Goal: Information Seeking & Learning: Learn about a topic

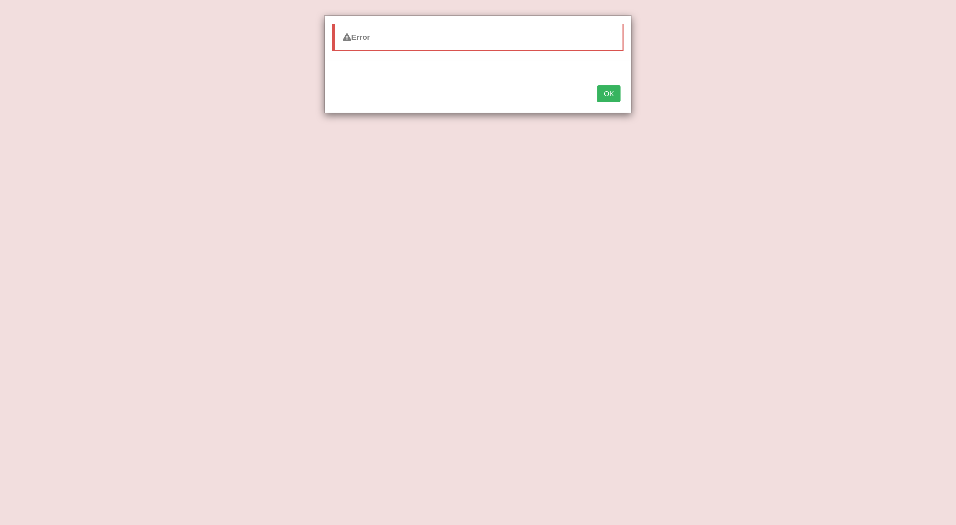
click at [615, 96] on button "OK" at bounding box center [609, 93] width 24 height 17
click at [605, 93] on button "OK" at bounding box center [609, 93] width 24 height 17
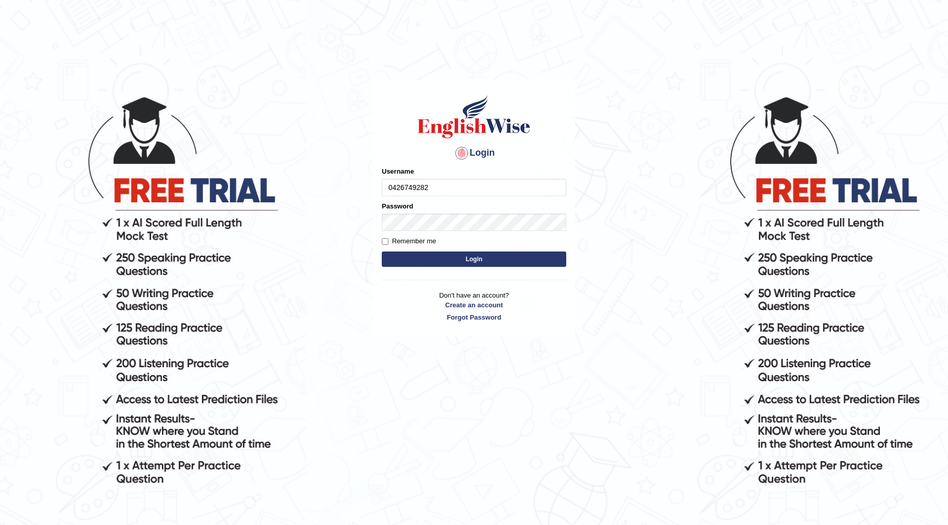
type input "0426749282"
click at [493, 256] on button "Login" at bounding box center [474, 258] width 184 height 15
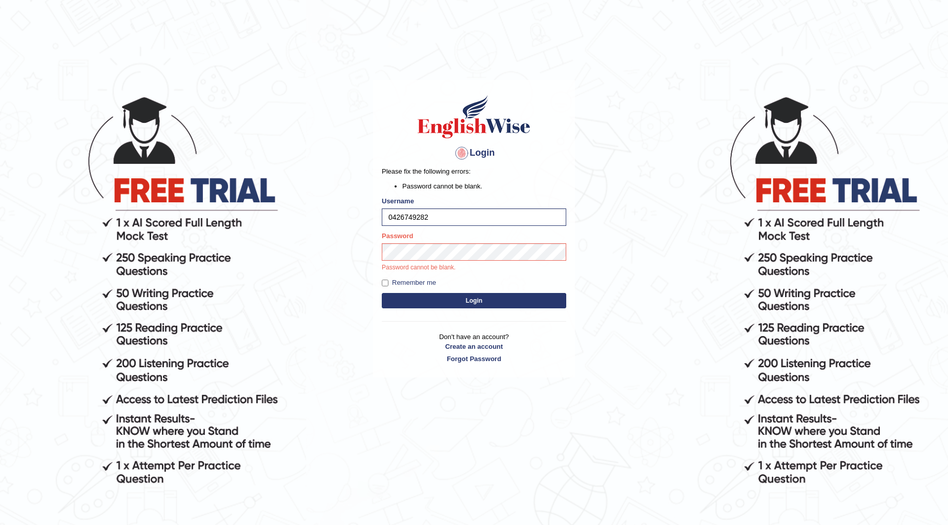
click at [464, 303] on button "Login" at bounding box center [474, 300] width 184 height 15
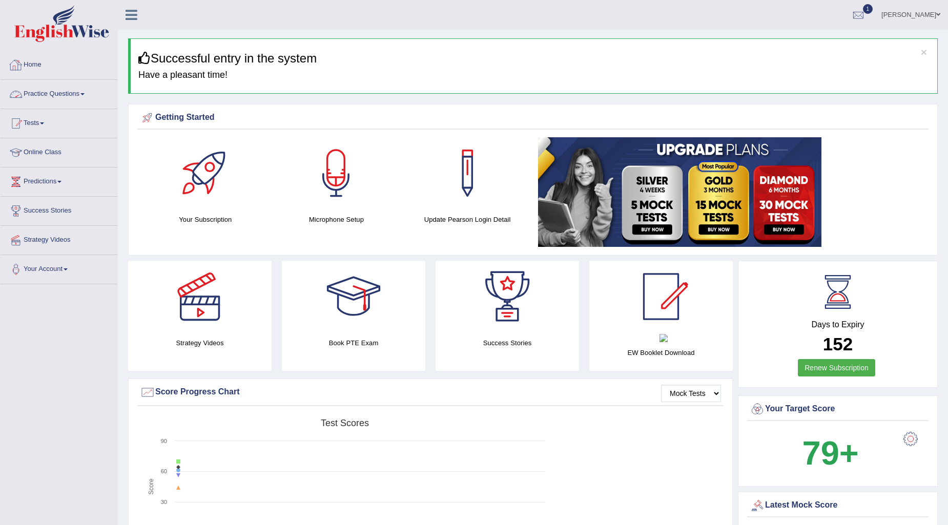
click at [81, 93] on link "Practice Questions" at bounding box center [59, 93] width 117 height 26
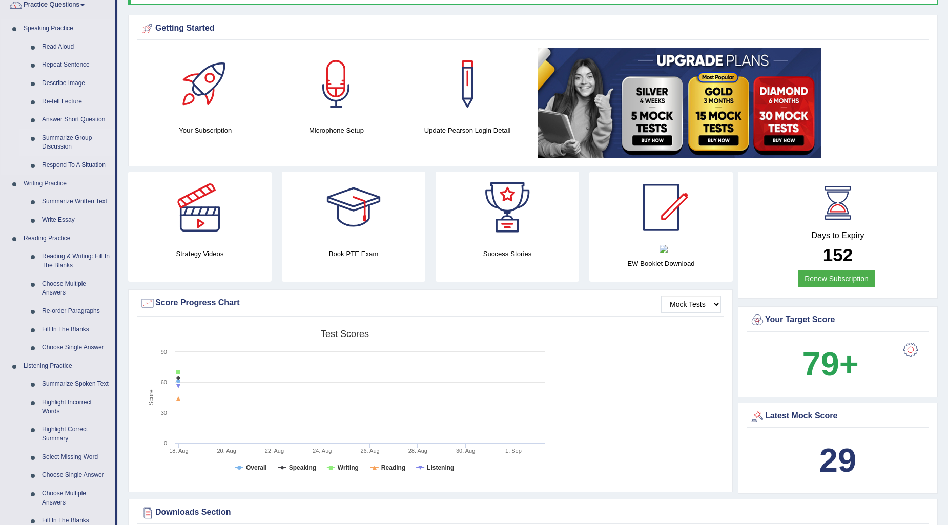
scroll to position [114, 0]
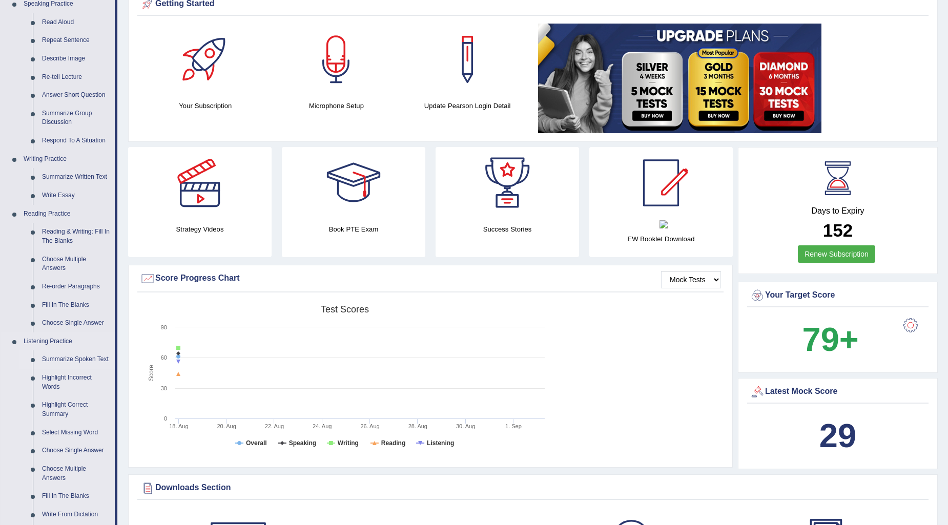
click at [78, 357] on link "Summarize Spoken Text" at bounding box center [75, 359] width 77 height 18
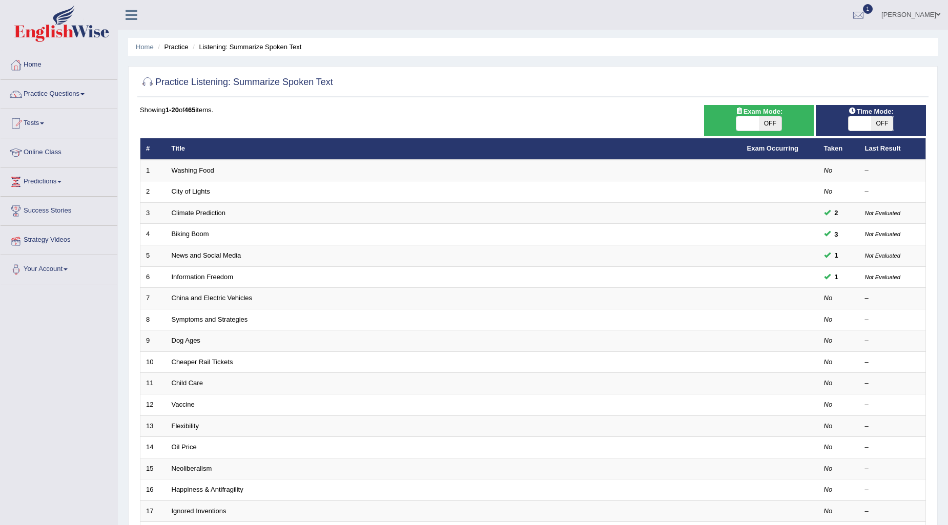
click at [772, 125] on span "OFF" at bounding box center [770, 123] width 23 height 14
checkbox input "true"
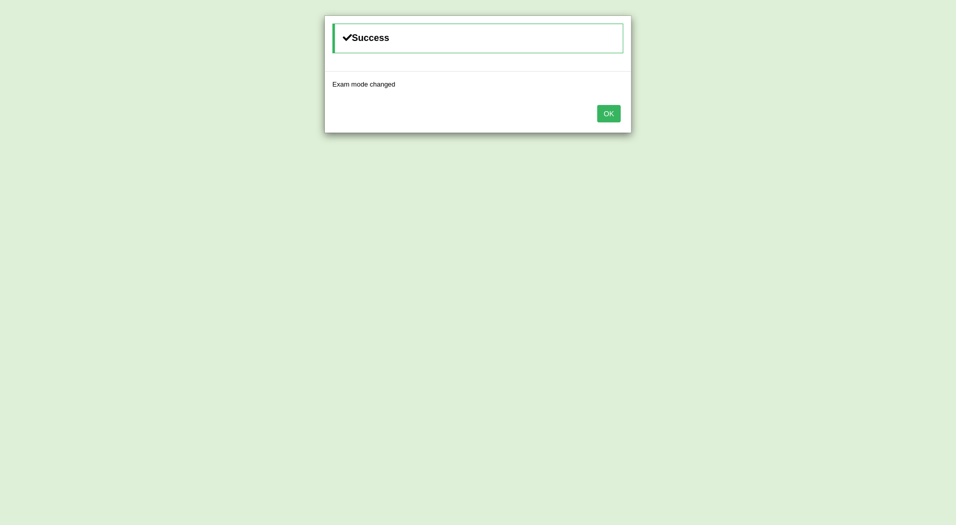
click at [610, 113] on button "OK" at bounding box center [609, 113] width 24 height 17
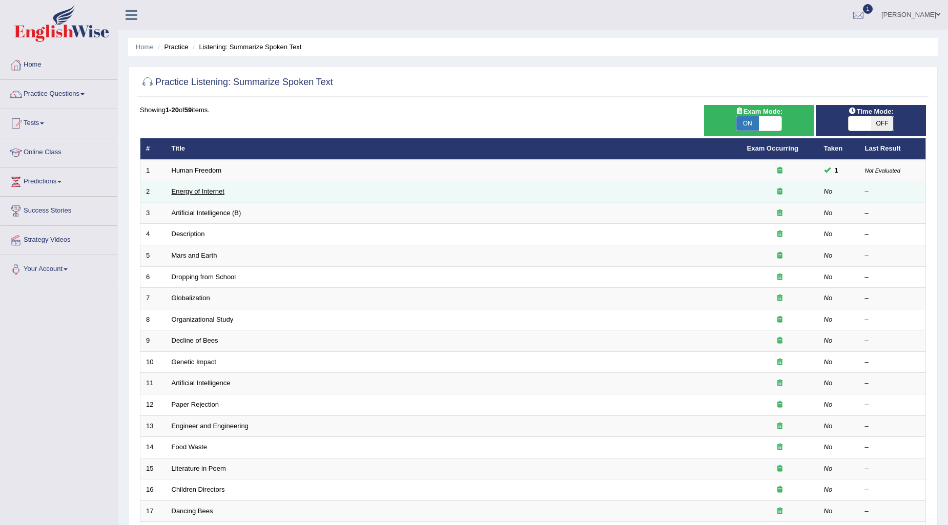
click at [193, 193] on link "Energy of Internet" at bounding box center [198, 191] width 53 height 8
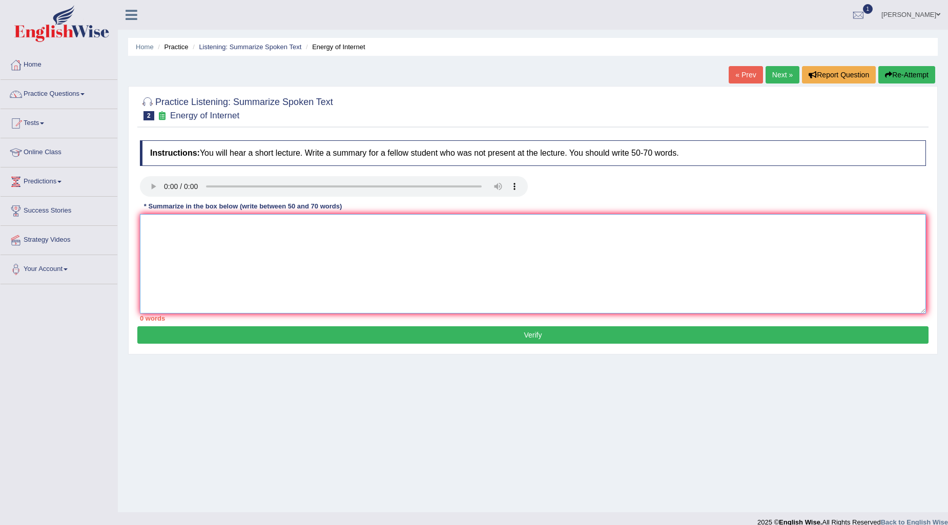
click at [501, 244] on textarea at bounding box center [533, 263] width 786 height 99
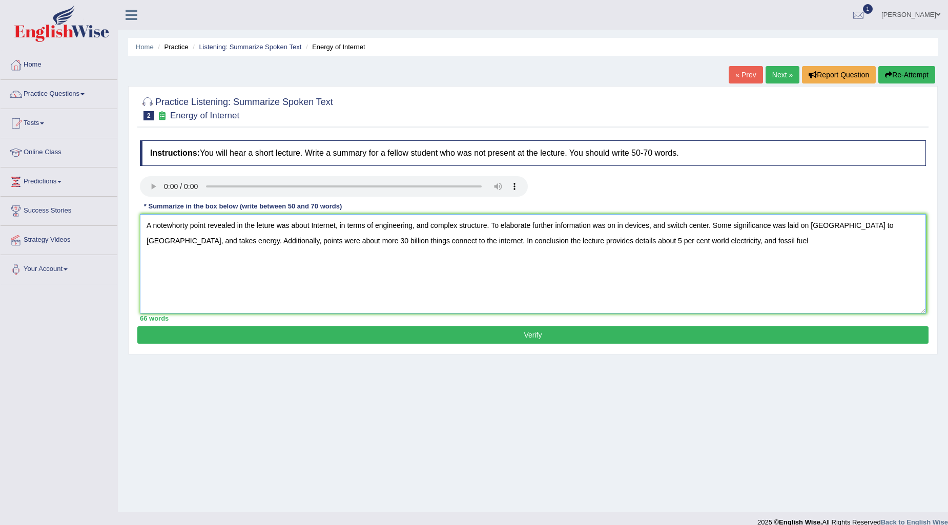
drag, startPoint x: 652, startPoint y: 239, endPoint x: 664, endPoint y: 242, distance: 12.2
click at [664, 242] on textarea "A notewhorty point revealed in the leture was about Internet, in terms of engin…" at bounding box center [533, 263] width 786 height 99
click at [689, 245] on textarea "A notewhorty point revealed in the leture was about Internet, in terms of engin…" at bounding box center [533, 263] width 786 height 99
click at [615, 225] on textarea "A notewhorty point revealed in the leture was about Internet, in terms of engin…" at bounding box center [533, 263] width 786 height 99
type textarea "A notewhorty point revealed in the leture was about Internet, in terms of engin…"
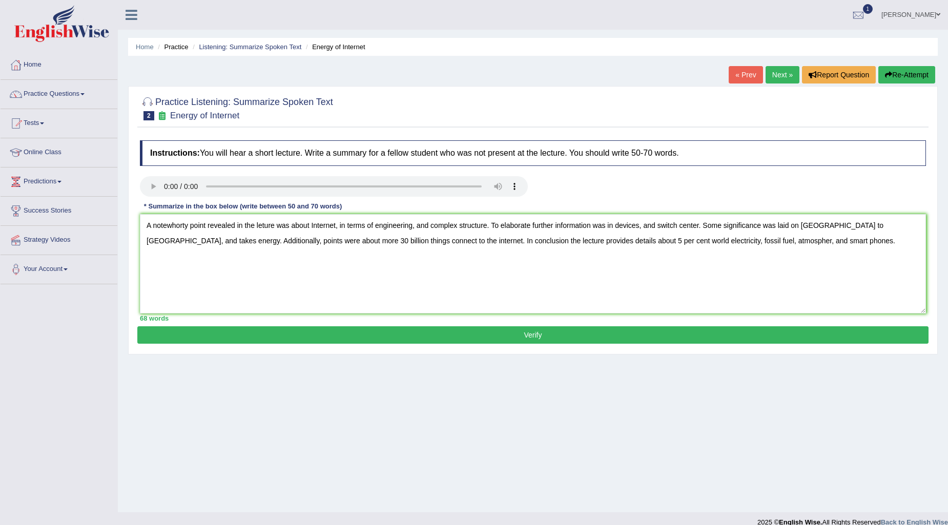
click at [549, 335] on button "Verify" at bounding box center [532, 334] width 791 height 17
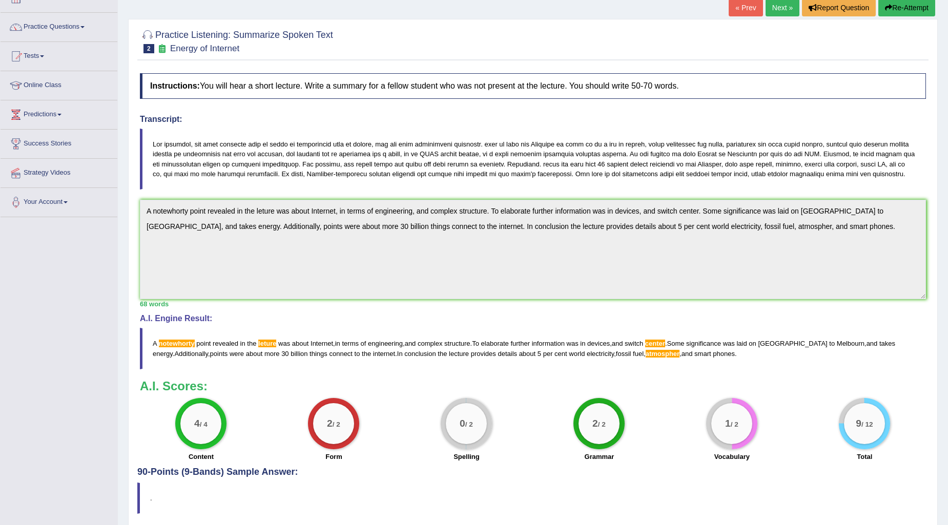
scroll to position [104, 0]
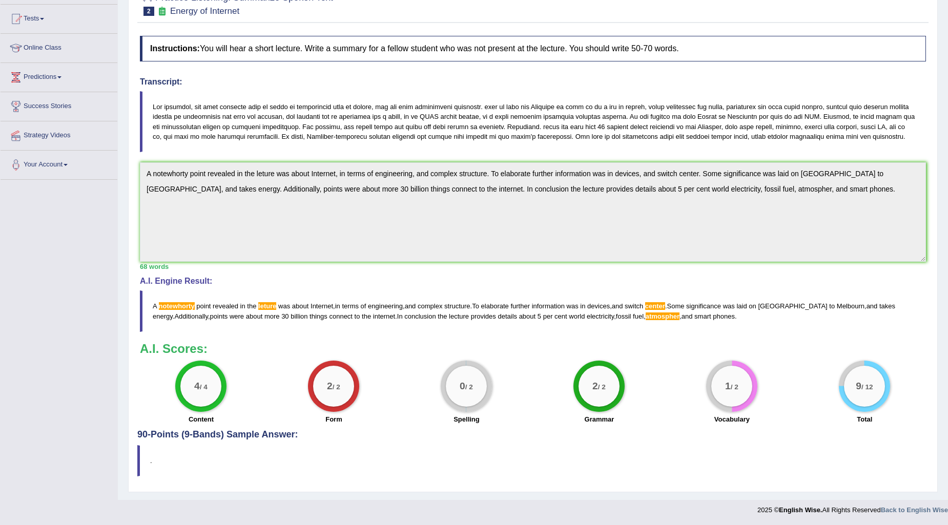
drag, startPoint x: 724, startPoint y: 314, endPoint x: 205, endPoint y: 292, distance: 519.3
click at [263, 300] on blockquote "A notewhorty point revealed in the leture was about Internet , in terms of engi…" at bounding box center [533, 310] width 786 height 41
drag, startPoint x: 152, startPoint y: 307, endPoint x: 370, endPoint y: 335, distance: 219.5
click at [370, 335] on div "Instructions: You will hear a short lecture. Write a summary for a fellow stude…" at bounding box center [532, 230] width 791 height 399
click at [355, 325] on blockquote "A notewhorty point revealed in the leture was about Internet , in terms of engi…" at bounding box center [533, 310] width 786 height 41
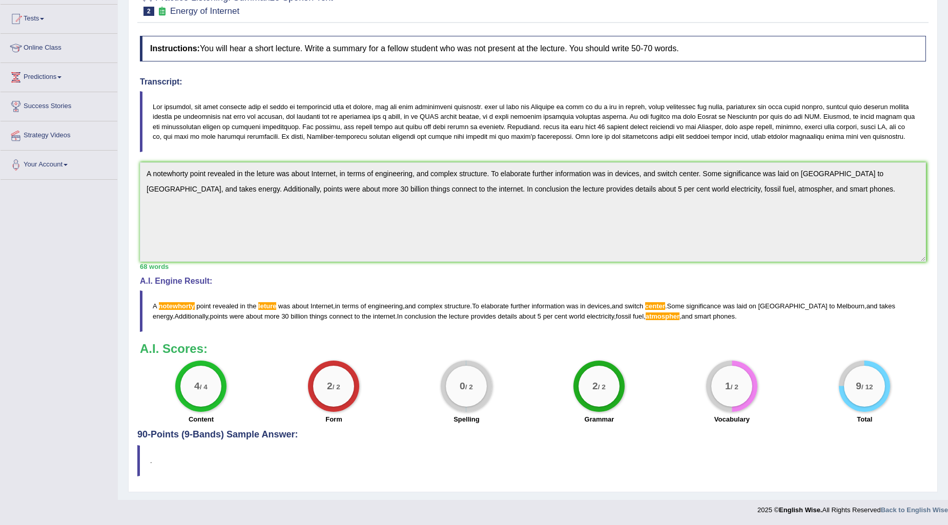
click at [373, 317] on span "internet" at bounding box center [384, 316] width 22 height 8
click at [373, 316] on span "internet" at bounding box center [384, 316] width 22 height 8
drag, startPoint x: 234, startPoint y: 305, endPoint x: 508, endPoint y: 299, distance: 274.6
click at [508, 299] on blockquote "A notewhorty point revealed in the leture was about Internet , in terms of engi…" at bounding box center [533, 310] width 786 height 41
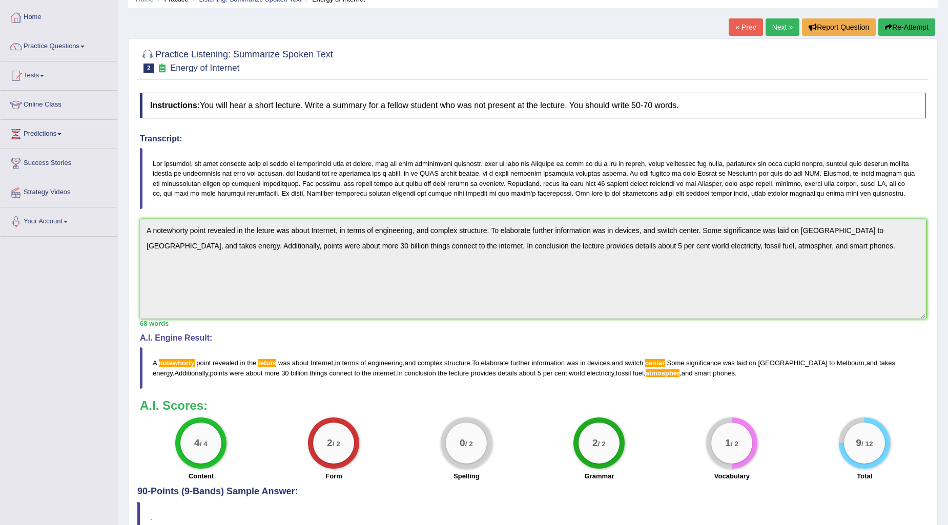
scroll to position [0, 0]
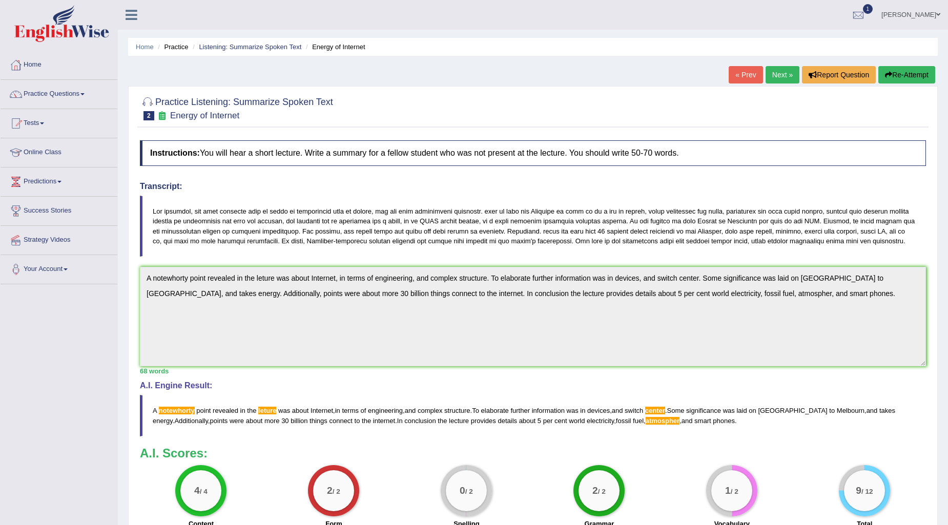
click at [48, 119] on link "Tests" at bounding box center [59, 122] width 117 height 26
click at [80, 90] on link "Practice Questions" at bounding box center [59, 93] width 117 height 26
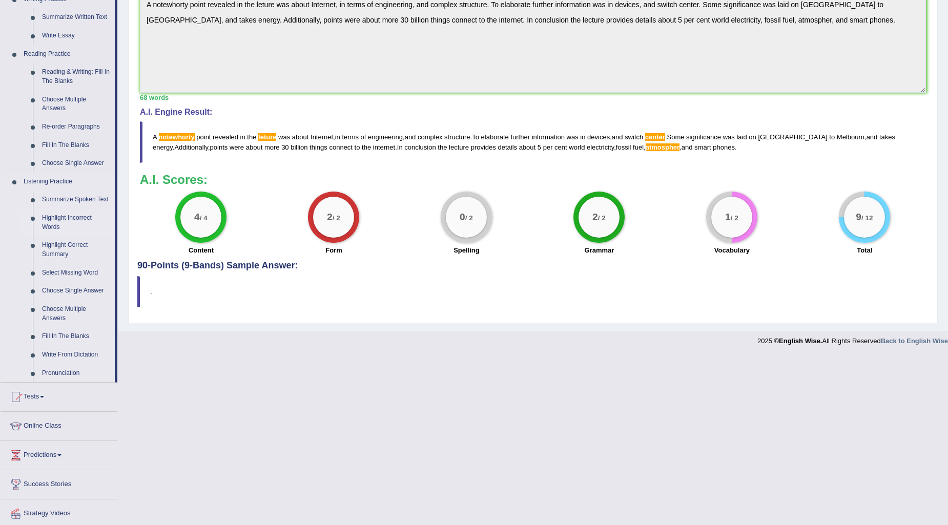
scroll to position [284, 0]
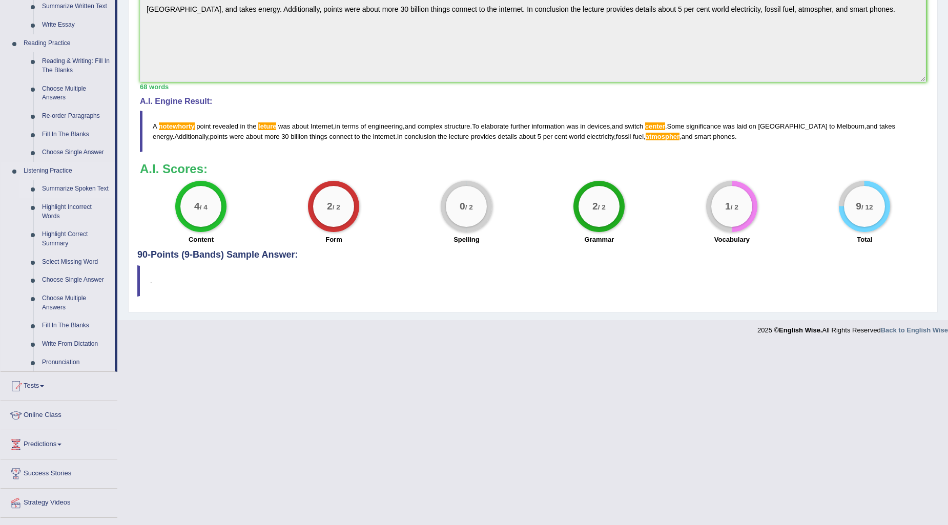
click at [84, 185] on link "Summarize Spoken Text" at bounding box center [75, 189] width 77 height 18
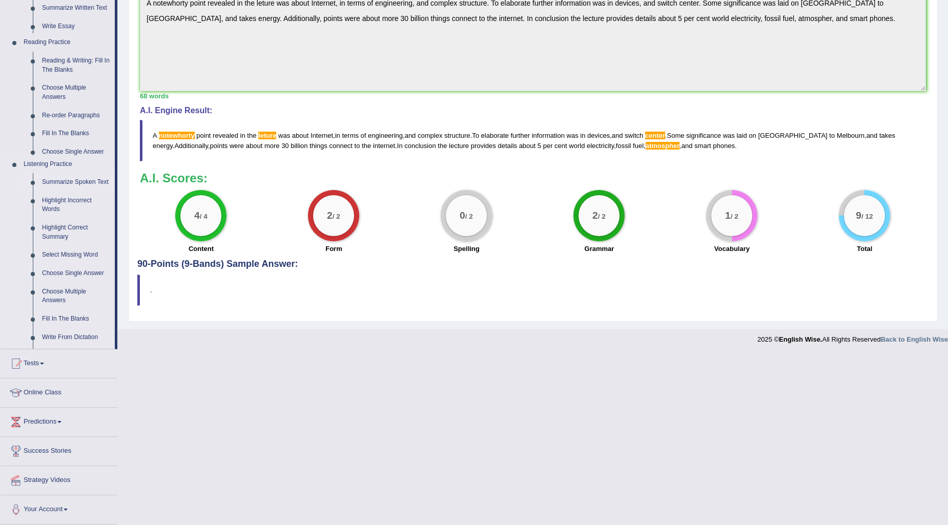
scroll to position [104, 0]
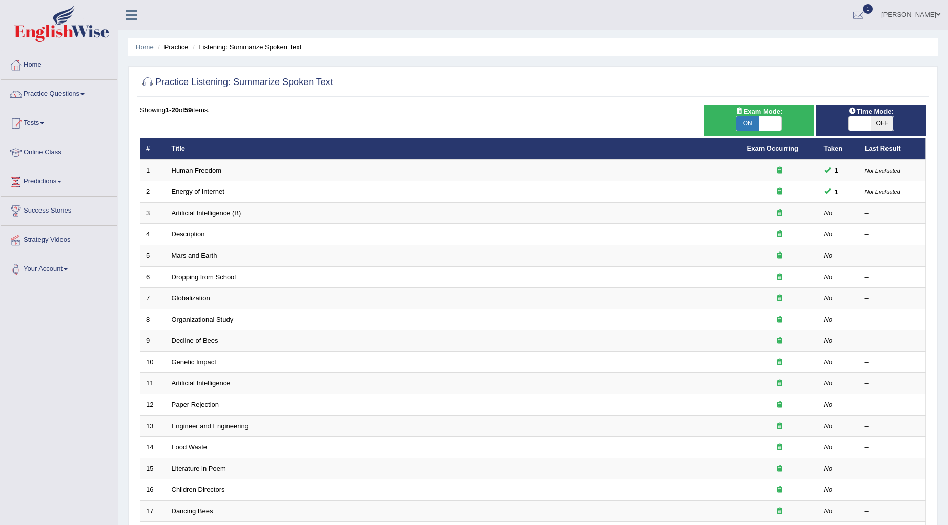
click at [877, 118] on span "OFF" at bounding box center [882, 123] width 23 height 14
checkbox input "true"
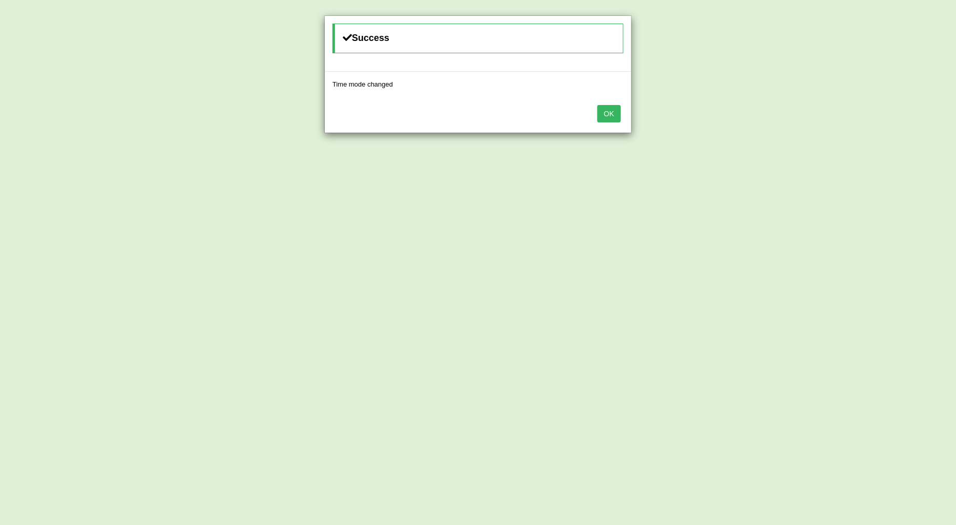
click at [613, 115] on button "OK" at bounding box center [609, 113] width 24 height 17
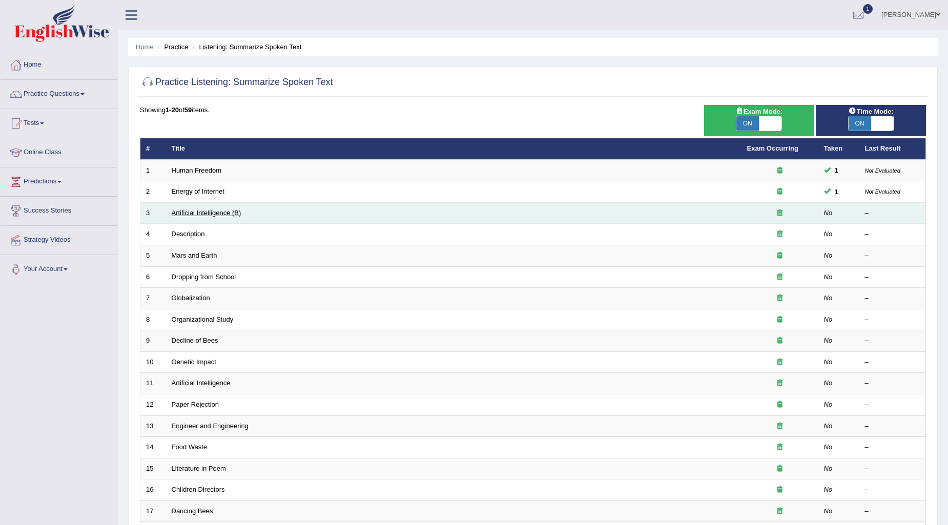
click at [193, 209] on link "Artificial Intelligence (B)" at bounding box center [207, 213] width 70 height 8
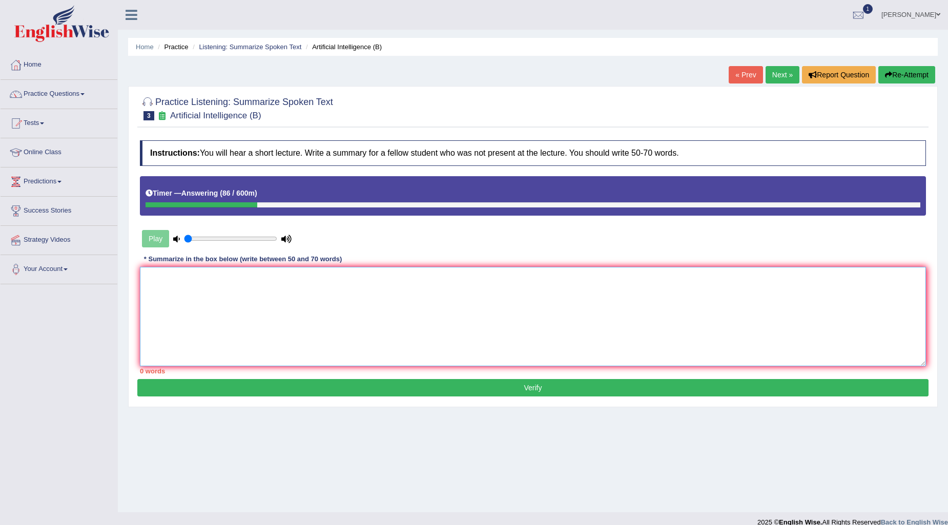
click at [432, 318] on textarea at bounding box center [533, 316] width 786 height 99
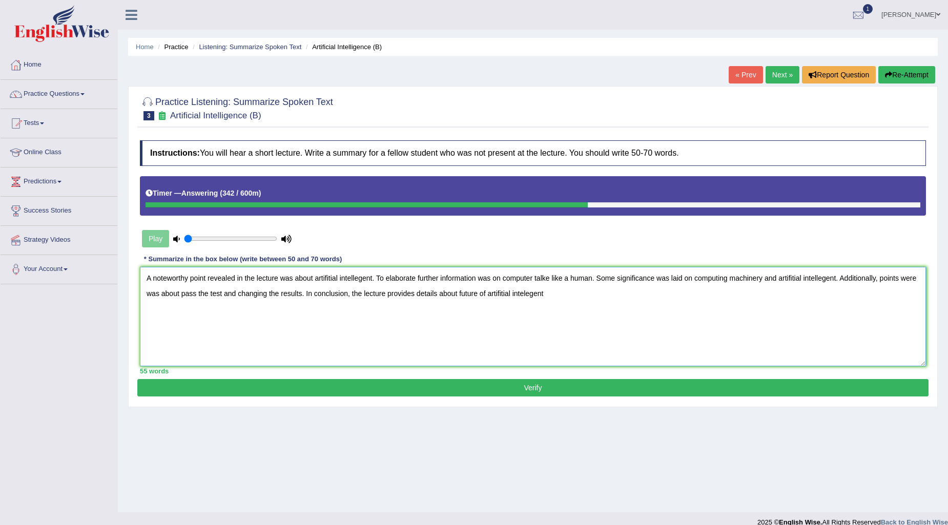
click at [523, 292] on textarea "A noteworthy point revealed in the lecture was about artifitial intellegent. To…" at bounding box center [533, 316] width 786 height 99
click at [587, 292] on textarea "A noteworthy point revealed in the lecture was about artifitial intellegent. To…" at bounding box center [533, 316] width 786 height 99
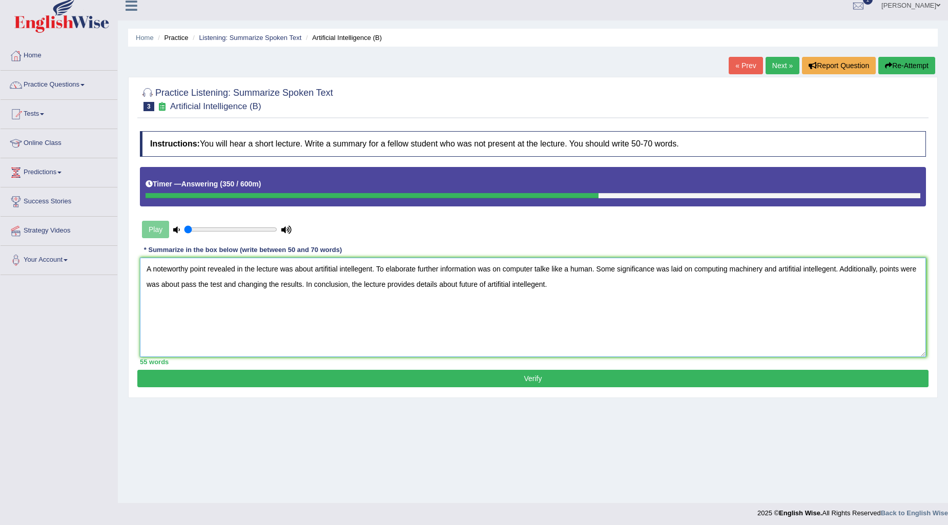
scroll to position [12, 0]
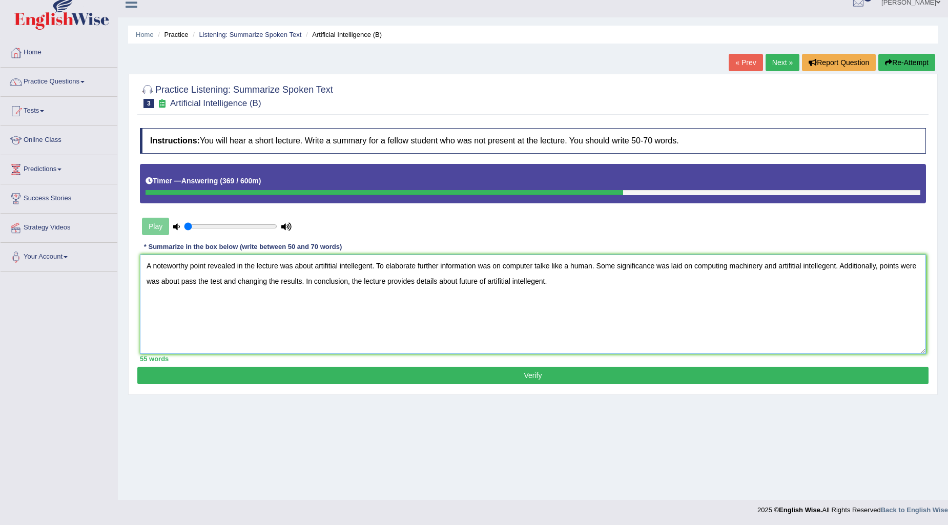
click at [546, 266] on textarea "A noteworthy point revealed in the lecture was about artifitial intellegent. To…" at bounding box center [533, 304] width 786 height 99
type textarea "A noteworthy point revealed in the lecture was about artifitial intellegent. To…"
click at [594, 369] on button "Verify" at bounding box center [532, 375] width 791 height 17
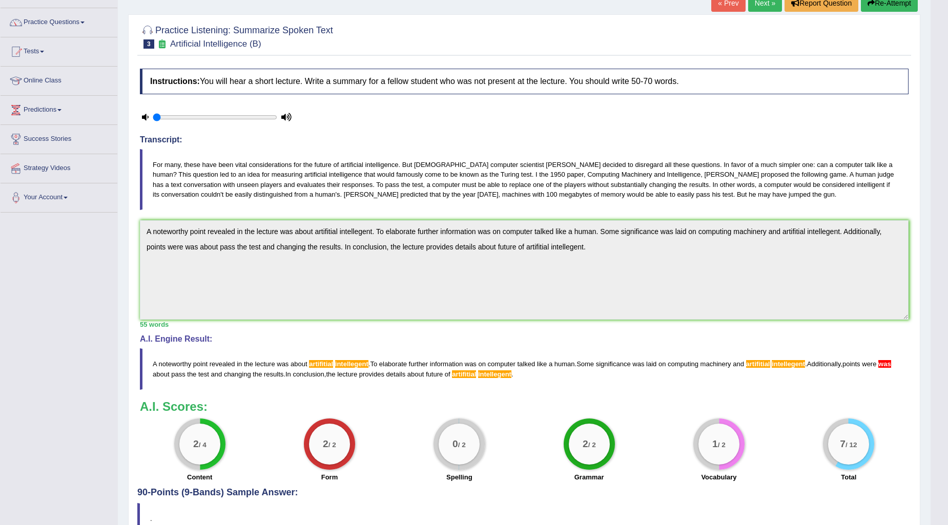
scroll to position [0, 0]
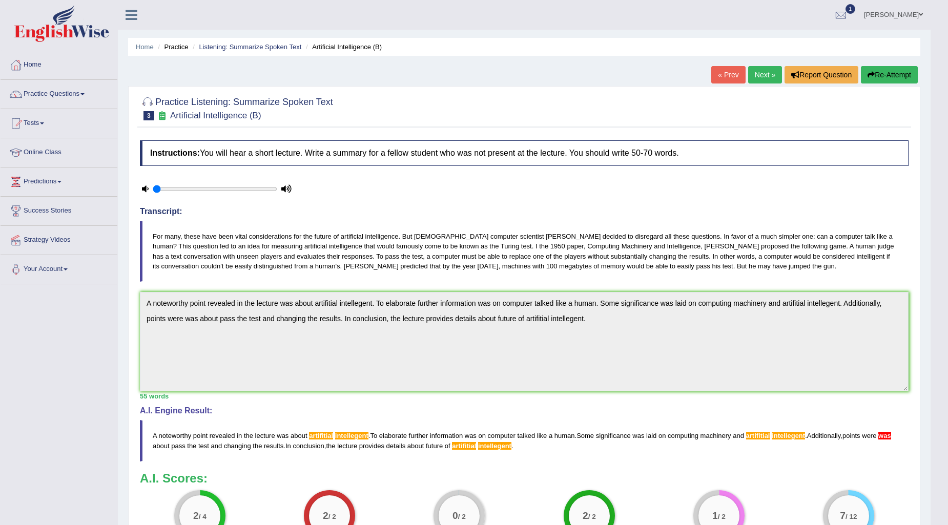
click at [760, 73] on link "Next »" at bounding box center [765, 74] width 34 height 17
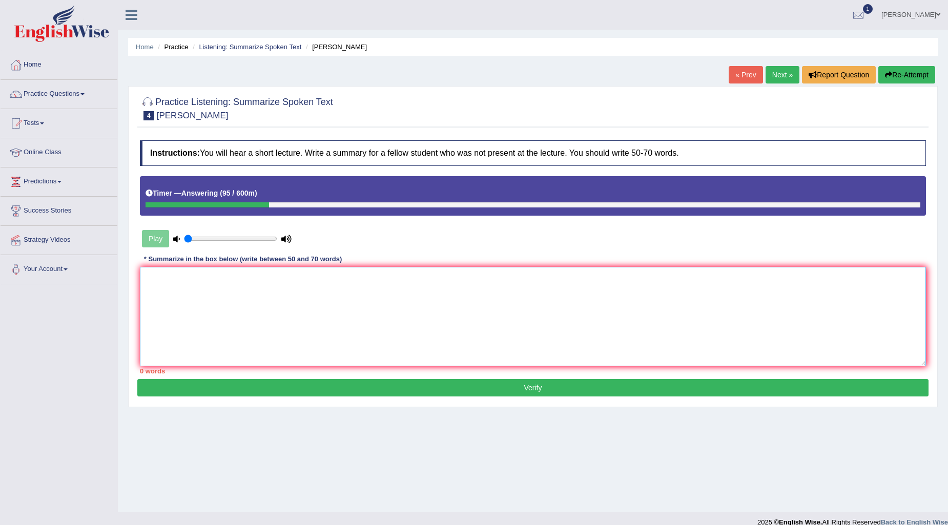
click at [342, 277] on textarea at bounding box center [533, 316] width 786 height 99
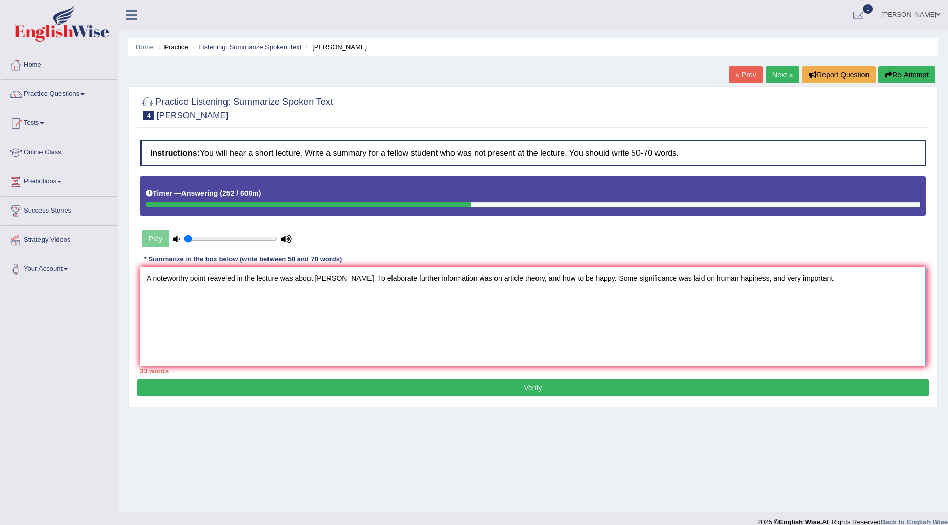
click at [723, 280] on textarea "A noteworthy point reaveled in the lecture was about [PERSON_NAME]. To elaborat…" at bounding box center [533, 316] width 786 height 99
click at [836, 293] on textarea "A noteworthy point reaveled in the lecture was about [PERSON_NAME]. To elaborat…" at bounding box center [533, 316] width 786 height 99
click at [249, 292] on textarea "A noteworthy point reaveled in the lecture was about [PERSON_NAME]. To elaborat…" at bounding box center [533, 316] width 786 height 99
click at [383, 300] on textarea "A noteworthy point reaveled in the lecture was about philisopher. To elaborate …" at bounding box center [533, 316] width 786 height 99
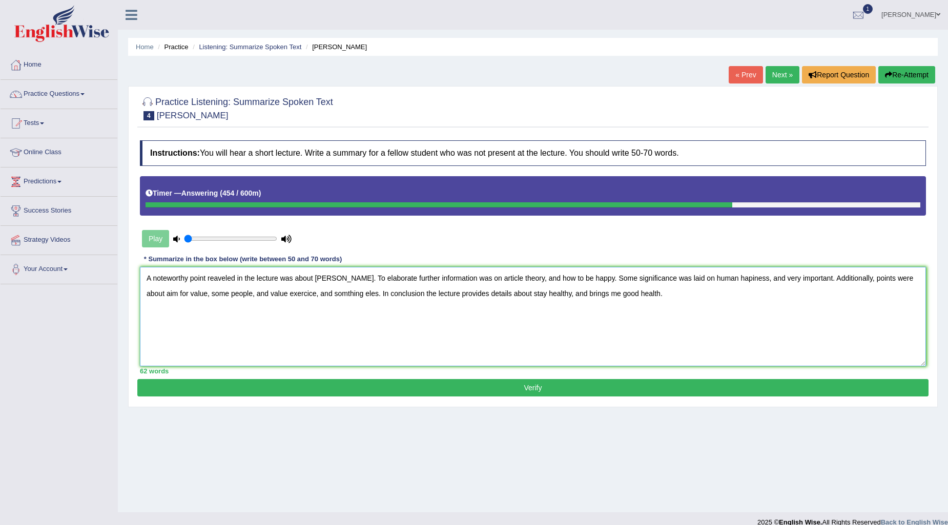
drag, startPoint x: 249, startPoint y: 292, endPoint x: 272, endPoint y: 361, distance: 72.2
click at [248, 292] on textarea "A noteworthy point reaveled in the lecture was about philisopher. To elaborate …" at bounding box center [533, 316] width 786 height 99
type textarea "A noteworthy point reaveled in the lecture was about philisopher. To elaborate …"
click at [616, 386] on button "Verify" at bounding box center [532, 387] width 791 height 17
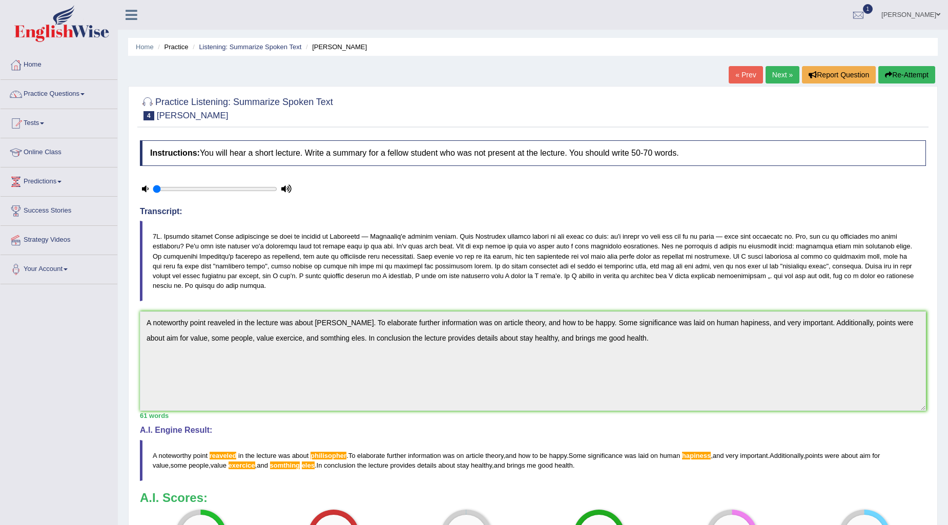
click at [774, 78] on link "Next »" at bounding box center [782, 74] width 34 height 17
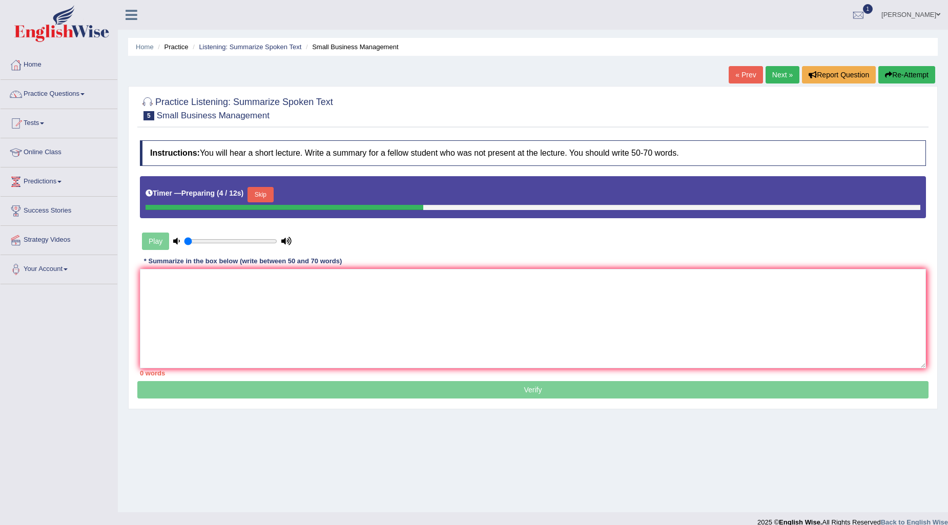
scroll to position [12, 0]
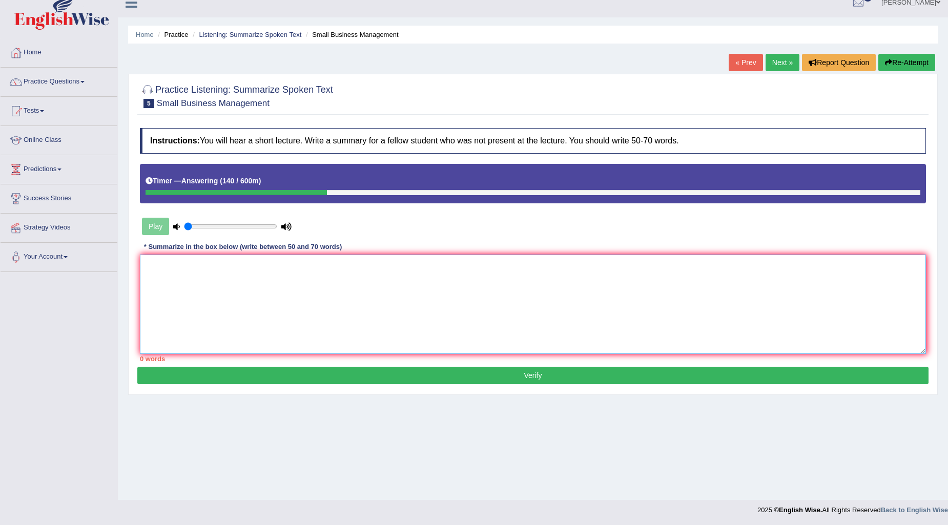
click at [274, 259] on textarea at bounding box center [533, 304] width 786 height 99
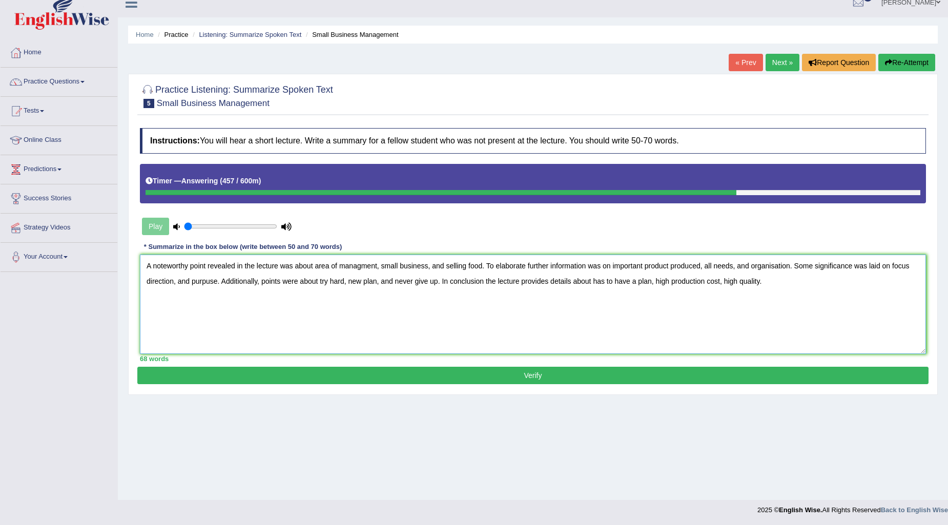
click at [721, 279] on textarea "A noteworthy point revealed in the lecture was about area of managment, small b…" at bounding box center [533, 304] width 786 height 99
click at [357, 262] on textarea "A noteworthy point revealed in the lecture was about area of managment, small b…" at bounding box center [533, 304] width 786 height 99
click at [359, 258] on textarea "A noteworthy point revealed in the lecture was about area of managment, small b…" at bounding box center [533, 304] width 786 height 99
click at [792, 284] on textarea "A noteworthy point revealed in the lecture was about area of management, small …" at bounding box center [533, 304] width 786 height 99
type textarea "A noteworthy point revealed in the lecture was about area of management, small …"
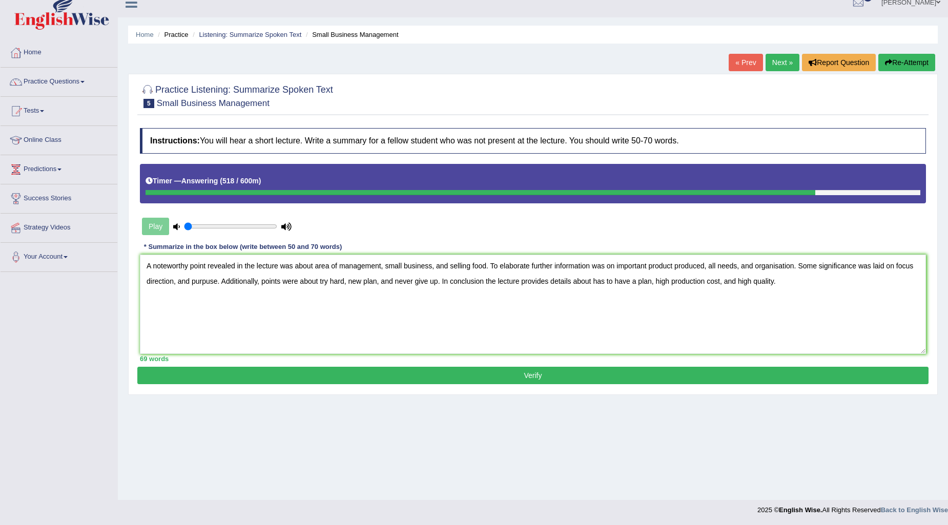
click at [508, 381] on button "Verify" at bounding box center [532, 375] width 791 height 17
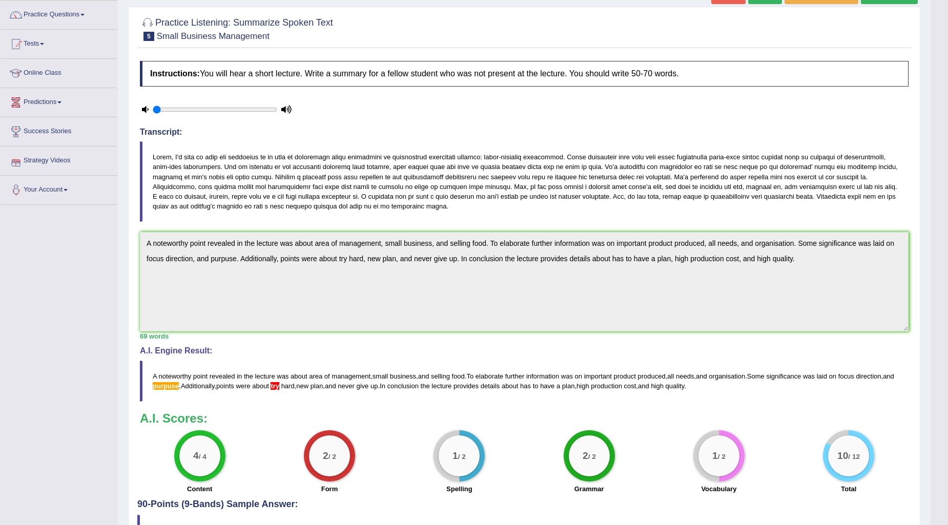
scroll to position [0, 0]
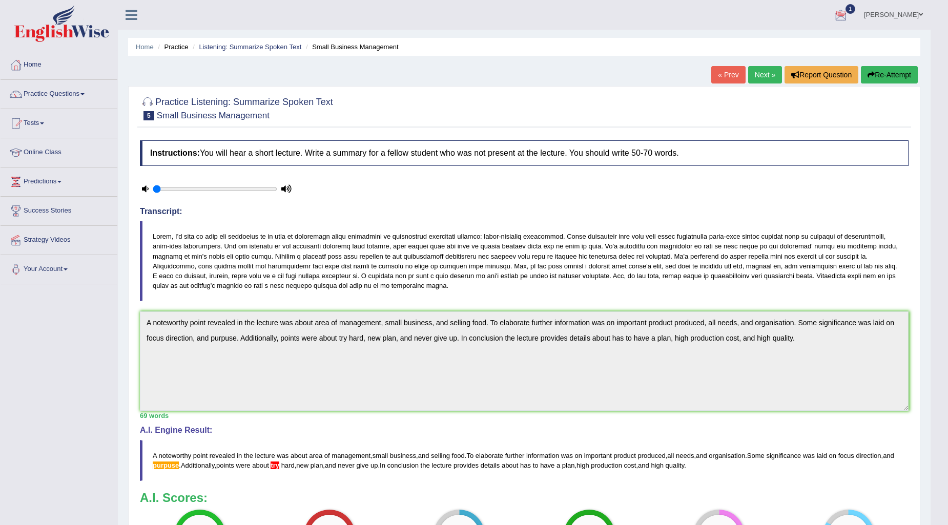
click at [760, 72] on link "Next »" at bounding box center [765, 74] width 34 height 17
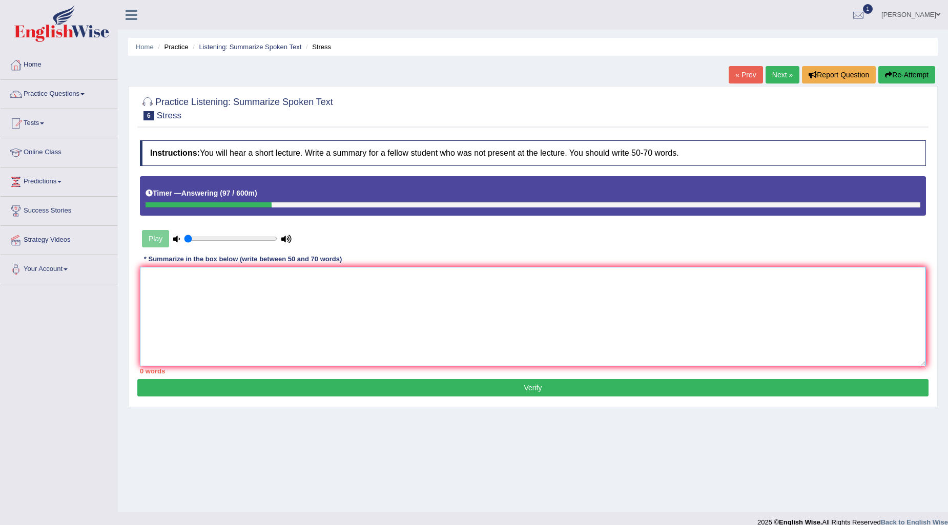
click at [431, 317] on textarea at bounding box center [533, 316] width 786 height 99
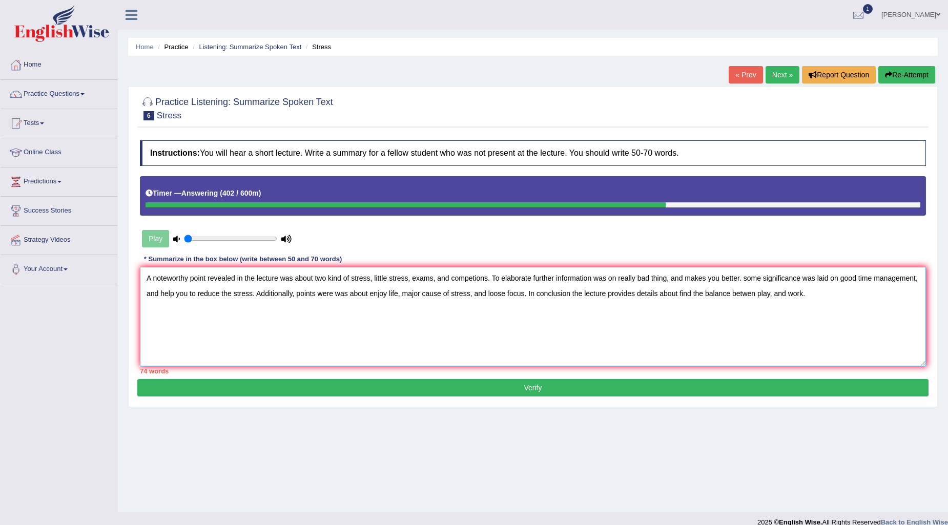
drag, startPoint x: 410, startPoint y: 276, endPoint x: 374, endPoint y: 280, distance: 36.1
click at [374, 280] on textarea "A noteworthy point revealed in the lecture was about two kind of stress, little…" at bounding box center [533, 316] width 786 height 99
click at [708, 278] on textarea "A noteworthy point revealed in the lecture was about two kind of stress, exams,…" at bounding box center [533, 316] width 786 height 99
drag, startPoint x: 166, startPoint y: 293, endPoint x: 895, endPoint y: 276, distance: 729.5
click at [895, 276] on textarea "A noteworthy point revealed in the lecture was about two kind of stress, exams,…" at bounding box center [533, 316] width 786 height 99
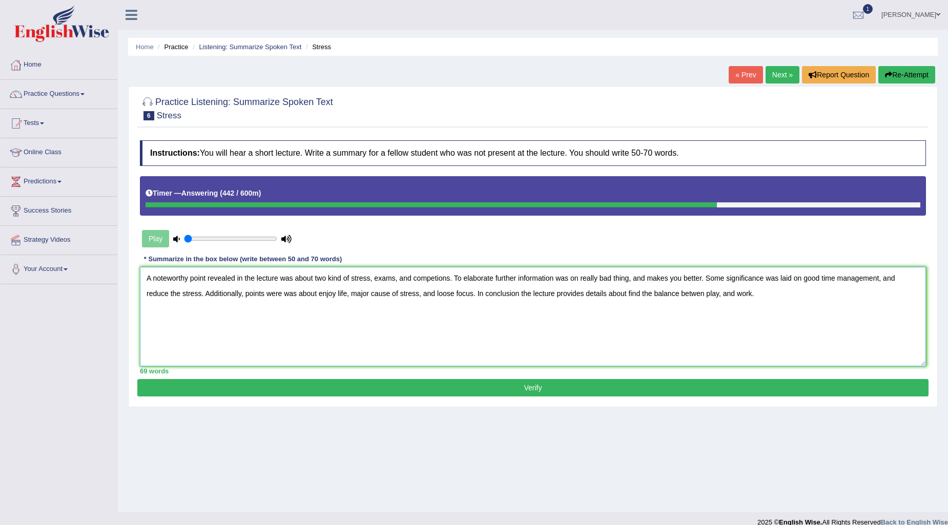
click at [145, 291] on textarea "A noteworthy point revealed in the lecture was about two kind of stress, exams,…" at bounding box center [533, 316] width 786 height 99
click at [671, 294] on textarea "A noteworthy point revealed in the lecture was about two kind of stress, exams,…" at bounding box center [533, 316] width 786 height 99
type textarea "A noteworthy point revealed in the lecture was about two kind of stress, exams,…"
click at [775, 311] on textarea "A noteworthy point revealed in the lecture was about two kind of stress, exams,…" at bounding box center [533, 316] width 786 height 99
click at [590, 393] on button "Verify" at bounding box center [532, 387] width 791 height 17
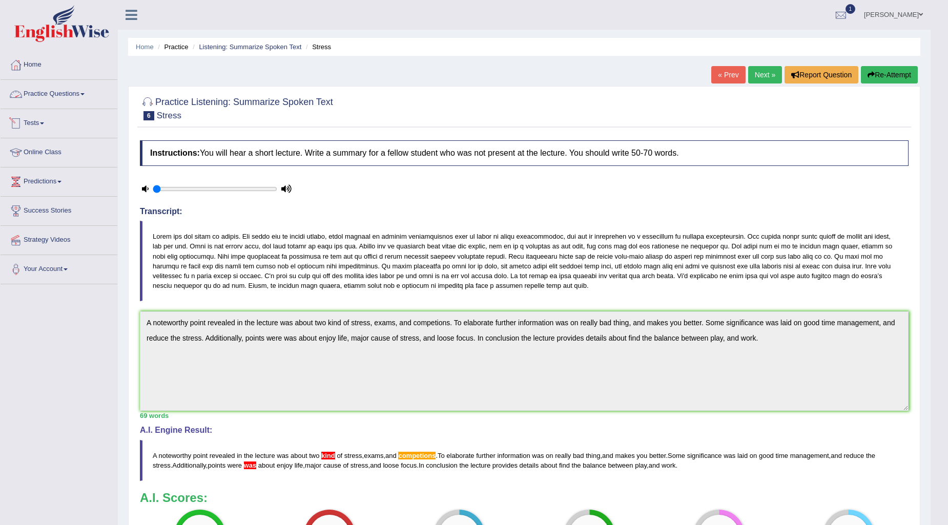
click at [51, 123] on link "Tests" at bounding box center [59, 122] width 117 height 26
click at [76, 95] on link "Practice Questions" at bounding box center [59, 93] width 117 height 26
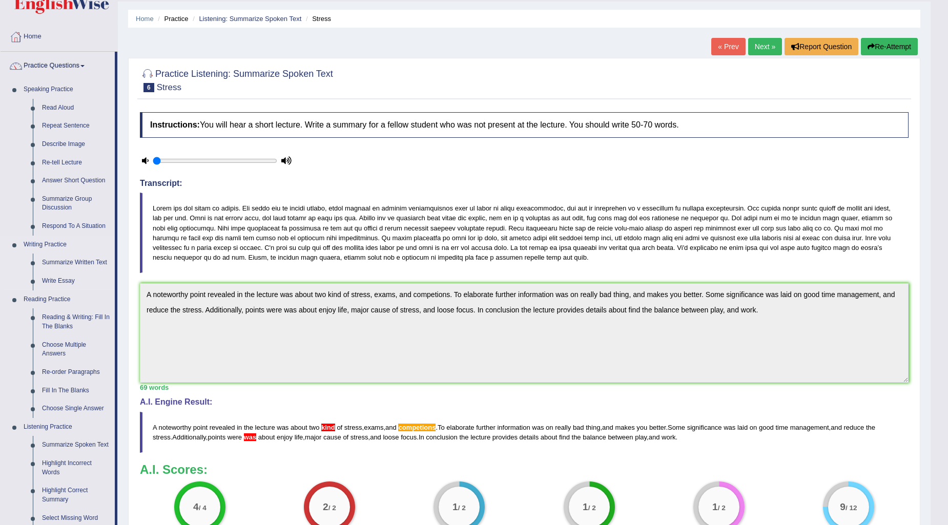
scroll to position [57, 0]
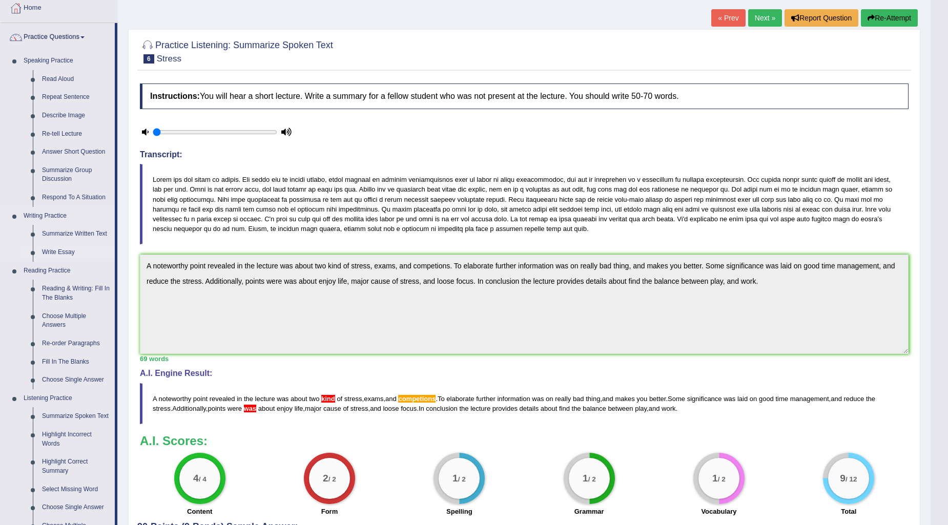
click at [60, 253] on link "Write Essay" at bounding box center [75, 252] width 77 height 18
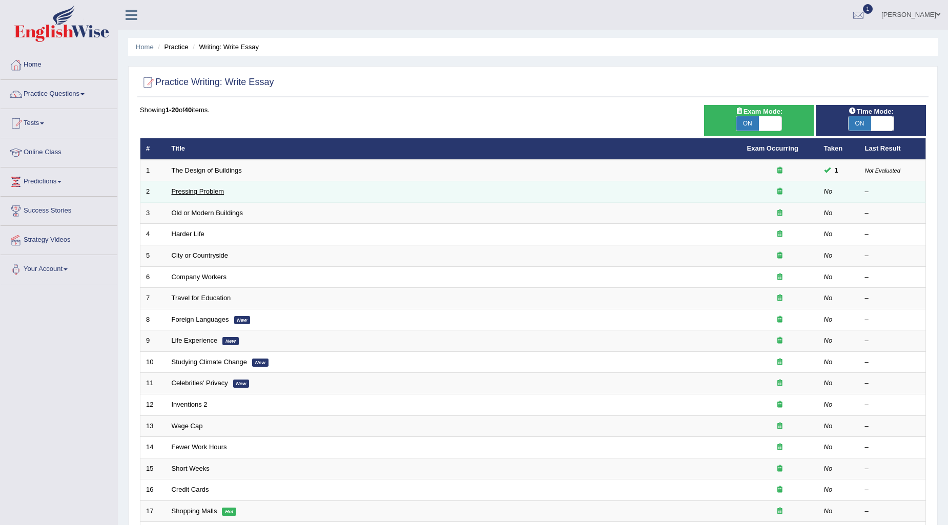
click at [199, 188] on link "Pressing Problem" at bounding box center [198, 191] width 53 height 8
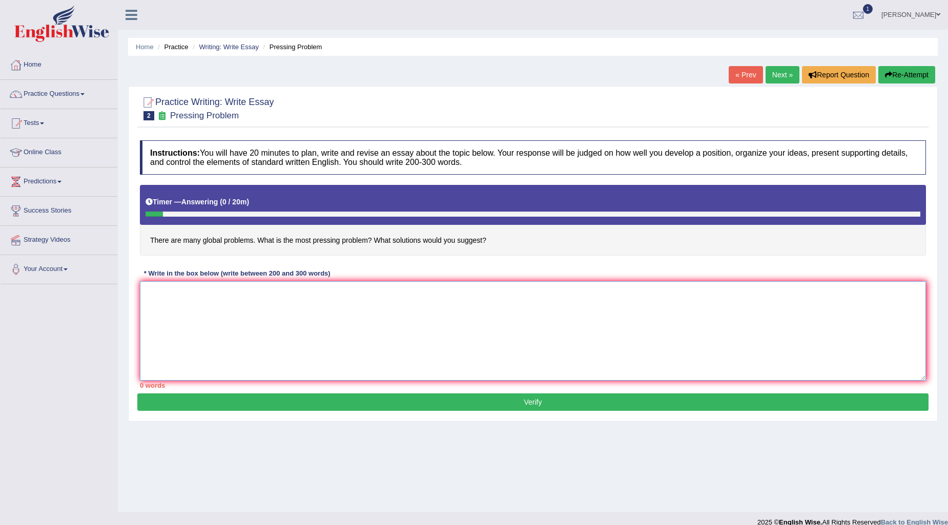
click at [260, 321] on textarea at bounding box center [533, 330] width 786 height 99
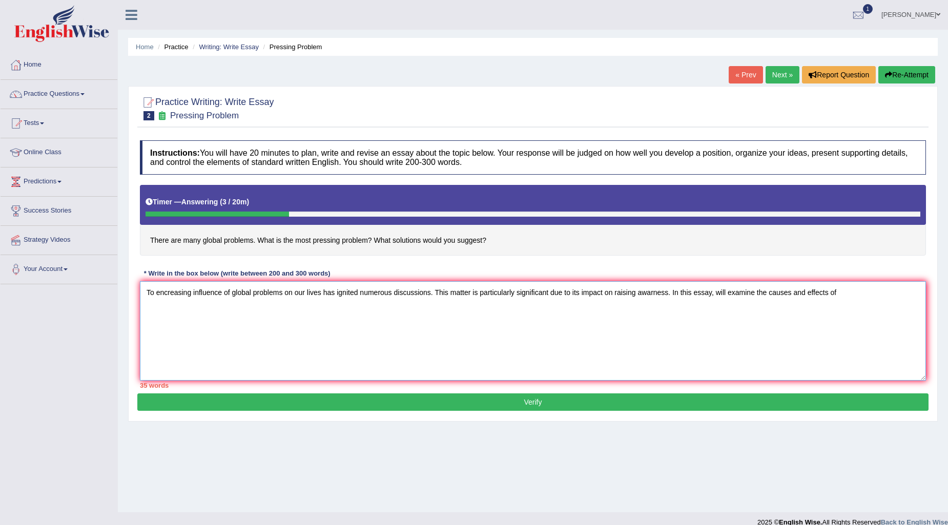
drag, startPoint x: 231, startPoint y: 291, endPoint x: 282, endPoint y: 290, distance: 50.7
click at [282, 290] on textarea "To encreasing influence of global problems on our lives has ignited numerous di…" at bounding box center [533, 330] width 786 height 99
click at [852, 296] on textarea "To encreasing influence of global problems on our lives has ignited numerous di…" at bounding box center [533, 330] width 786 height 99
paste textarea "global problems"
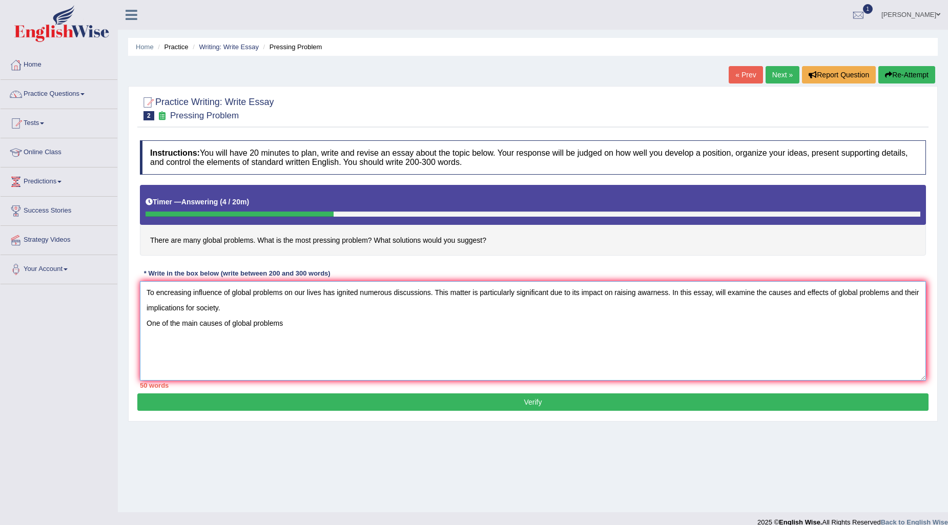
drag, startPoint x: 232, startPoint y: 323, endPoint x: 293, endPoint y: 328, distance: 61.2
click at [293, 328] on textarea "To encreasing influence of global problems on our lives has ignited numerous di…" at bounding box center [533, 330] width 786 height 99
drag, startPoint x: 234, startPoint y: 322, endPoint x: 295, endPoint y: 329, distance: 61.9
click at [295, 329] on textarea "To encreasing influence of global problems on our lives has ignited numerous di…" at bounding box center [533, 330] width 786 height 99
drag, startPoint x: 838, startPoint y: 293, endPoint x: 888, endPoint y: 293, distance: 49.2
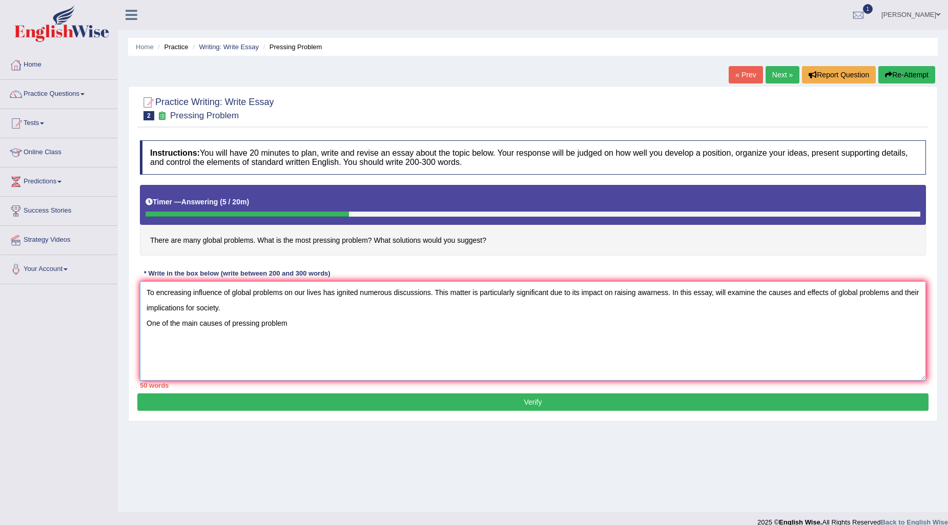
click at [888, 293] on textarea "To encreasing influence of global problems on our lives has ignited numerous di…" at bounding box center [533, 330] width 786 height 99
paste textarea "pressing problem"
click at [318, 327] on textarea "To encreasing influence of global problems on our lives has ignited numerous di…" at bounding box center [533, 330] width 786 height 99
drag, startPoint x: 294, startPoint y: 322, endPoint x: 341, endPoint y: 329, distance: 47.2
click at [341, 329] on textarea "To encreasing influence of global problems on our lives has ignited numerous di…" at bounding box center [533, 330] width 786 height 99
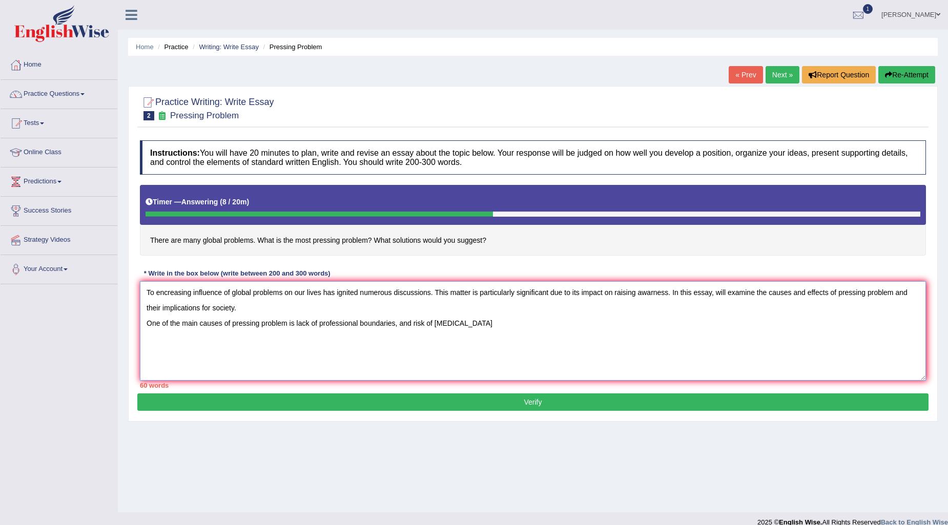
click at [482, 323] on textarea "To encreasing influence of global problems on our lives has ignited numerous di…" at bounding box center [533, 330] width 786 height 99
paste textarea "health issues,"
drag, startPoint x: 398, startPoint y: 322, endPoint x: 583, endPoint y: 348, distance: 186.8
click at [583, 348] on textarea "To encreasing influence of global problems on our lives has ignited numerous di…" at bounding box center [533, 330] width 786 height 99
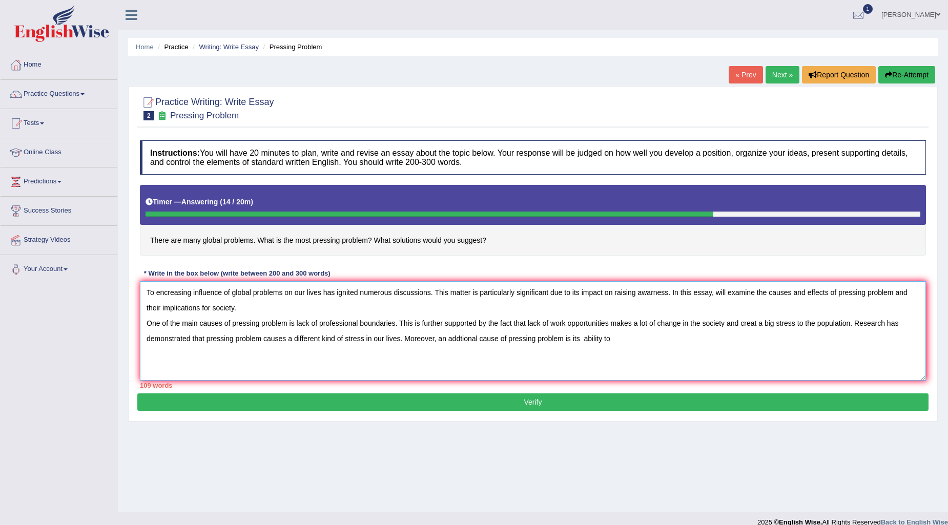
paste textarea "and risk of social isolation, health issues,"
click at [625, 338] on textarea "To encreasing influence of global problems on our lives has ignited numerous di…" at bounding box center [533, 330] width 786 height 99
click at [582, 338] on textarea "To encreasing influence of global problems on our lives has ignited numerous di…" at bounding box center [533, 330] width 786 height 99
click at [603, 340] on textarea "To encreasing influence of global problems on our lives has ignited numerous di…" at bounding box center [533, 330] width 786 height 99
click at [743, 338] on textarea "To encreasing influence of global problems on our lives has ignited numerous di…" at bounding box center [533, 330] width 786 height 99
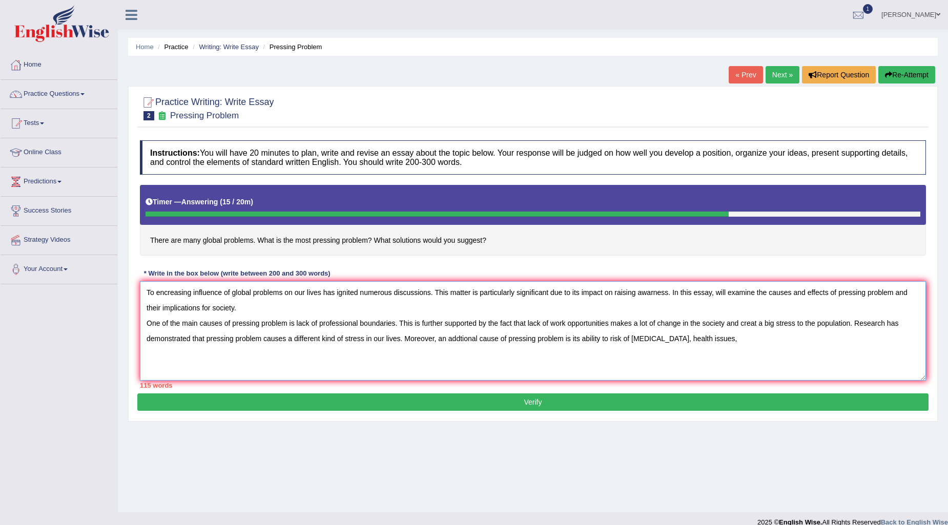
click at [682, 339] on textarea "To encreasing influence of global problems on our lives has ignited numerous di…" at bounding box center [533, 330] width 786 height 99
click at [776, 337] on textarea "To encreasing influence of global problems on our lives has ignited numerous di…" at bounding box center [533, 330] width 786 height 99
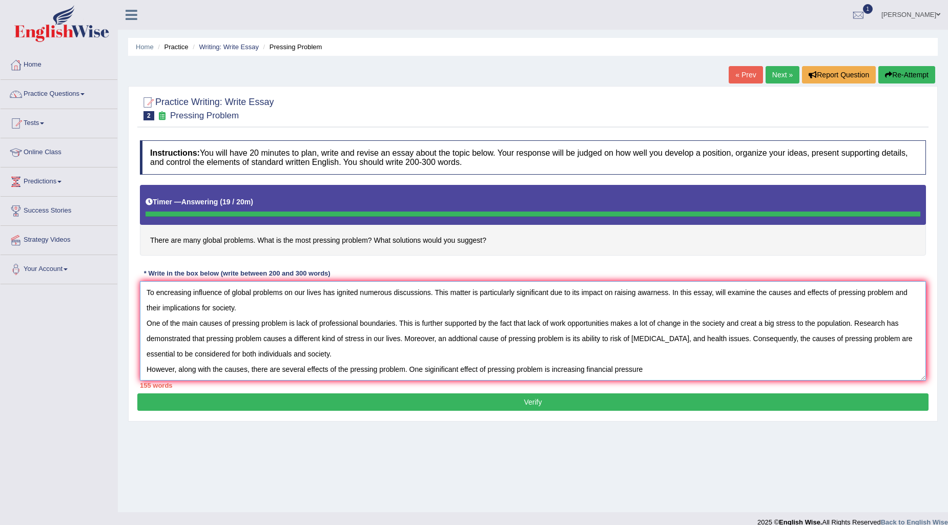
type textarea "To encreasing influence of global problems on our lives has ignited numerous di…"
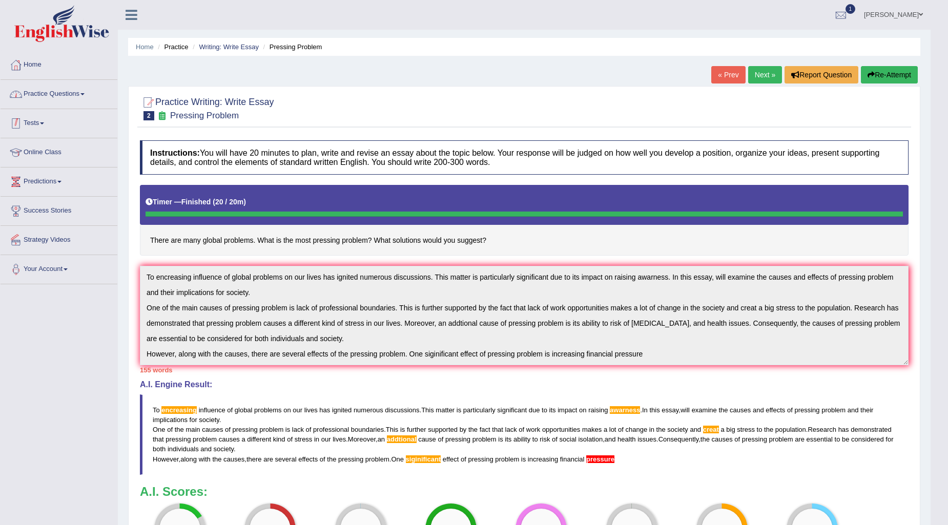
click at [54, 95] on link "Practice Questions" at bounding box center [59, 93] width 117 height 26
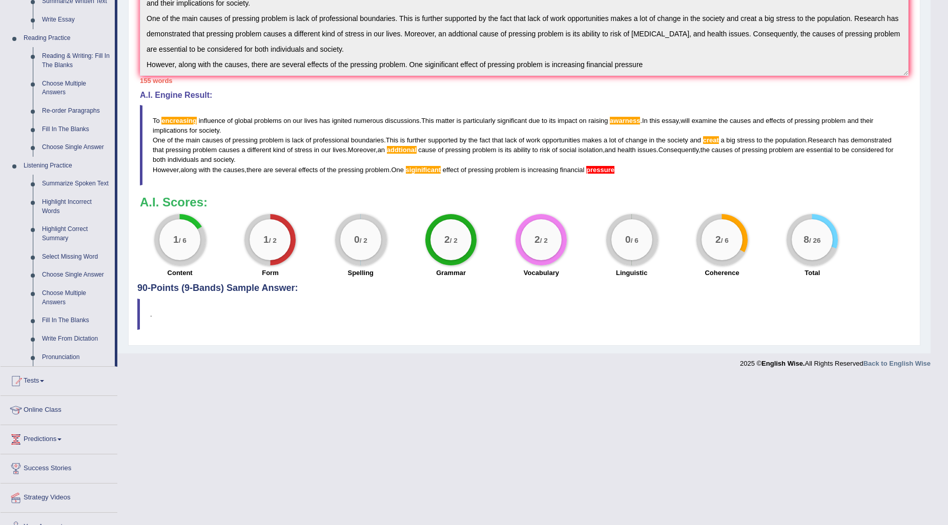
scroll to position [306, 0]
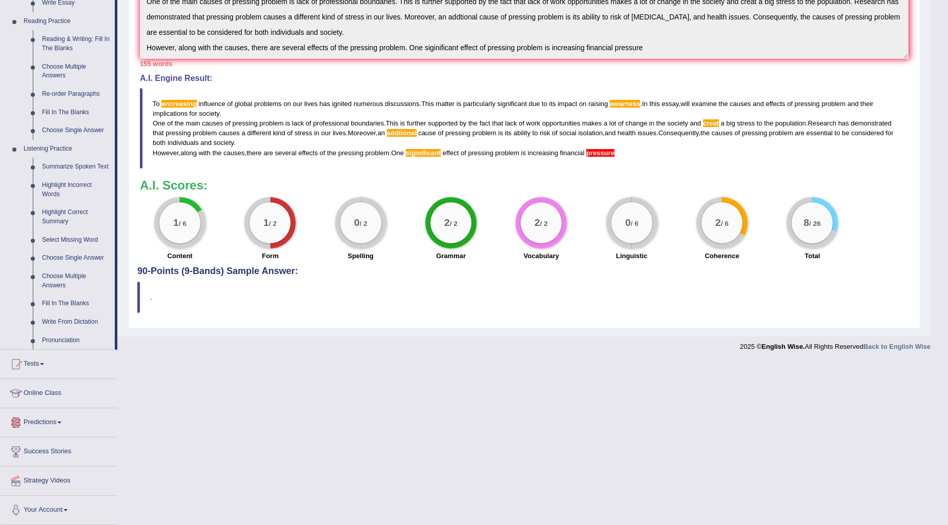
click at [53, 426] on link "Predictions" at bounding box center [59, 421] width 117 height 26
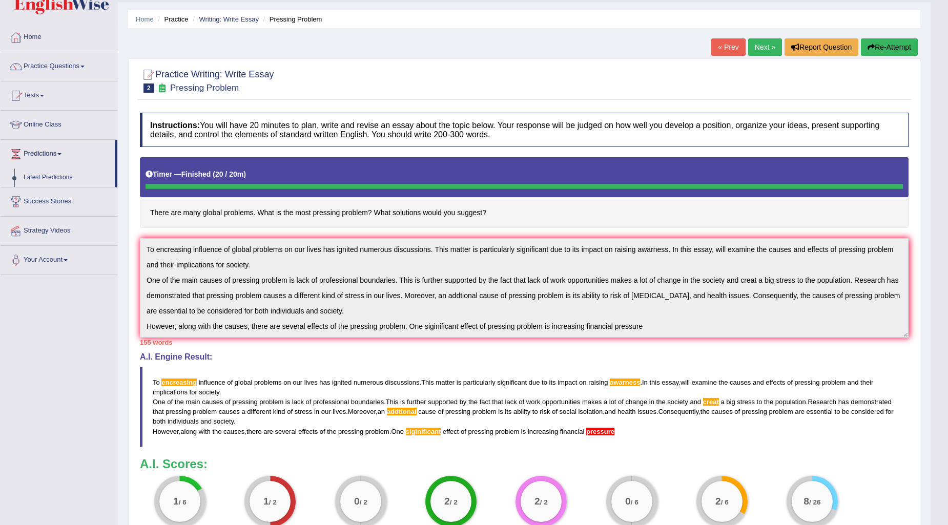
scroll to position [0, 0]
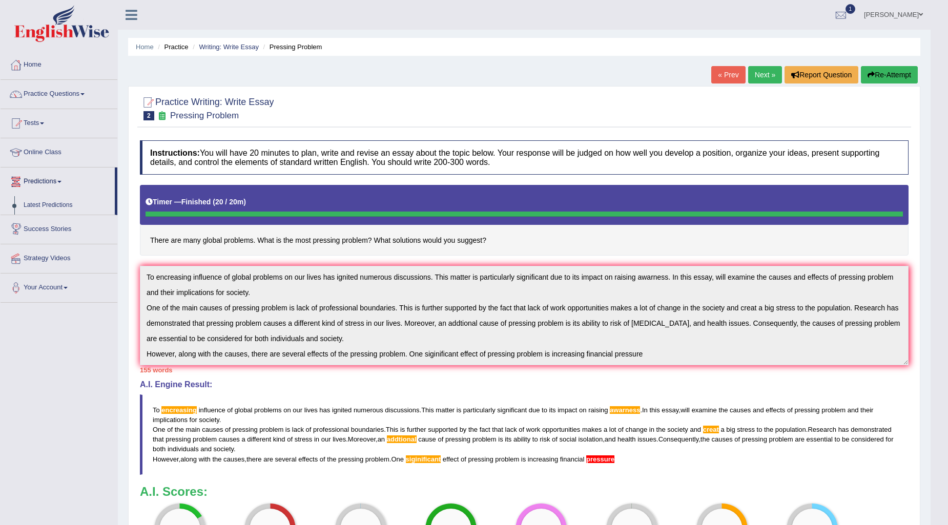
click at [37, 176] on link "Predictions" at bounding box center [58, 180] width 114 height 26
click at [54, 182] on link "Predictions" at bounding box center [59, 180] width 117 height 26
click at [54, 202] on link "Latest Predictions" at bounding box center [67, 205] width 96 height 18
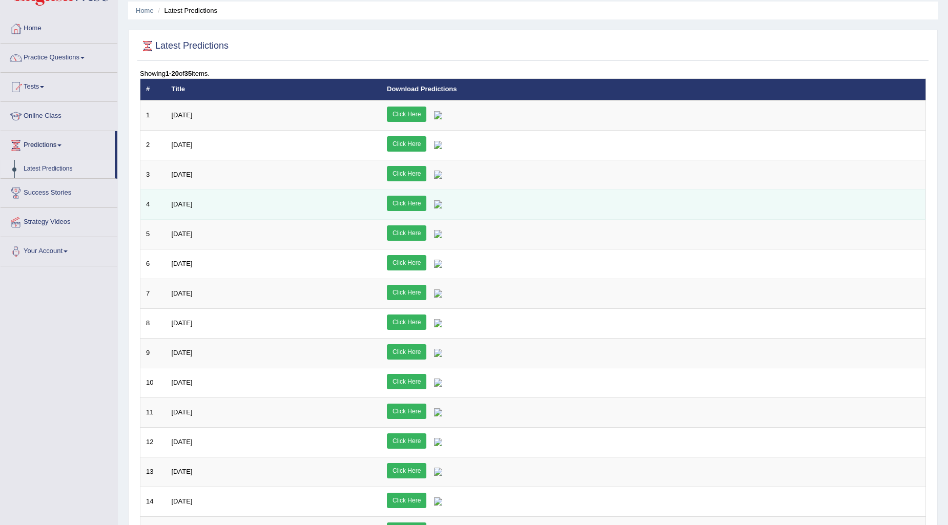
scroll to position [57, 0]
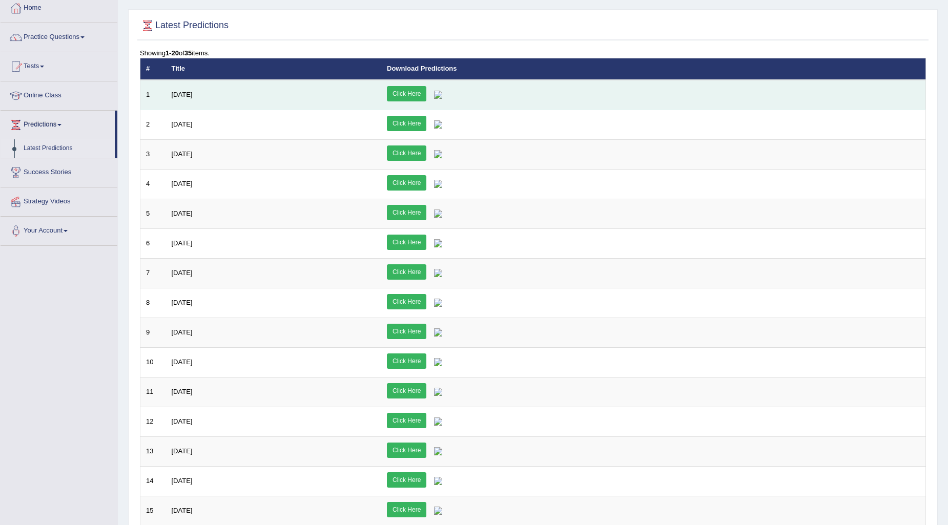
click at [426, 92] on link "Click Here" at bounding box center [406, 93] width 39 height 15
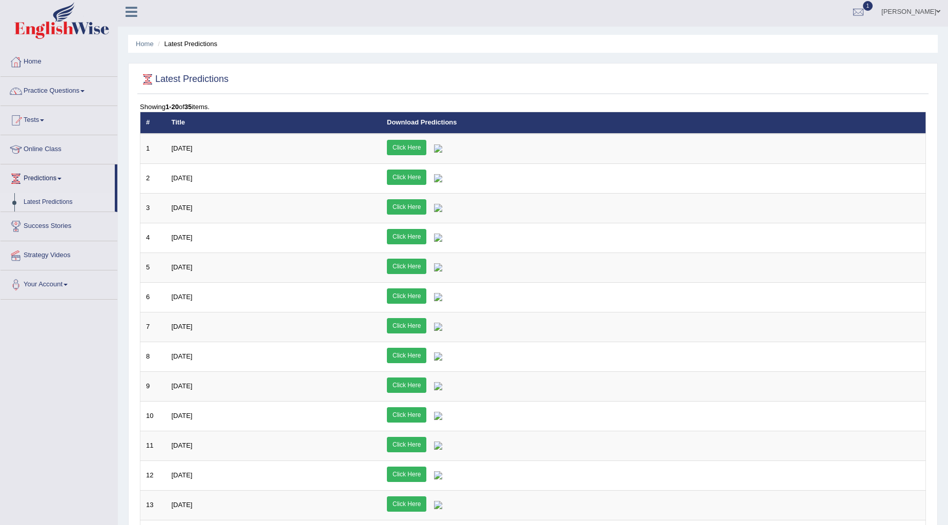
scroll to position [77, 0]
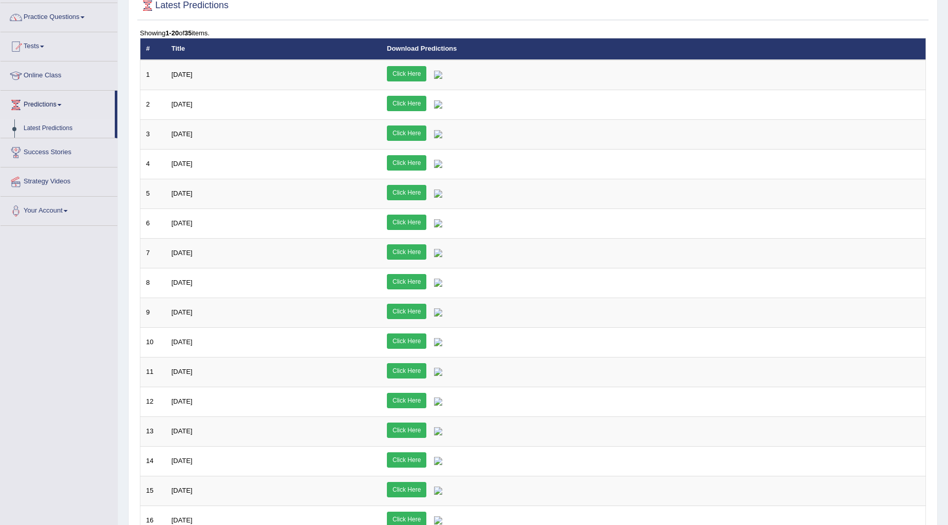
click at [680, 238] on td "Click Here" at bounding box center [653, 253] width 544 height 30
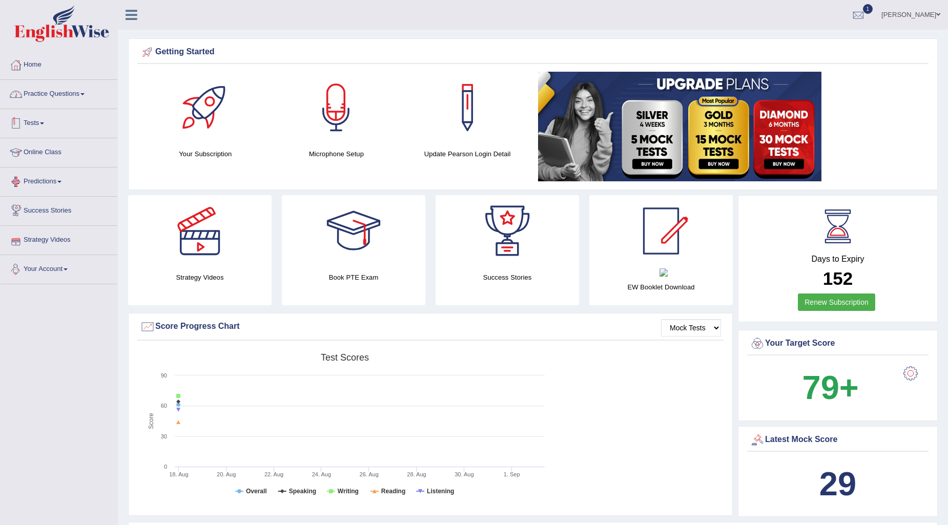
click at [87, 90] on link "Practice Questions" at bounding box center [59, 93] width 117 height 26
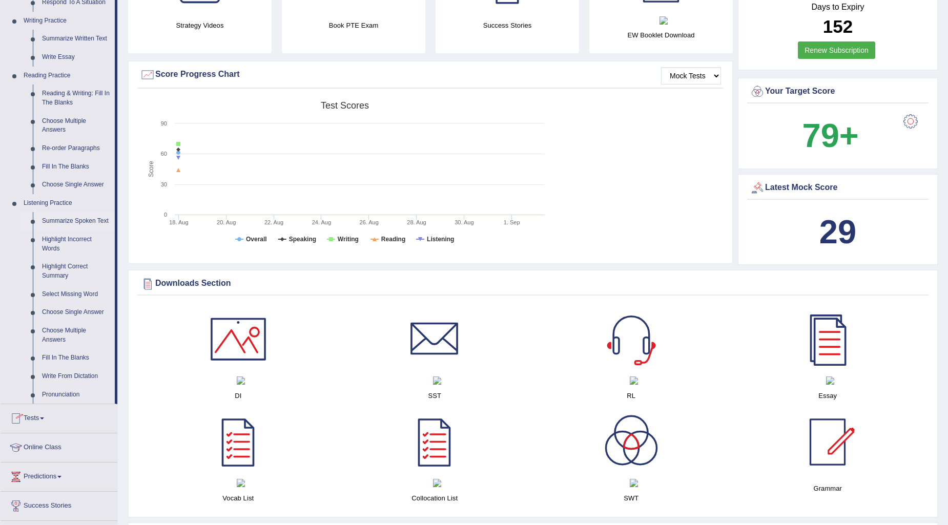
scroll to position [512, 0]
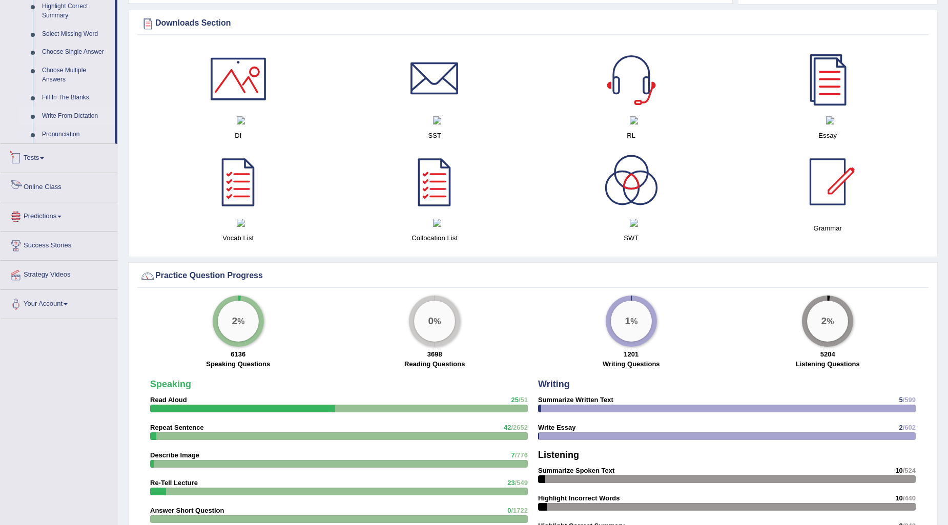
click at [79, 116] on link "Write From Dictation" at bounding box center [75, 116] width 77 height 18
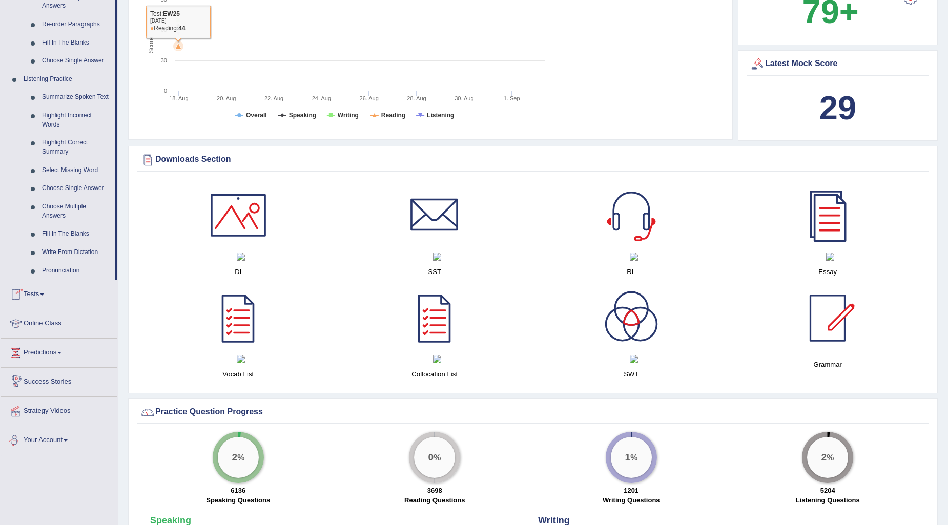
scroll to position [581, 0]
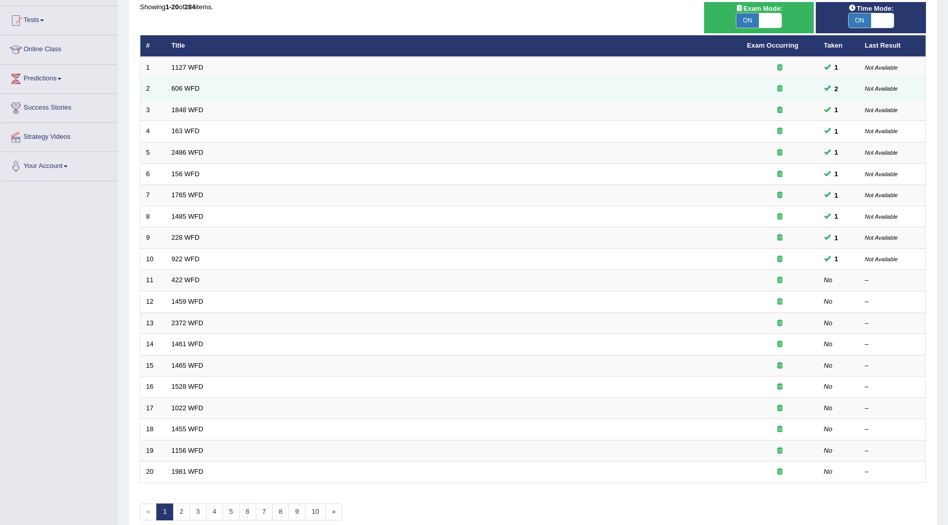
scroll to position [114, 0]
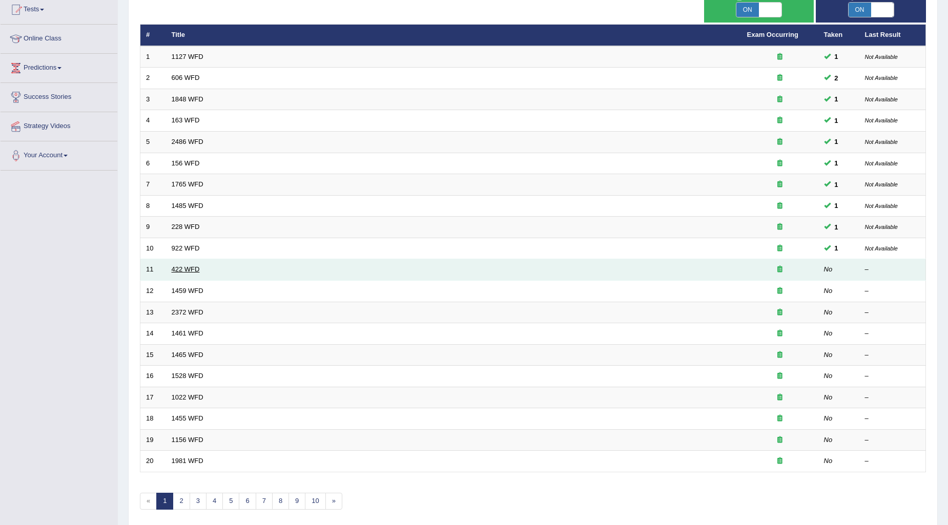
click at [187, 267] on link "422 WFD" at bounding box center [186, 269] width 28 height 8
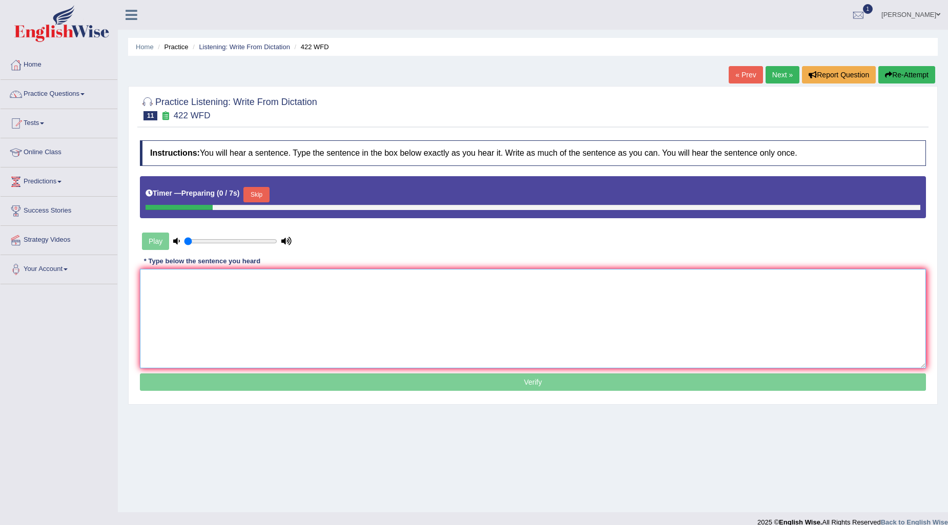
click at [301, 321] on textarea at bounding box center [533, 318] width 786 height 99
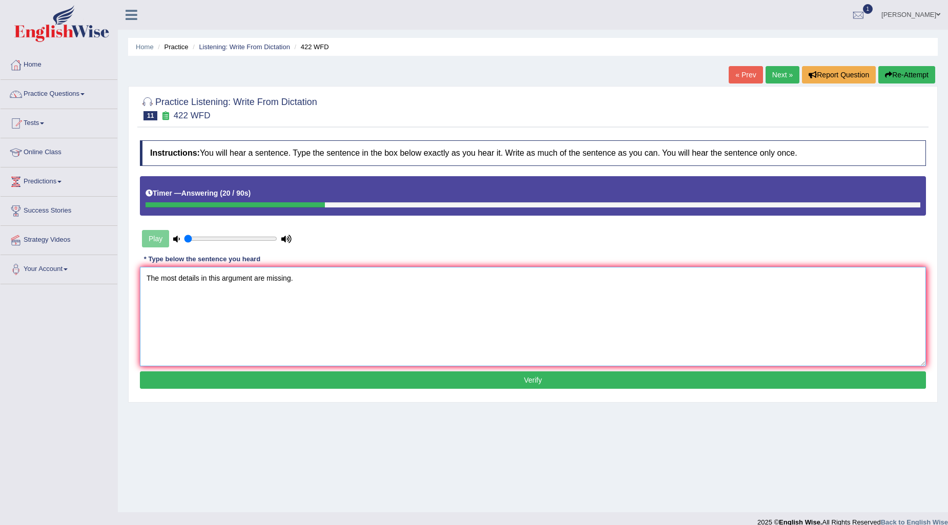
type textarea "The most details in this argument are missing."
click at [405, 380] on button "Verify" at bounding box center [533, 379] width 786 height 17
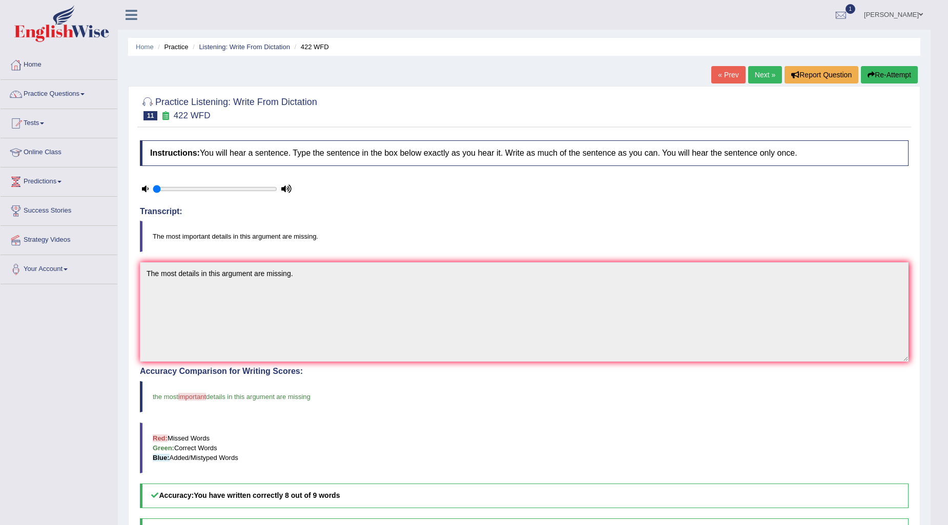
click at [759, 79] on link "Next »" at bounding box center [765, 74] width 34 height 17
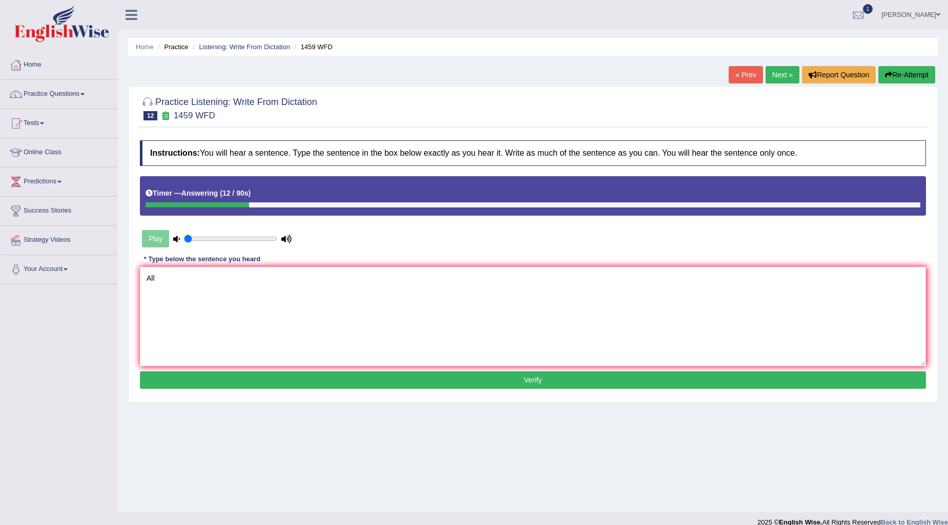
type textarea "All"
click at [893, 70] on button "Re-Attempt" at bounding box center [906, 74] width 57 height 17
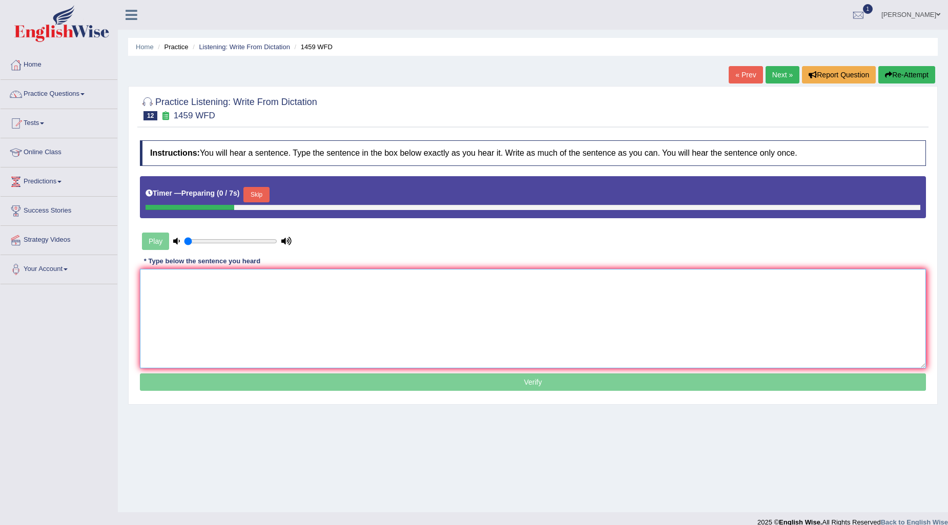
click at [197, 284] on textarea at bounding box center [533, 318] width 786 height 99
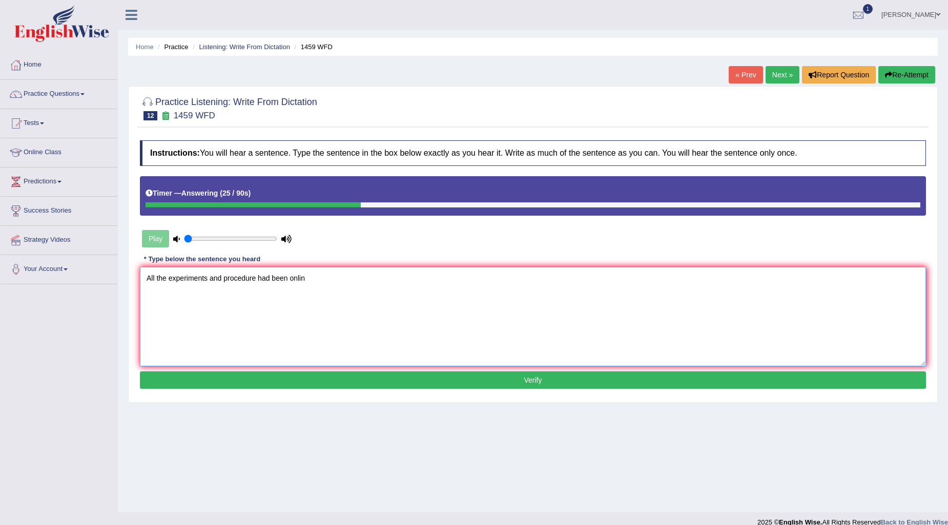
type textarea "All the experiments and procedure had been online"
drag, startPoint x: 331, startPoint y: 280, endPoint x: 53, endPoint y: 256, distance: 279.1
click at [53, 256] on div "Toggle navigation Home Practice Questions Speaking Practice Read Aloud Repeat S…" at bounding box center [474, 266] width 948 height 533
click at [913, 77] on button "Re-Attempt" at bounding box center [906, 74] width 57 height 17
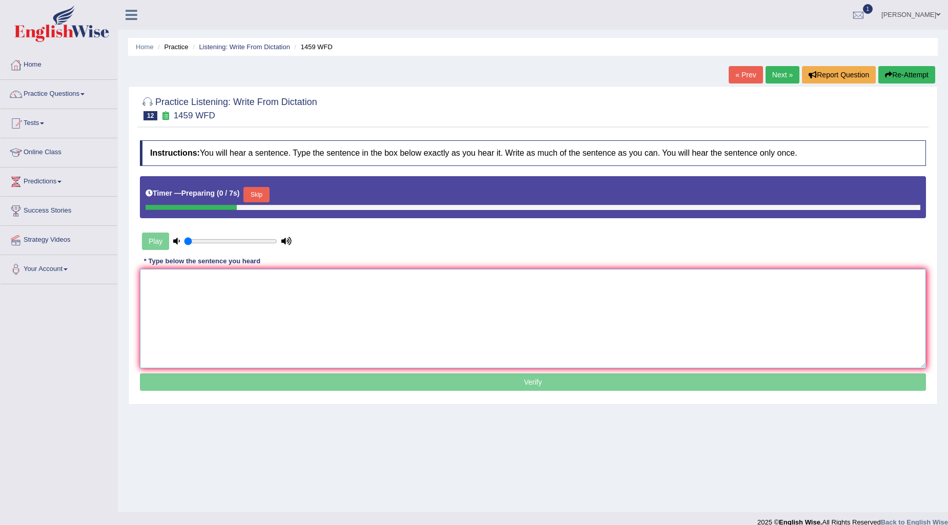
click at [194, 295] on textarea at bounding box center [533, 318] width 786 height 99
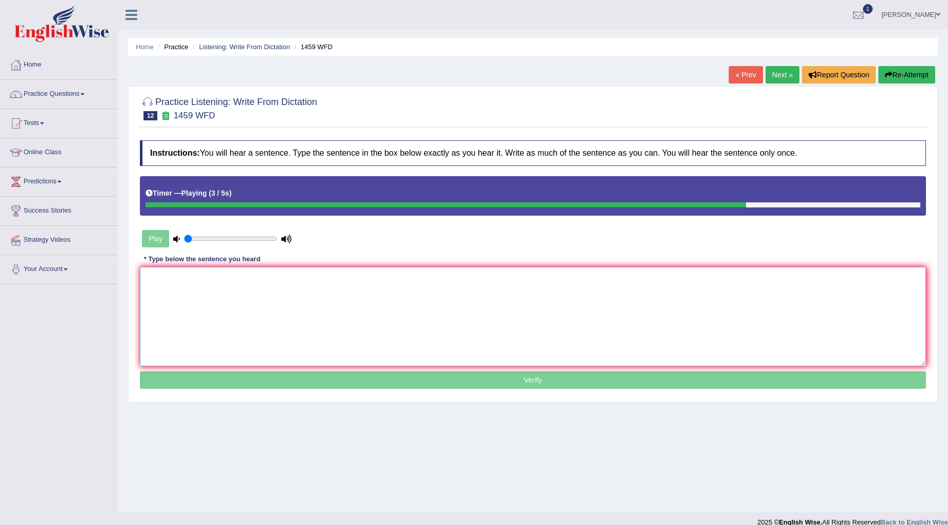
paste textarea "All the experiments and procedure had been online"
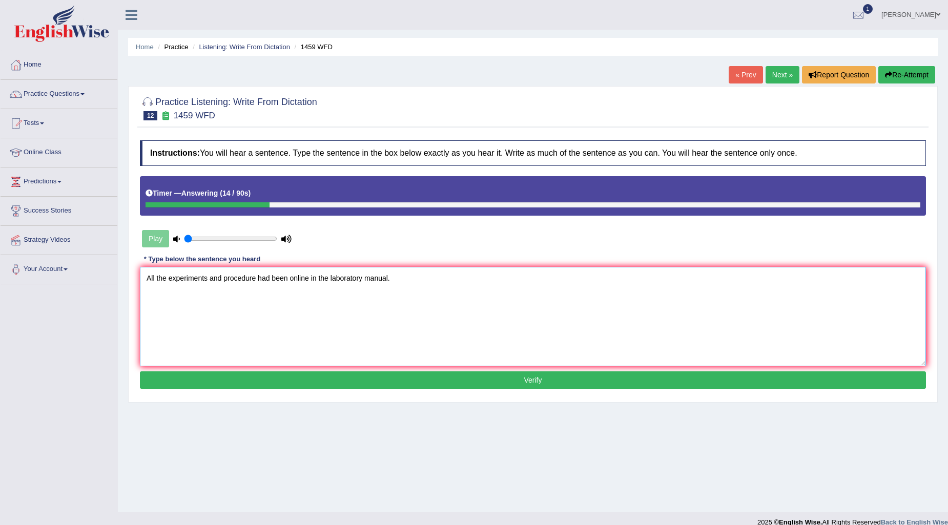
click at [208, 275] on textarea "All the experiments and procedure had been online in the laboratory manual." at bounding box center [533, 316] width 786 height 99
type textarea "All the experiments and procedure had been online in the laboratory manual."
click at [461, 382] on button "Verify" at bounding box center [533, 379] width 786 height 17
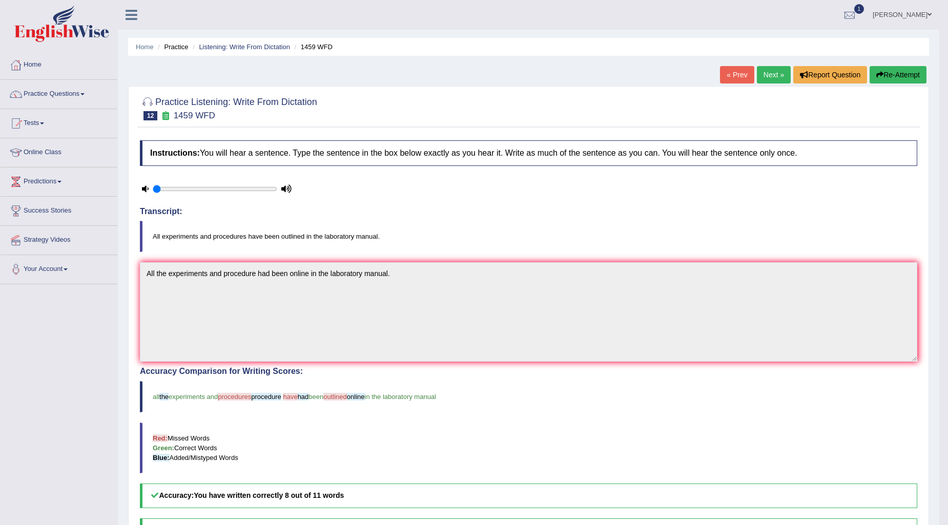
click at [770, 70] on link "Next »" at bounding box center [773, 74] width 34 height 17
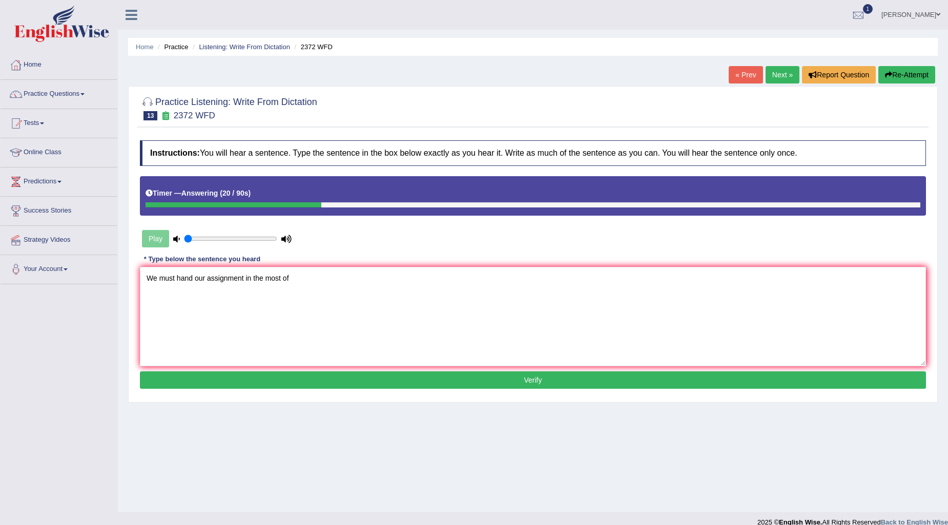
type textarea "We must hand our assignment in the most of"
click at [900, 75] on button "Re-Attempt" at bounding box center [906, 74] width 57 height 17
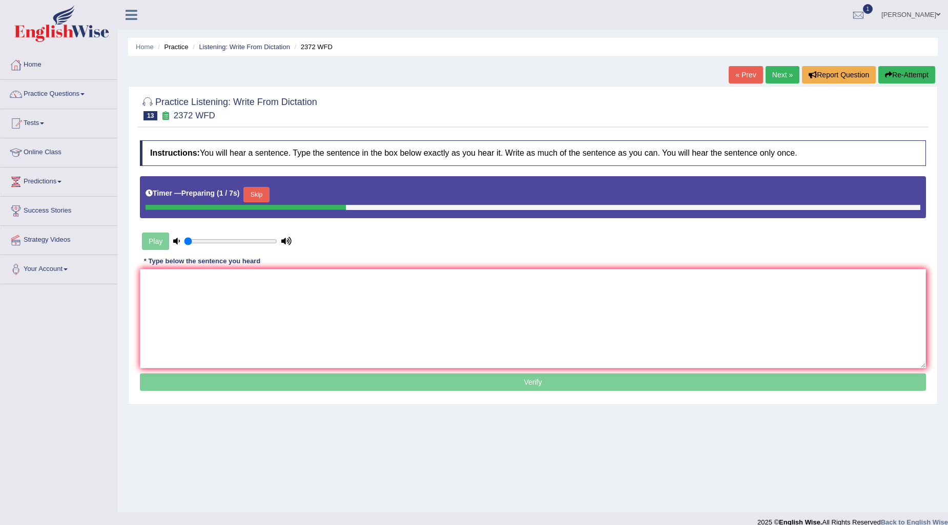
click at [258, 190] on button "Skip" at bounding box center [256, 194] width 26 height 15
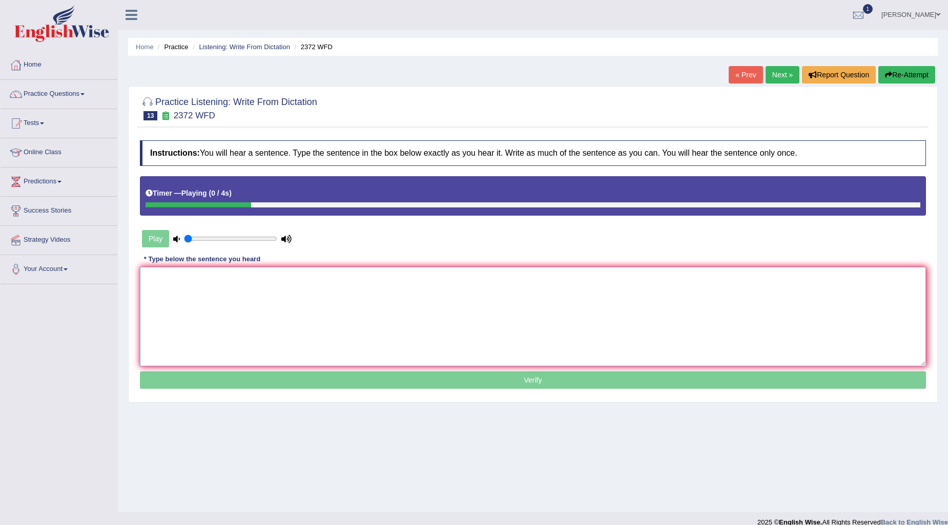
click at [252, 296] on textarea at bounding box center [533, 316] width 786 height 99
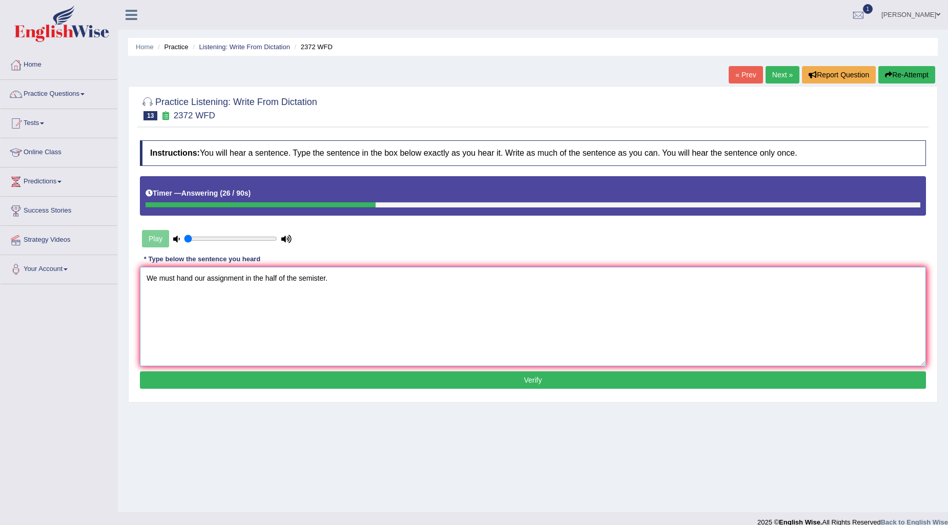
click at [197, 280] on textarea "We must hand our assignment in the half of the semister." at bounding box center [533, 316] width 786 height 99
type textarea "We must hand hands our assignment in the half of the semister."
click at [532, 383] on button "Verify" at bounding box center [533, 379] width 786 height 17
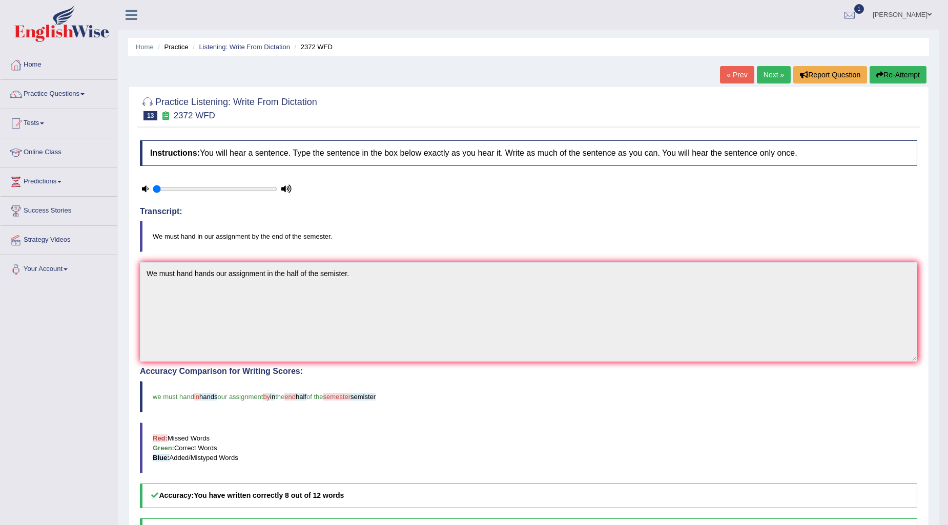
click at [773, 79] on link "Next »" at bounding box center [773, 74] width 34 height 17
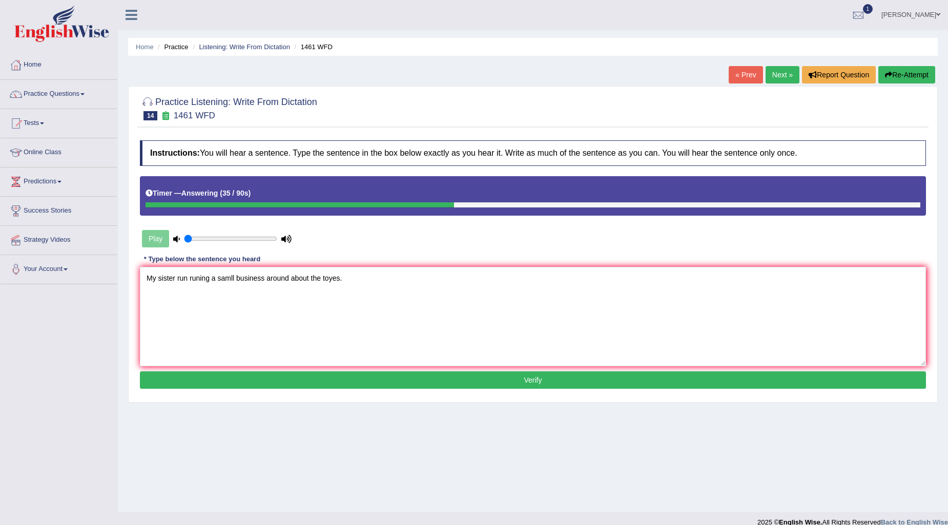
type textarea "My sister run runing a samll business around about the toyes."
click at [397, 385] on button "Verify" at bounding box center [533, 379] width 786 height 17
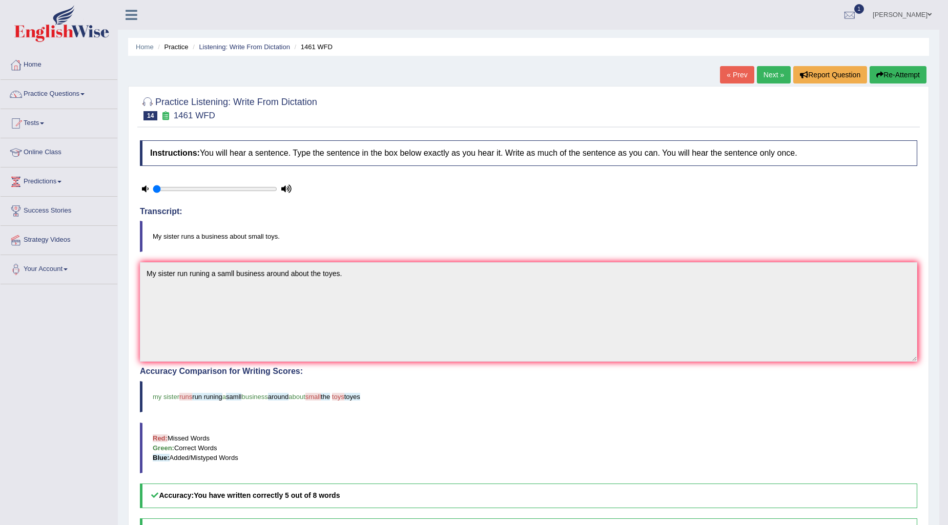
click at [762, 69] on link "Next »" at bounding box center [773, 74] width 34 height 17
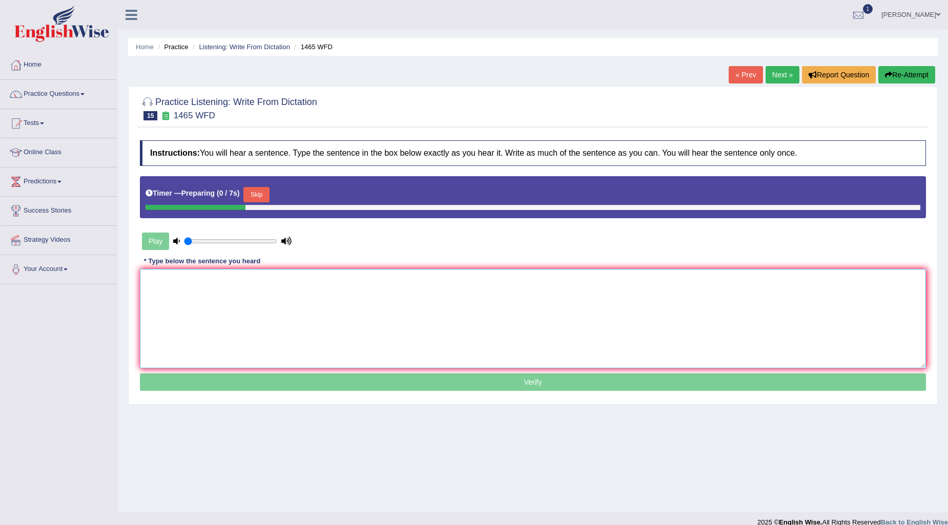
click at [397, 327] on textarea at bounding box center [533, 318] width 786 height 99
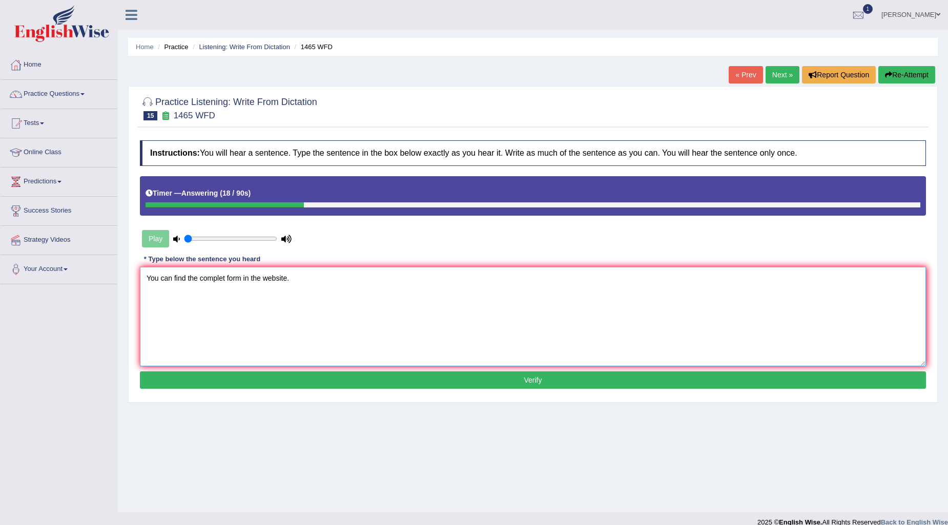
type textarea "You can find the complet form in the website."
click at [528, 380] on button "Verify" at bounding box center [533, 379] width 786 height 17
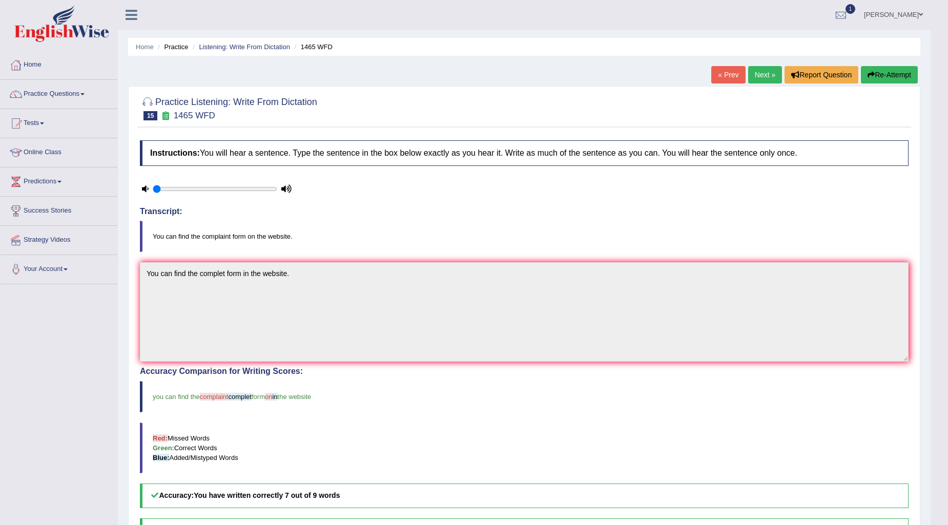
click at [761, 78] on link "Next »" at bounding box center [765, 74] width 34 height 17
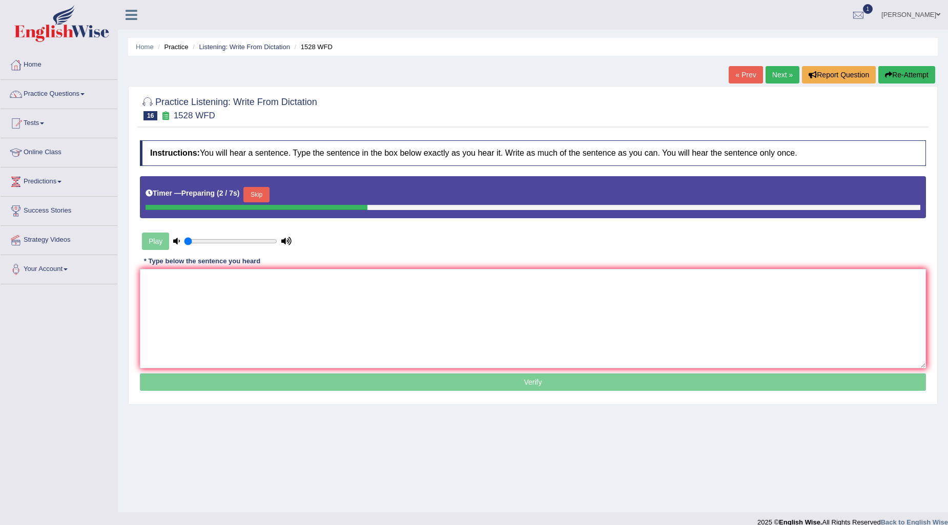
click at [259, 192] on button "Skip" at bounding box center [256, 194] width 26 height 15
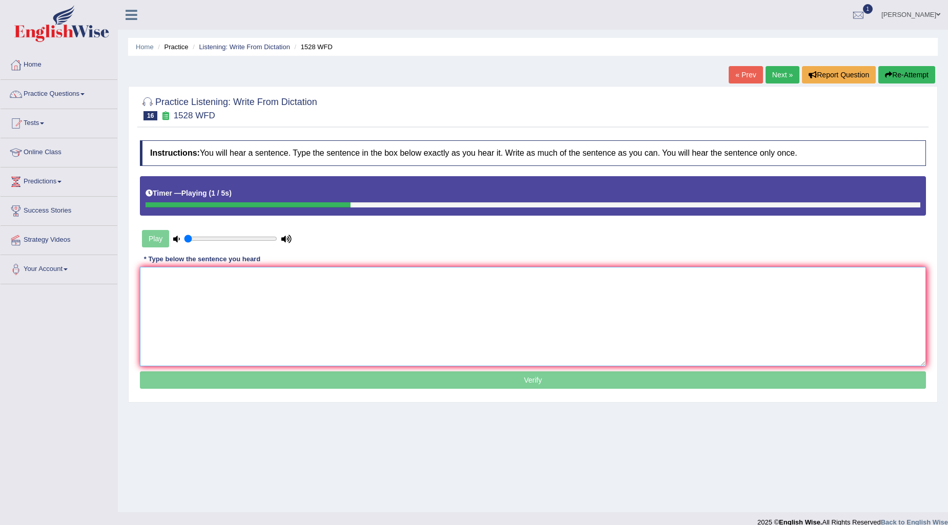
click at [297, 297] on textarea at bounding box center [533, 316] width 786 height 99
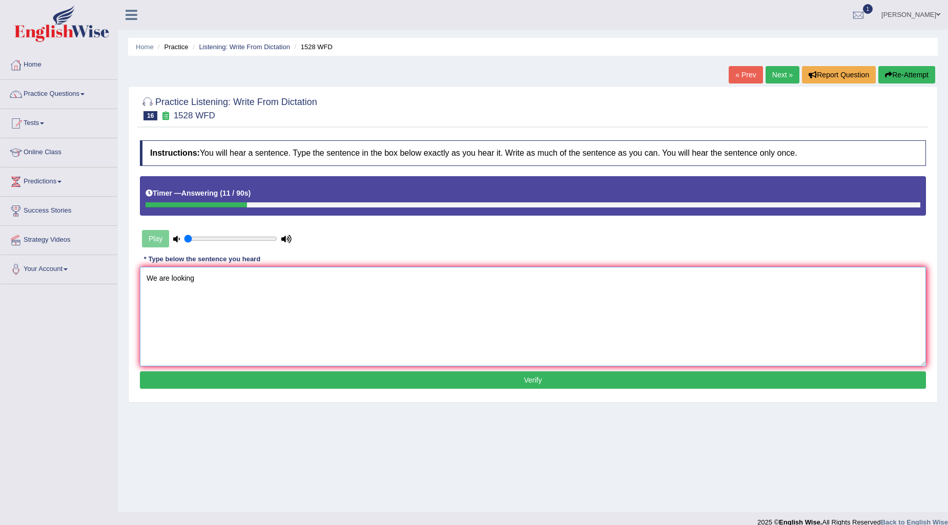
type textarea "We are looking"
click at [902, 73] on button "Re-Attempt" at bounding box center [906, 74] width 57 height 17
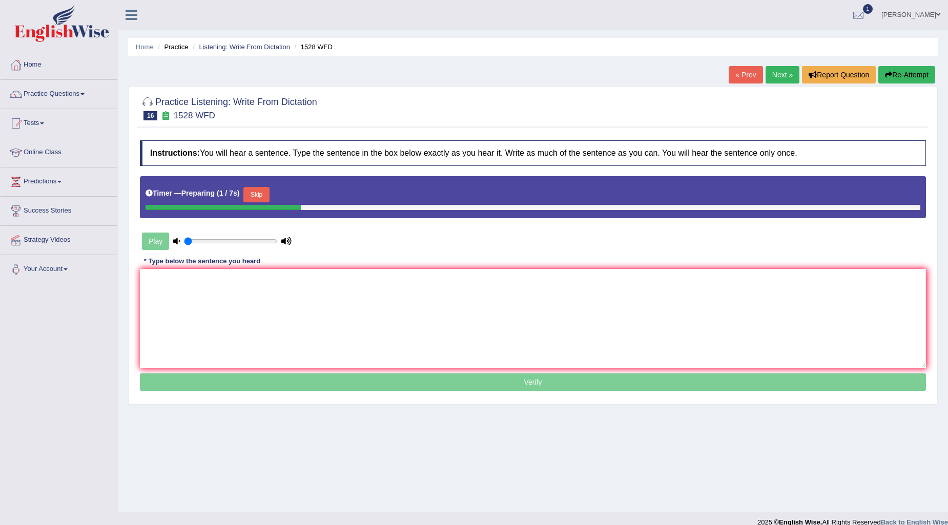
click at [265, 195] on button "Skip" at bounding box center [256, 194] width 26 height 15
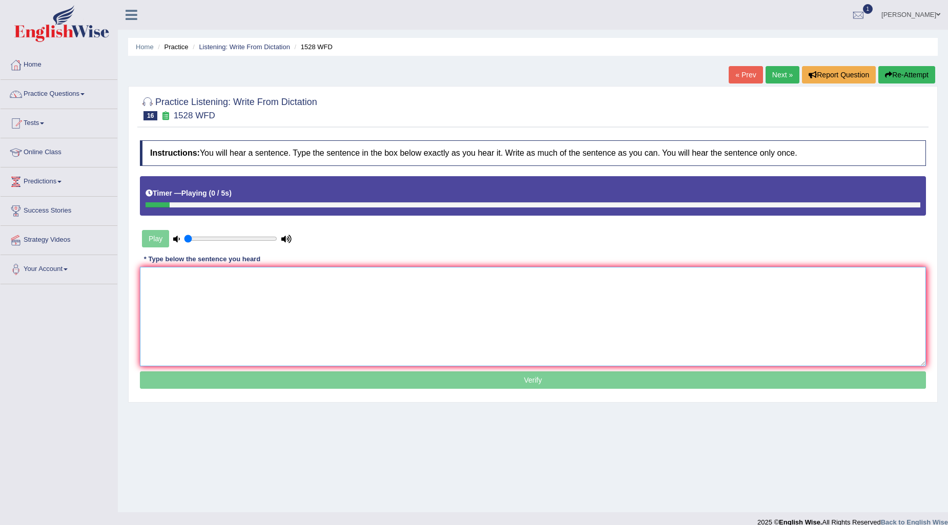
click at [244, 309] on textarea at bounding box center [533, 316] width 786 height 99
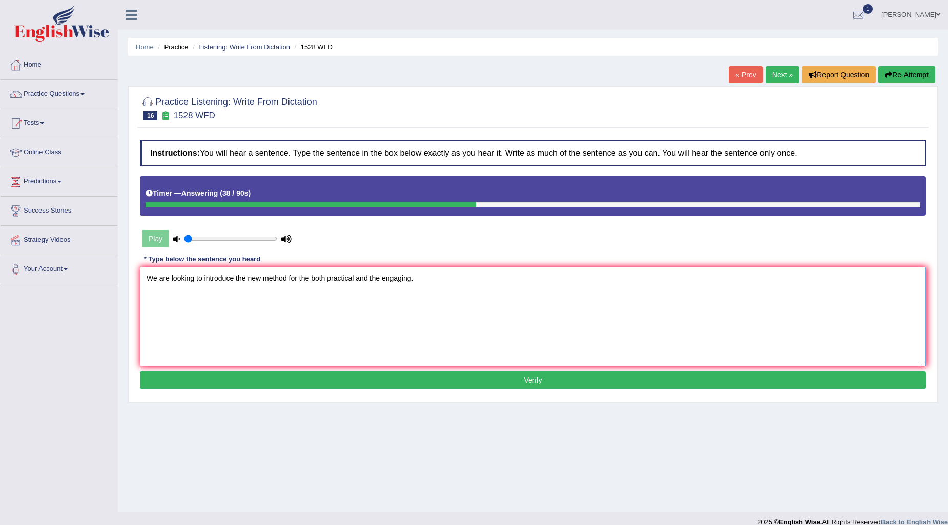
type textarea "We are looking to introduce the new method for the both practical and the engag…"
click at [551, 380] on button "Verify" at bounding box center [533, 379] width 786 height 17
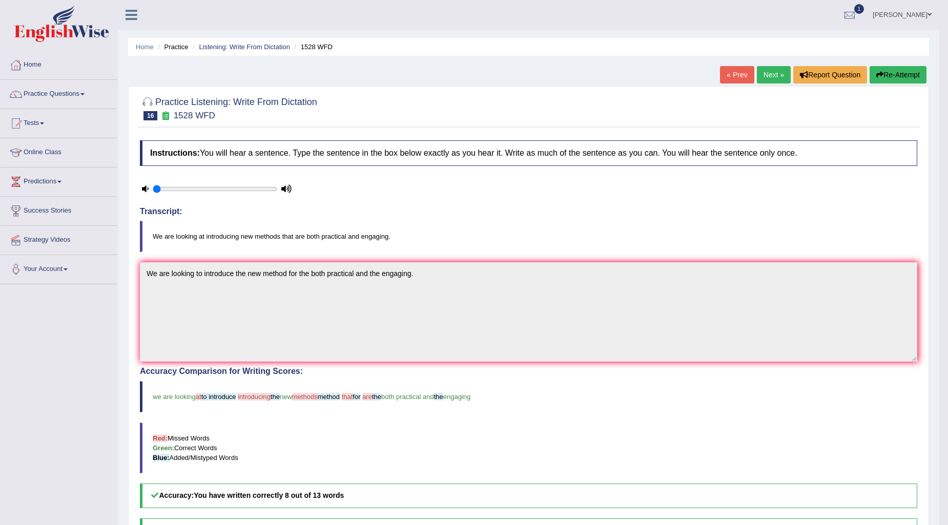
click at [766, 78] on link "Next »" at bounding box center [773, 74] width 34 height 17
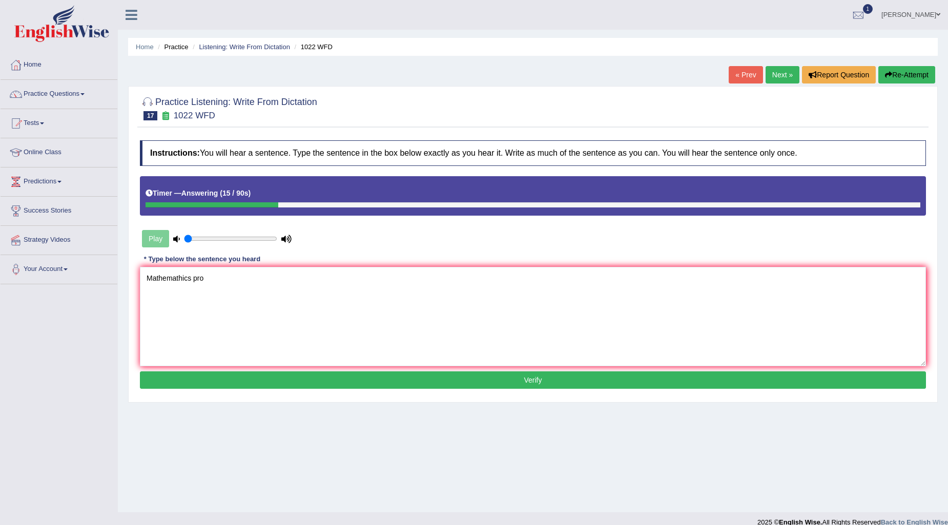
type textarea "Mathemathics pro"
click at [908, 78] on button "Re-Attempt" at bounding box center [906, 74] width 57 height 17
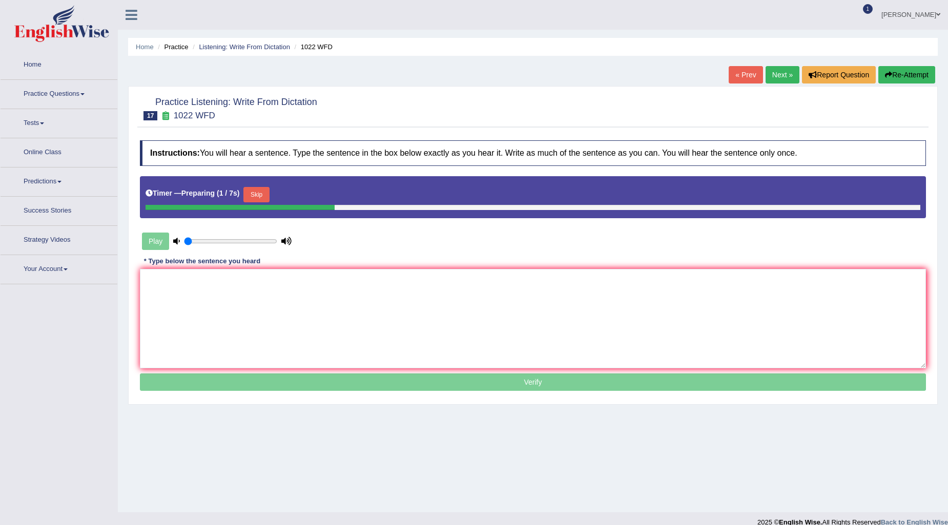
drag, startPoint x: 260, startPoint y: 197, endPoint x: 249, endPoint y: 242, distance: 46.0
click at [260, 198] on button "Skip" at bounding box center [256, 194] width 26 height 15
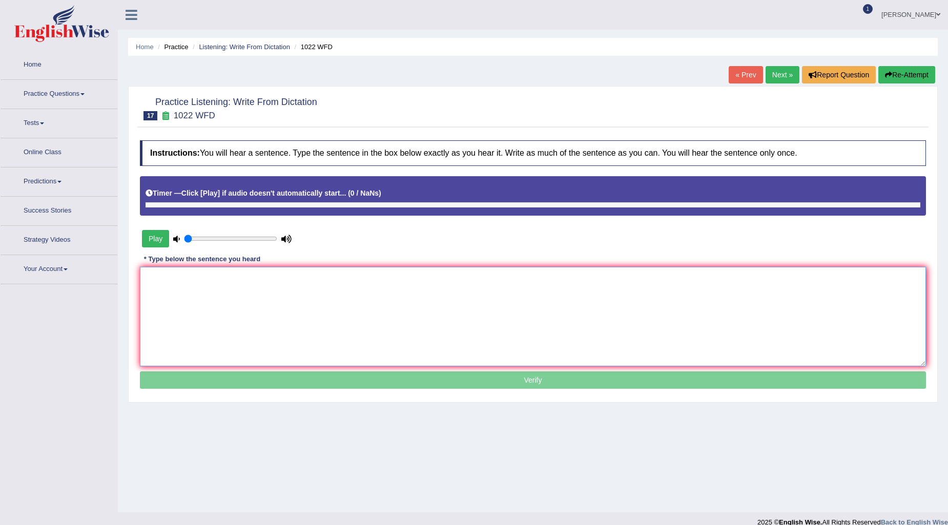
click at [243, 293] on textarea at bounding box center [533, 316] width 786 height 99
click at [319, 315] on textarea at bounding box center [533, 316] width 786 height 99
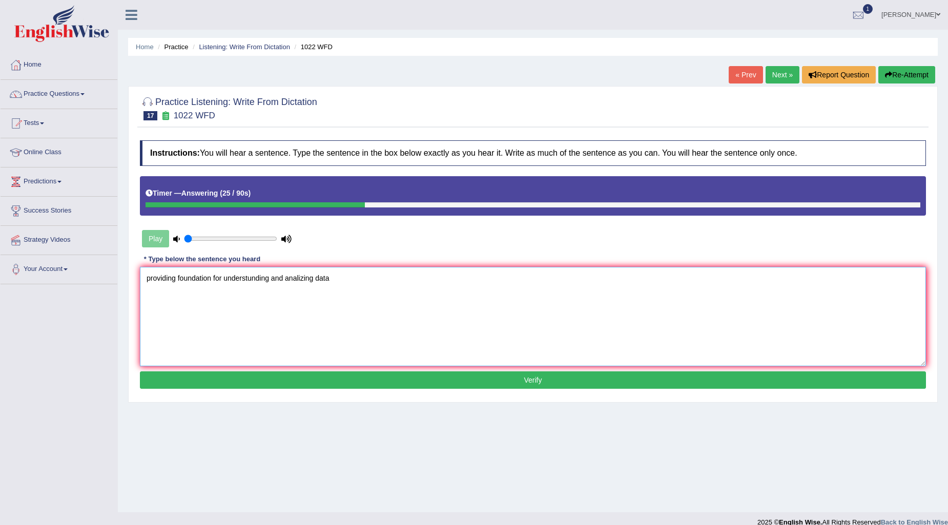
click at [145, 277] on textarea "providing foundation for understunding and analizing data" at bounding box center [533, 316] width 786 height 99
click at [218, 277] on textarea "Mathematics providing foundation for understunding and analizing data" at bounding box center [533, 316] width 786 height 99
click at [255, 278] on textarea "Mathematics providing foundation for understunding and analizing data" at bounding box center [533, 316] width 786 height 99
click at [372, 278] on textarea "Mathematics providing foundation for understunding and analizing data" at bounding box center [533, 316] width 786 height 99
type textarea "Mathematics providing foundation for understunding and analizing data of in the."
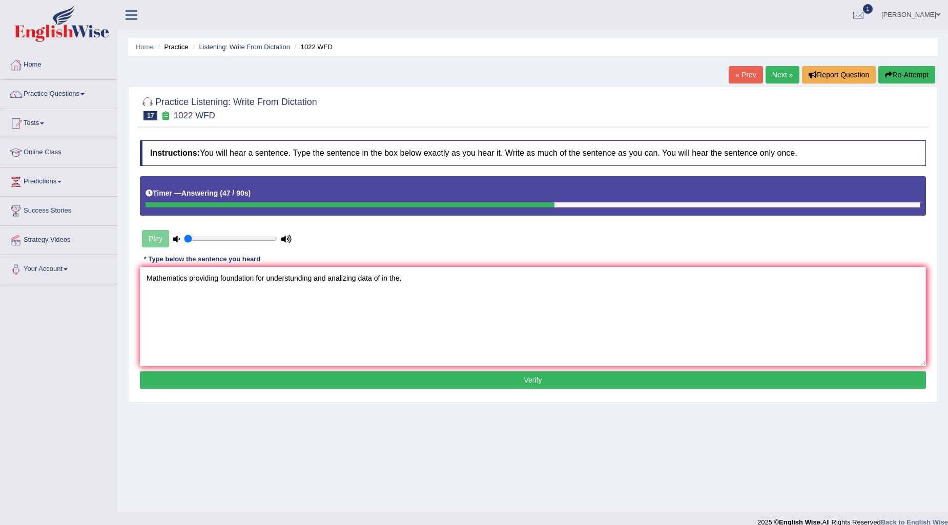
click at [524, 370] on div "Instructions: You will hear a sentence. Type the sentence in the box below exac…" at bounding box center [532, 265] width 791 height 261
click at [523, 377] on button "Verify" at bounding box center [533, 379] width 786 height 17
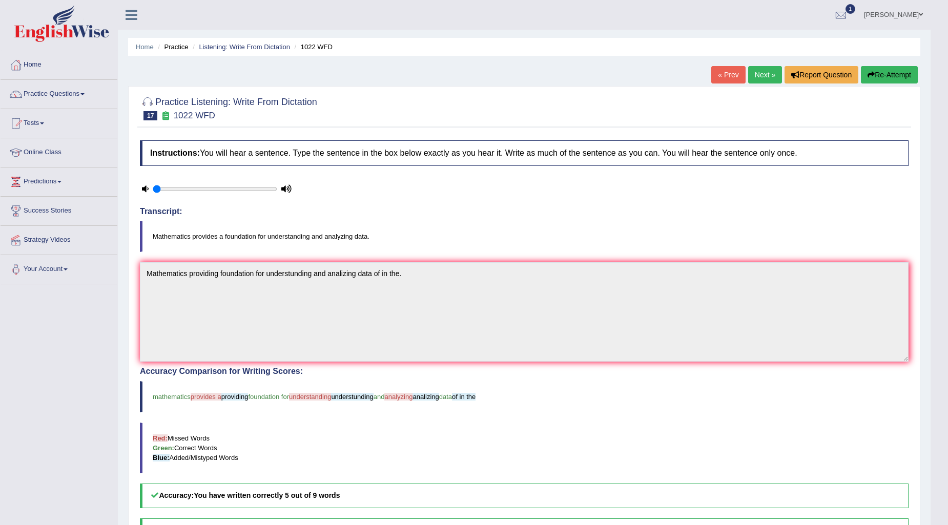
click at [756, 75] on link "Next »" at bounding box center [765, 74] width 34 height 17
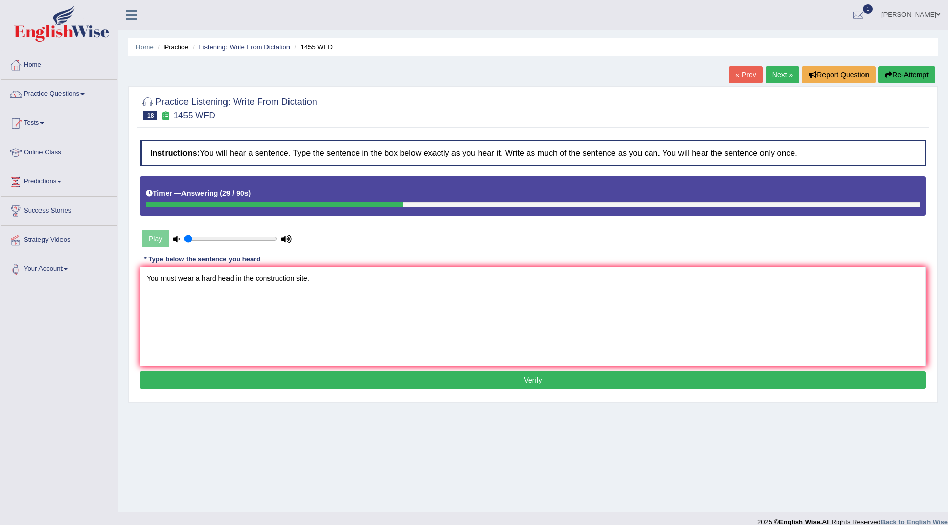
type textarea "You must wear a hard head in the construction site."
click at [555, 382] on button "Verify" at bounding box center [533, 379] width 786 height 17
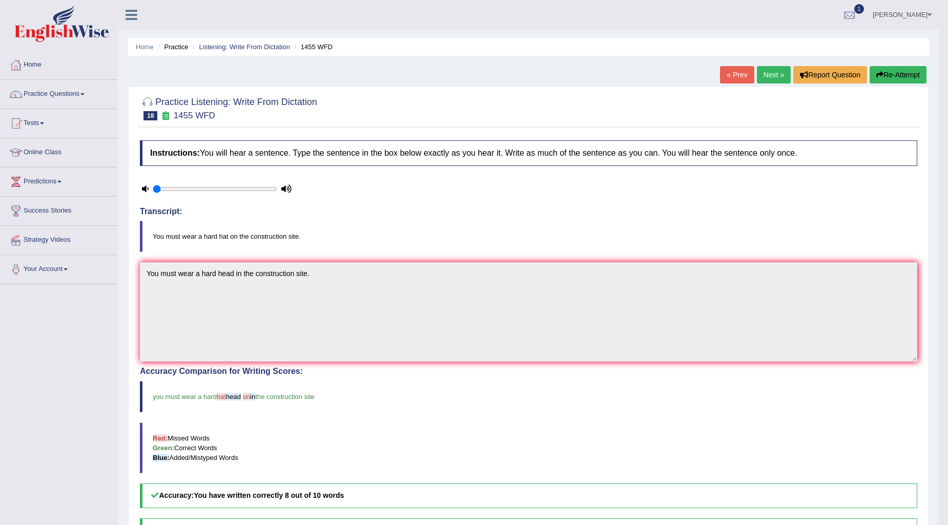
click at [768, 74] on link "Next »" at bounding box center [773, 74] width 34 height 17
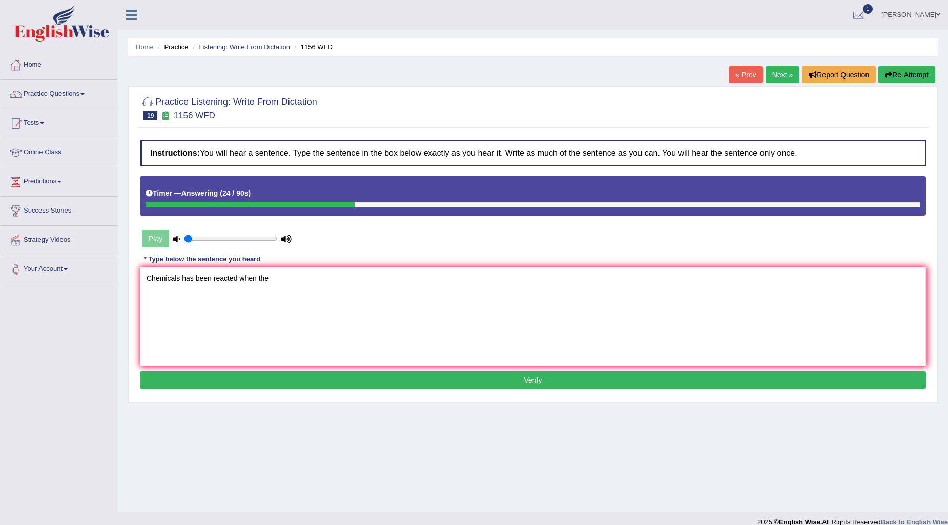
type textarea "Chemicals has been reacted when the"
click at [911, 78] on button "Re-Attempt" at bounding box center [906, 74] width 57 height 17
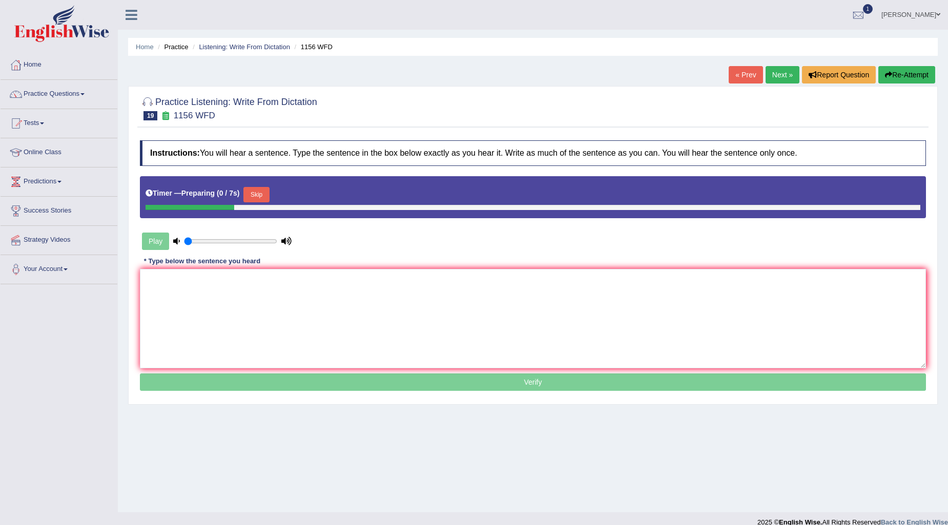
click at [264, 197] on button "Skip" at bounding box center [256, 194] width 26 height 15
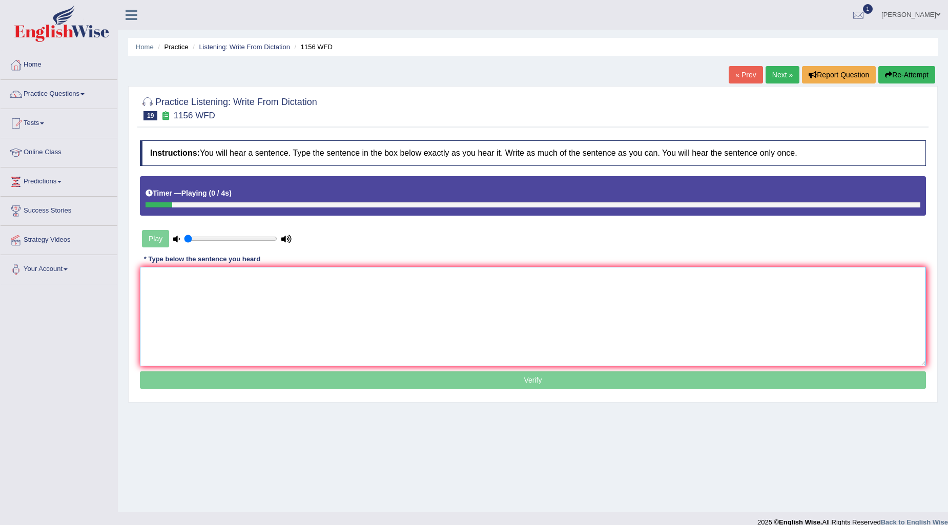
click at [254, 298] on textarea at bounding box center [533, 316] width 786 height 99
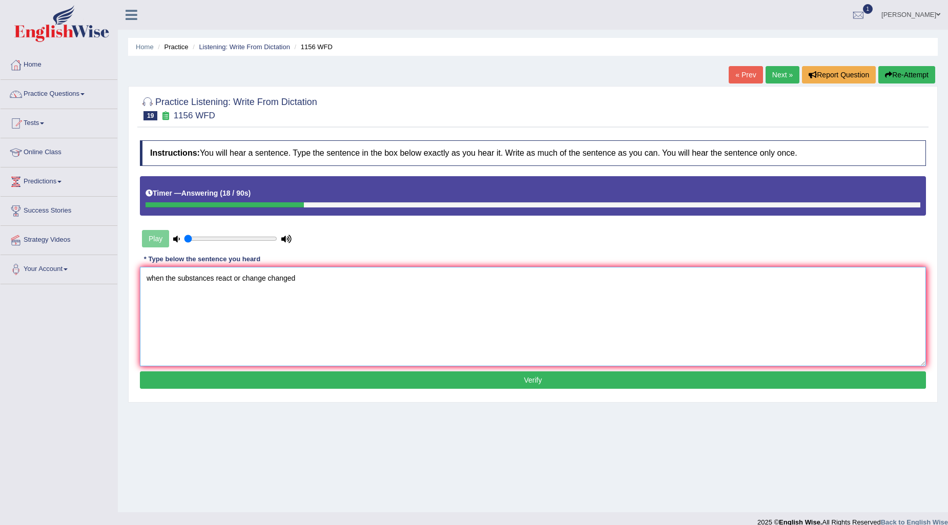
drag, startPoint x: 145, startPoint y: 279, endPoint x: 158, endPoint y: 291, distance: 17.4
click at [145, 279] on textarea "when the substances react or change changed" at bounding box center [533, 316] width 786 height 99
click at [386, 288] on textarea "Chemicals reactions when the substances react or change changed" at bounding box center [533, 316] width 786 height 99
type textarea "Chemicals reactions when the substances react or change changed."
click at [369, 375] on button "Verify" at bounding box center [533, 379] width 786 height 17
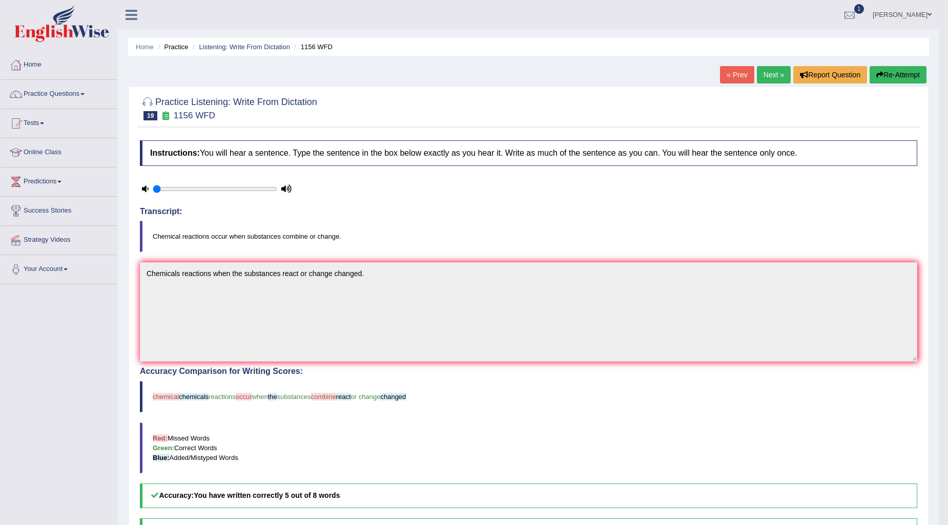
click at [900, 77] on button "Re-Attempt" at bounding box center [897, 74] width 57 height 17
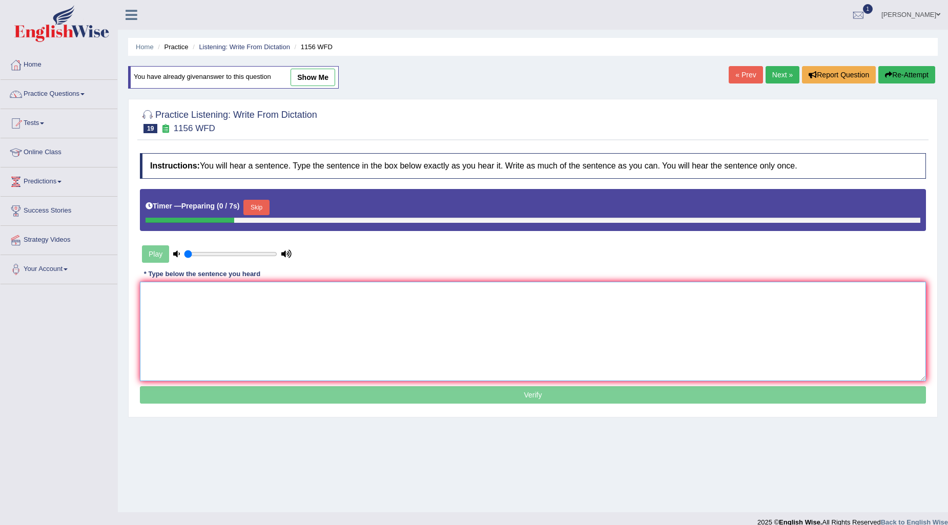
click at [326, 296] on textarea at bounding box center [533, 331] width 786 height 99
click at [253, 205] on button "Skip" at bounding box center [256, 207] width 26 height 15
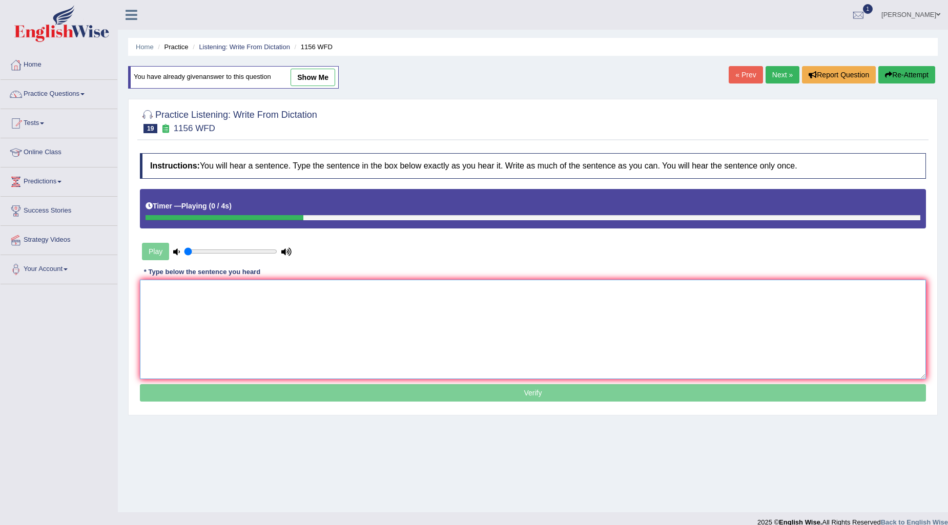
click at [419, 332] on textarea at bounding box center [533, 329] width 786 height 99
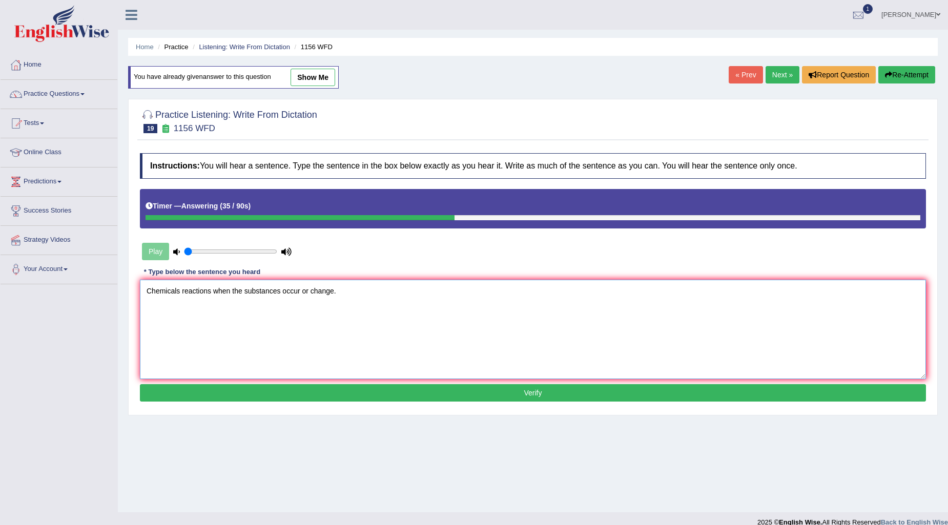
click at [310, 292] on textarea "Chemicals reactions when the substances occur or change." at bounding box center [533, 329] width 786 height 99
type textarea "Chemicals reactions when the substances occur or combine combin the change."
click at [554, 397] on button "Verify" at bounding box center [533, 392] width 786 height 17
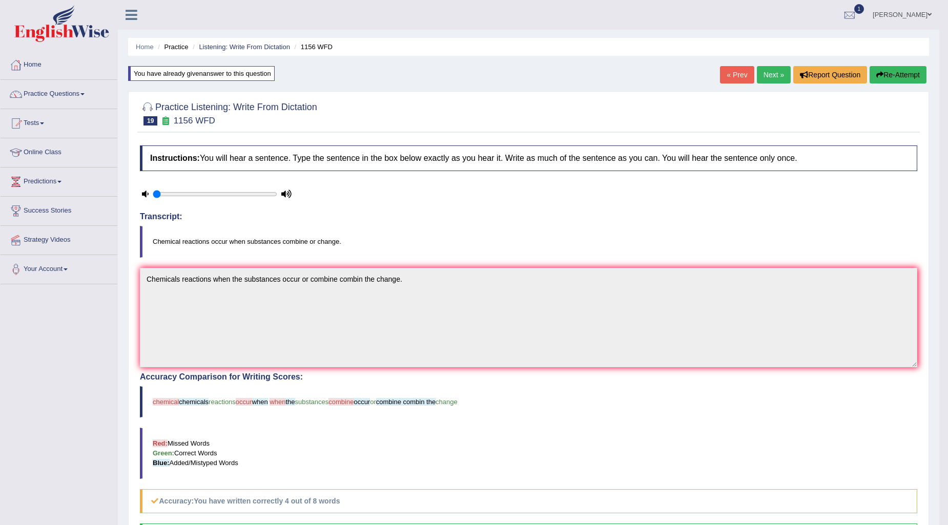
click at [762, 73] on link "Next »" at bounding box center [773, 74] width 34 height 17
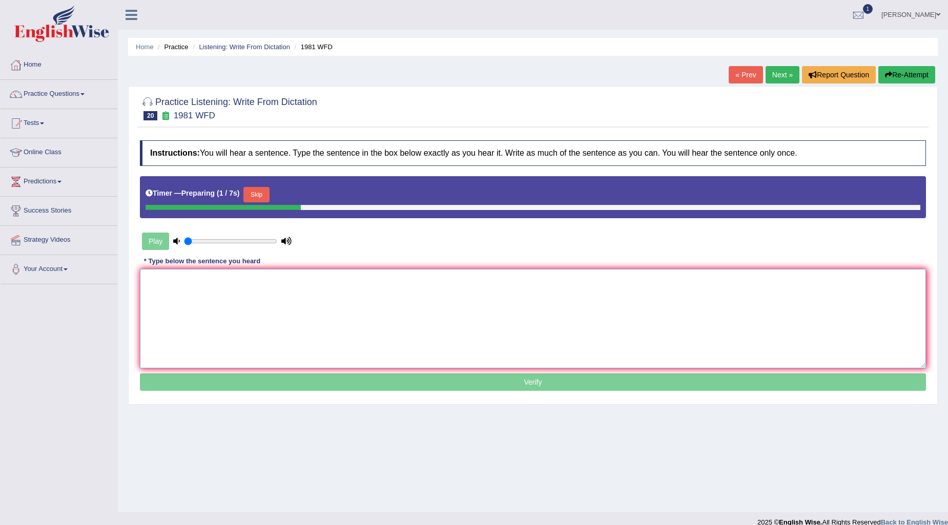
click at [282, 301] on textarea at bounding box center [533, 318] width 786 height 99
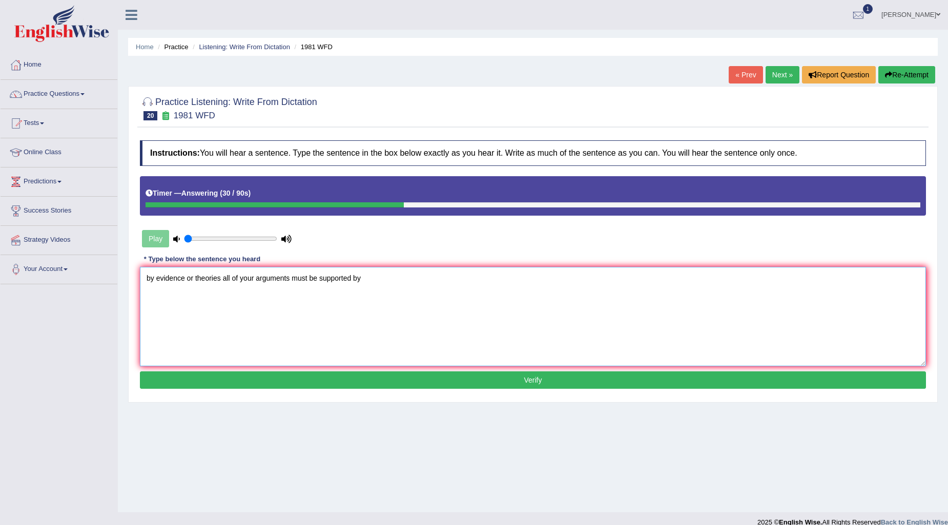
drag, startPoint x: 222, startPoint y: 278, endPoint x: 416, endPoint y: 303, distance: 196.2
click at [416, 303] on textarea "by evidence or theories all of your arguments must be supported by" at bounding box center [533, 316] width 786 height 99
click at [146, 275] on textarea "by evidence or theories" at bounding box center [533, 316] width 786 height 99
paste textarea "all of your arguments must be supported by"
click at [146, 274] on textarea "all of your arguments must be supported by by evidence or theories" at bounding box center [533, 316] width 786 height 99
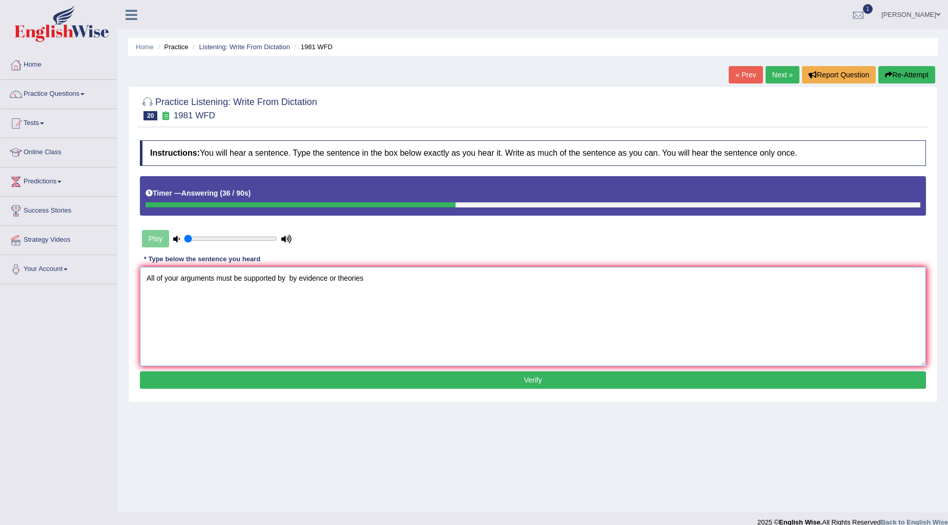
click at [387, 284] on textarea "All of your arguments must be supported by by evidence or theories" at bounding box center [533, 316] width 786 height 99
click at [275, 279] on textarea "All of your arguments must be supported by by evidence or theories." at bounding box center [533, 316] width 786 height 99
drag, startPoint x: 319, startPoint y: 277, endPoint x: 277, endPoint y: 287, distance: 43.2
click at [277, 287] on textarea "All of your arguments must be supported suported by by evidence or theories." at bounding box center [533, 316] width 786 height 99
type textarea "All of your arguments must be supported by evidence or theories."
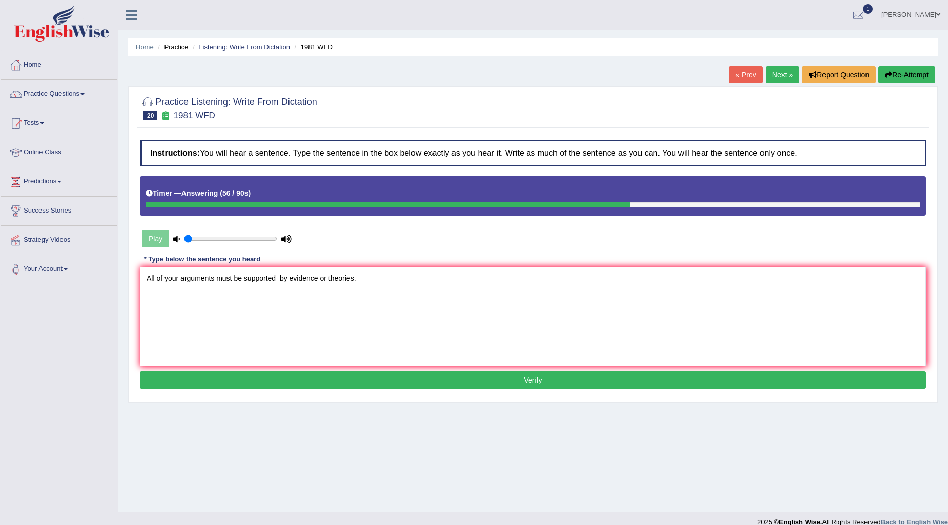
click at [562, 376] on button "Verify" at bounding box center [533, 379] width 786 height 17
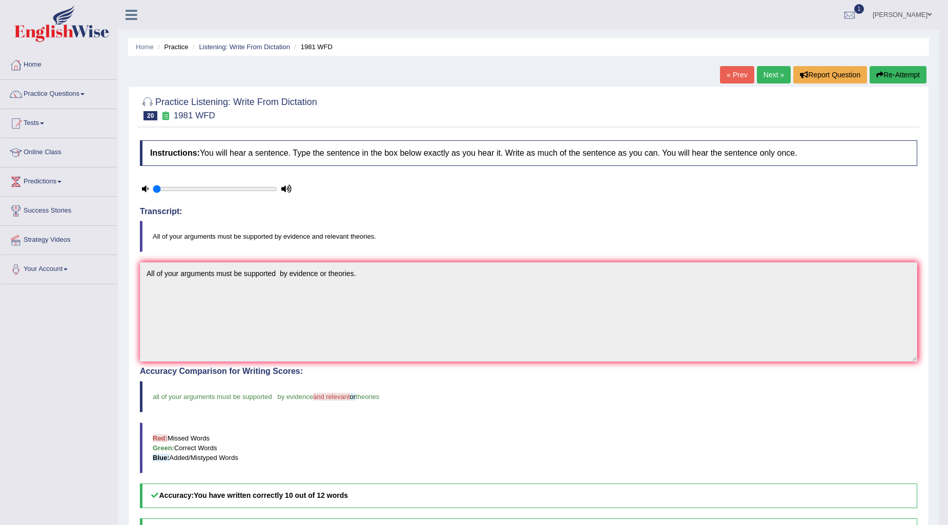
drag, startPoint x: 354, startPoint y: 398, endPoint x: 224, endPoint y: 376, distance: 131.9
click at [207, 383] on blockquote "all of your arguments must be supported by evidence and relevant or theories" at bounding box center [528, 396] width 777 height 31
click at [768, 72] on link "Next »" at bounding box center [773, 74] width 34 height 17
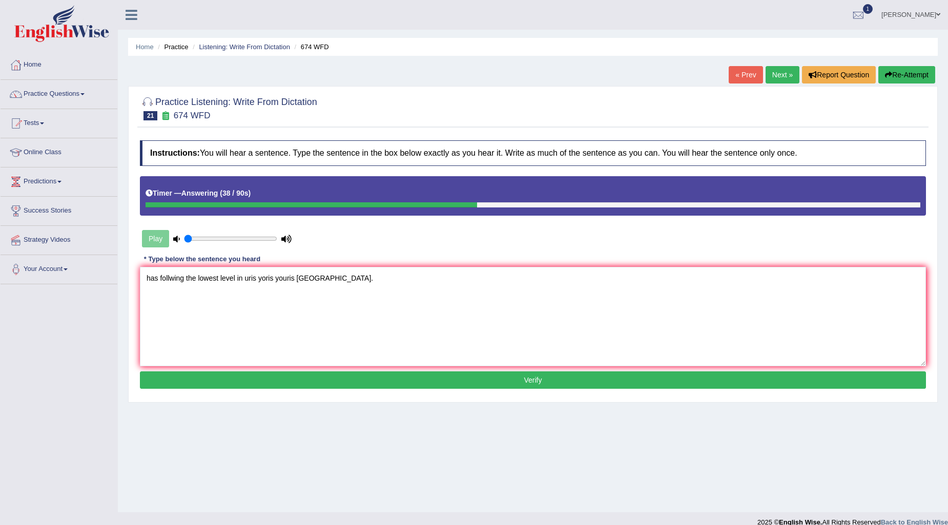
click at [144, 276] on textarea "has follwing the lowest level in uris yoris youris Europe." at bounding box center [533, 316] width 786 height 99
type textarea "The has follwing the lowest level in uris yoris youris Europe."
click at [545, 378] on button "Verify" at bounding box center [533, 379] width 786 height 17
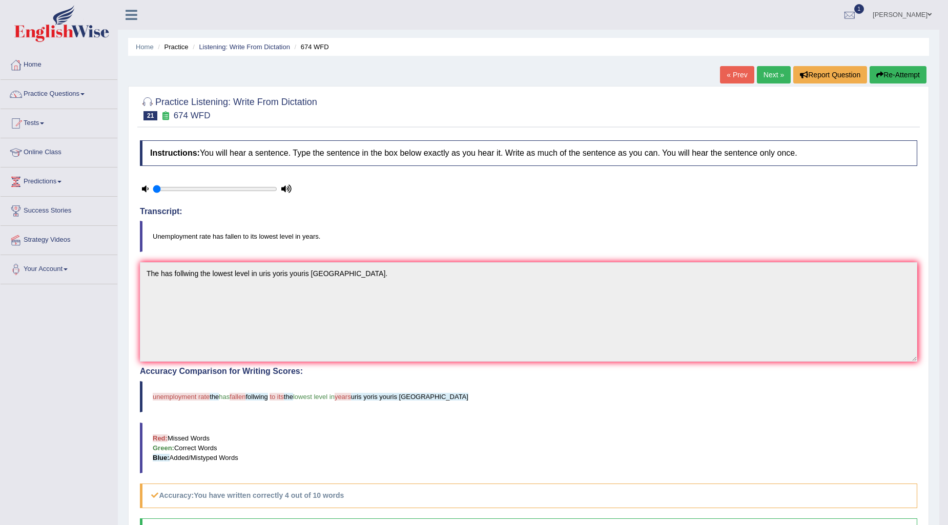
click at [912, 75] on button "Re-Attempt" at bounding box center [897, 74] width 57 height 17
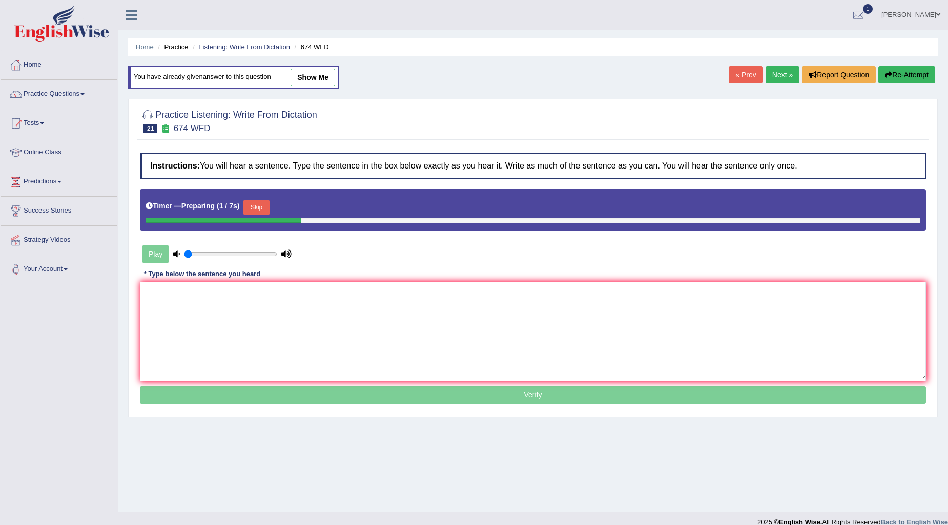
click at [254, 204] on button "Skip" at bounding box center [256, 207] width 26 height 15
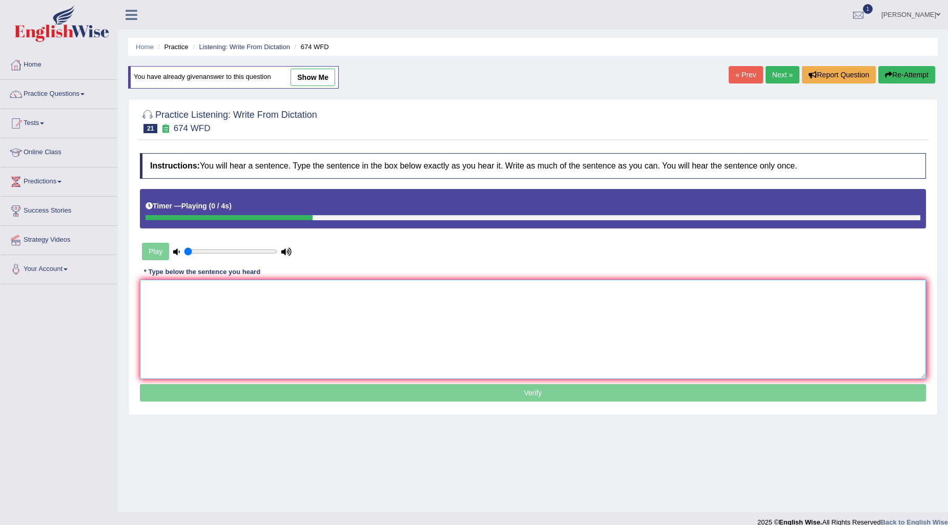
click at [340, 312] on textarea at bounding box center [533, 329] width 786 height 99
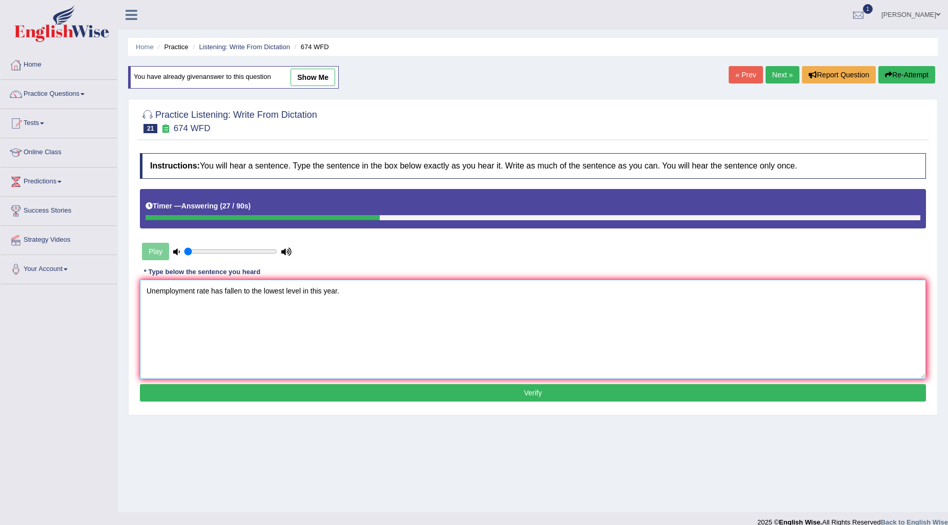
type textarea "Unemployment rate has fallen to the lowest level in this year."
click at [512, 396] on button "Verify" at bounding box center [533, 392] width 786 height 17
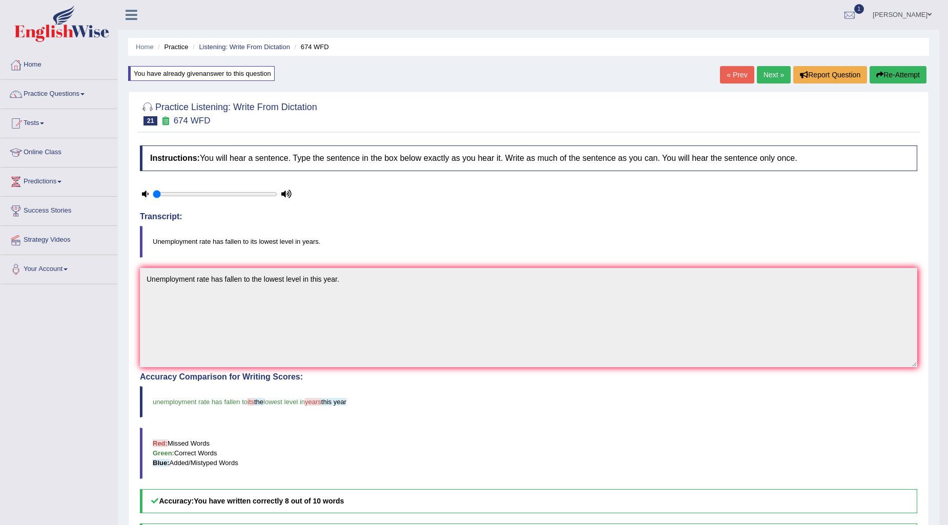
click at [771, 75] on link "Next »" at bounding box center [773, 74] width 34 height 17
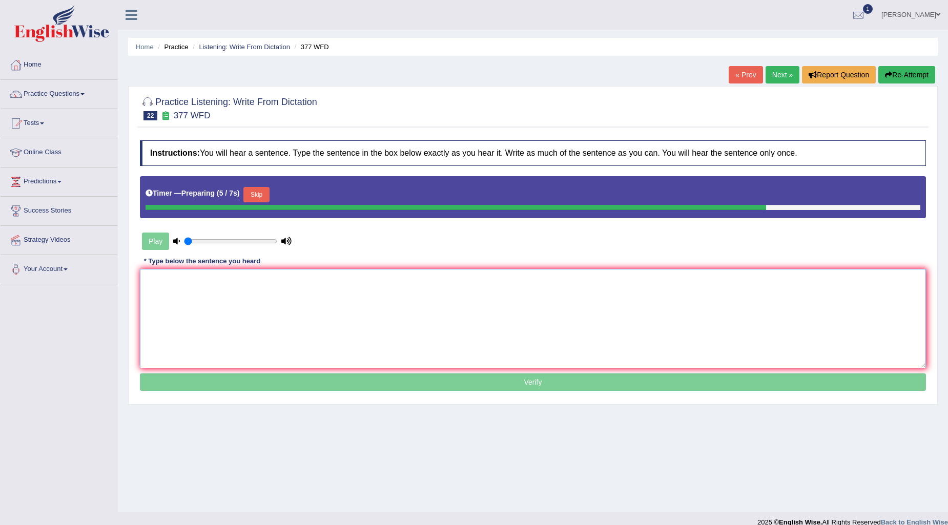
click at [371, 296] on textarea at bounding box center [533, 318] width 786 height 99
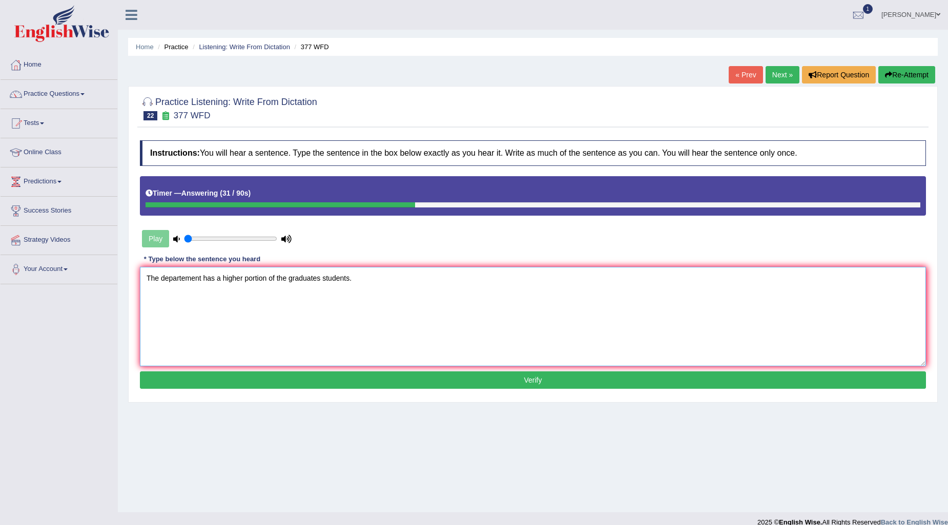
type textarea "The departement has a higher portion of the graduates students."
click at [580, 383] on button "Verify" at bounding box center [533, 379] width 786 height 17
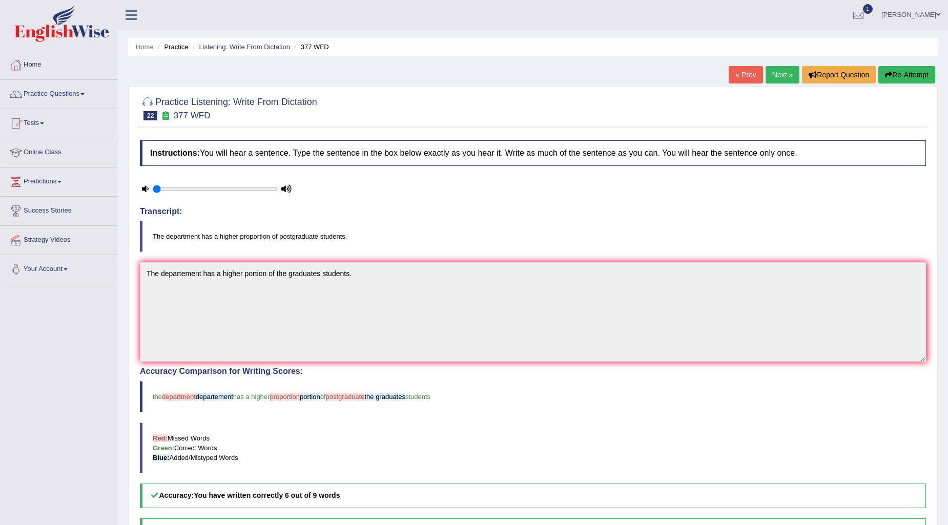
click at [776, 74] on link "Next »" at bounding box center [782, 74] width 34 height 17
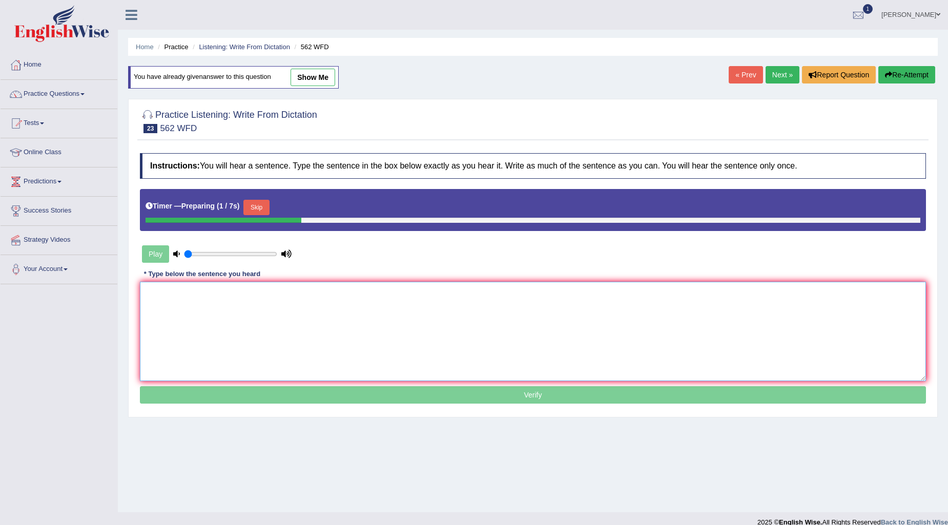
click at [265, 310] on textarea at bounding box center [533, 331] width 786 height 99
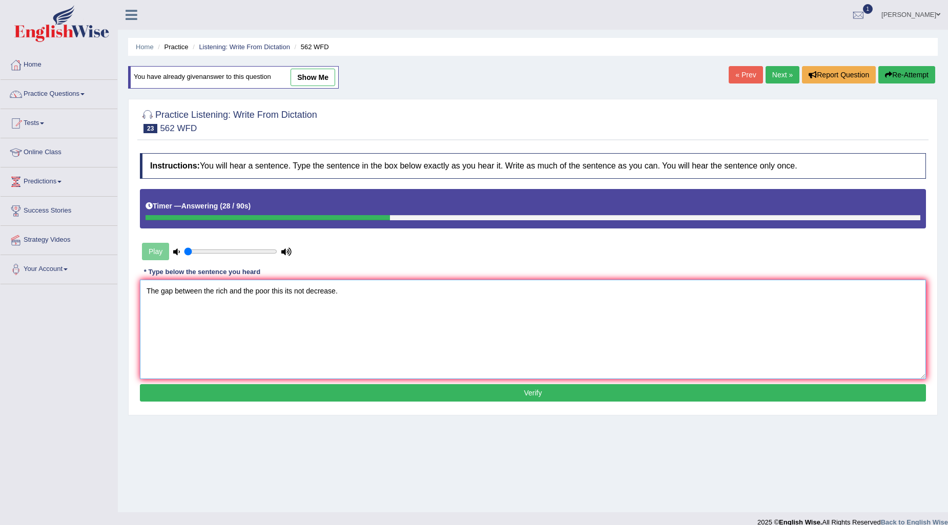
type textarea "The gap between the rich and the poor this its not decrease."
click at [439, 394] on button "Verify" at bounding box center [533, 392] width 786 height 17
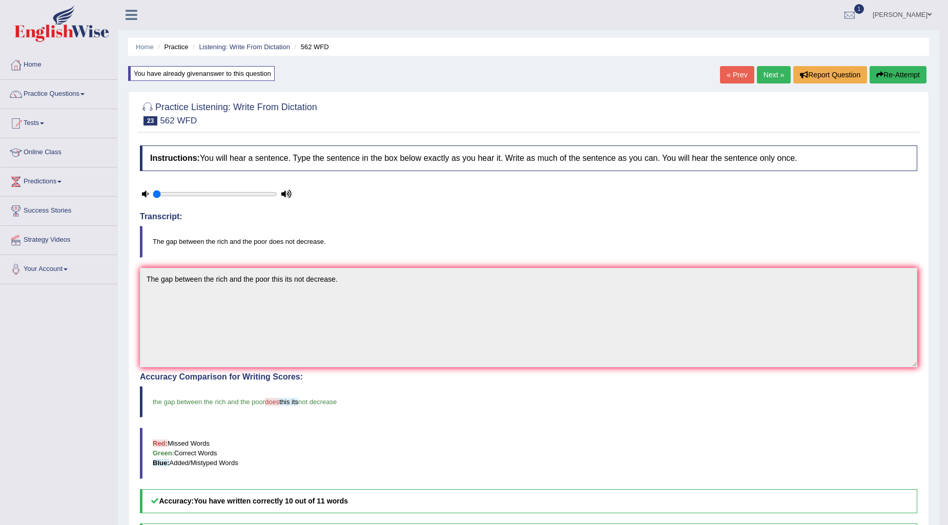
click at [770, 77] on link "Next »" at bounding box center [773, 74] width 34 height 17
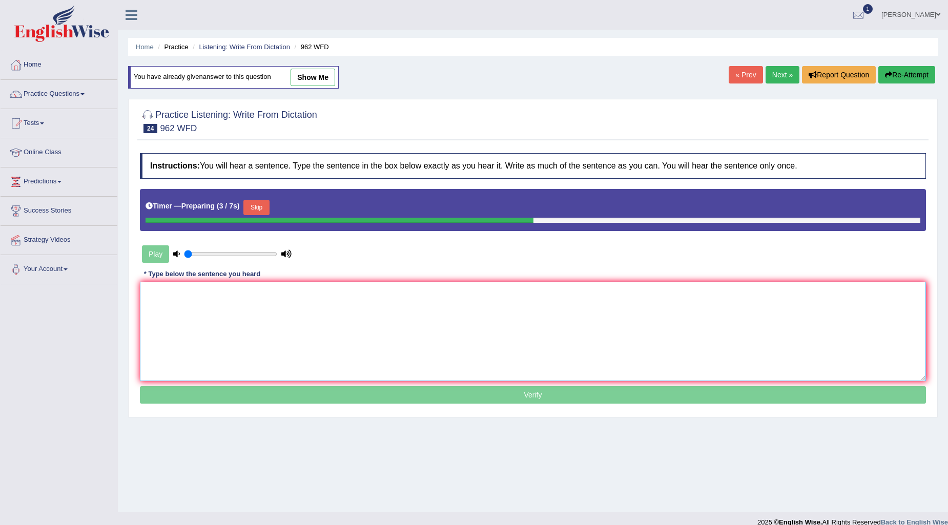
click at [319, 319] on textarea at bounding box center [533, 331] width 786 height 99
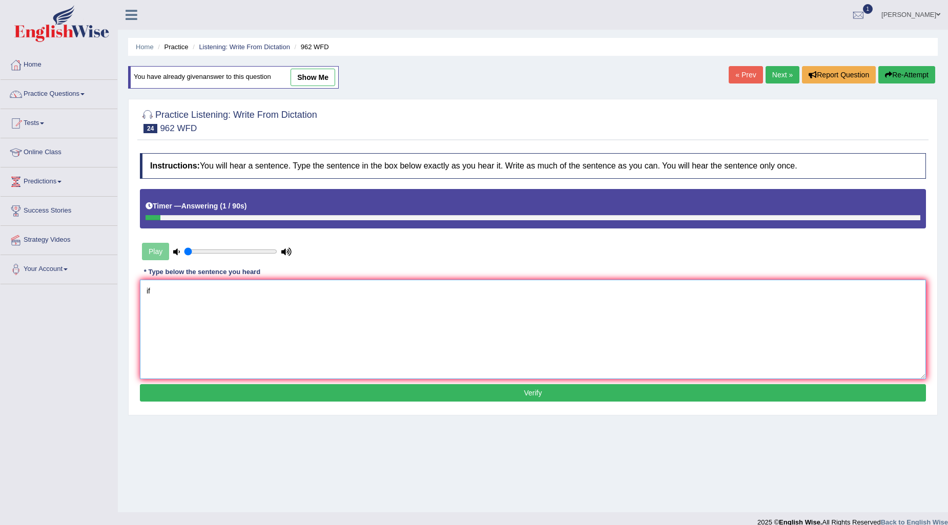
type textarea "i"
click at [227, 293] on textarea "If you have any question about the exam please raise your hand hands." at bounding box center [533, 329] width 786 height 99
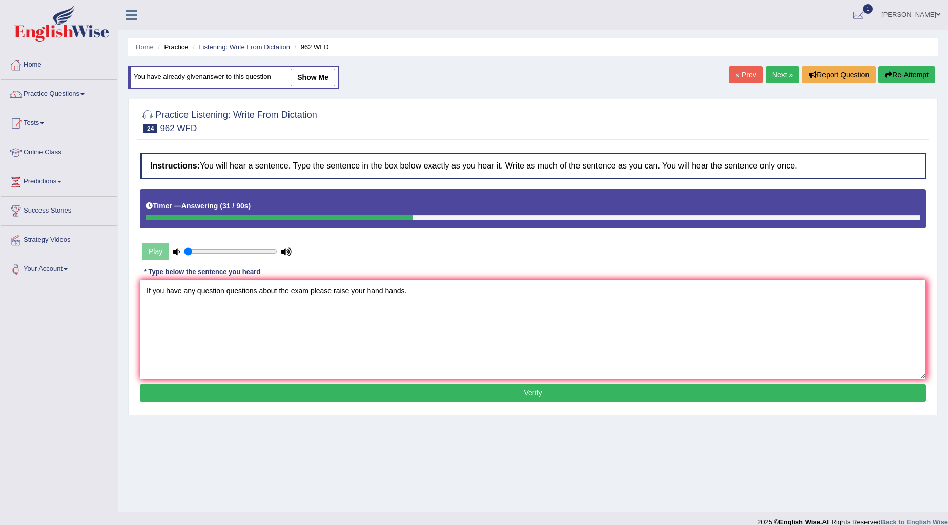
type textarea "If you have any question questions about the exam please raise your hand hands."
click at [469, 390] on button "Verify" at bounding box center [533, 392] width 786 height 17
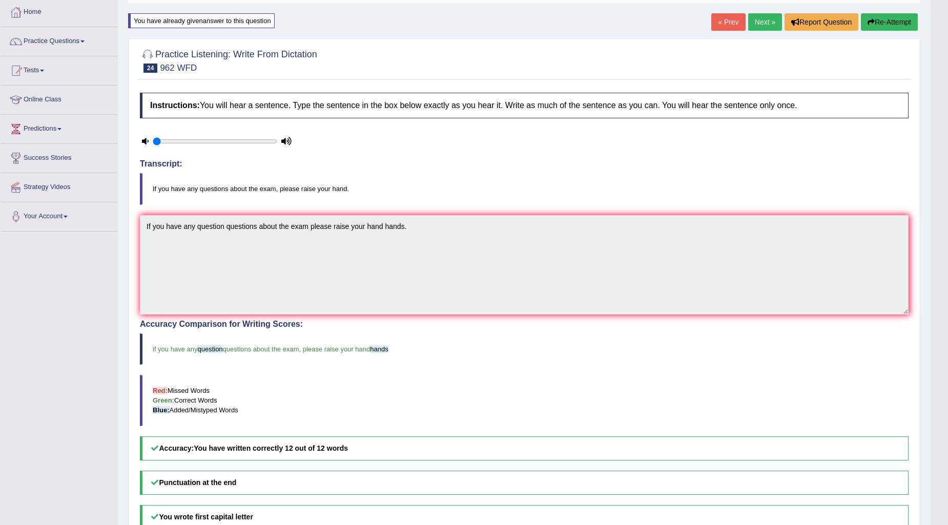
scroll to position [52, 0]
click at [762, 26] on link "Next »" at bounding box center [765, 22] width 34 height 17
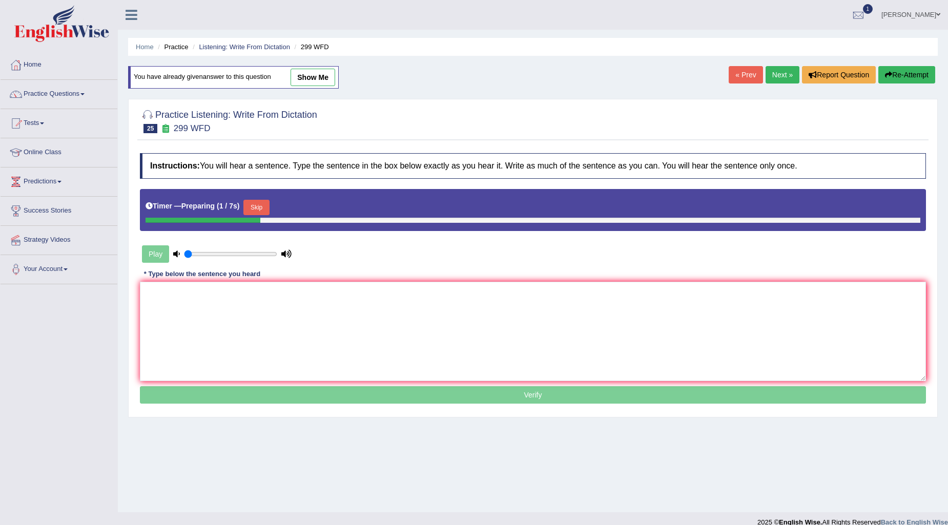
click at [310, 355] on textarea at bounding box center [533, 331] width 786 height 99
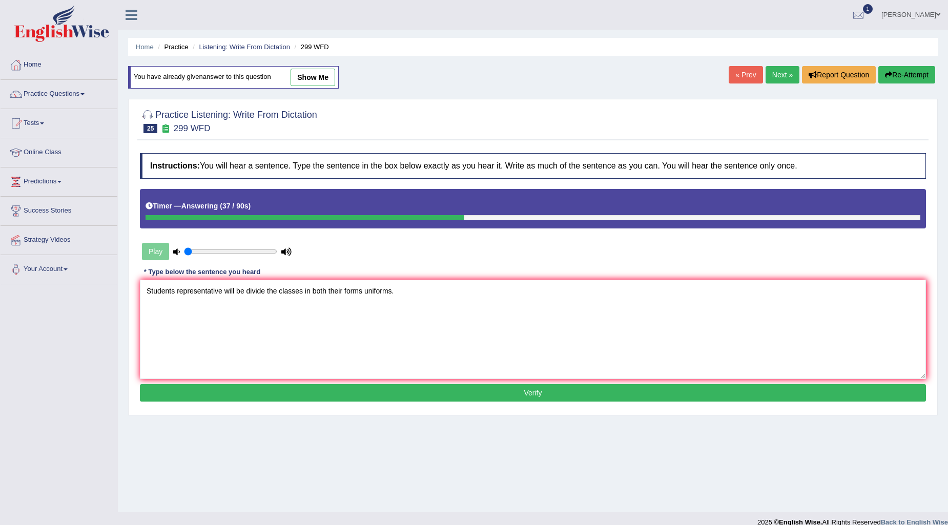
drag, startPoint x: 245, startPoint y: 289, endPoint x: 263, endPoint y: 302, distance: 22.4
click at [263, 302] on textarea "Students representative will be divide the classes in both their forms uniforms." at bounding box center [533, 329] width 786 height 99
click at [224, 289] on textarea "Students representative will be visited the classes in both their forms uniform…" at bounding box center [533, 329] width 786 height 99
type textarea "Students representative representatives will be visited the classes in both the…"
click at [453, 391] on button "Verify" at bounding box center [533, 392] width 786 height 17
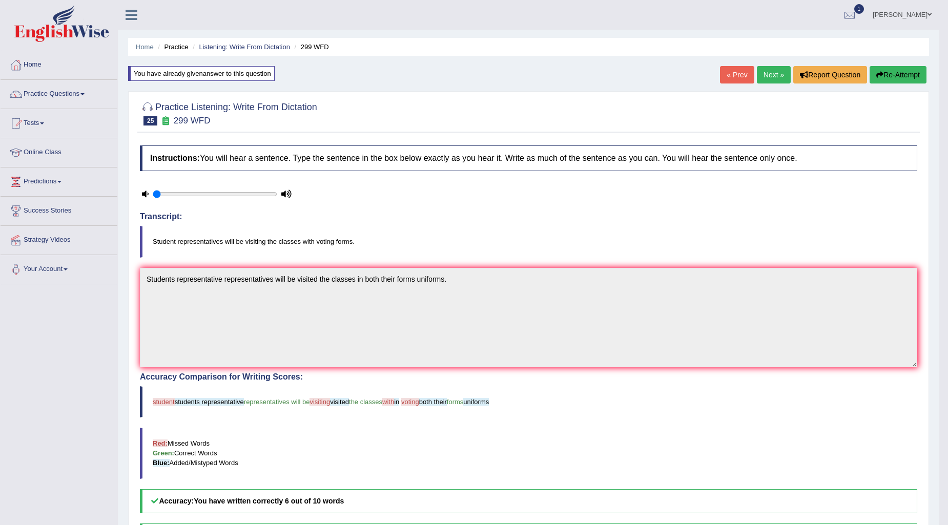
click at [767, 74] on link "Next »" at bounding box center [773, 74] width 34 height 17
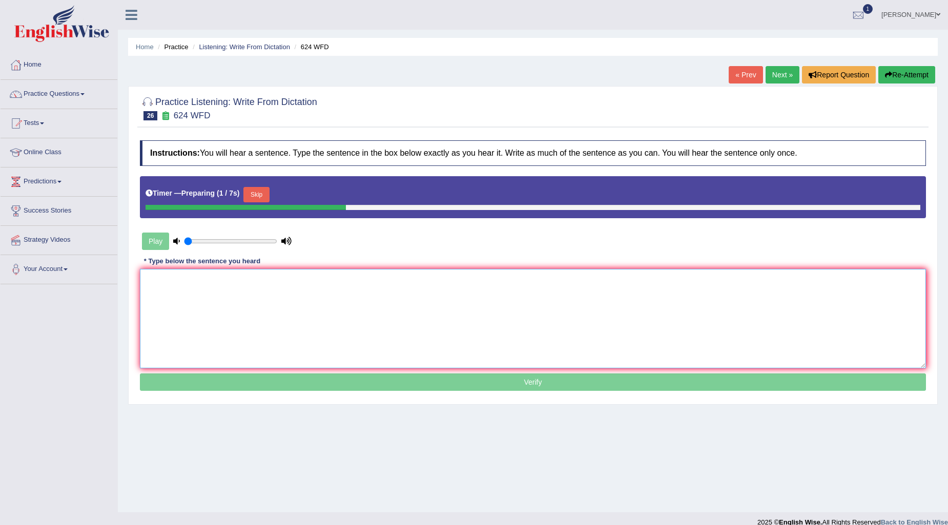
click at [248, 297] on textarea at bounding box center [533, 318] width 786 height 99
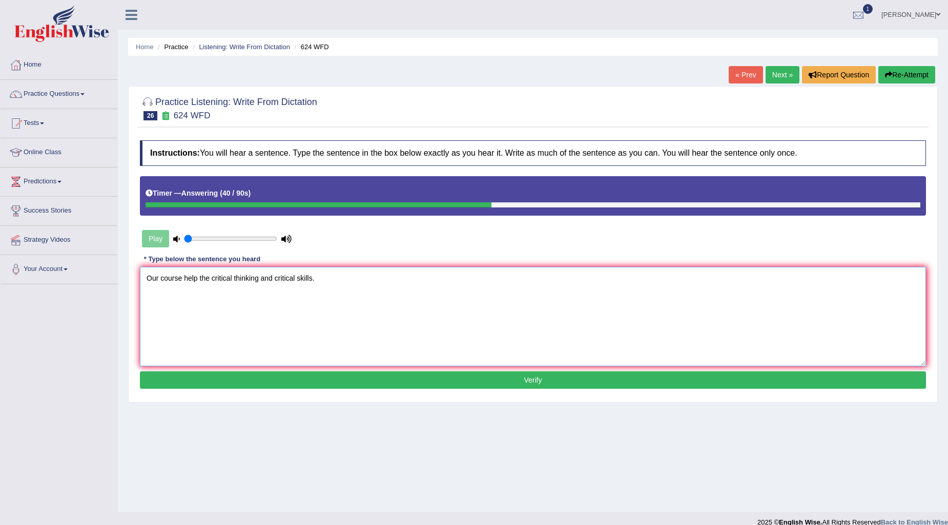
type textarea "Our course help the critical thinking and critical skills."
click at [417, 377] on button "Verify" at bounding box center [533, 379] width 786 height 17
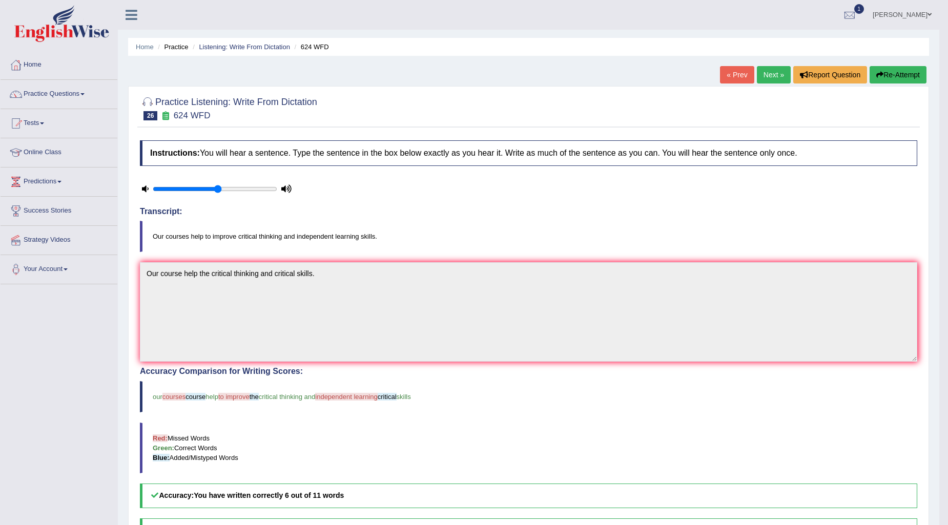
type input "0.55"
click at [215, 187] on input "range" at bounding box center [215, 189] width 124 height 8
click at [766, 77] on link "Next »" at bounding box center [773, 74] width 34 height 17
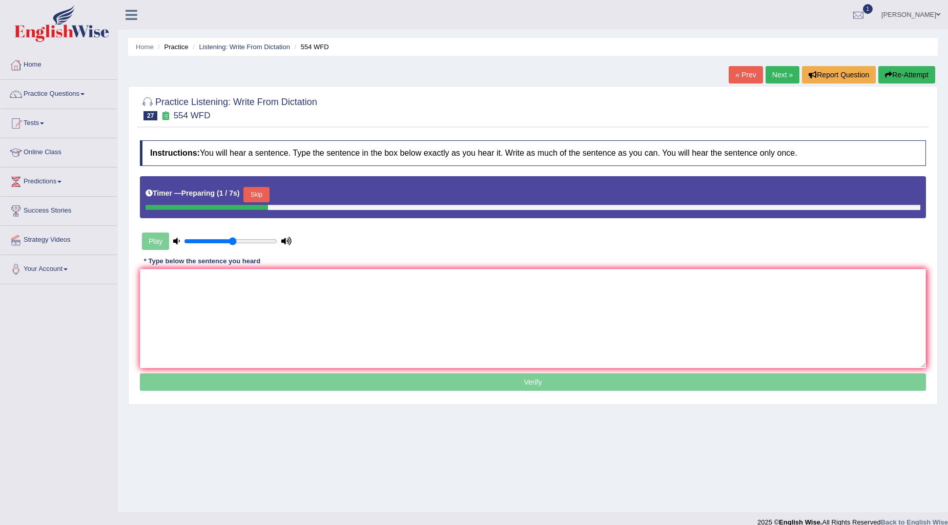
click at [256, 306] on textarea at bounding box center [533, 318] width 786 height 99
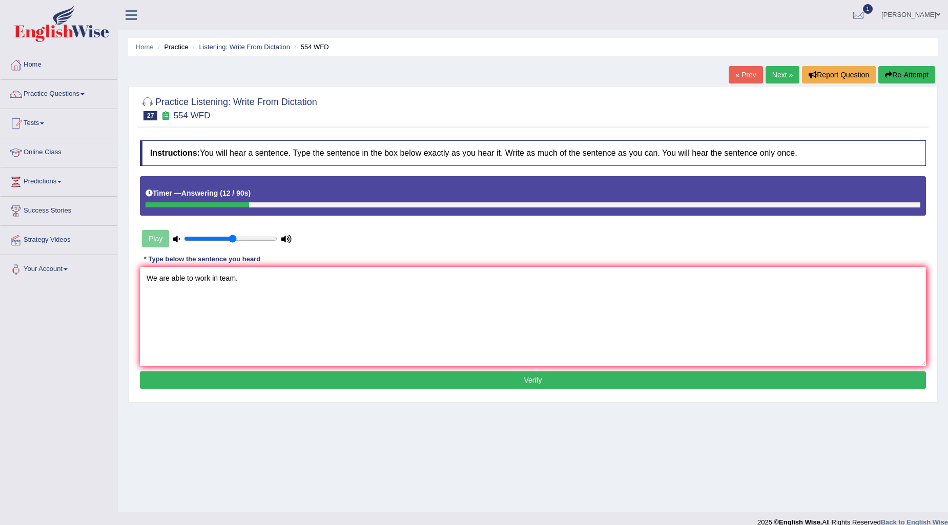
click at [218, 282] on textarea "We are able to work in team." at bounding box center [533, 316] width 786 height 99
type textarea "We are able to work in a team."
click at [381, 376] on button "Verify" at bounding box center [533, 379] width 786 height 17
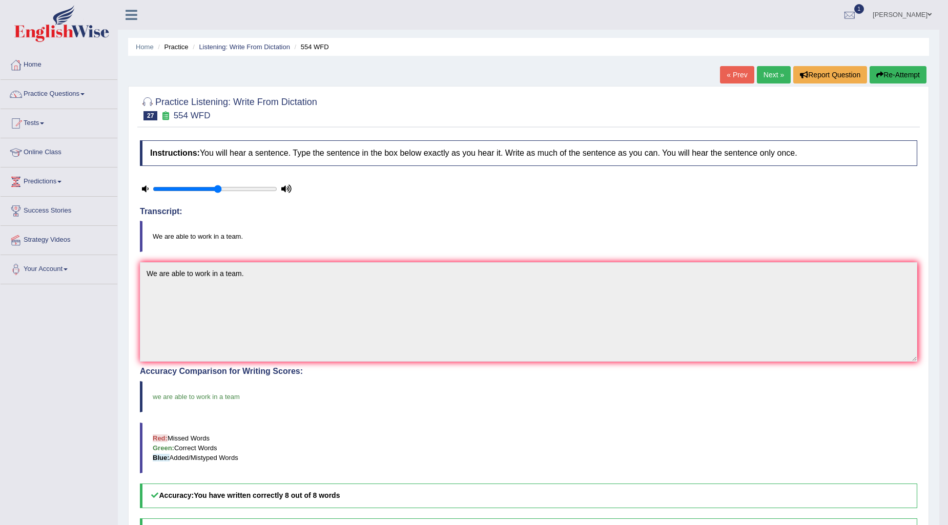
click at [767, 77] on link "Next »" at bounding box center [773, 74] width 34 height 17
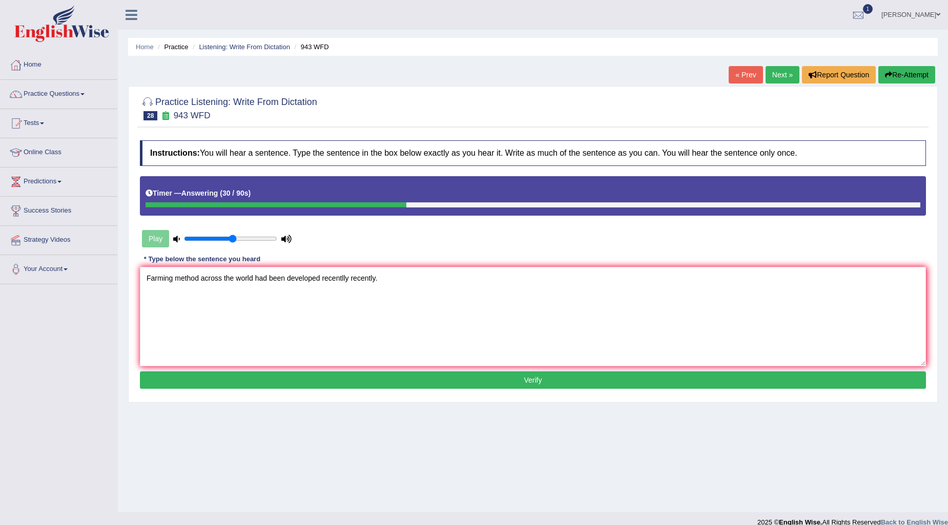
click at [255, 277] on textarea "Farming method across the world had been developed recentlly recently." at bounding box center [533, 316] width 786 height 99
type textarea "Farming method across the world has had been developed recentlly recently."
click at [413, 375] on button "Verify" at bounding box center [533, 379] width 786 height 17
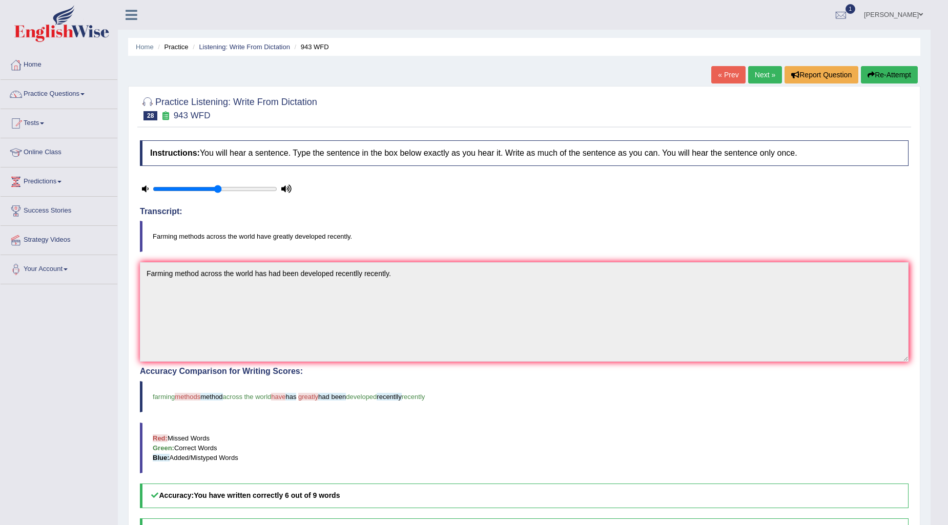
click at [765, 72] on link "Next »" at bounding box center [765, 74] width 34 height 17
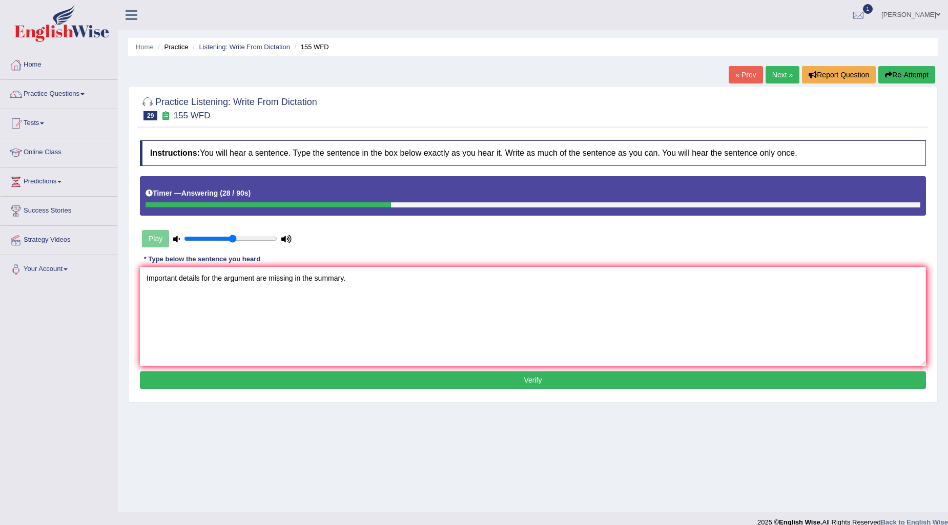
click at [257, 278] on textarea "Important details for the argument are missing in the summary." at bounding box center [533, 316] width 786 height 99
click at [341, 275] on textarea "Important details for the argument are missing in the summary." at bounding box center [533, 316] width 786 height 99
type textarea "Important details for the argument are missing in the summary on at a."
click at [434, 375] on button "Verify" at bounding box center [533, 379] width 786 height 17
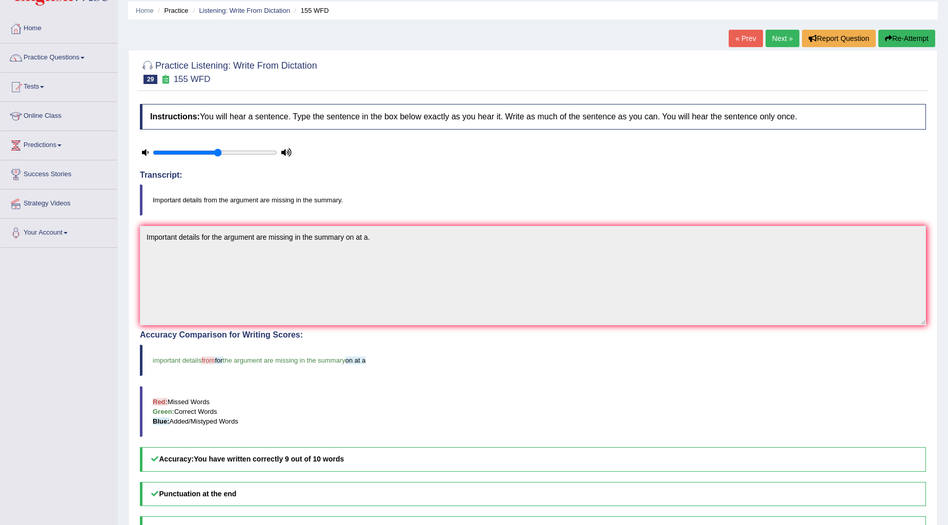
scroll to position [57, 0]
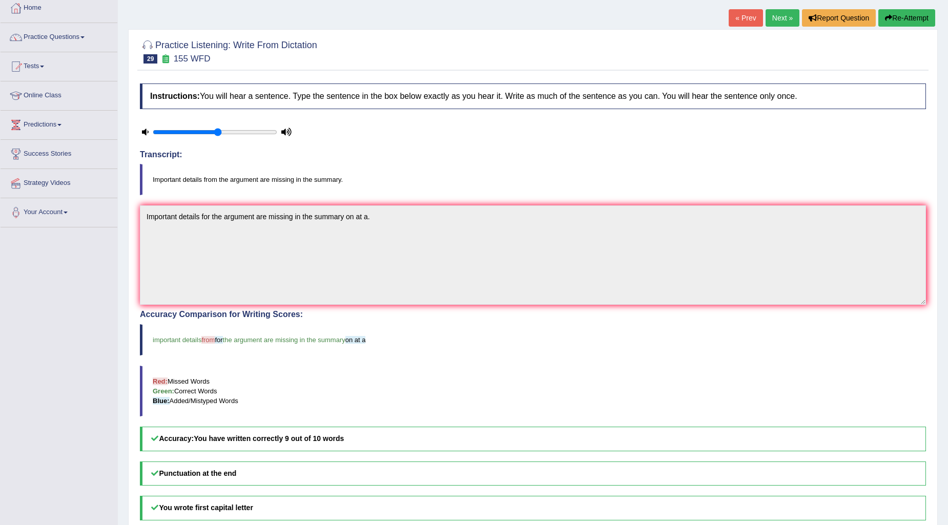
click at [770, 22] on link "Next »" at bounding box center [782, 17] width 34 height 17
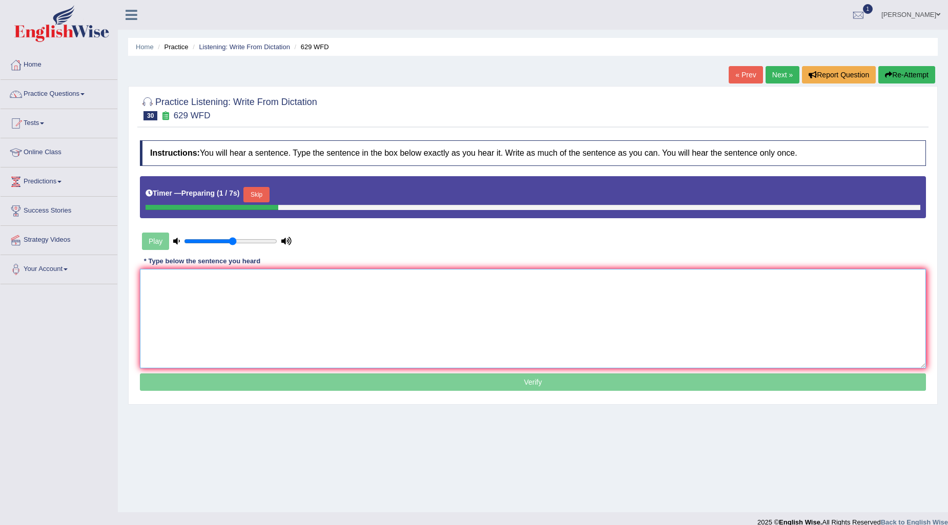
drag, startPoint x: 0, startPoint y: 0, endPoint x: 345, endPoint y: 300, distance: 456.7
click at [345, 300] on textarea at bounding box center [533, 318] width 786 height 99
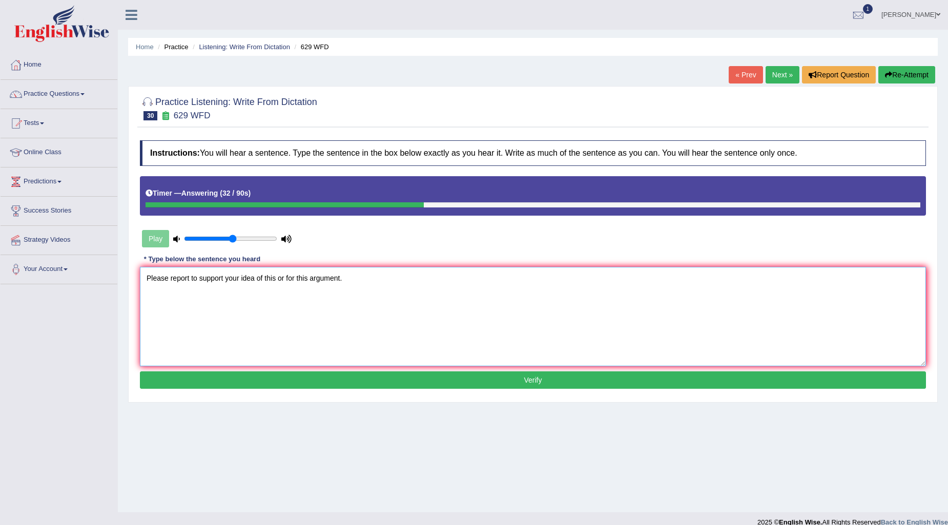
click at [190, 278] on textarea "Please report to support your idea of this or for this argument." at bounding box center [533, 316] width 786 height 99
type textarea "Please report prove to support your idea of this or for this argument."
click at [305, 382] on button "Verify" at bounding box center [533, 379] width 786 height 17
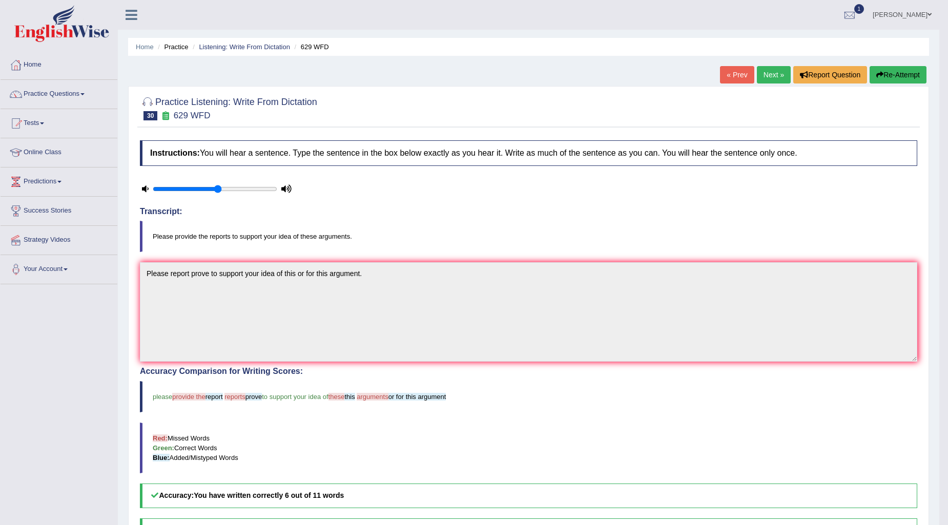
click at [894, 75] on button "Re-Attempt" at bounding box center [897, 74] width 57 height 17
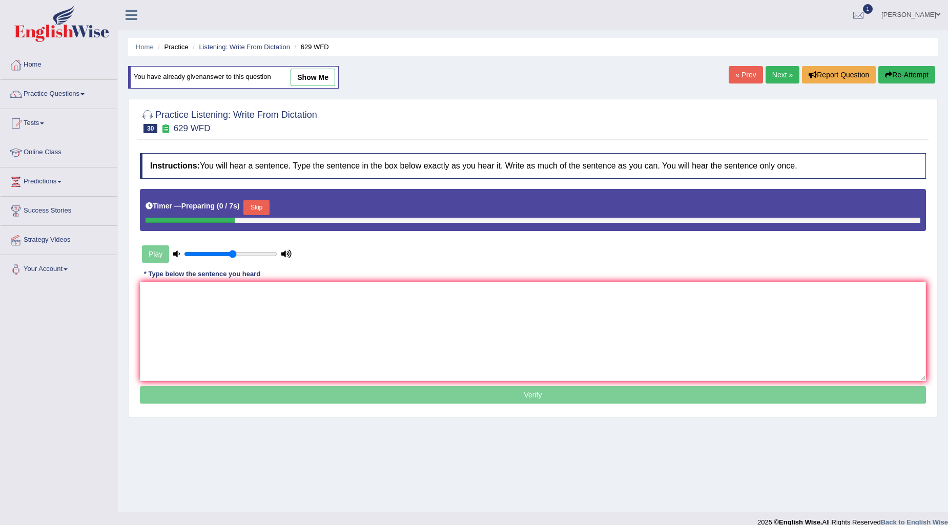
click at [263, 208] on button "Skip" at bounding box center [256, 207] width 26 height 15
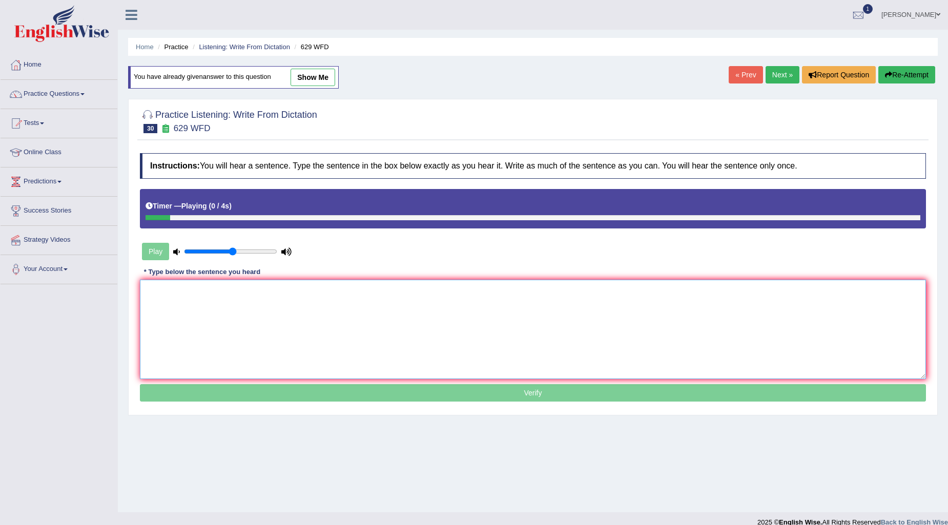
click at [241, 318] on textarea at bounding box center [533, 329] width 786 height 99
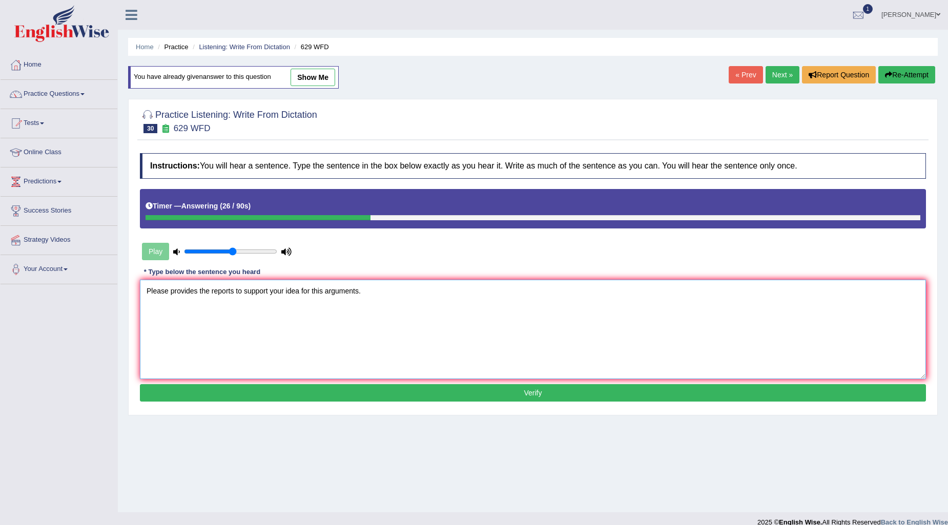
type textarea "Please provides the reports to support your idea for this arguments."
click at [354, 393] on button "Verify" at bounding box center [533, 392] width 786 height 17
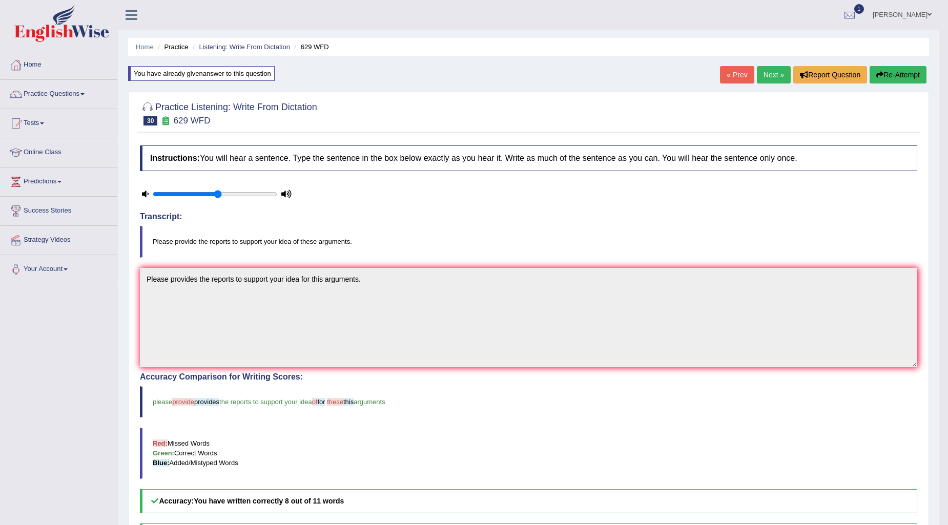
click at [774, 76] on link "Next »" at bounding box center [773, 74] width 34 height 17
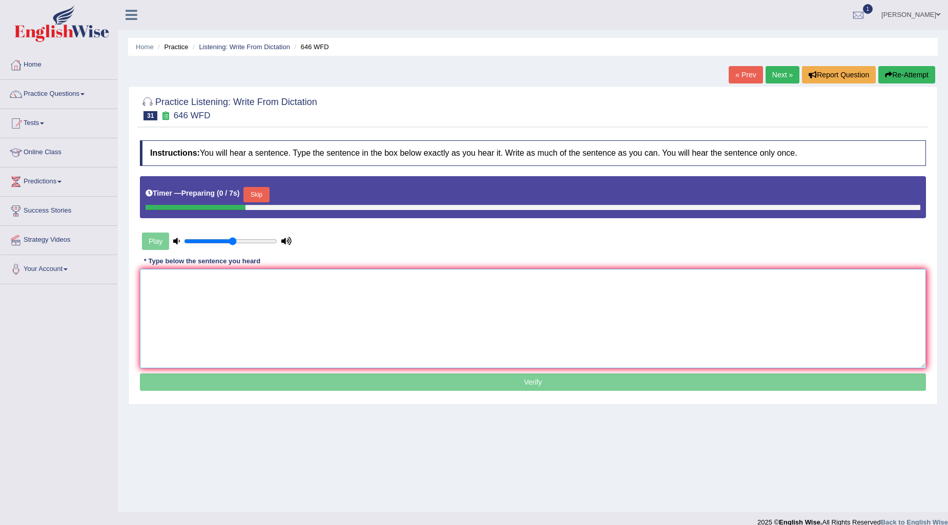
click at [273, 313] on textarea at bounding box center [533, 318] width 786 height 99
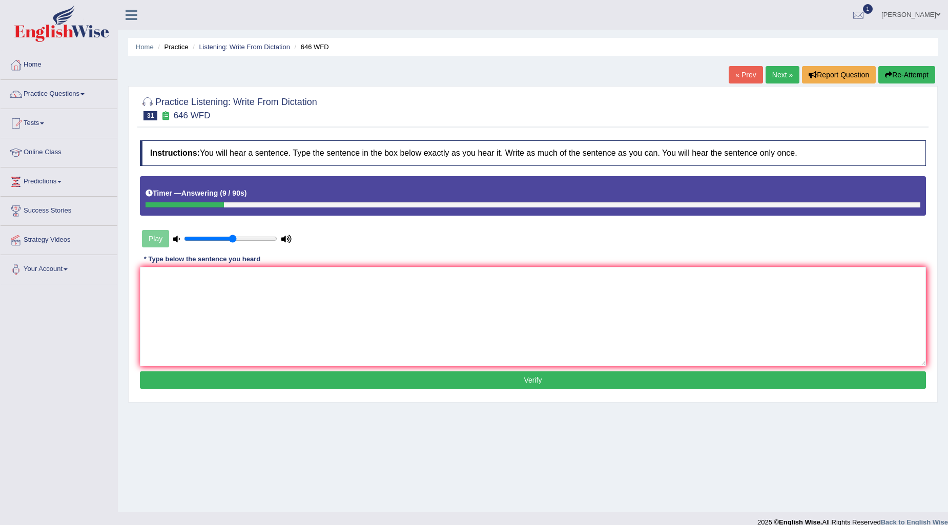
click at [912, 73] on button "Re-Attempt" at bounding box center [906, 74] width 57 height 17
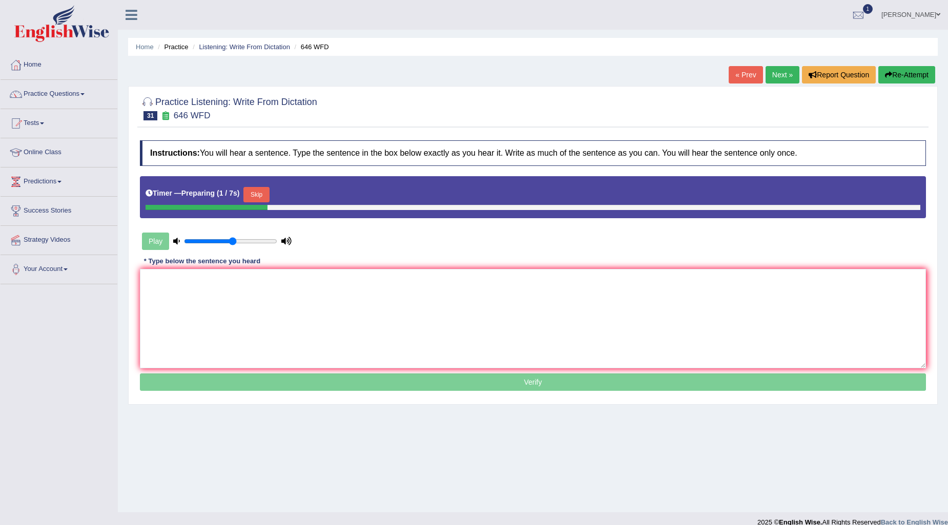
click at [259, 193] on button "Skip" at bounding box center [256, 194] width 26 height 15
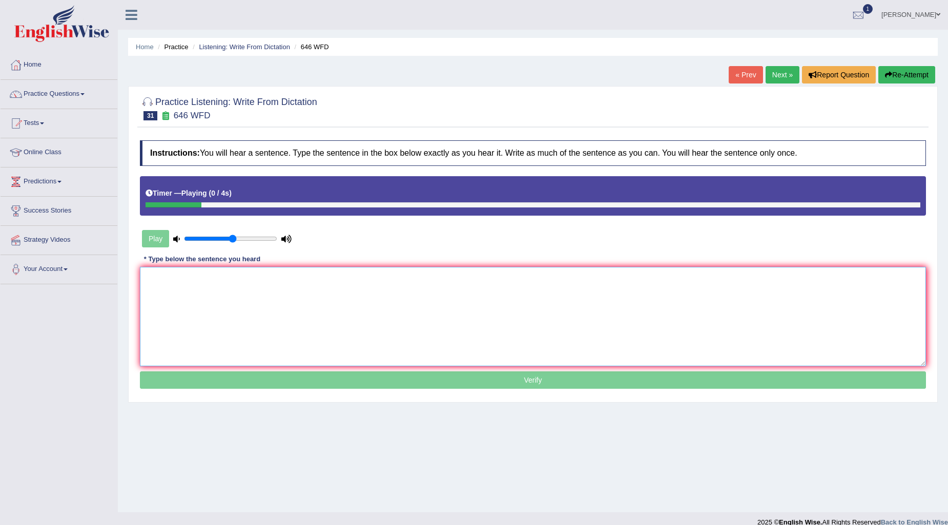
click at [277, 303] on textarea at bounding box center [533, 316] width 786 height 99
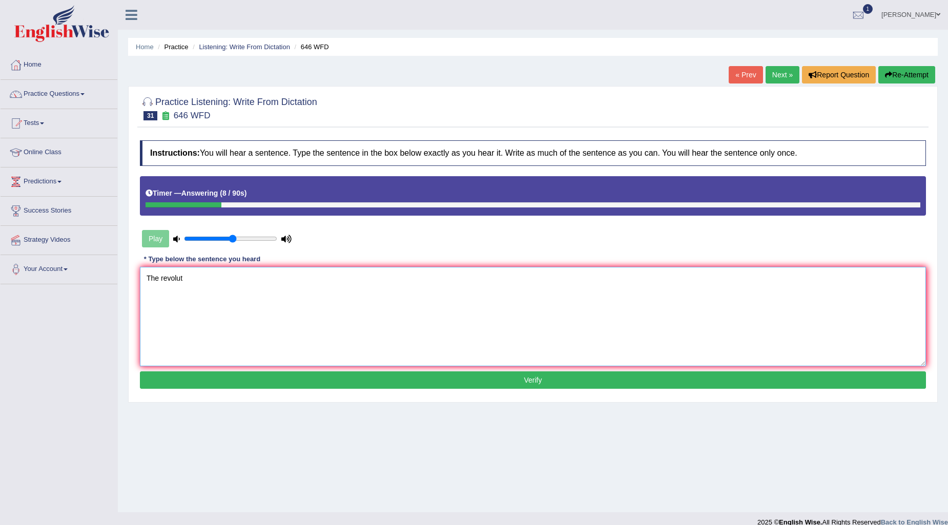
click at [161, 278] on textarea "The revolut" at bounding box center [533, 316] width 786 height 99
click at [217, 285] on textarea "The industry revolut" at bounding box center [533, 316] width 786 height 99
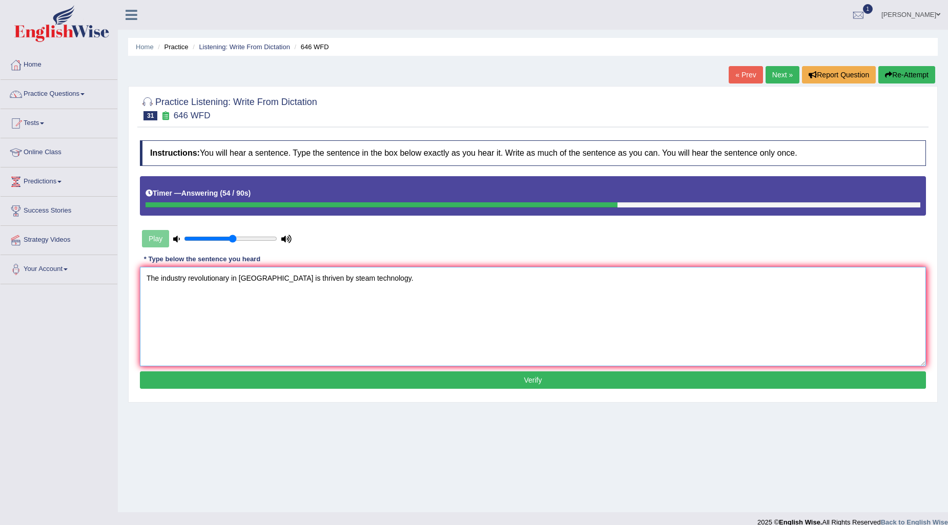
type textarea "The industry revolutionary in Europ is thriven by steam technology."
click at [348, 390] on div "Instructions: You will hear a sentence. Type the sentence in the box below exac…" at bounding box center [532, 265] width 791 height 261
click at [349, 390] on div "Instructions: You will hear a sentence. Type the sentence in the box below exac…" at bounding box center [532, 265] width 791 height 261
click at [354, 381] on button "Verify" at bounding box center [533, 379] width 786 height 17
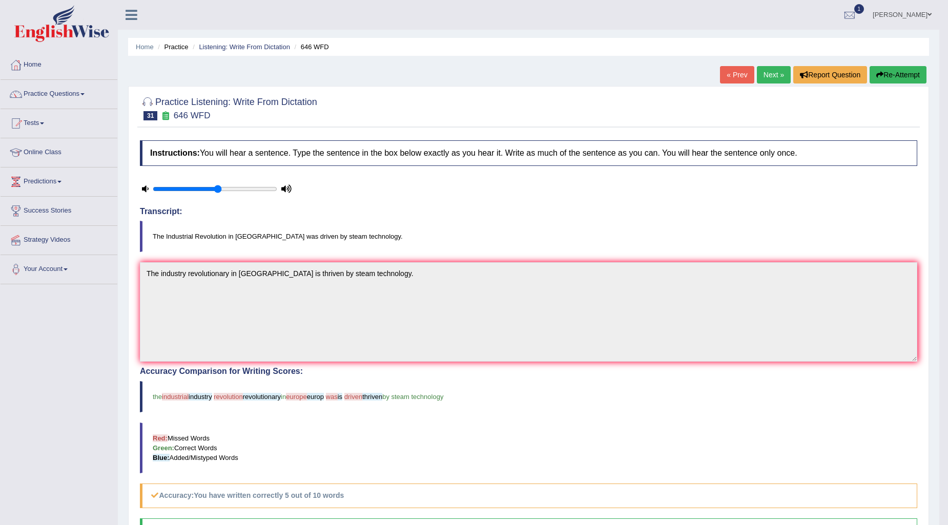
click at [767, 73] on link "Next »" at bounding box center [773, 74] width 34 height 17
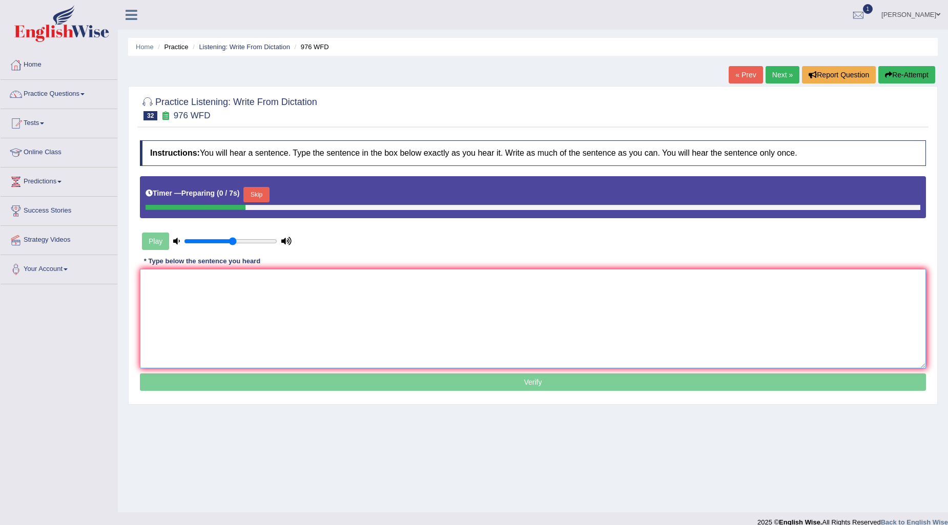
click at [378, 330] on textarea at bounding box center [533, 318] width 786 height 99
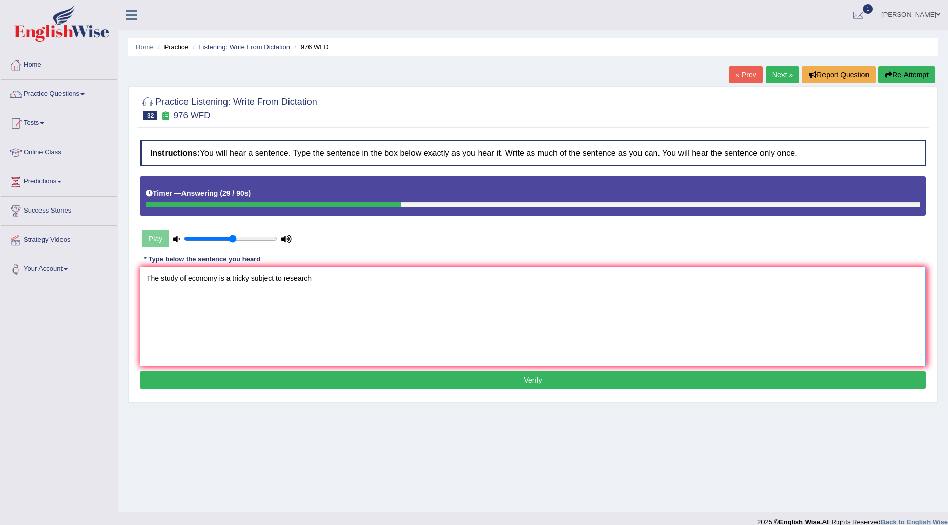
click at [335, 276] on textarea "The study of economy is a tricky subject to research" at bounding box center [533, 316] width 786 height 99
type textarea "The study of economy is a tricky subject to research."
click at [579, 380] on button "Verify" at bounding box center [533, 379] width 786 height 17
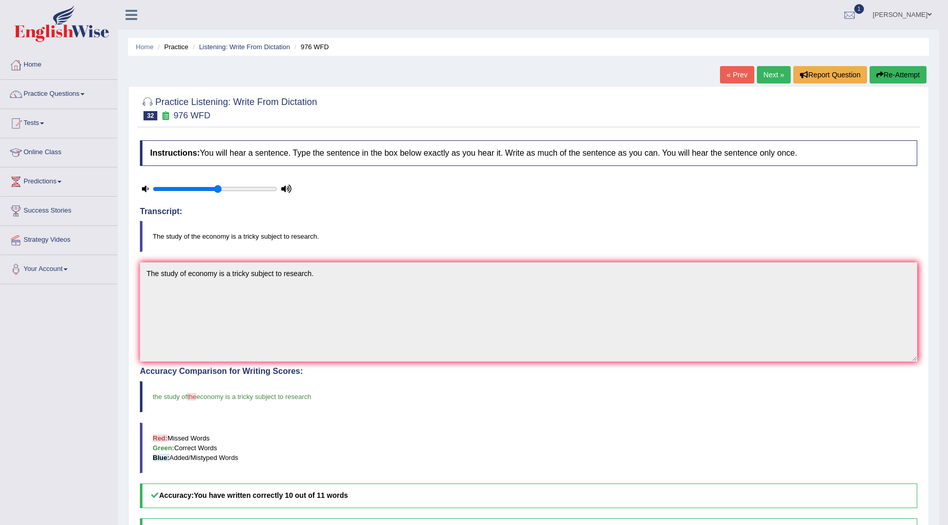
click at [761, 75] on link "Next »" at bounding box center [773, 74] width 34 height 17
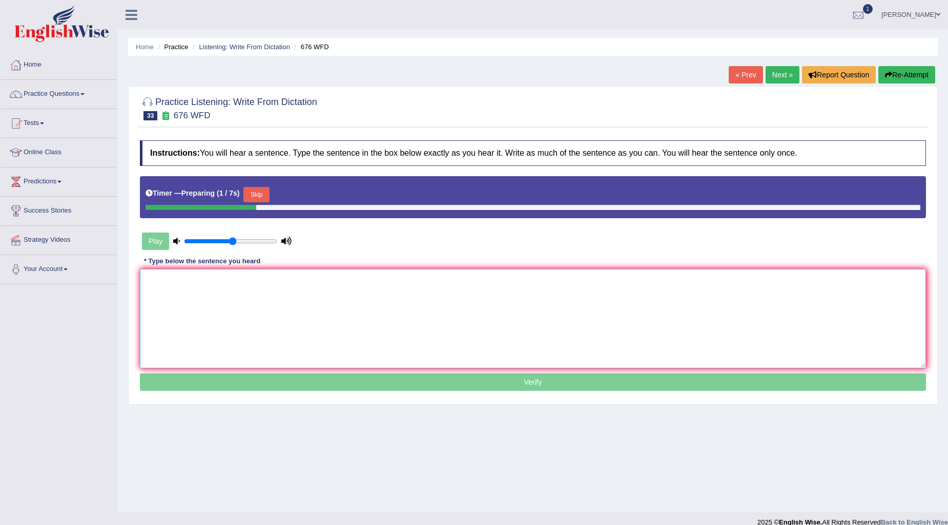
click at [219, 299] on textarea at bounding box center [533, 318] width 786 height 99
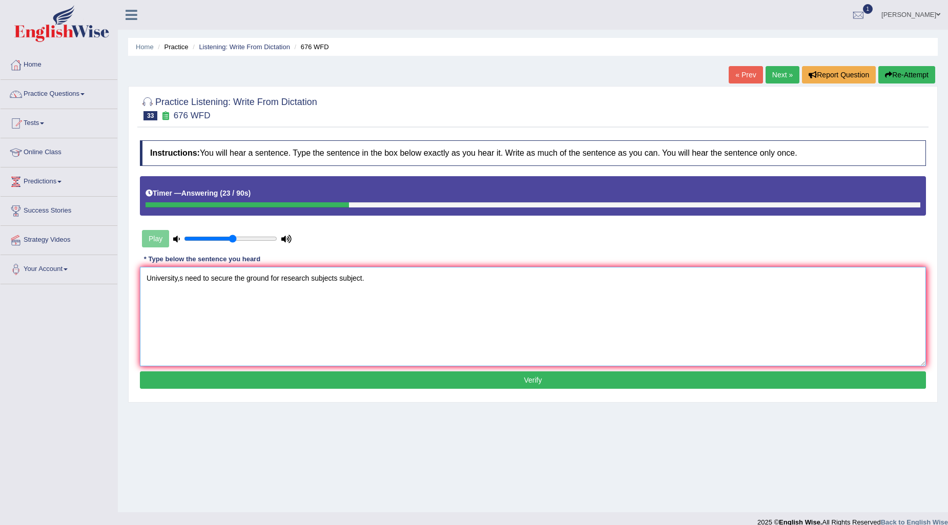
click at [179, 276] on textarea "University,s need to secure the ground for research subjects subject." at bounding box center [533, 316] width 786 height 99
type textarea "University university's is need to secure the ground for research subjects subj…"
click at [504, 380] on button "Verify" at bounding box center [533, 379] width 786 height 17
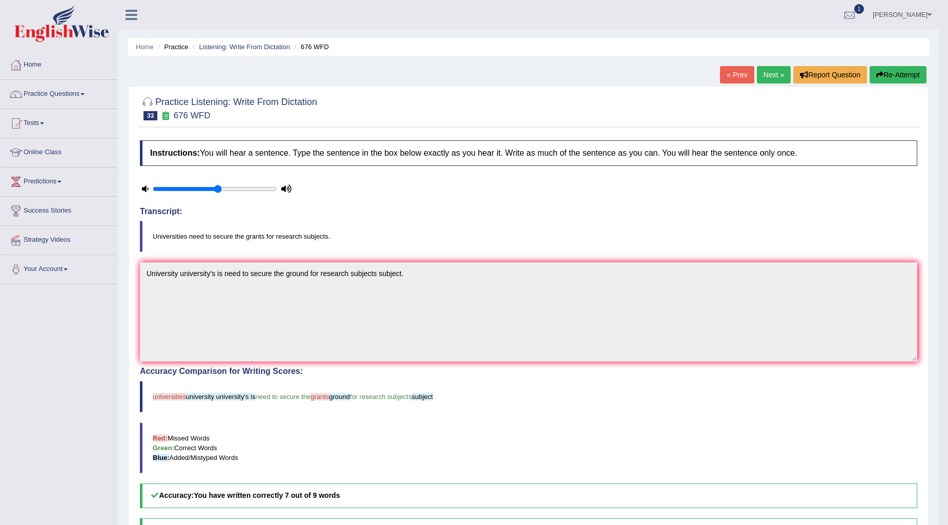
click at [767, 79] on link "Next »" at bounding box center [773, 74] width 34 height 17
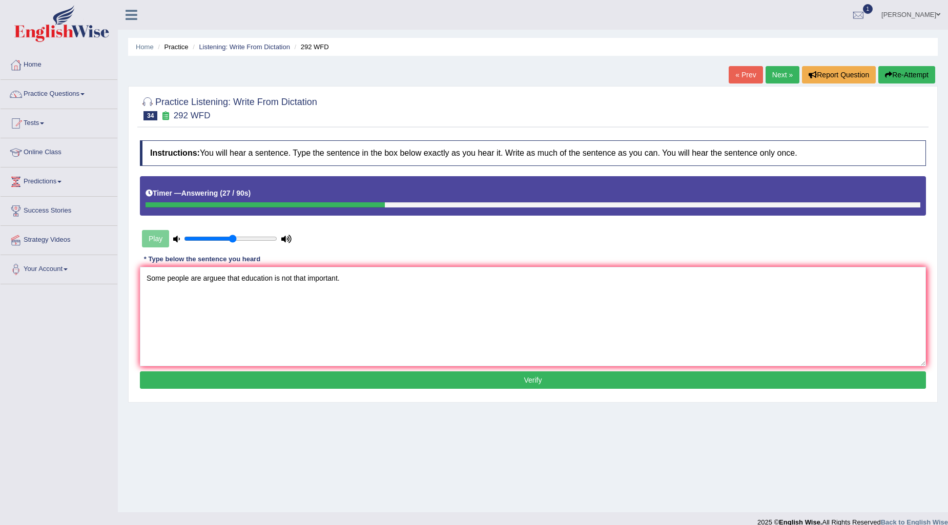
type textarea "Some people are arguee that education is not that important."
click at [501, 376] on button "Verify" at bounding box center [533, 379] width 786 height 17
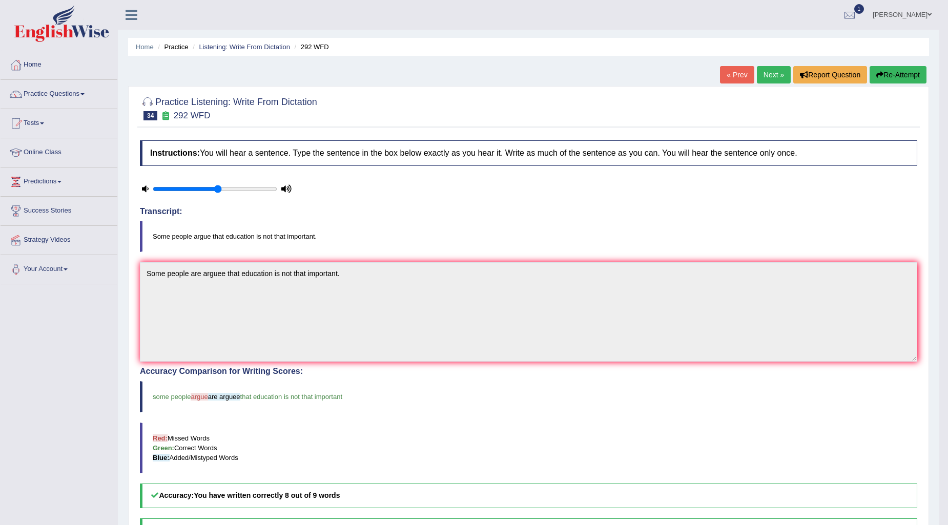
click at [774, 77] on link "Next »" at bounding box center [773, 74] width 34 height 17
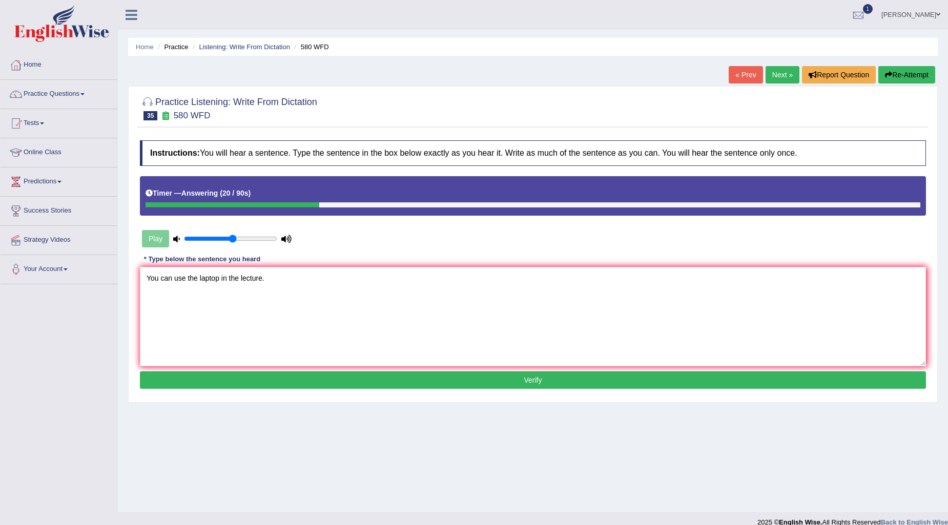
type textarea "You can use the laptop in the lecture."
click at [472, 383] on button "Verify" at bounding box center [533, 379] width 786 height 17
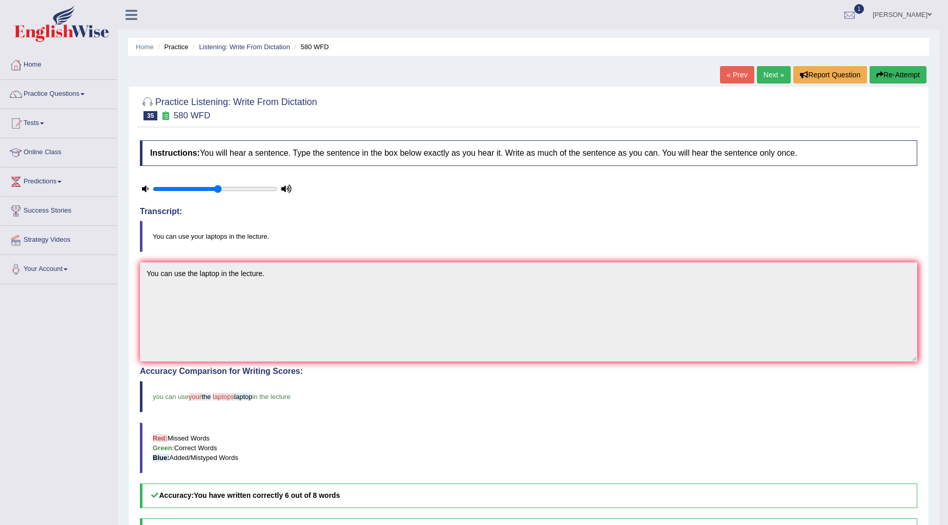
click at [770, 78] on link "Next »" at bounding box center [773, 74] width 34 height 17
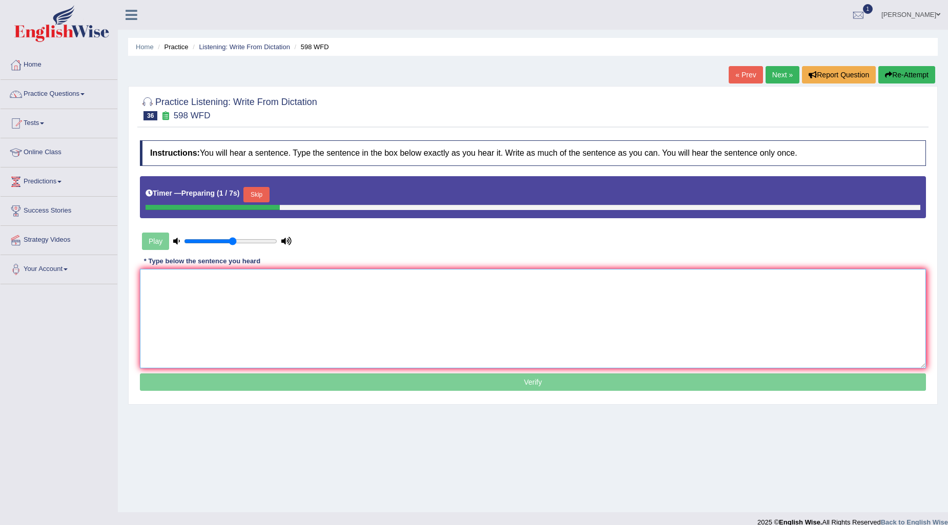
click at [320, 307] on textarea at bounding box center [533, 318] width 786 height 99
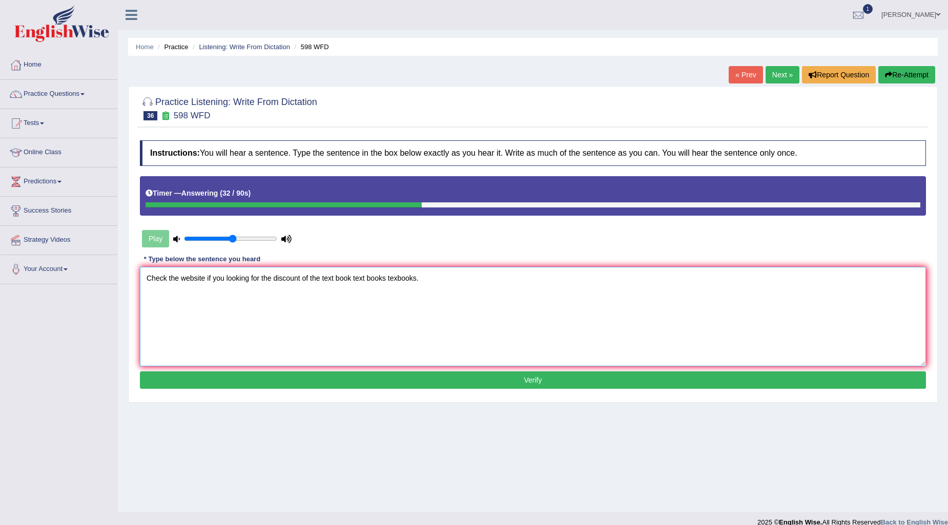
click at [415, 277] on textarea "Check the website if you looking for the discount of the text book text books t…" at bounding box center [533, 316] width 786 height 99
type textarea "Check the website if you looking for the discount of the text book text books t…"
click at [551, 381] on button "Verify" at bounding box center [533, 379] width 786 height 17
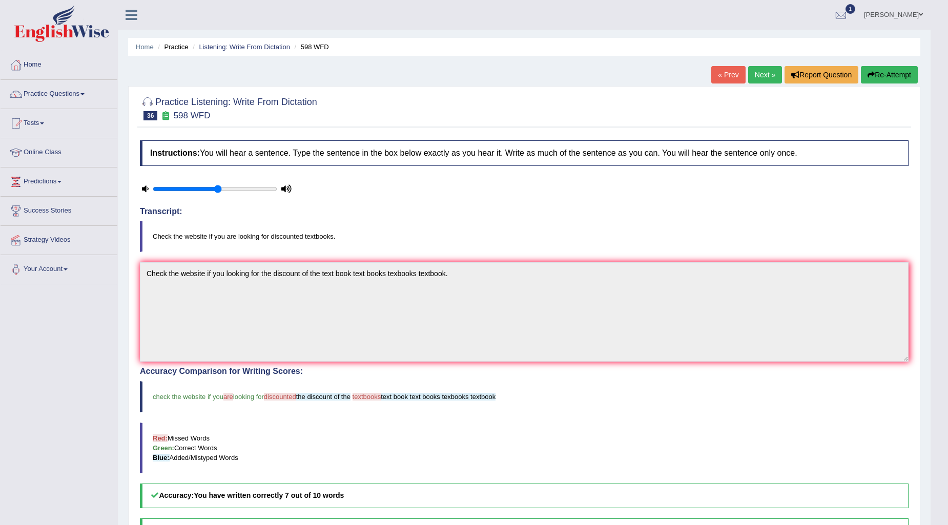
click at [753, 76] on link "Next »" at bounding box center [765, 74] width 34 height 17
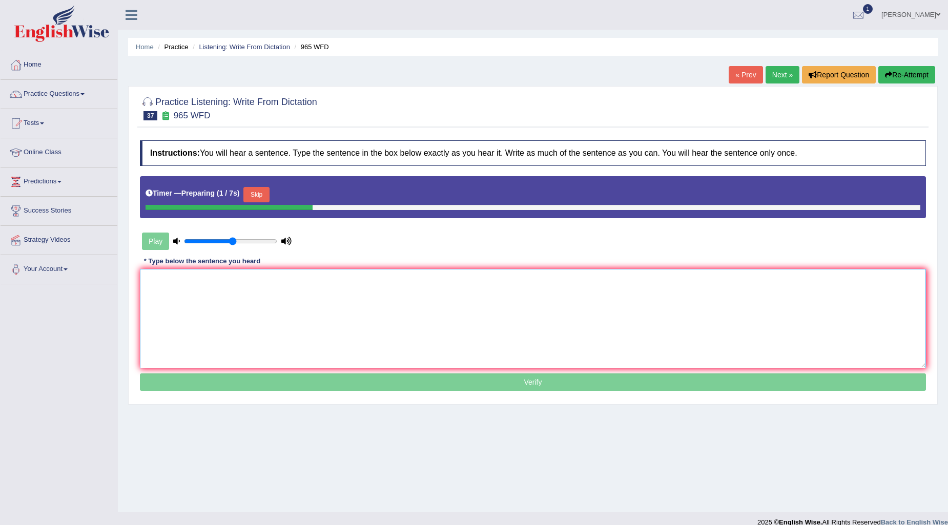
click at [259, 293] on textarea at bounding box center [533, 318] width 786 height 99
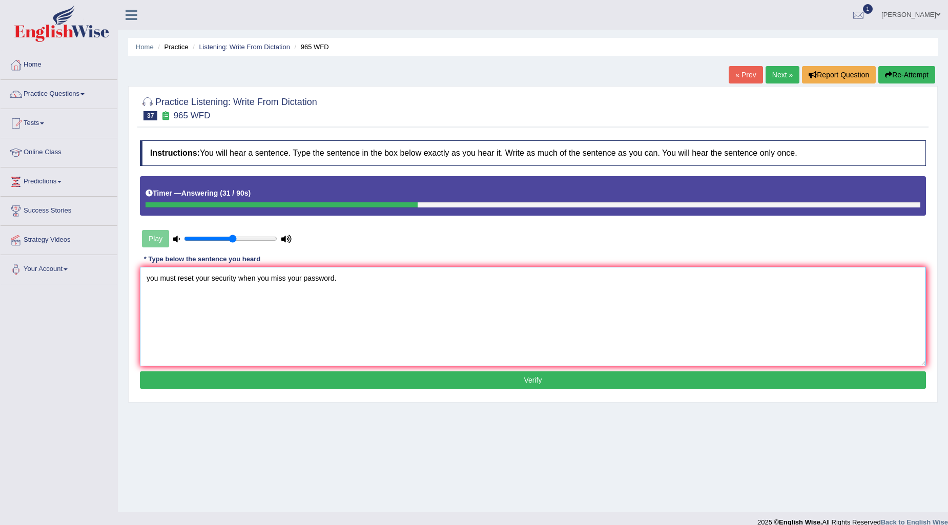
click at [149, 280] on textarea "you must reset your security when you miss your password." at bounding box center [533, 316] width 786 height 99
click at [399, 313] on textarea "You must reset your security when you miss your password." at bounding box center [533, 316] width 786 height 99
type textarea "You must reset your security when you miss your password."
click at [448, 377] on button "Verify" at bounding box center [533, 379] width 786 height 17
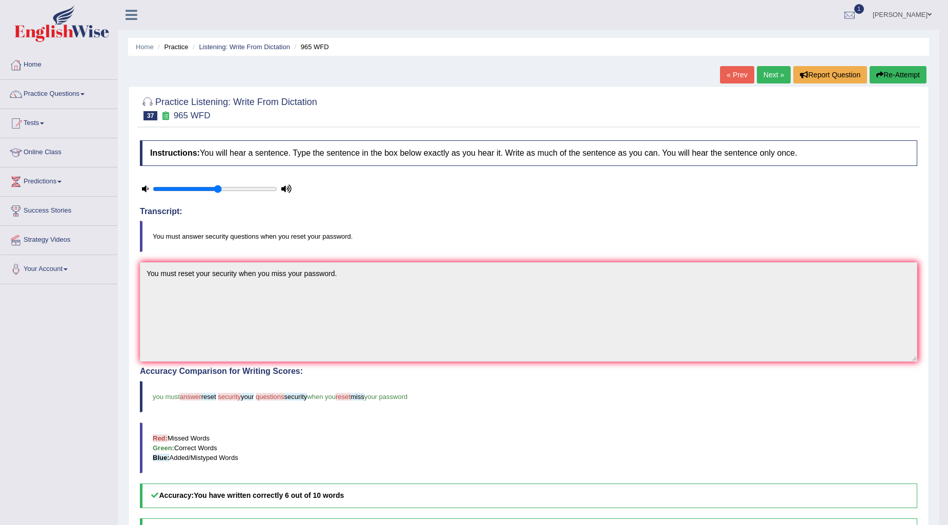
click at [769, 78] on link "Next »" at bounding box center [773, 74] width 34 height 17
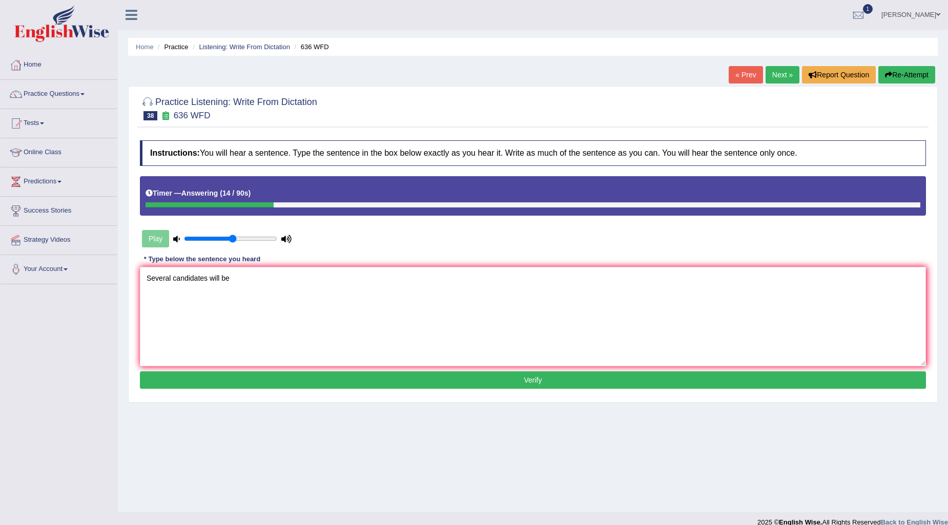
type textarea "Several candidates will be"
click at [908, 77] on button "Re-Attempt" at bounding box center [906, 74] width 57 height 17
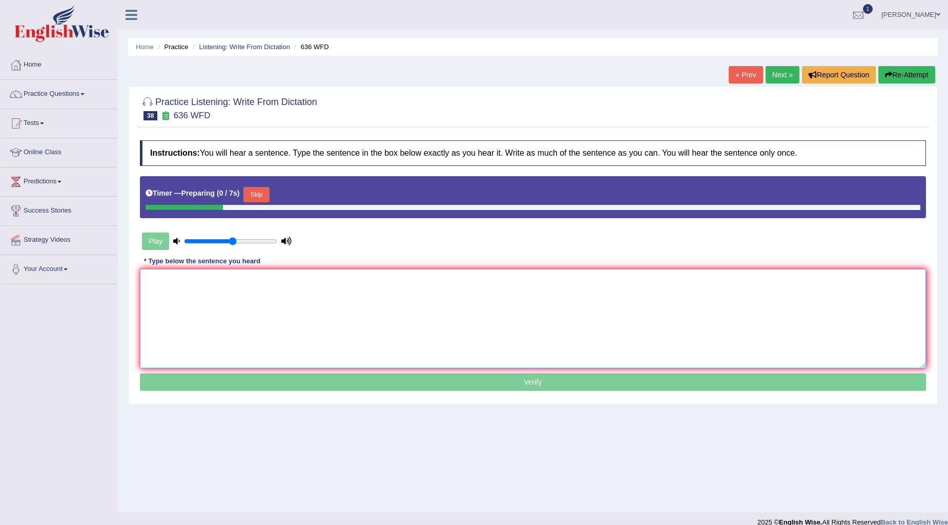
click at [222, 290] on textarea at bounding box center [533, 318] width 786 height 99
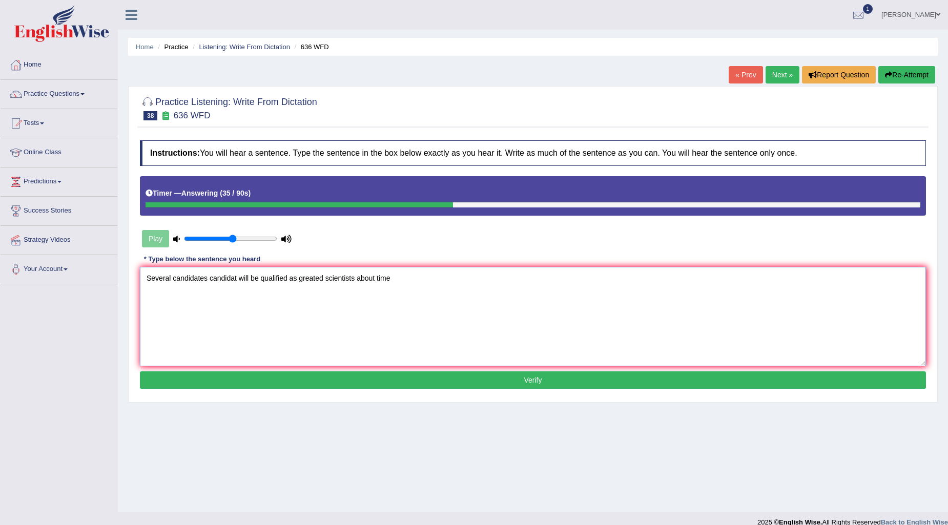
click at [326, 276] on textarea "Several candidates candidat will be qualified as greated scientists about time" at bounding box center [533, 316] width 786 height 99
click at [400, 288] on textarea "Several candidates candidat will be qualified as a greated scientists about time" at bounding box center [533, 316] width 786 height 99
click at [362, 276] on textarea "Several candidates candidat will be qualified as a greated scientists about tim…" at bounding box center [533, 316] width 786 height 99
type textarea "Several candidates candidat will be qualified as a greated scientists scientist…"
click at [553, 382] on button "Verify" at bounding box center [533, 379] width 786 height 17
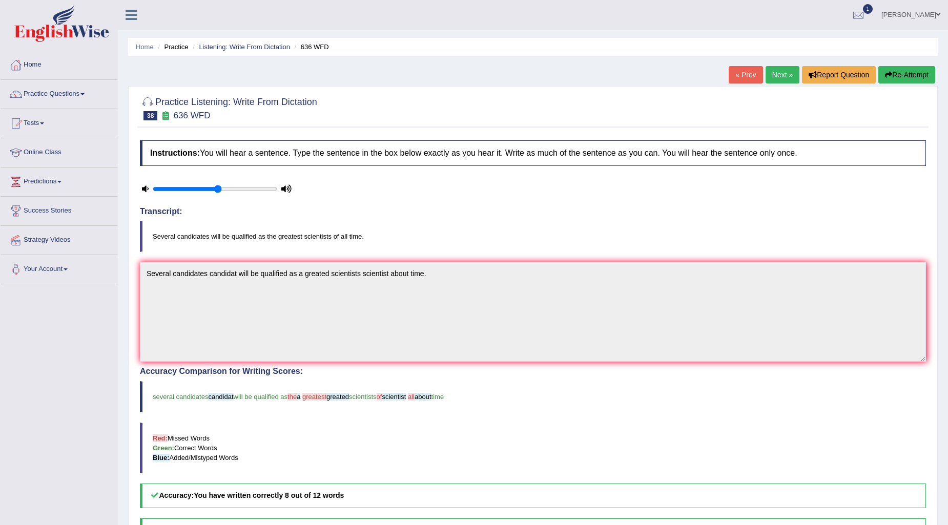
click at [774, 81] on link "Next »" at bounding box center [782, 74] width 34 height 17
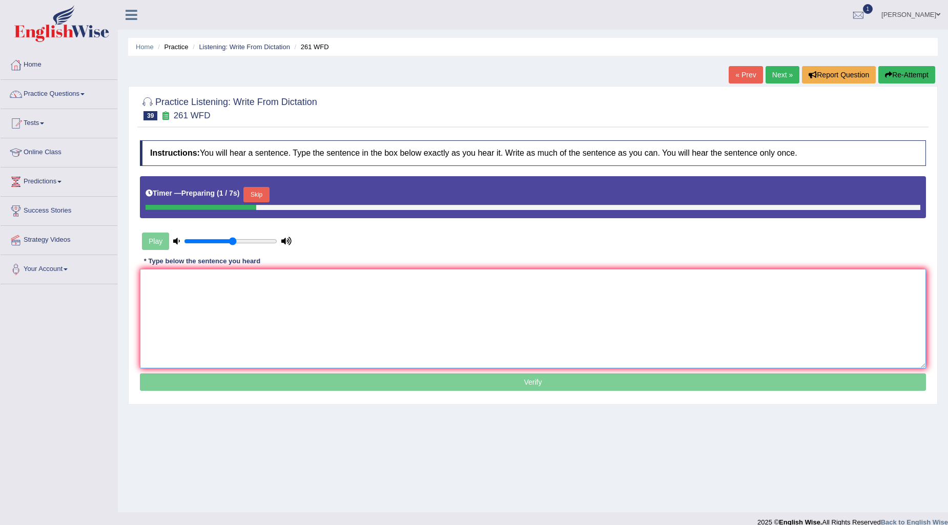
click at [287, 299] on textarea at bounding box center [533, 318] width 786 height 99
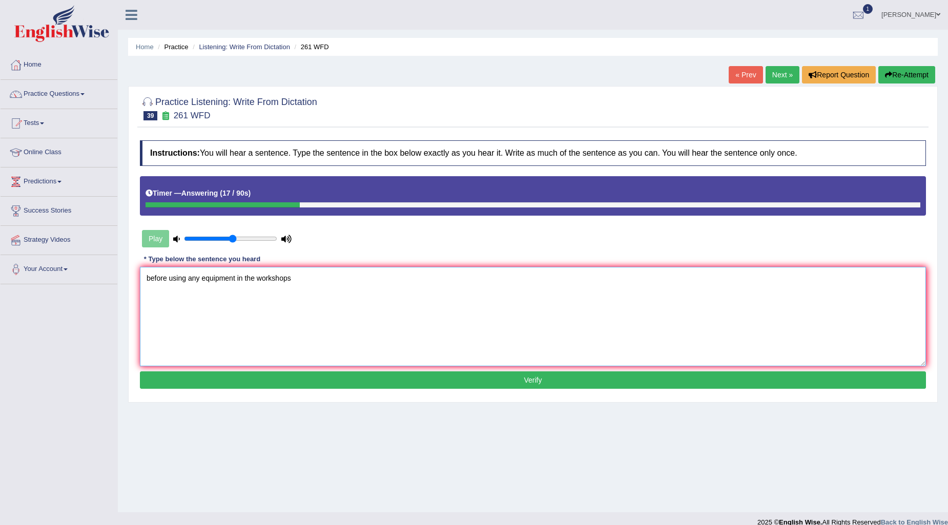
click at [146, 274] on textarea "before using any equipment in the workshops" at bounding box center [533, 316] width 786 height 99
click at [401, 283] on textarea "Read any safety instructure before using any equipment in the workshops" at bounding box center [533, 316] width 786 height 99
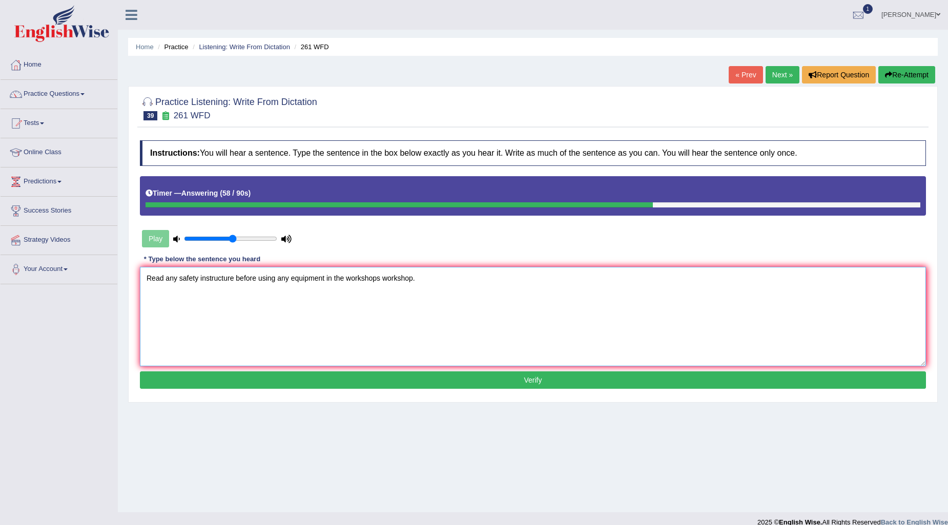
click at [324, 280] on textarea "Read any safety instructure before using any equipment in the workshops worksho…" at bounding box center [533, 316] width 786 height 99
type textarea "Read any safety instructure before using any equipment equipmentys in the works…"
click at [493, 381] on button "Verify" at bounding box center [533, 379] width 786 height 17
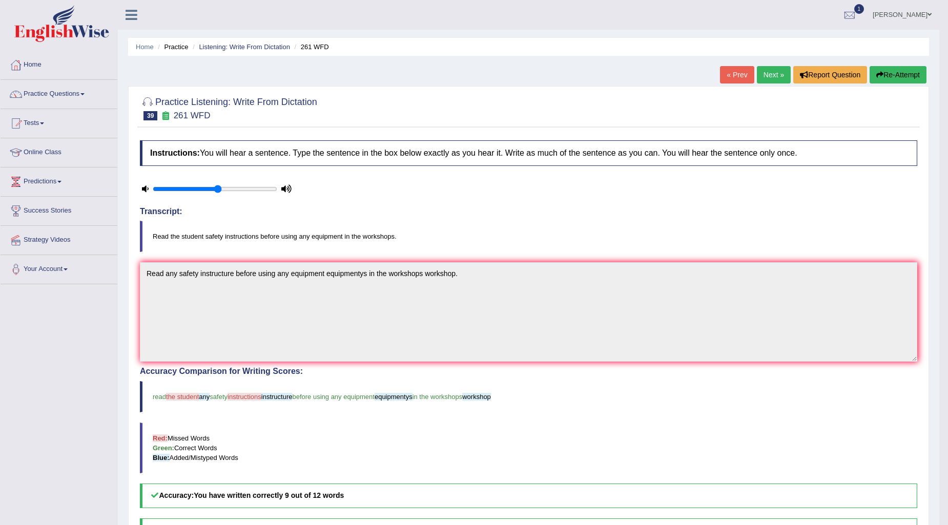
click at [767, 73] on link "Next »" at bounding box center [773, 74] width 34 height 17
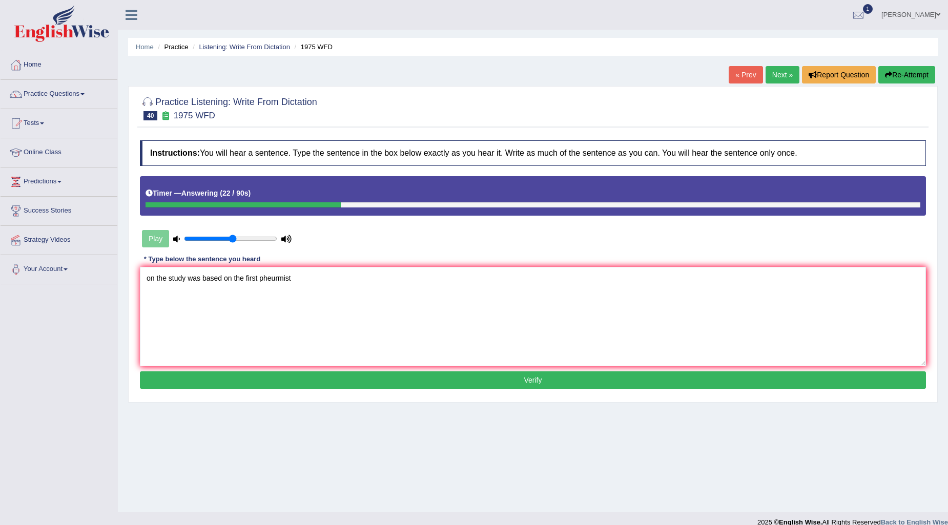
type textarea "on the study was based on the first pheurmist"
click at [904, 80] on button "Re-Attempt" at bounding box center [906, 74] width 57 height 17
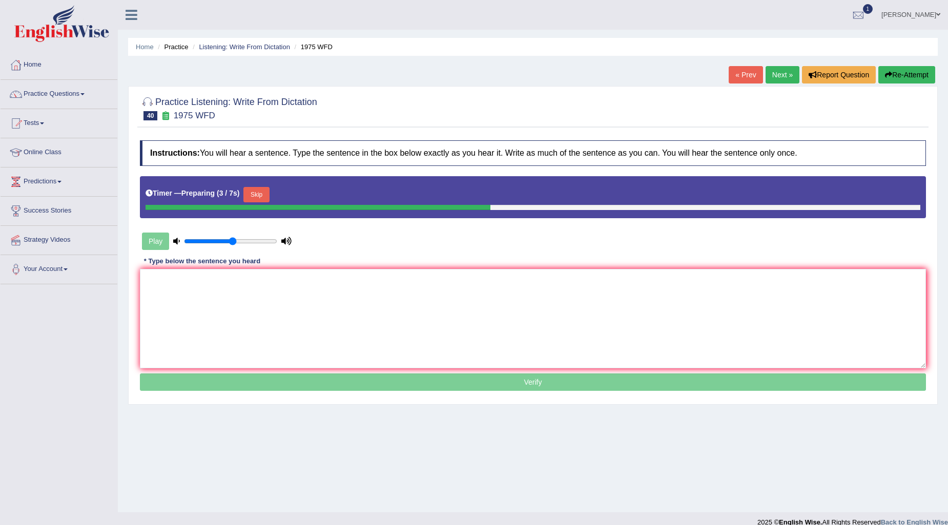
click at [262, 197] on button "Skip" at bounding box center [256, 194] width 26 height 15
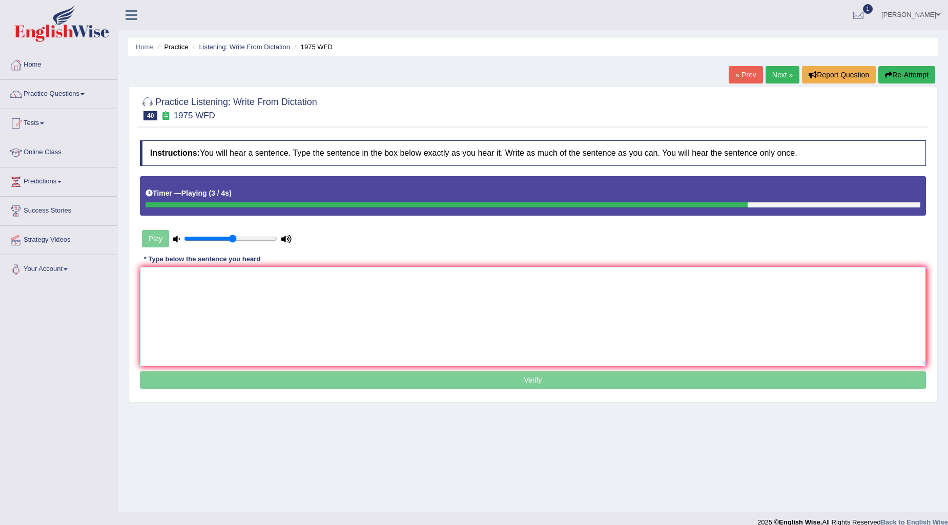
click at [278, 305] on textarea at bounding box center [533, 316] width 786 height 99
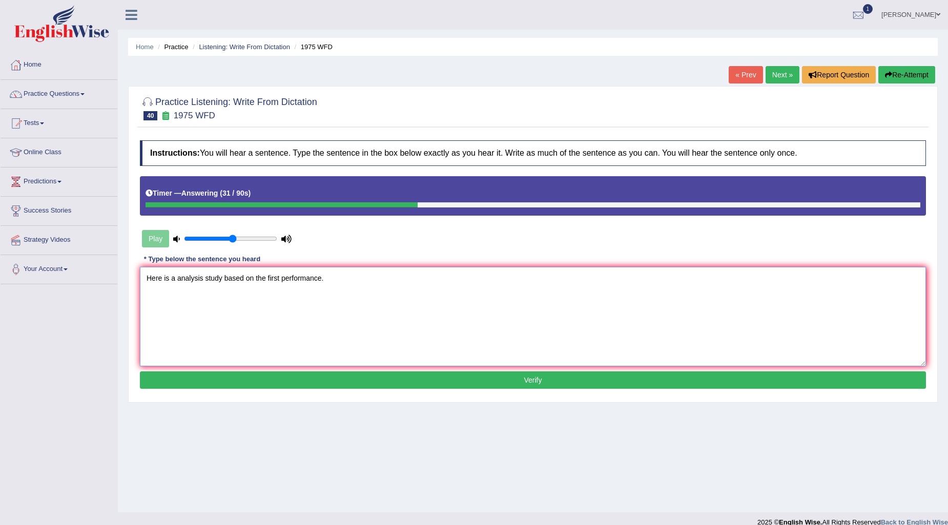
type textarea "Here is a analysis study based on the first performance."
click at [540, 379] on button "Verify" at bounding box center [533, 379] width 786 height 17
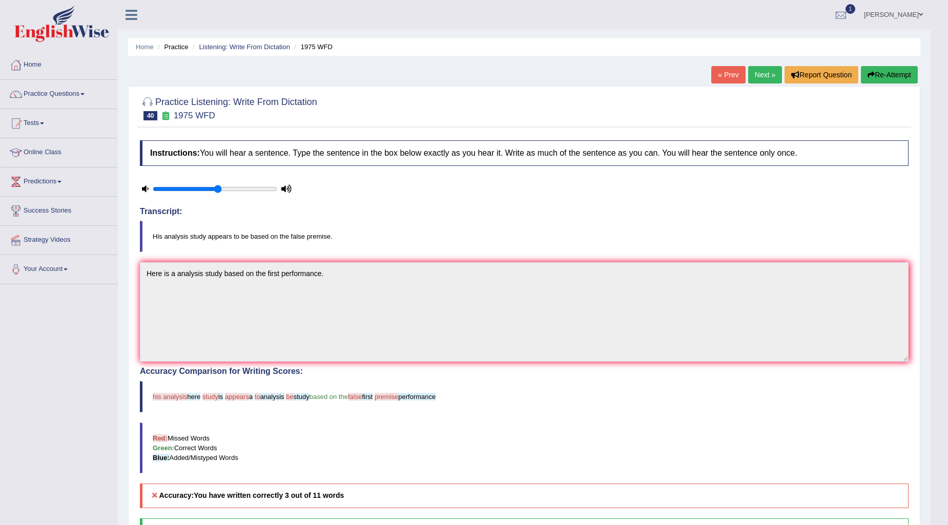
click at [759, 76] on link "Next »" at bounding box center [765, 74] width 34 height 17
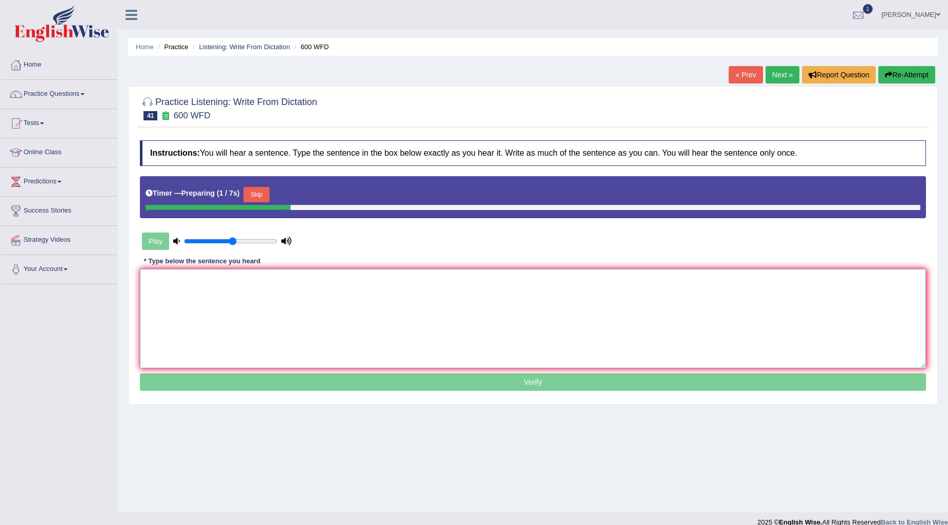
click at [302, 297] on textarea at bounding box center [533, 318] width 786 height 99
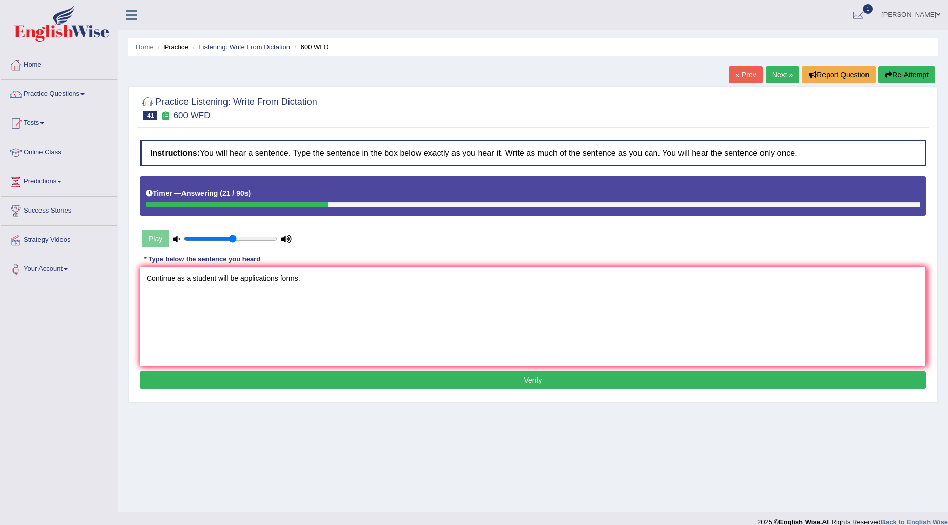
type textarea "Continue as a student will be applications forms."
click at [487, 382] on button "Verify" at bounding box center [533, 379] width 786 height 17
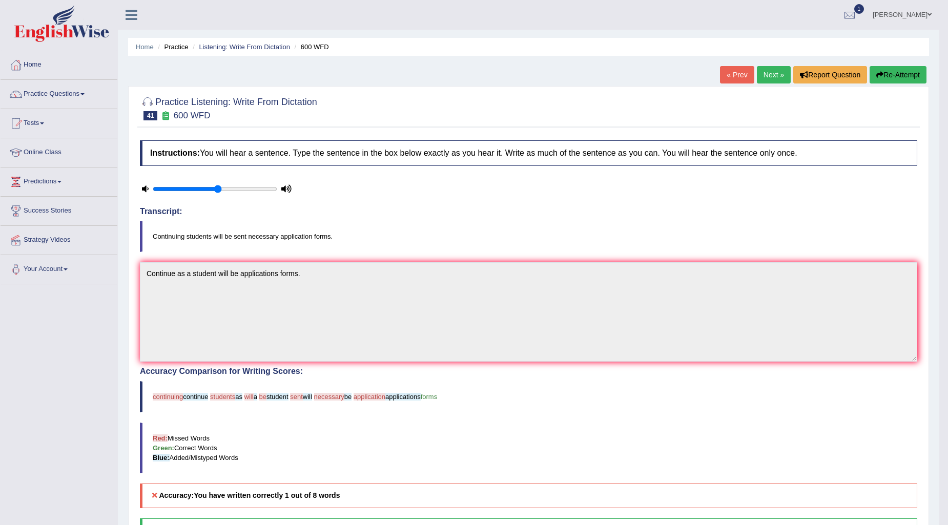
drag, startPoint x: 908, startPoint y: 69, endPoint x: 904, endPoint y: 73, distance: 6.2
click at [907, 69] on button "Re-Attempt" at bounding box center [897, 74] width 57 height 17
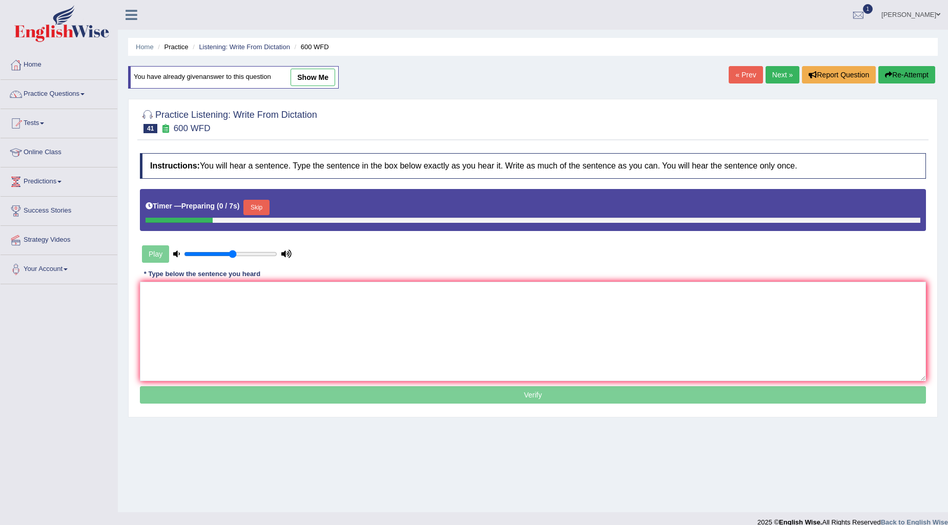
click at [269, 206] on button "Skip" at bounding box center [256, 207] width 26 height 15
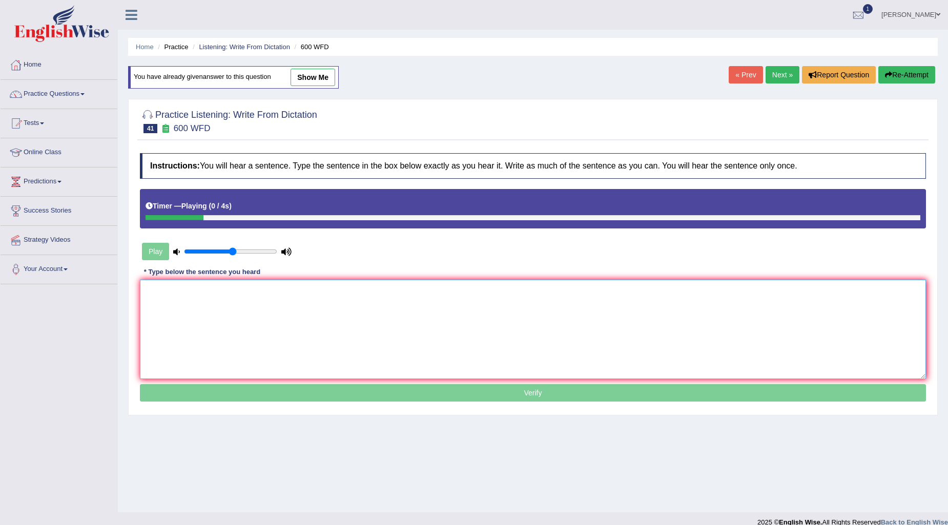
click at [228, 340] on textarea at bounding box center [533, 329] width 786 height 99
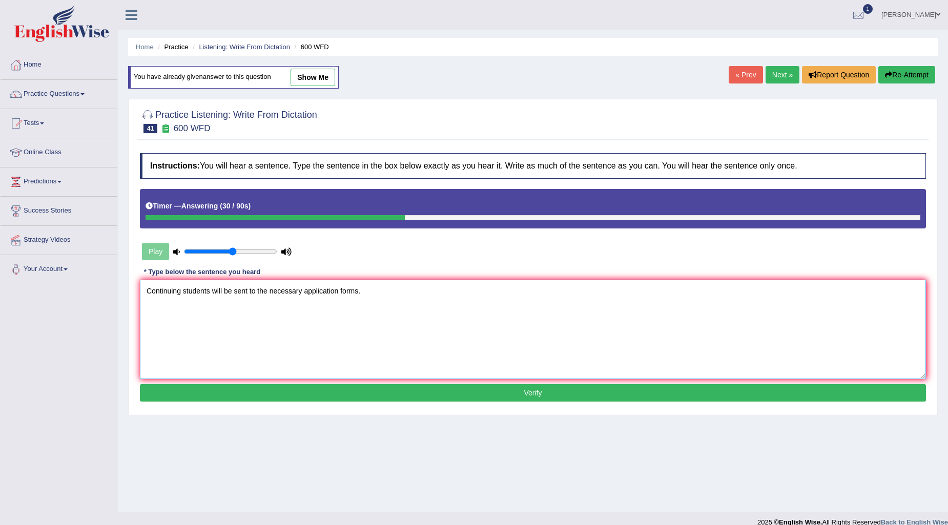
type textarea "Continuing students will be sent to the necessary application forms."
click at [352, 390] on button "Verify" at bounding box center [533, 392] width 786 height 17
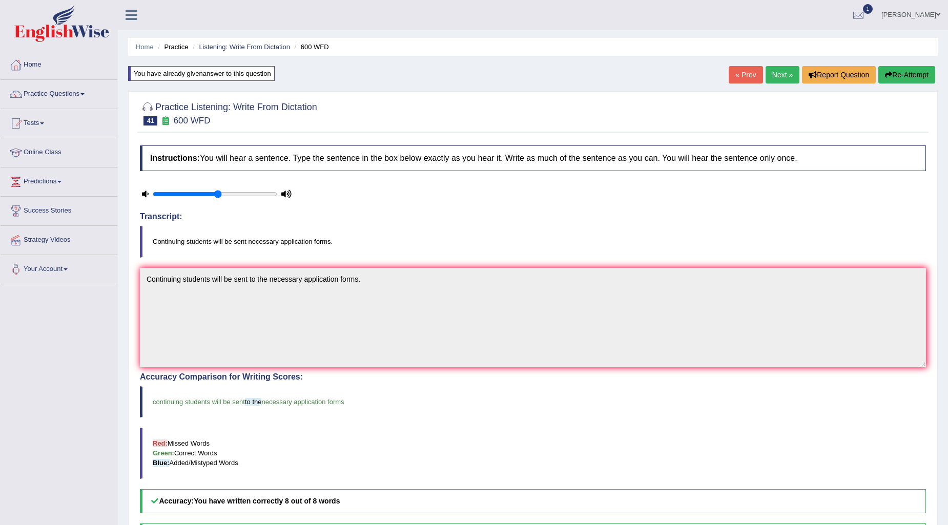
click at [779, 76] on link "Next »" at bounding box center [782, 74] width 34 height 17
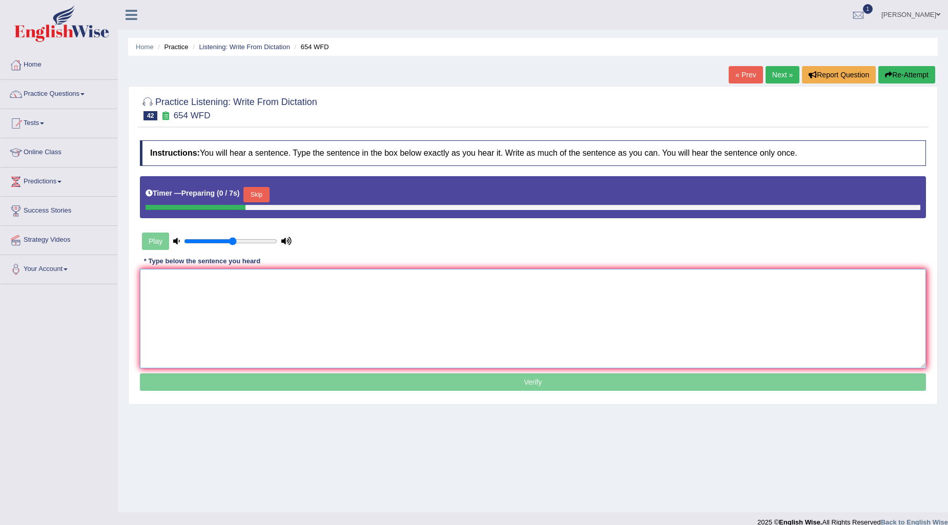
click at [387, 293] on textarea at bounding box center [533, 318] width 786 height 99
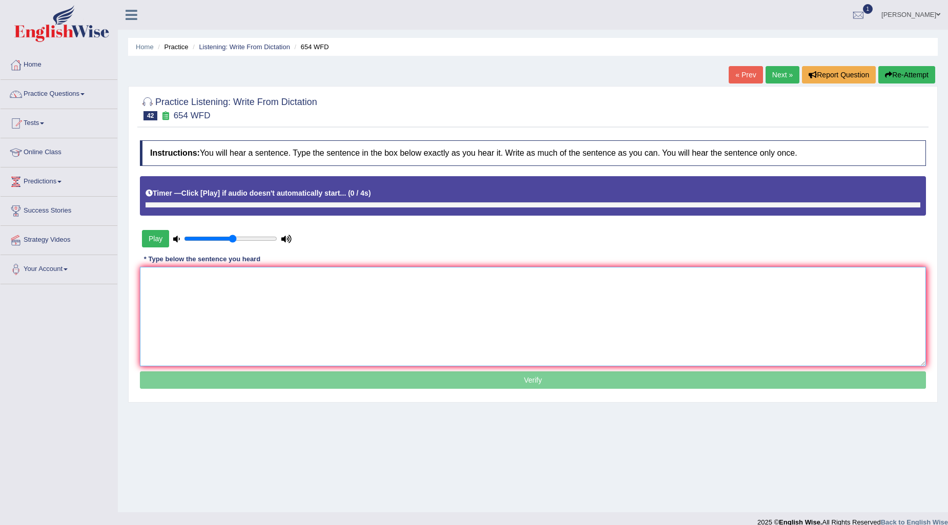
click at [365, 327] on textarea at bounding box center [533, 316] width 786 height 99
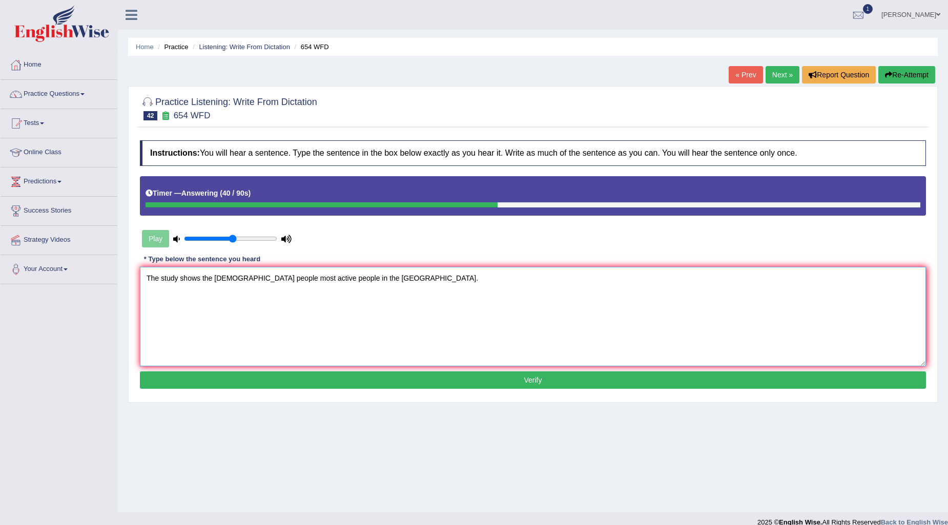
click at [245, 280] on textarea "The study shows the [DEMOGRAPHIC_DATA] people most active people in the [GEOGRA…" at bounding box center [533, 316] width 786 height 99
type textarea "The study shows the Honkong Hankang people most active people in the Asia."
click at [575, 377] on button "Verify" at bounding box center [533, 379] width 786 height 17
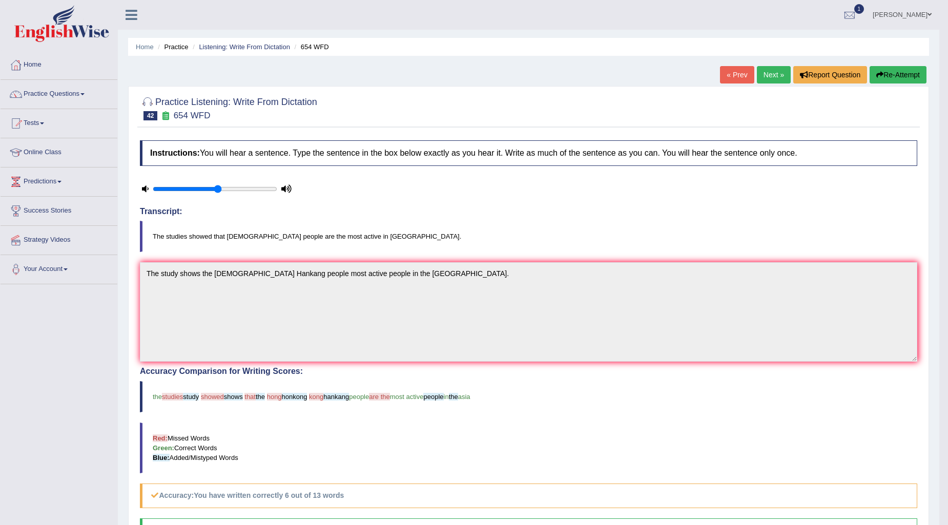
click at [892, 70] on button "Re-Attempt" at bounding box center [897, 74] width 57 height 17
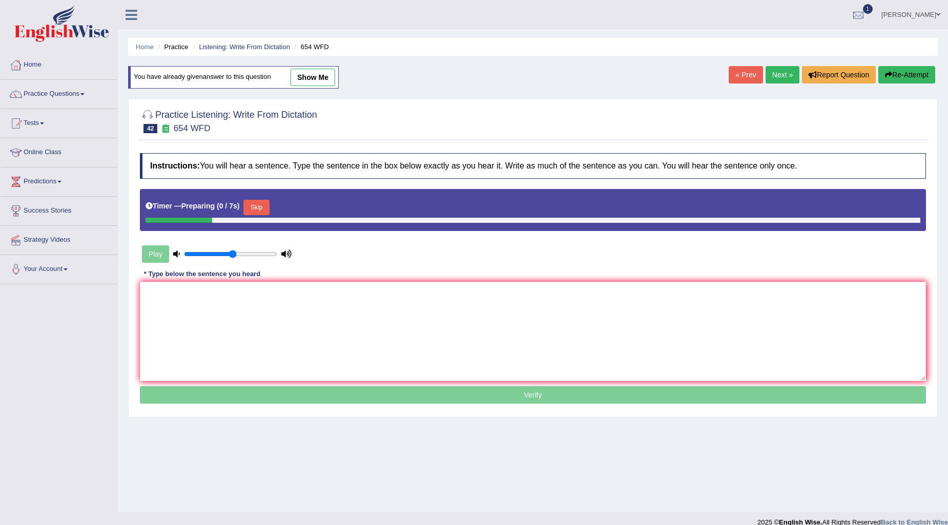
click at [257, 203] on button "Skip" at bounding box center [256, 207] width 26 height 15
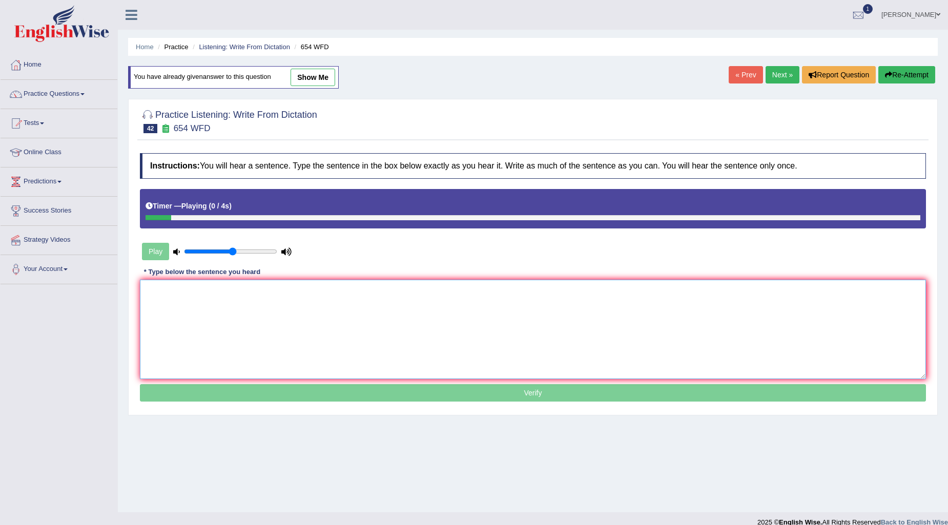
click at [269, 317] on textarea at bounding box center [533, 329] width 786 height 99
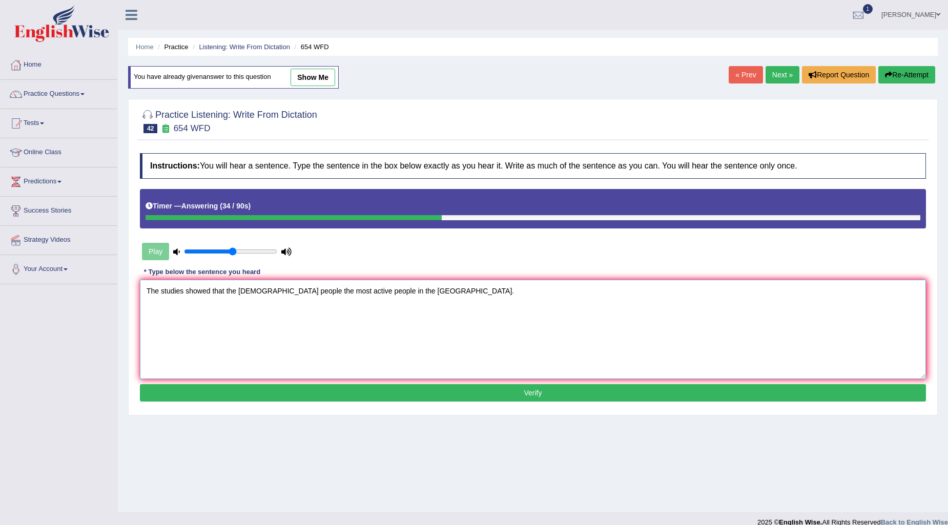
type textarea "The studies showed that the Hong Kong people the most active people in the Asia."
click at [504, 401] on button "Verify" at bounding box center [533, 392] width 786 height 17
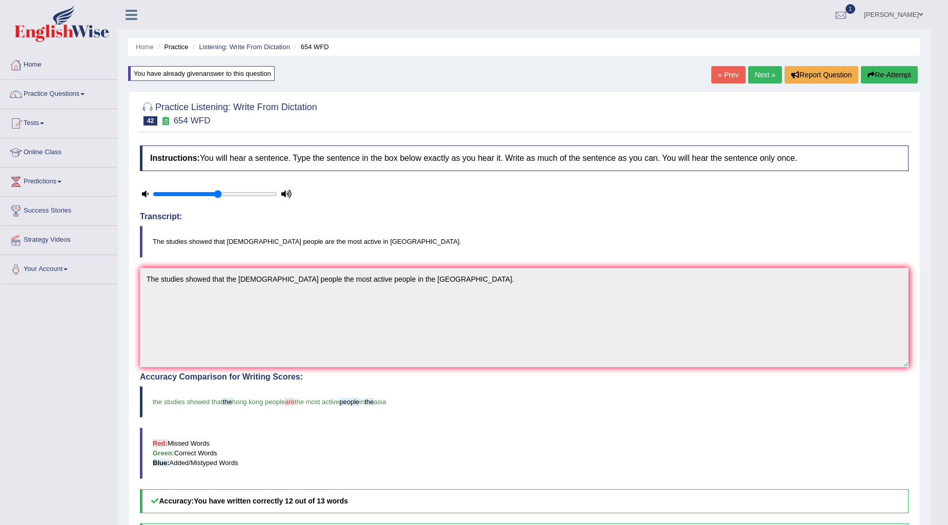
click at [759, 78] on link "Next »" at bounding box center [765, 74] width 34 height 17
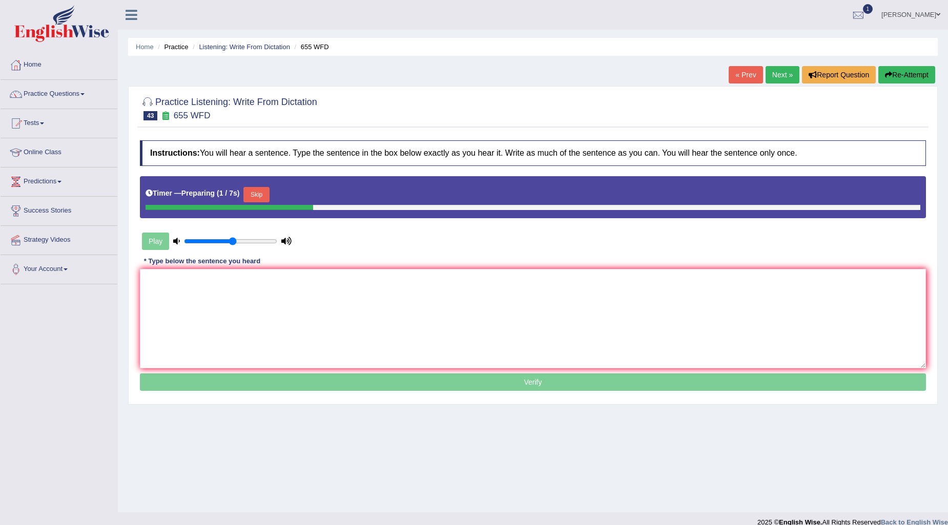
click at [253, 195] on button "Skip" at bounding box center [256, 194] width 26 height 15
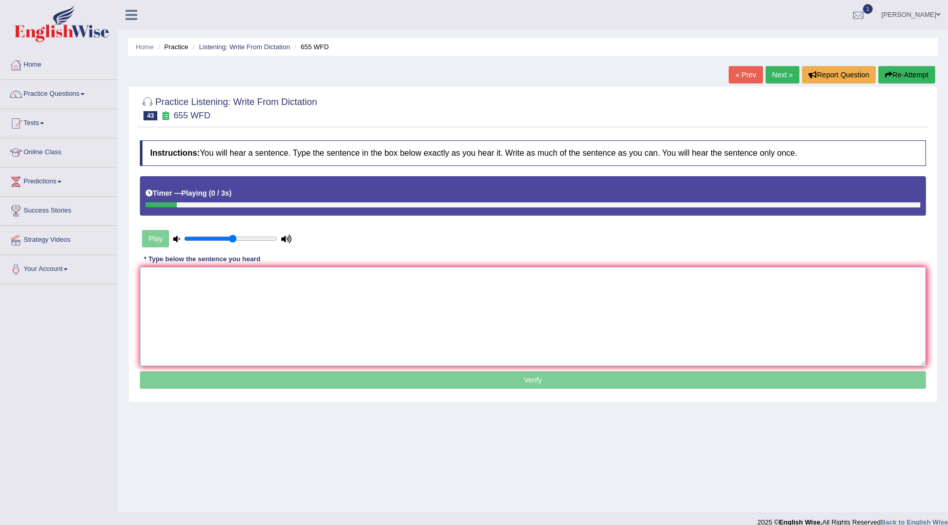
click at [293, 316] on textarea at bounding box center [533, 316] width 786 height 99
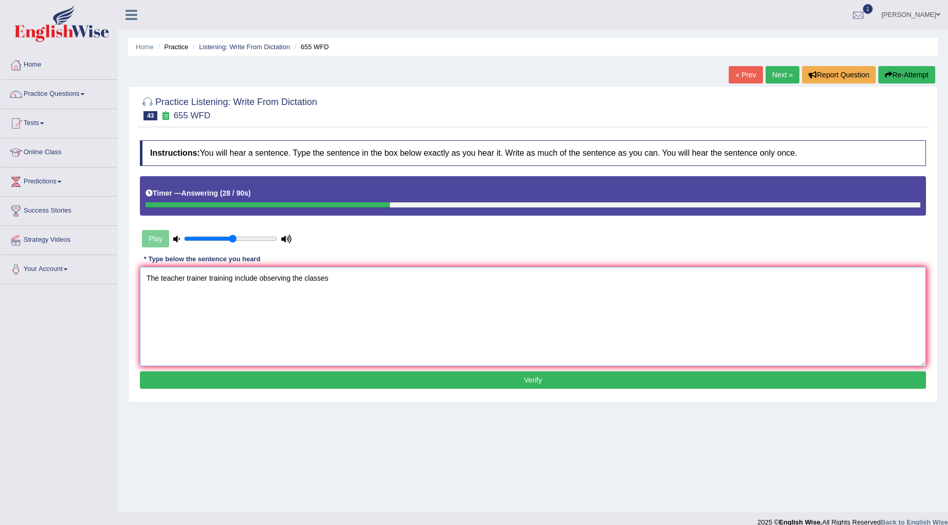
click at [402, 298] on textarea "The teacher trainer training include observing the classes" at bounding box center [533, 316] width 786 height 99
type textarea "The teacher trainer training include observing the classes."
click at [354, 369] on div "Instructions: You will hear a sentence. Type the sentence in the box below exac…" at bounding box center [532, 265] width 791 height 261
click at [355, 372] on button "Verify" at bounding box center [533, 379] width 786 height 17
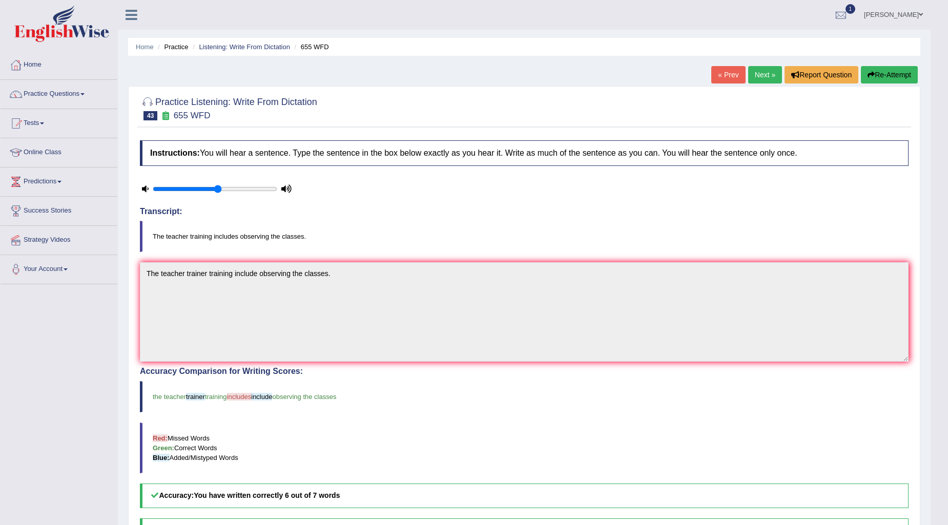
click at [762, 75] on link "Next »" at bounding box center [765, 74] width 34 height 17
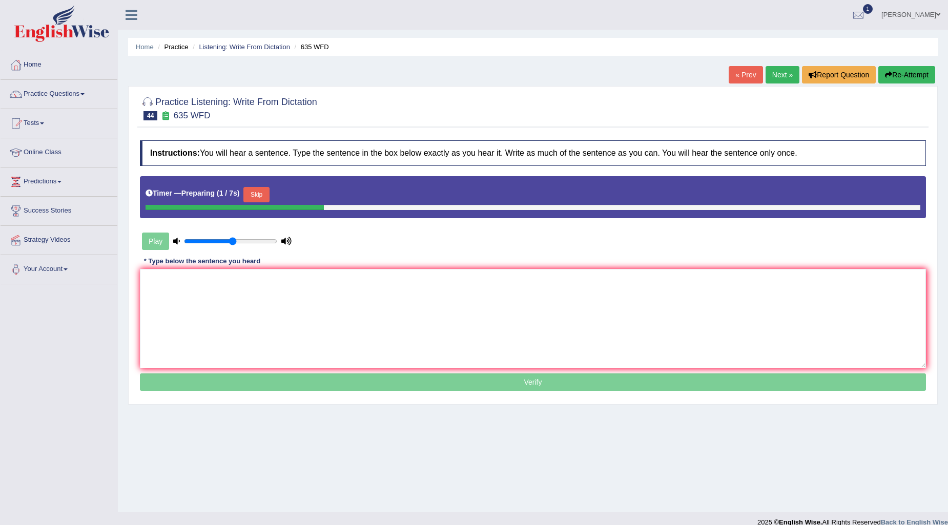
click at [262, 197] on button "Skip" at bounding box center [256, 194] width 26 height 15
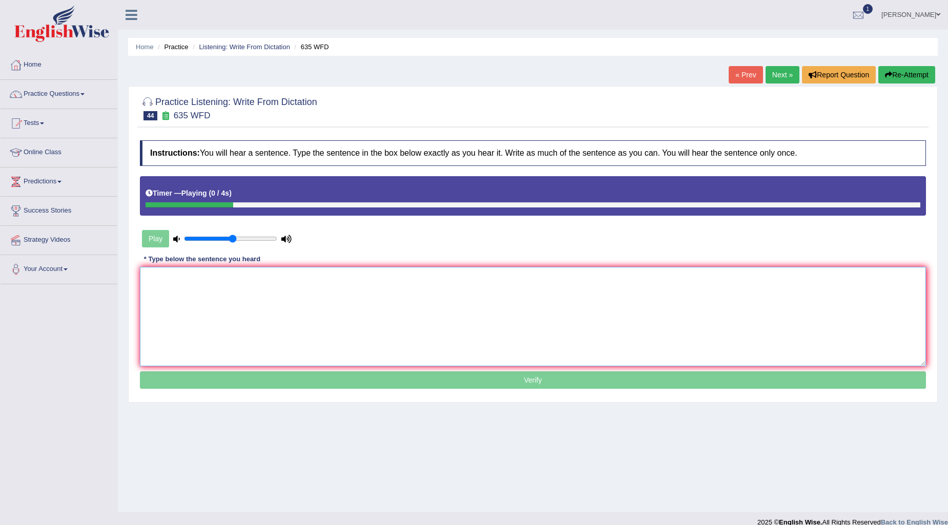
click at [289, 328] on textarea at bounding box center [533, 316] width 786 height 99
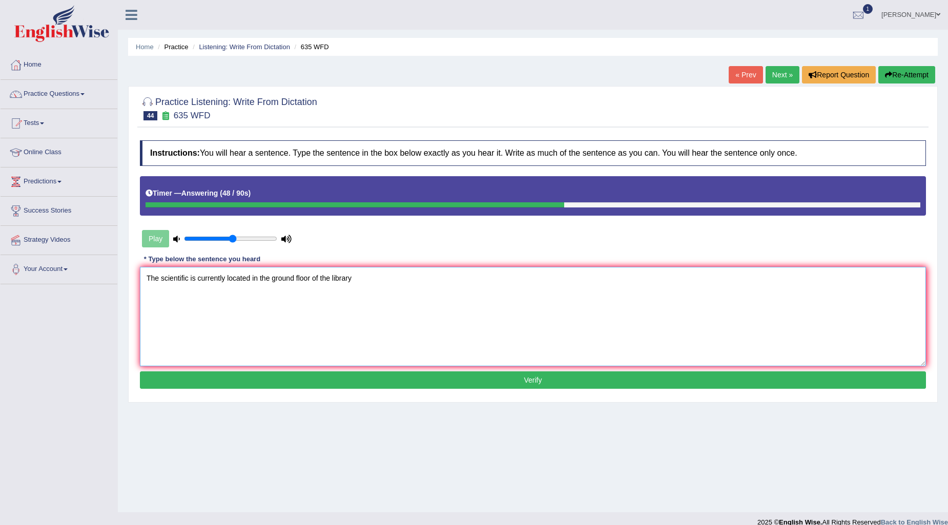
click at [422, 285] on textarea "The scientific is currently located in the ground floor of the library" at bounding box center [533, 316] width 786 height 99
click at [188, 278] on textarea "The scientific is currently located in the ground floor of the library." at bounding box center [533, 316] width 786 height 99
type textarea "The scientific room is currently located in the ground floor of the library."
click at [537, 372] on button "Verify" at bounding box center [533, 379] width 786 height 17
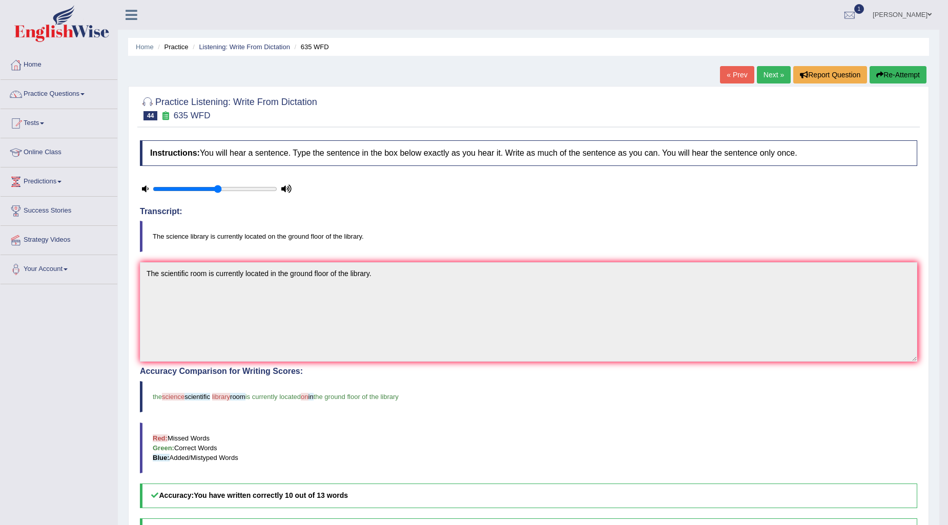
click at [767, 76] on link "Next »" at bounding box center [773, 74] width 34 height 17
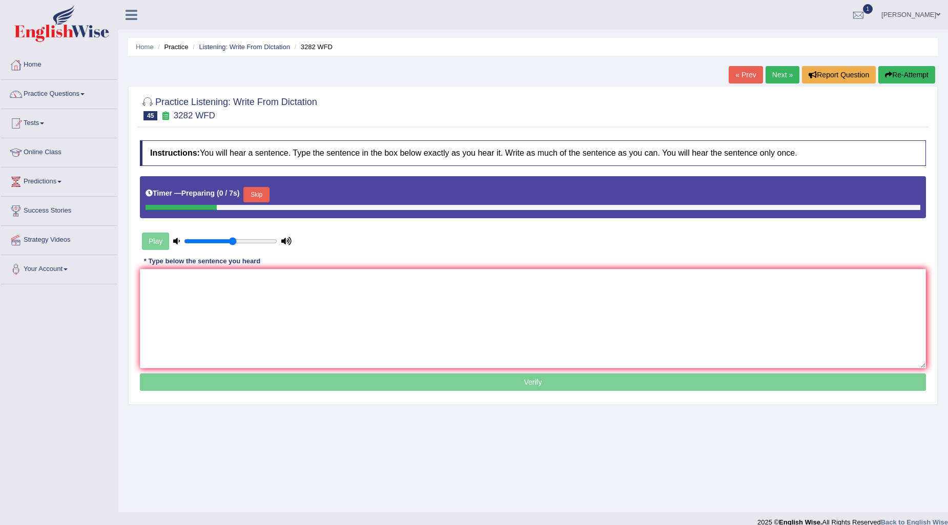
click at [260, 195] on button "Skip" at bounding box center [256, 194] width 26 height 15
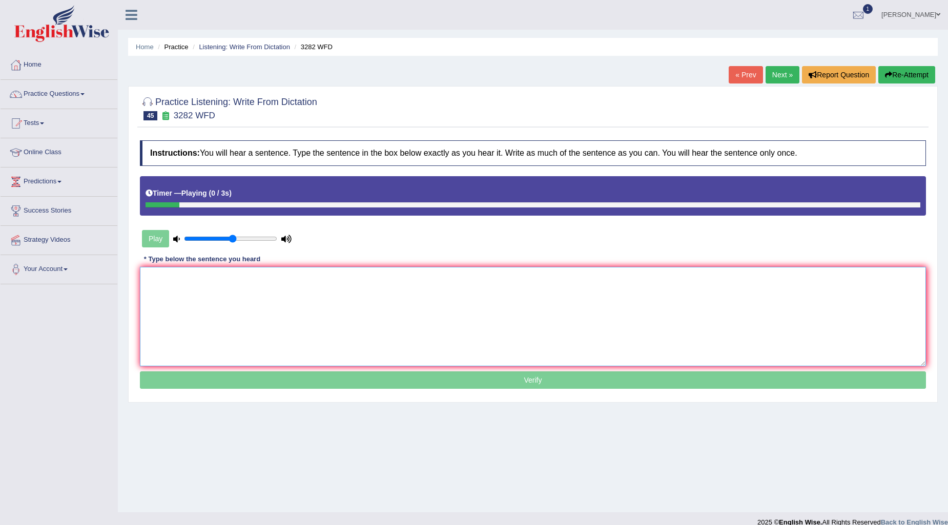
click at [308, 320] on textarea at bounding box center [533, 316] width 786 height 99
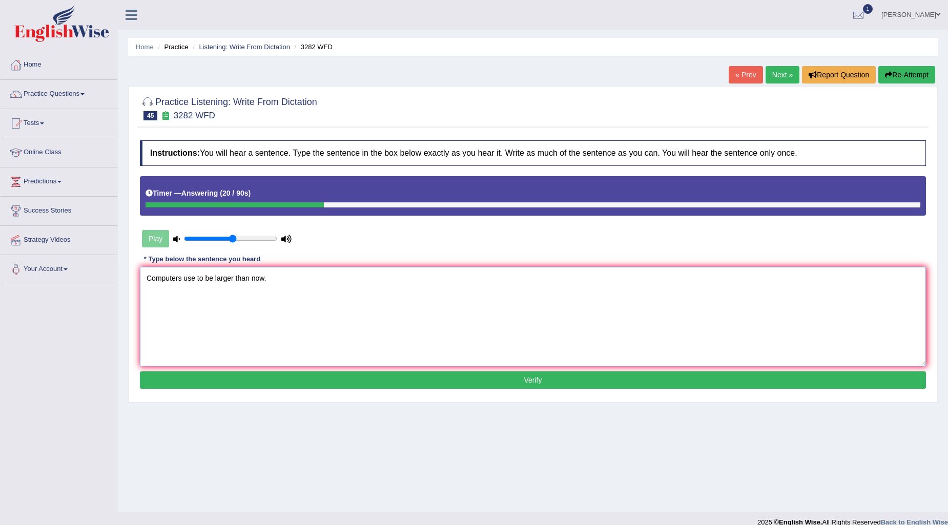
click at [251, 279] on textarea "Computers use to be larger than now." at bounding box center [533, 316] width 786 height 99
type textarea "Computers use to be larger than others than now."
click at [529, 382] on button "Verify" at bounding box center [533, 379] width 786 height 17
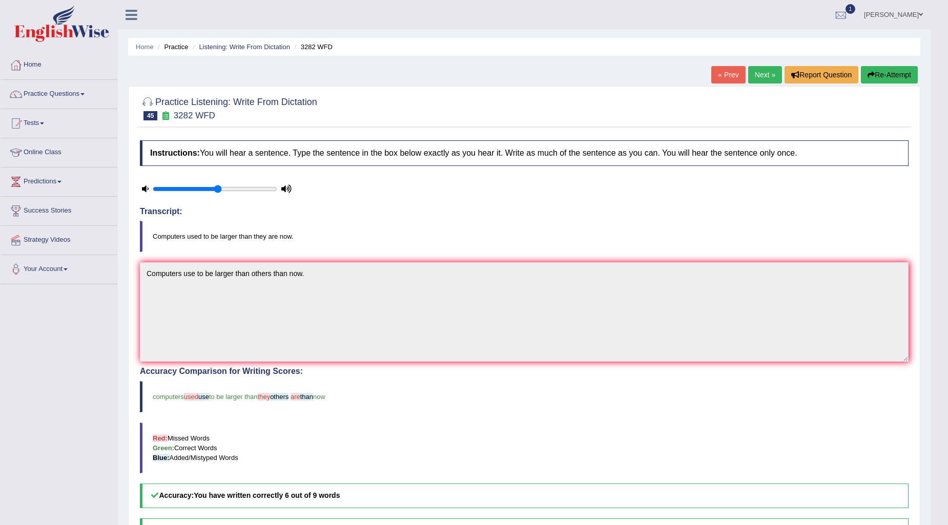
click at [756, 71] on link "Next »" at bounding box center [765, 74] width 34 height 17
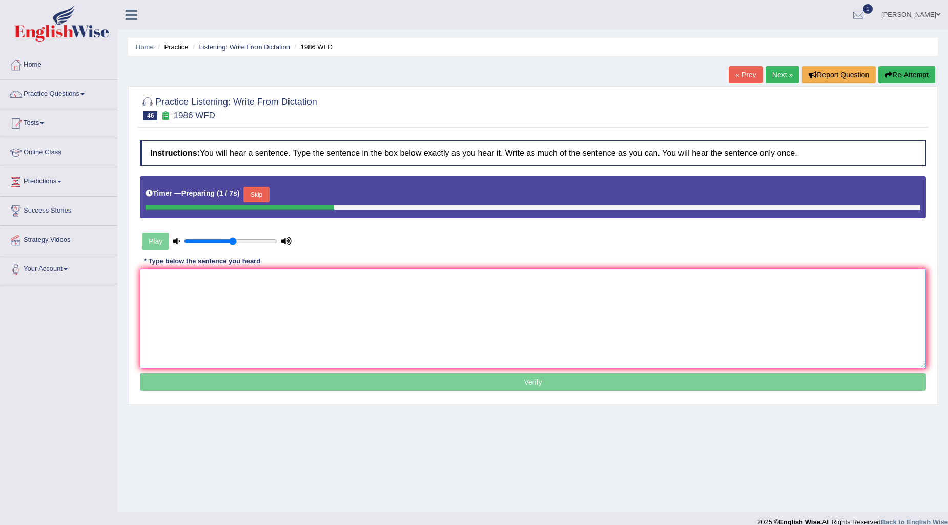
click at [357, 329] on textarea at bounding box center [533, 318] width 786 height 99
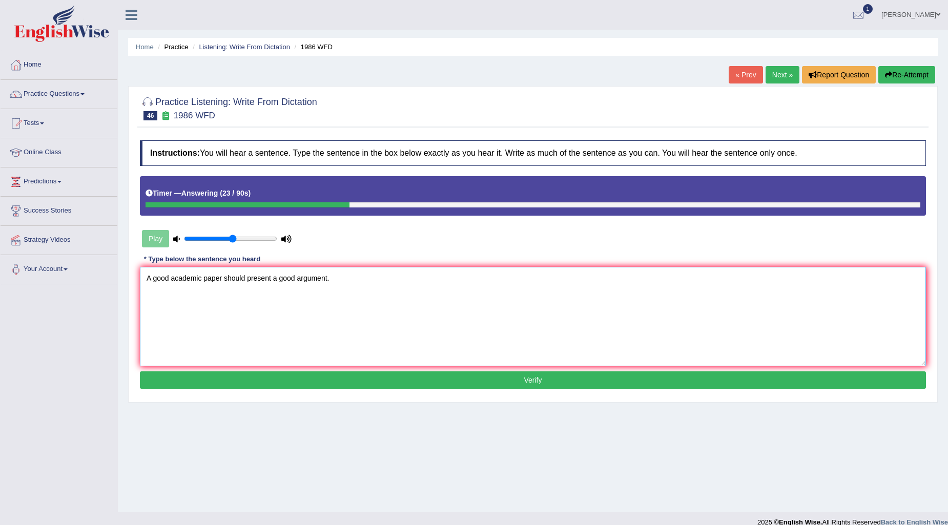
type textarea "A good academic paper should present a good argument."
click at [570, 380] on button "Verify" at bounding box center [533, 379] width 786 height 17
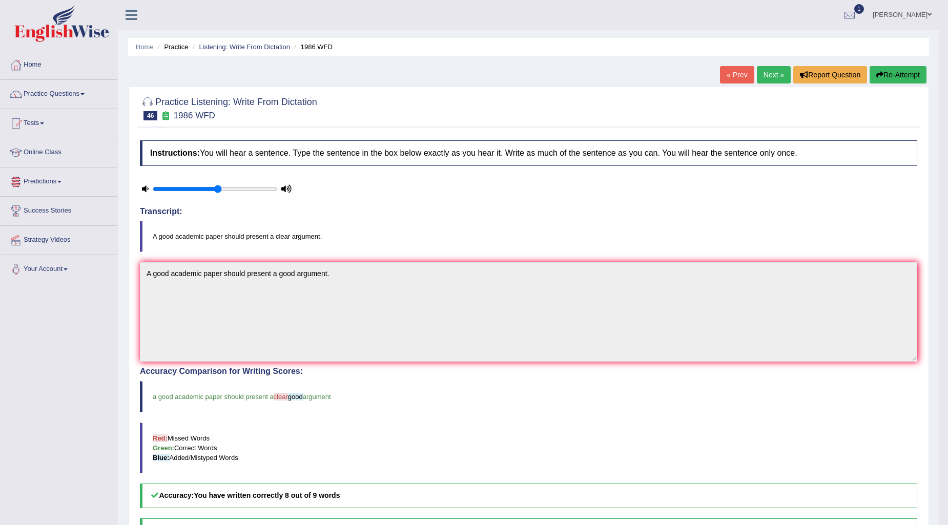
click at [770, 78] on link "Next »" at bounding box center [773, 74] width 34 height 17
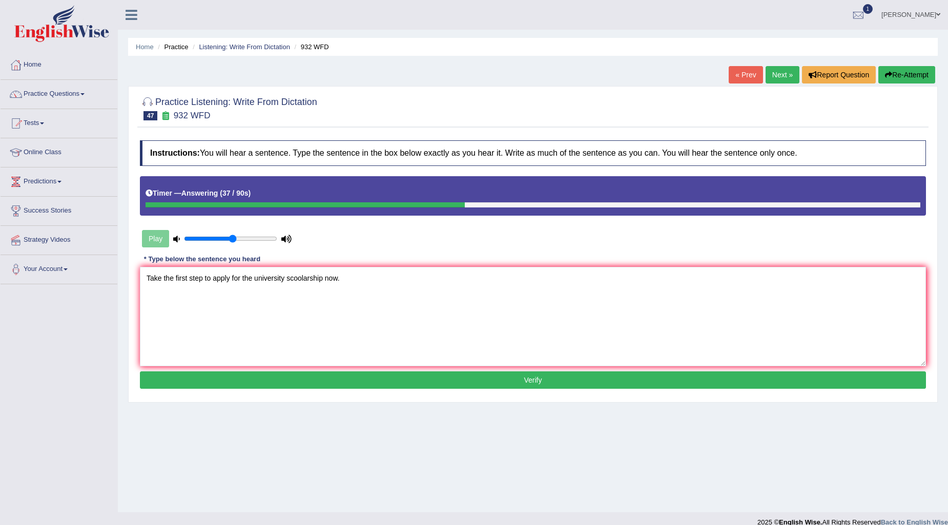
click at [324, 276] on textarea "Take the first step to apply for the university scoolarship now." at bounding box center [533, 316] width 786 height 99
type textarea "Take the first step to apply for the university scoolarship schoolarship now."
click at [490, 382] on button "Verify" at bounding box center [533, 379] width 786 height 17
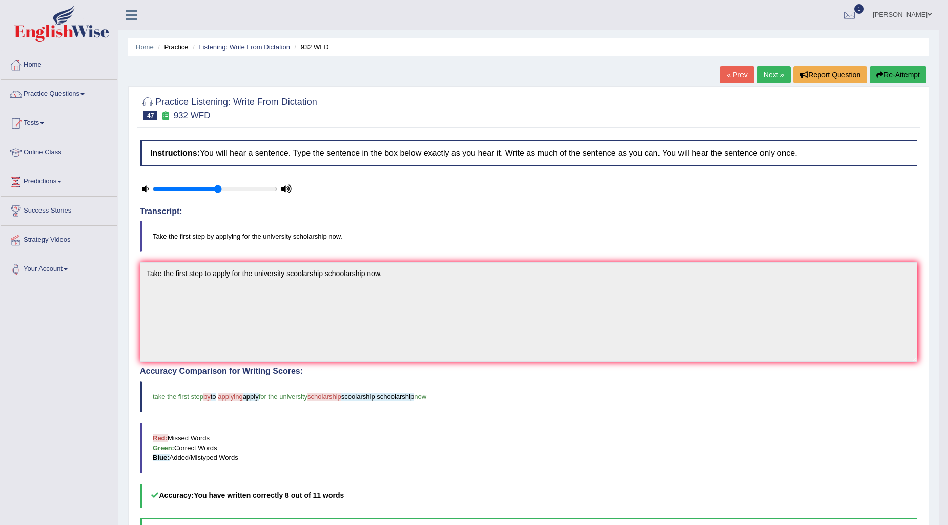
click at [774, 79] on link "Next »" at bounding box center [773, 74] width 34 height 17
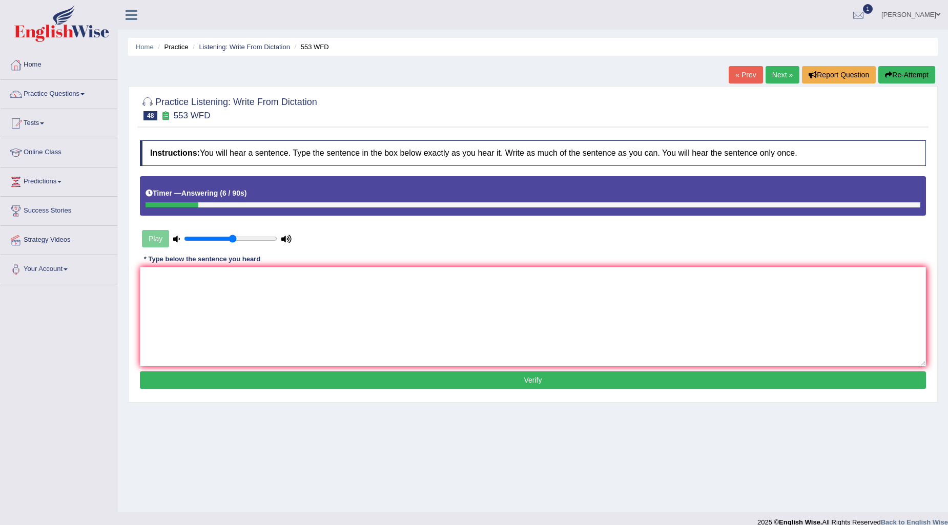
click at [903, 80] on button "Re-Attempt" at bounding box center [906, 74] width 57 height 17
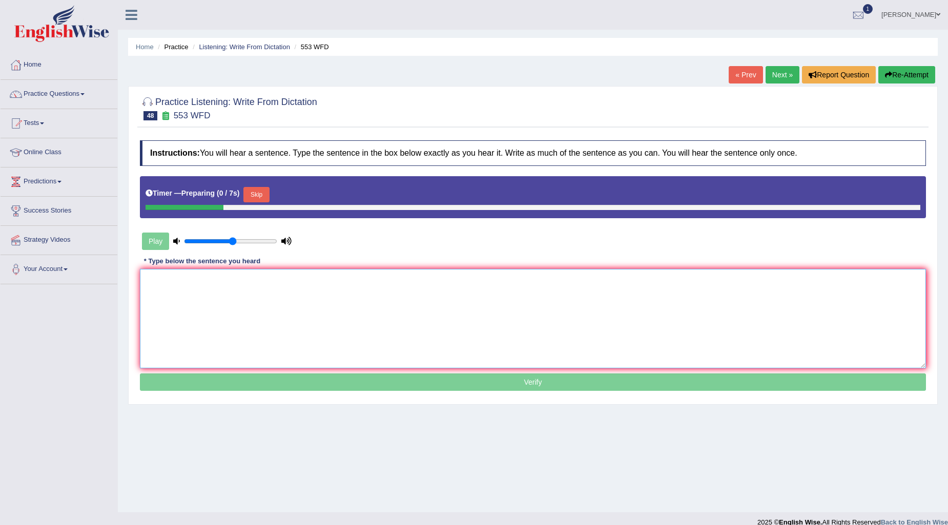
click at [212, 309] on textarea at bounding box center [533, 318] width 786 height 99
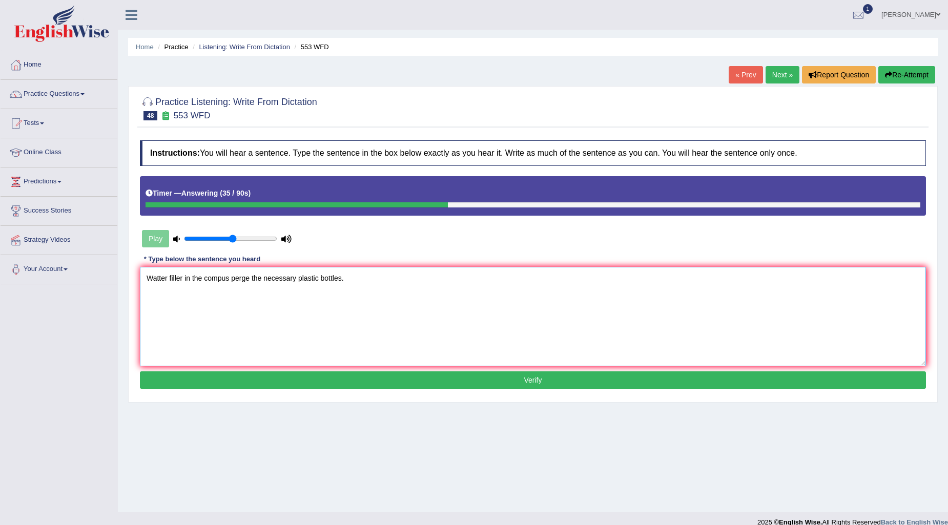
click at [177, 279] on textarea "Watter filler in the compus perge the necessary plastic bottles." at bounding box center [533, 316] width 786 height 99
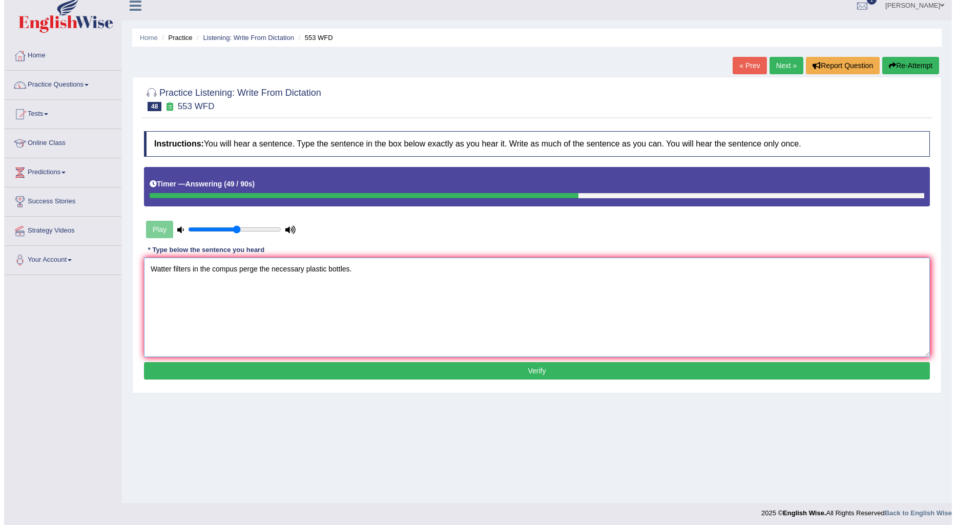
scroll to position [12, 0]
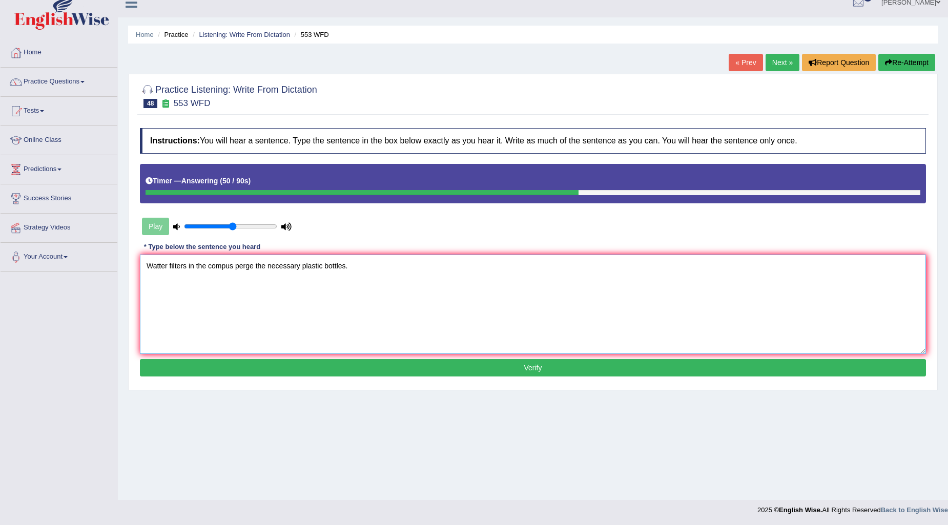
type textarea "Watter filters in the compus perge the necessary plastic bottles."
click at [403, 364] on button "Verify" at bounding box center [533, 367] width 786 height 17
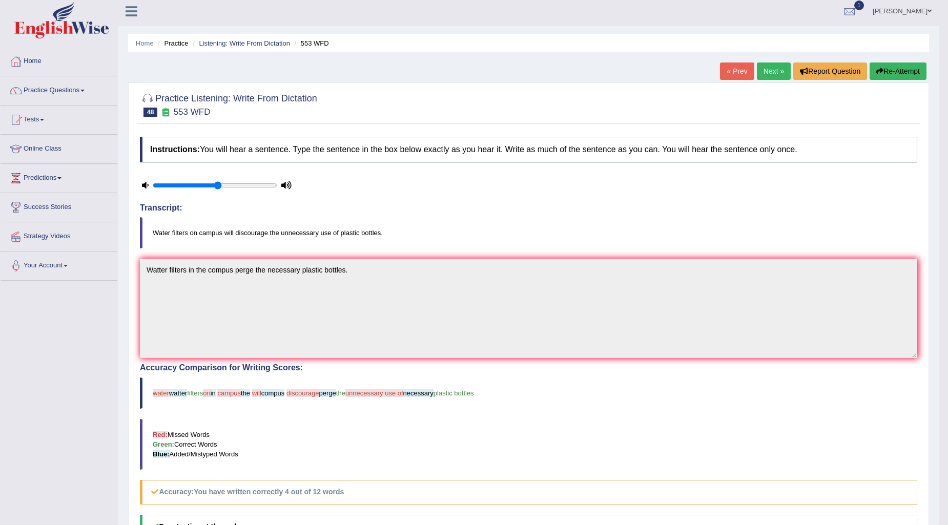
scroll to position [0, 0]
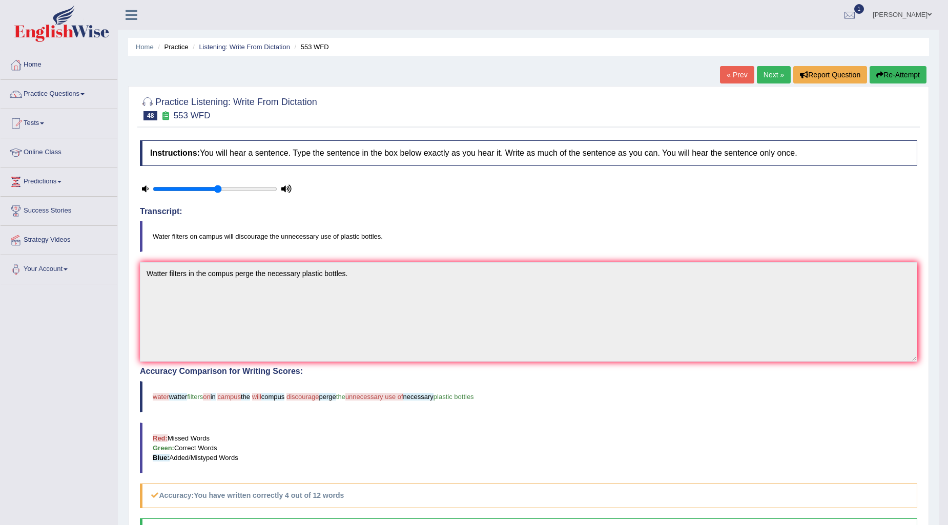
click at [767, 74] on link "Next »" at bounding box center [773, 74] width 34 height 17
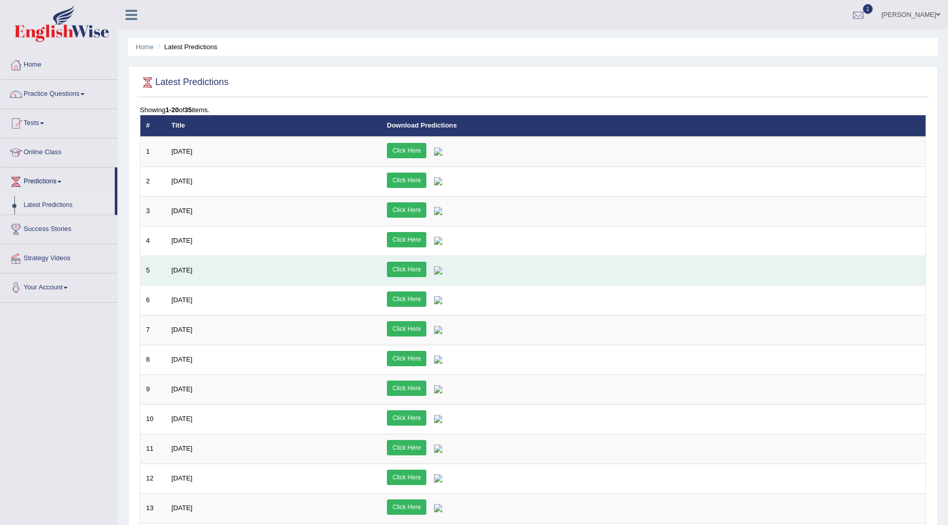
click at [822, 269] on td "Click Here" at bounding box center [653, 271] width 544 height 30
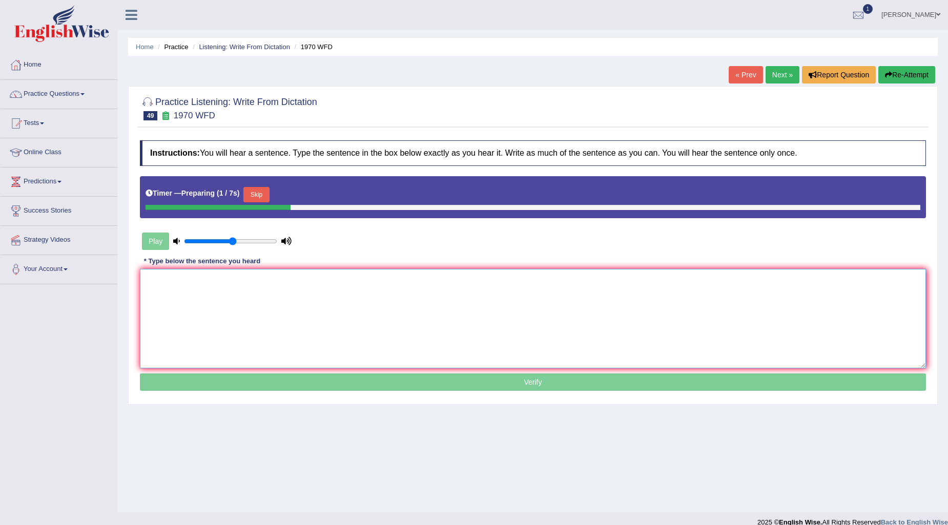
click at [413, 327] on textarea at bounding box center [533, 318] width 786 height 99
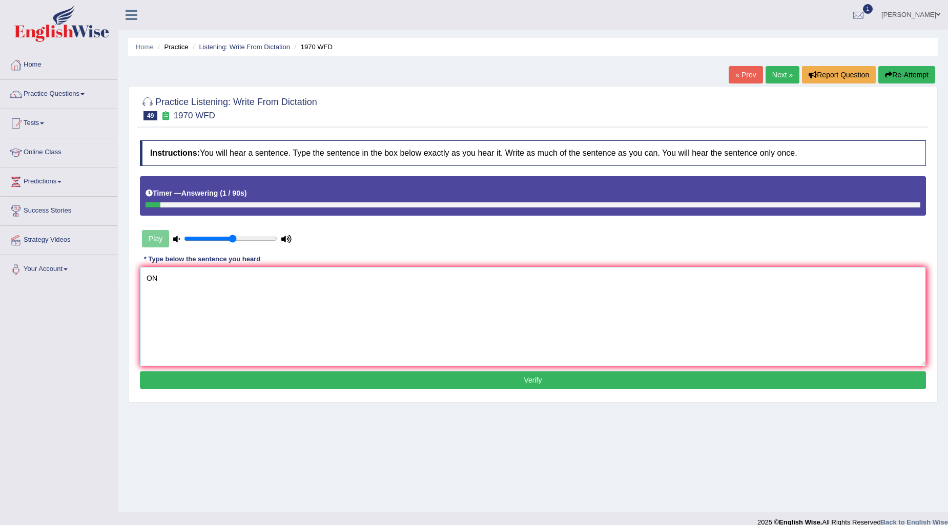
type textarea "O"
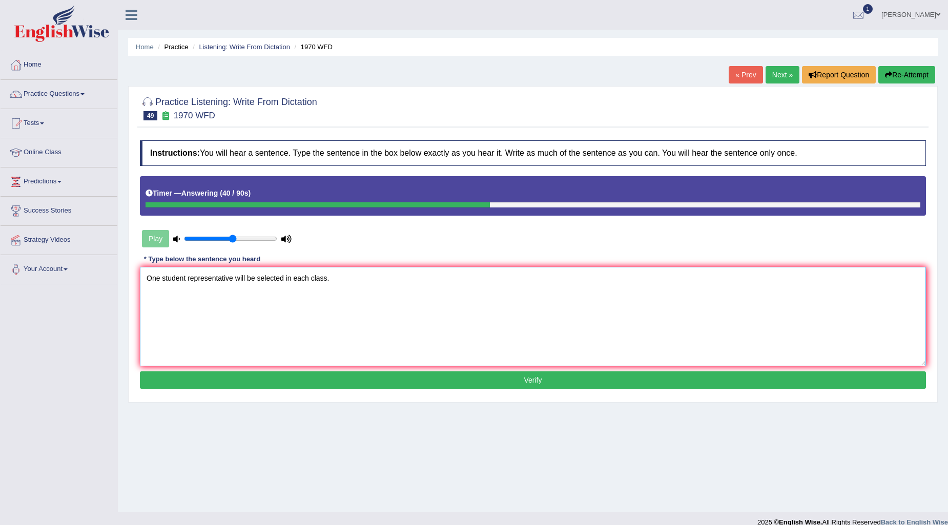
type textarea "One student representative will be selected in each class."
click at [519, 383] on button "Verify" at bounding box center [533, 379] width 786 height 17
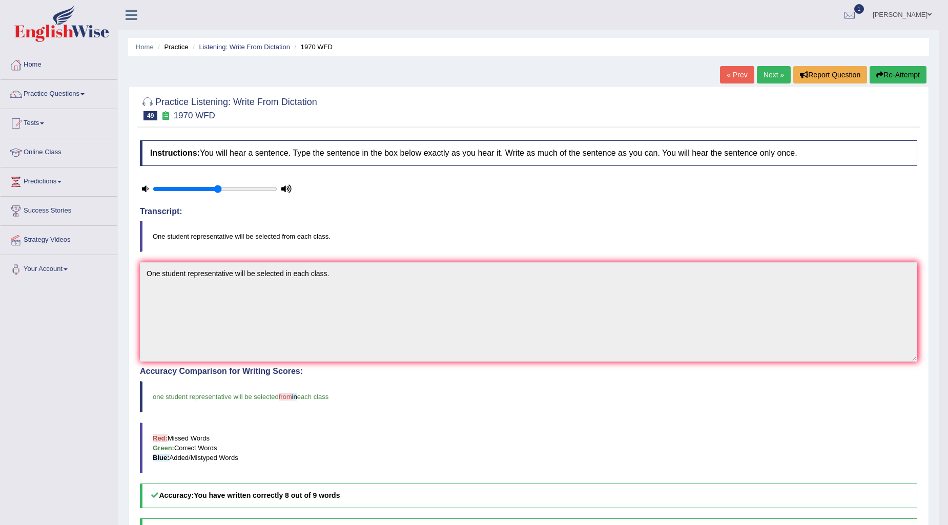
click at [510, 205] on div "Instructions: You will hear a sentence. Type the sentence in the box below exac…" at bounding box center [528, 390] width 782 height 511
click at [493, 85] on div "Home Practice Listening: Write From Dictation 1970 WFD « Prev Next » Report Que…" at bounding box center [528, 329] width 821 height 659
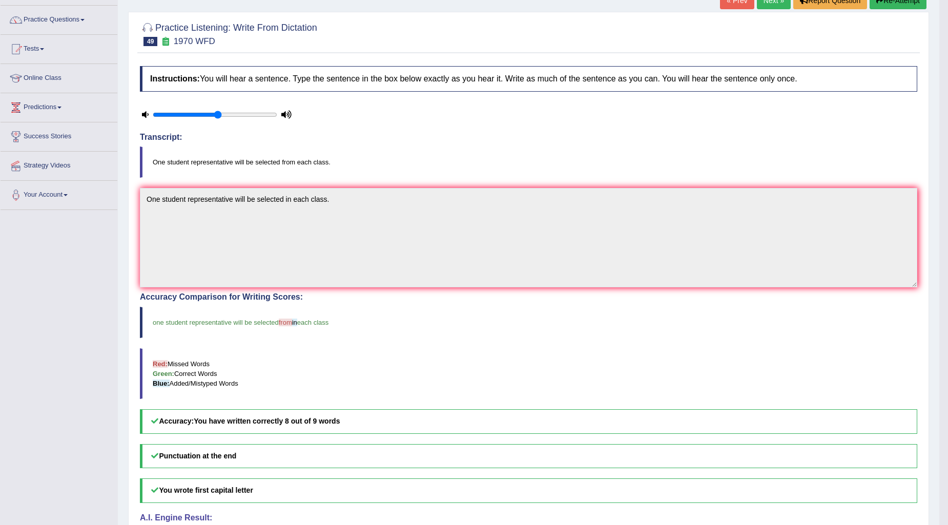
scroll to position [160, 0]
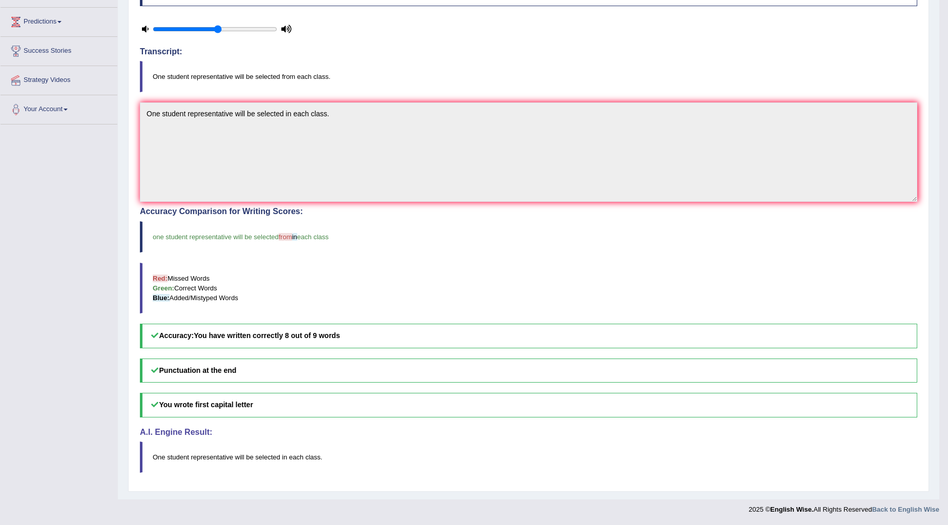
click at [525, 82] on blockquote "One student representative will be selected from each class." at bounding box center [528, 76] width 777 height 31
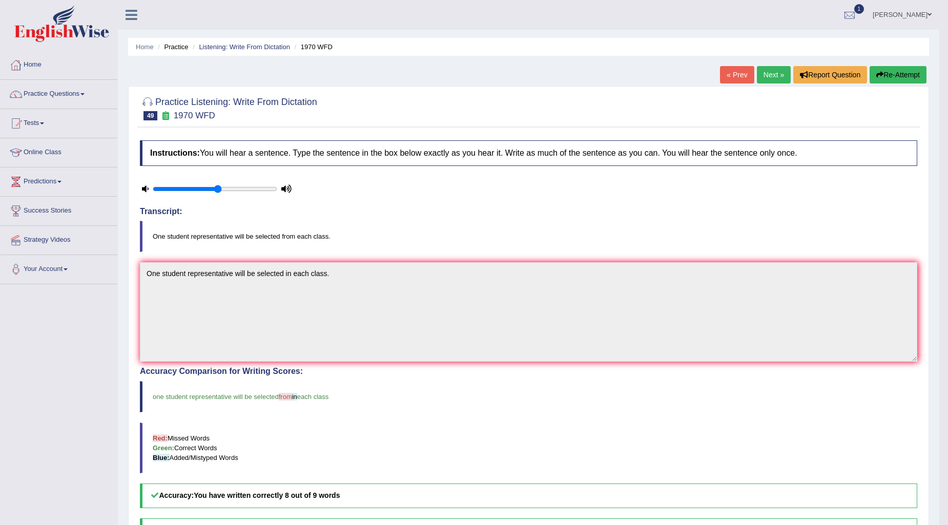
click at [770, 77] on link "Next »" at bounding box center [773, 74] width 34 height 17
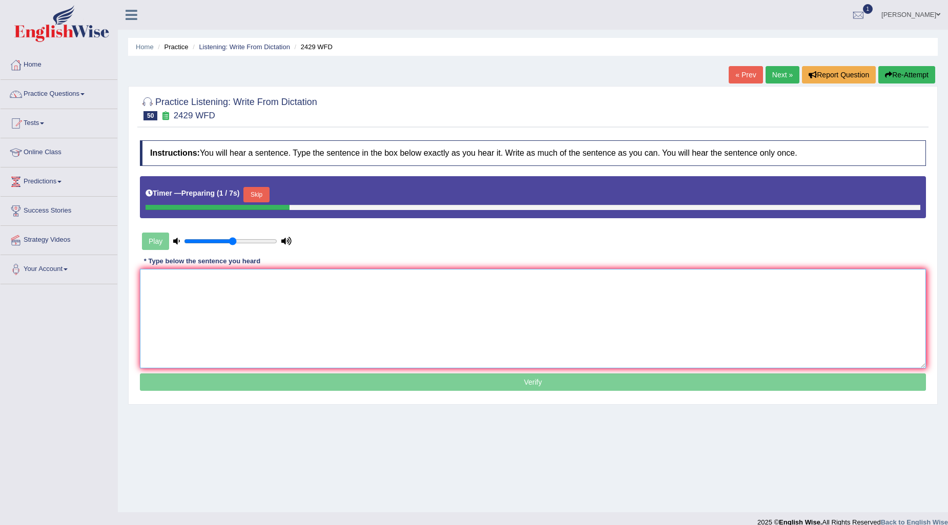
click at [324, 336] on textarea at bounding box center [533, 318] width 786 height 99
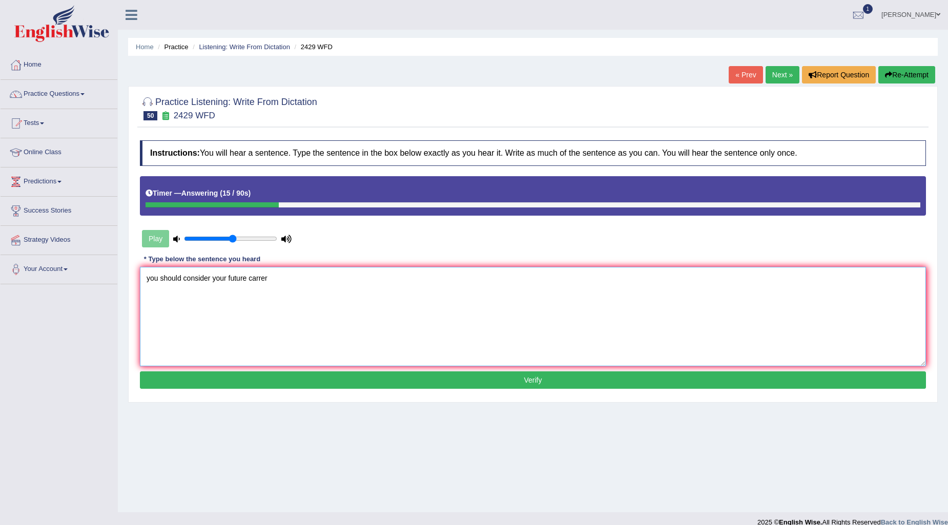
click at [144, 278] on textarea "you should consider your future carrer" at bounding box center [533, 316] width 786 height 99
click at [418, 279] on textarea "Before you choosing your university courses you should consider your future car…" at bounding box center [533, 316] width 786 height 99
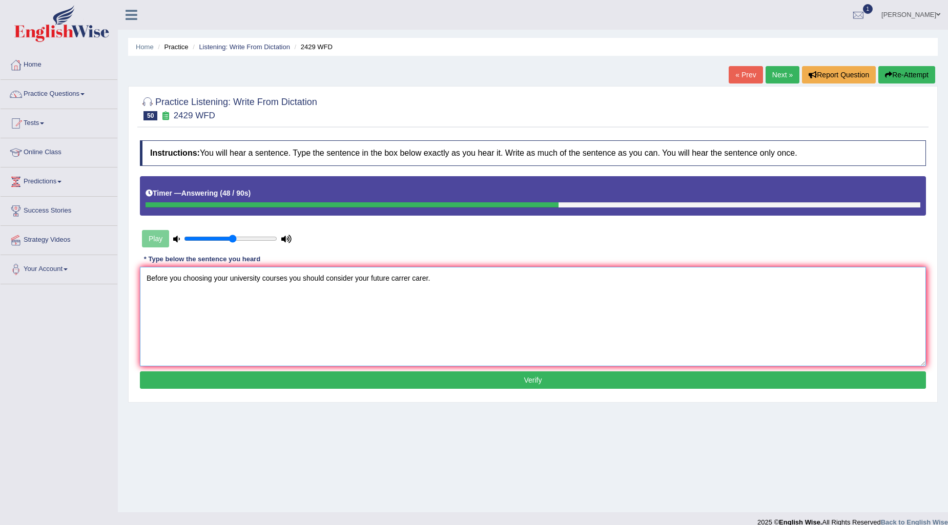
click at [289, 278] on textarea "Before you choosing your university courses you should consider your future car…" at bounding box center [533, 316] width 786 height 99
type textarea "Before you choosing your university courses course you should consider your fut…"
click at [554, 384] on button "Verify" at bounding box center [533, 379] width 786 height 17
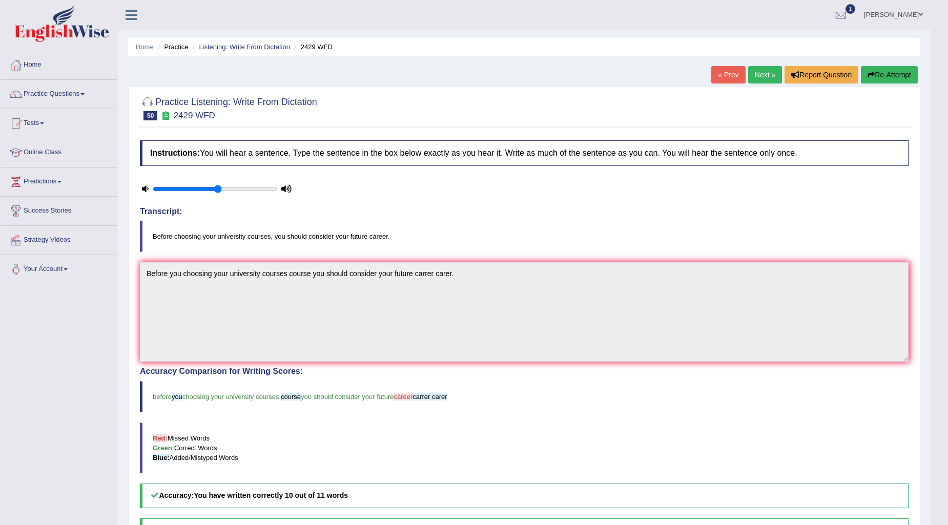
click at [762, 73] on link "Next »" at bounding box center [765, 74] width 34 height 17
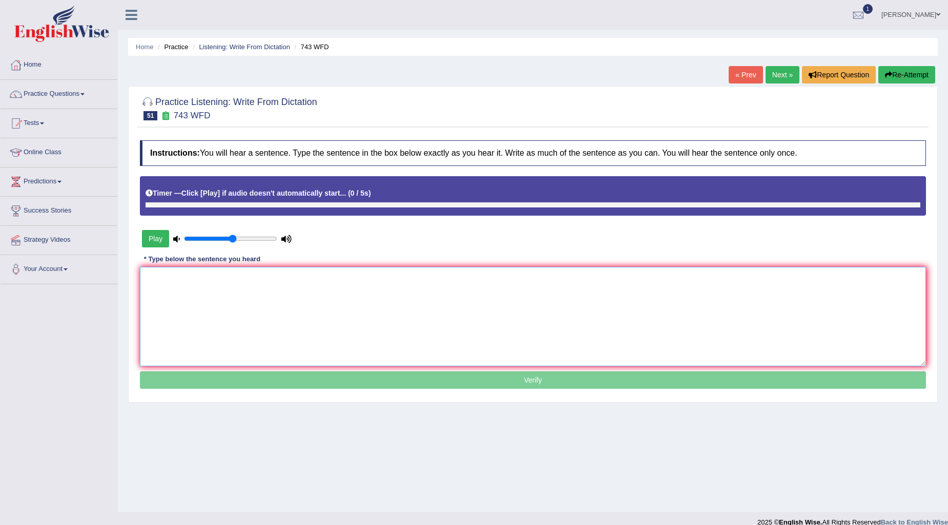
click at [259, 302] on textarea at bounding box center [533, 316] width 786 height 99
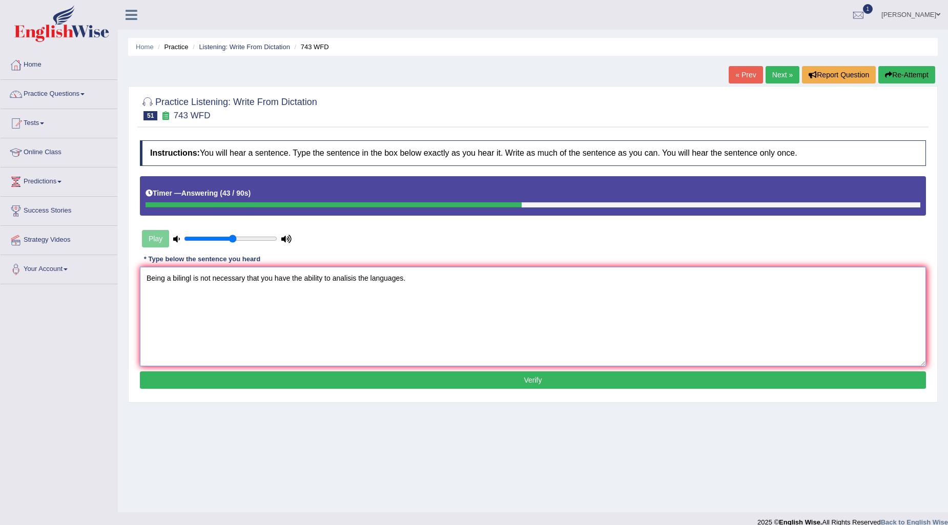
drag, startPoint x: 192, startPoint y: 278, endPoint x: 173, endPoint y: 280, distance: 18.5
click at [173, 280] on textarea "Being a bilingl is not necessary that you have the ability to analisis the lang…" at bounding box center [533, 316] width 786 height 99
type textarea "Being a builungal is not necessary that you have the ability to analisis the la…"
click at [440, 381] on button "Verify" at bounding box center [533, 379] width 786 height 17
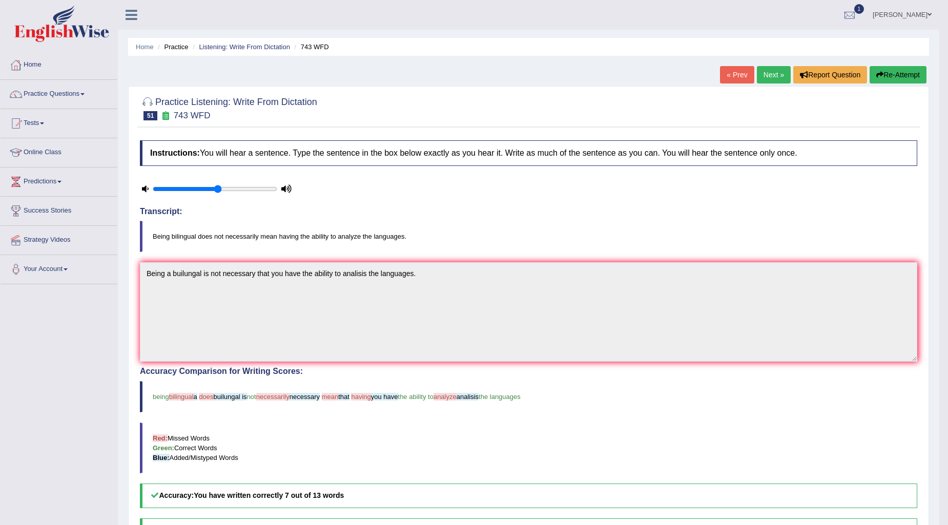
click at [769, 68] on link "Next »" at bounding box center [773, 74] width 34 height 17
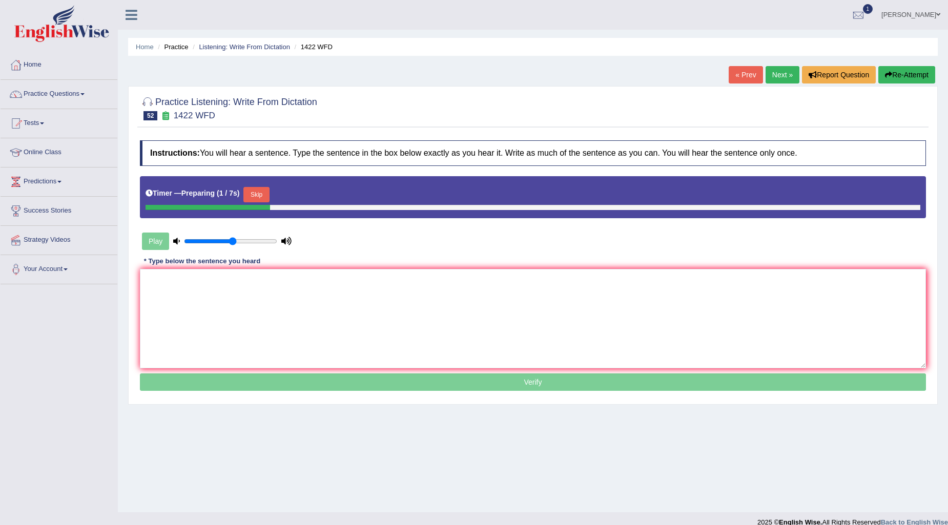
click at [328, 350] on textarea at bounding box center [533, 318] width 786 height 99
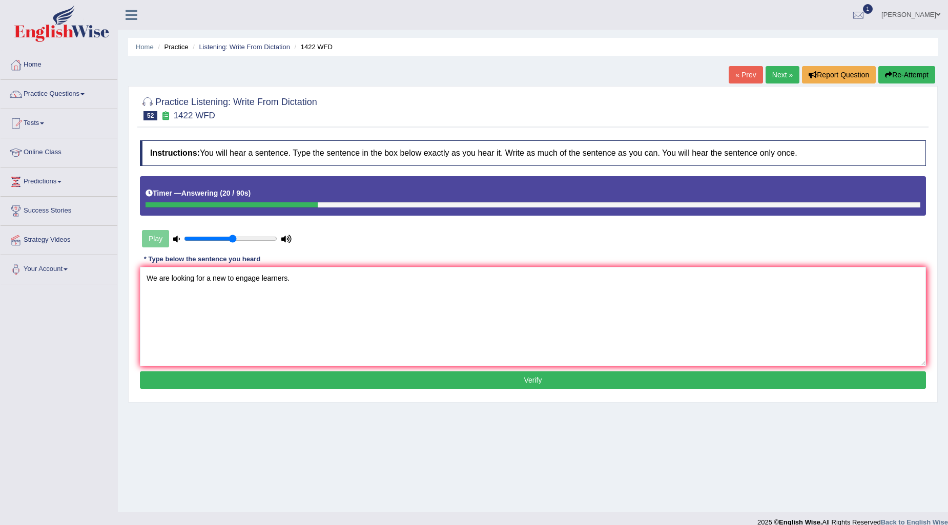
click at [226, 275] on textarea "We are looking for a new to engage learners." at bounding box center [533, 316] width 786 height 99
click at [258, 275] on textarea "We are looking for a new to engage learners." at bounding box center [533, 316] width 786 height 99
click at [225, 275] on textarea "We are looking for a new to engage engaged learners." at bounding box center [533, 316] width 786 height 99
type textarea "We are looking for a new to engage engaged learners."
click at [451, 381] on button "Verify" at bounding box center [533, 379] width 786 height 17
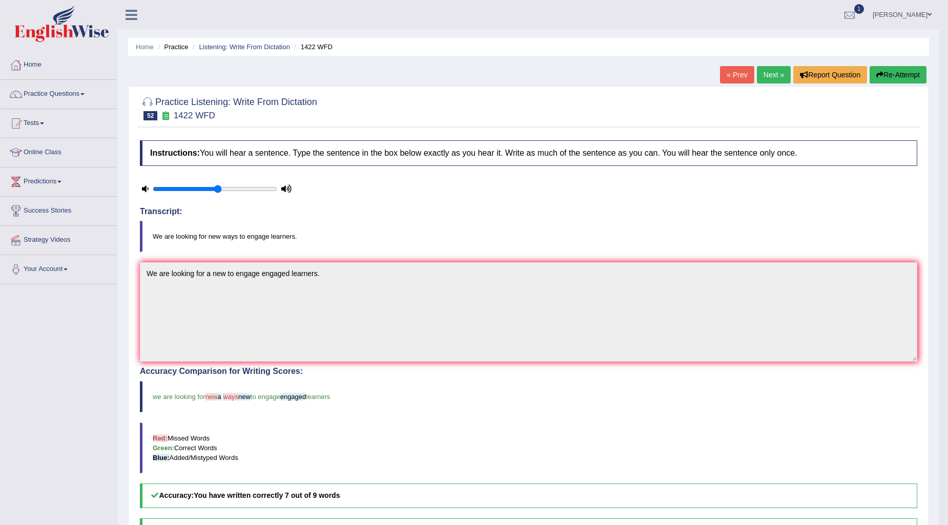
click at [768, 69] on link "Next »" at bounding box center [773, 74] width 34 height 17
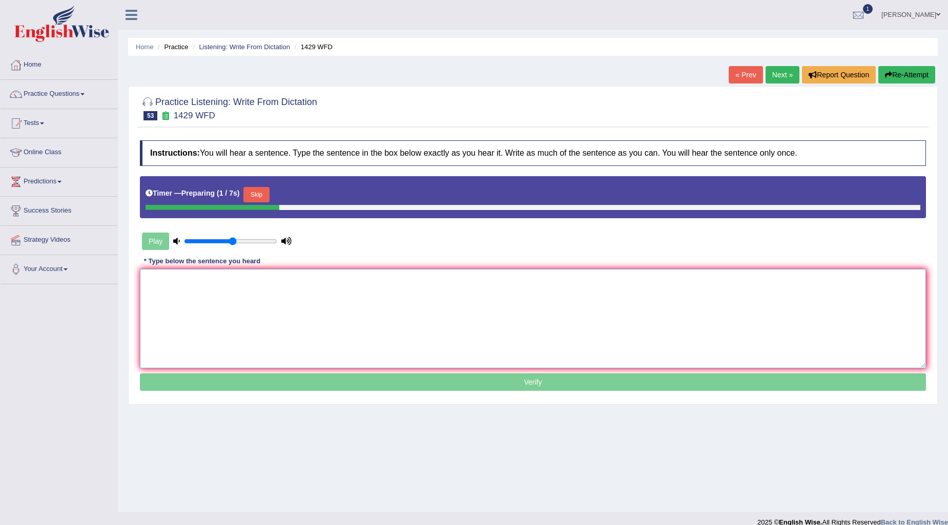
click at [371, 311] on textarea at bounding box center [533, 318] width 786 height 99
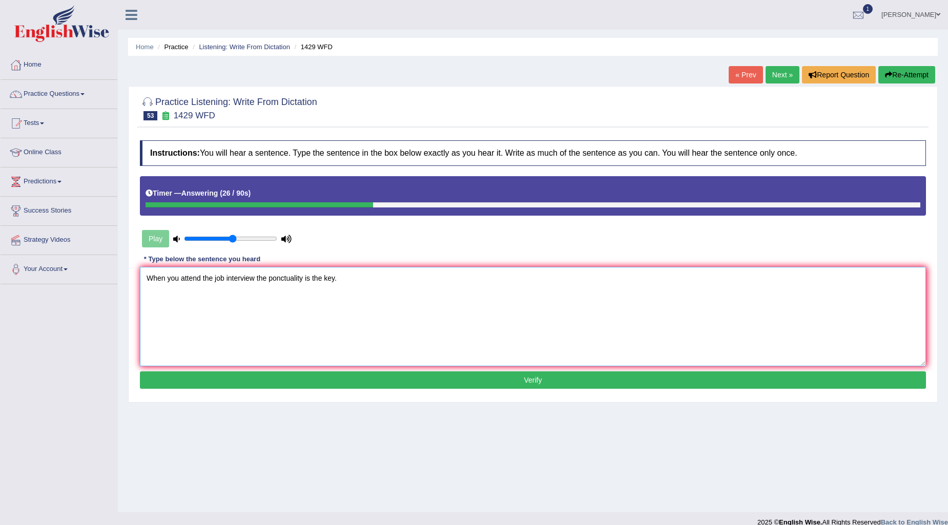
drag, startPoint x: 304, startPoint y: 282, endPoint x: 323, endPoint y: 303, distance: 28.3
click at [304, 283] on textarea "When you attend the job interview the ponctuality is the key." at bounding box center [533, 316] width 786 height 99
click at [328, 275] on textarea "When you attend the job interview the ponctuality ponctuality is the key." at bounding box center [533, 316] width 786 height 99
type textarea "When you attend the job interview the ponctuality ponctuallity is the key."
click at [524, 376] on button "Verify" at bounding box center [533, 379] width 786 height 17
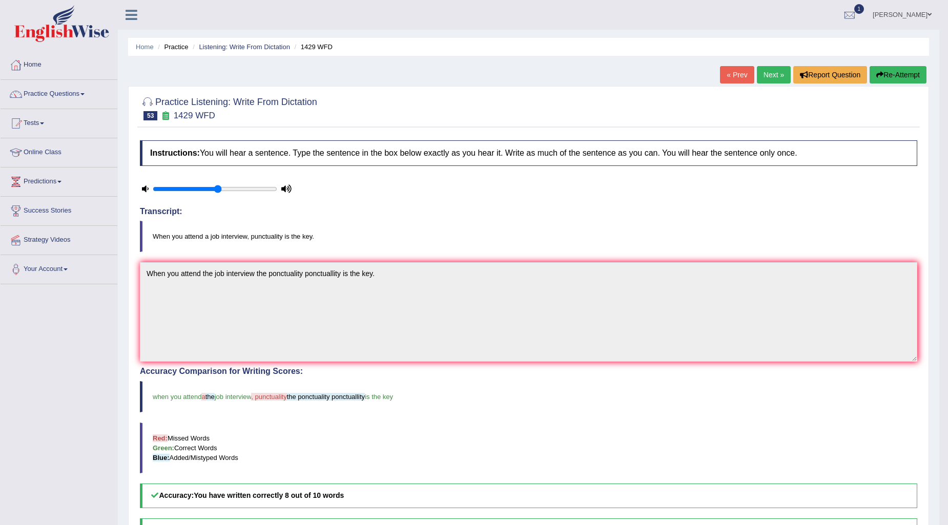
click at [772, 74] on link "Next »" at bounding box center [773, 74] width 34 height 17
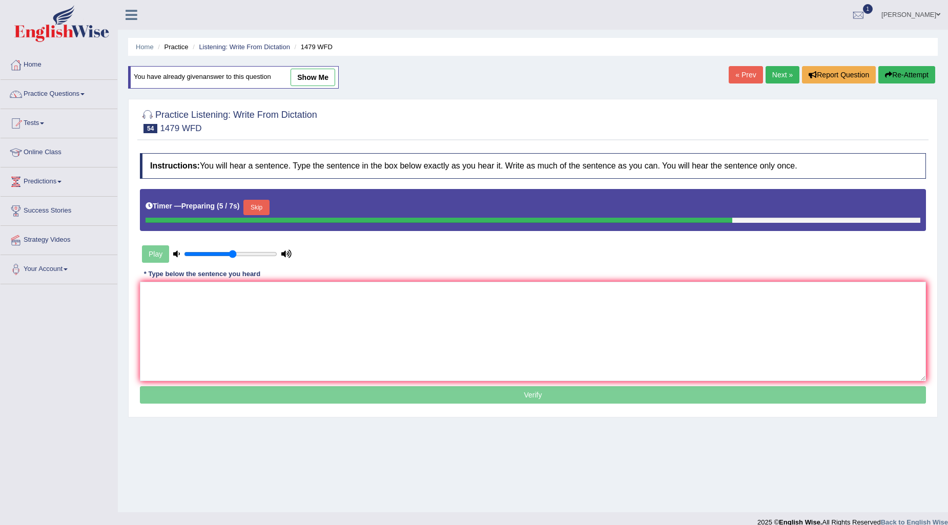
click at [262, 209] on button "Skip" at bounding box center [256, 207] width 26 height 15
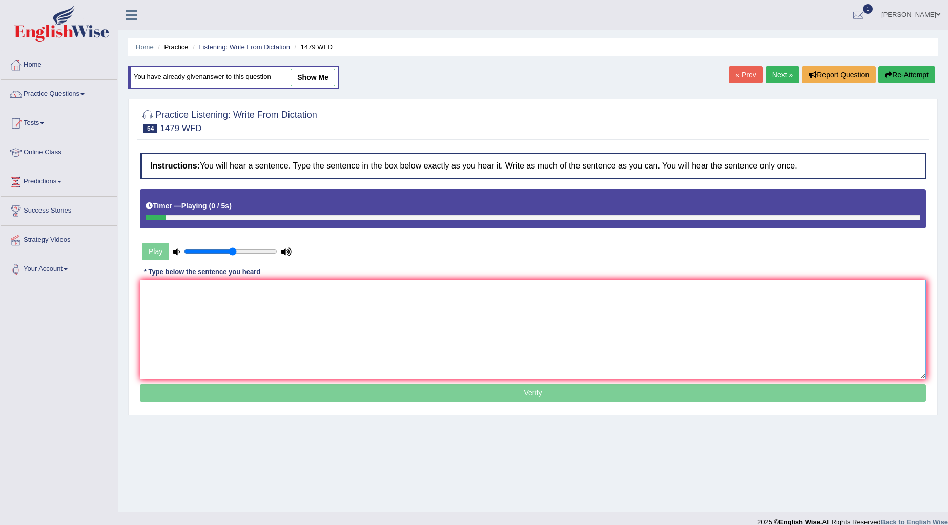
click at [278, 320] on textarea at bounding box center [533, 329] width 786 height 99
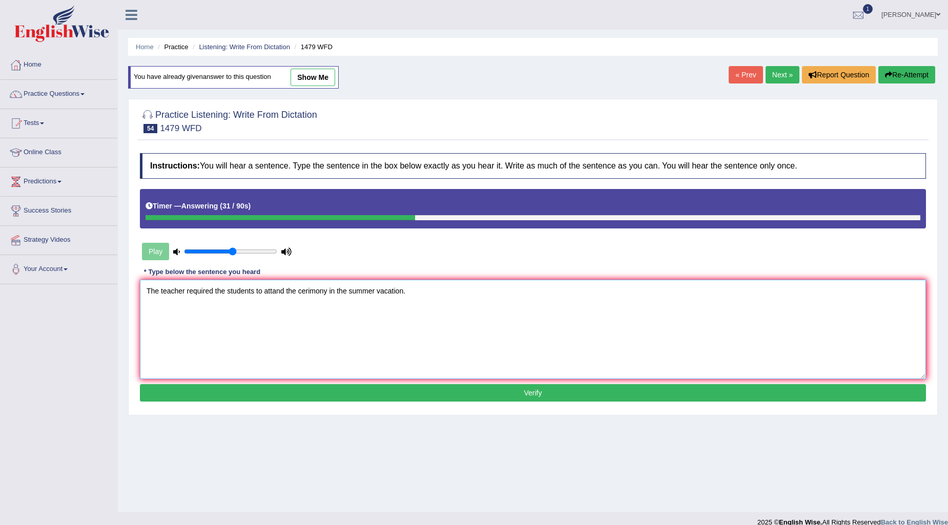
type textarea "The teacher required the students to attand the cerimony in the summer vacation."
click at [423, 397] on button "Verify" at bounding box center [533, 392] width 786 height 17
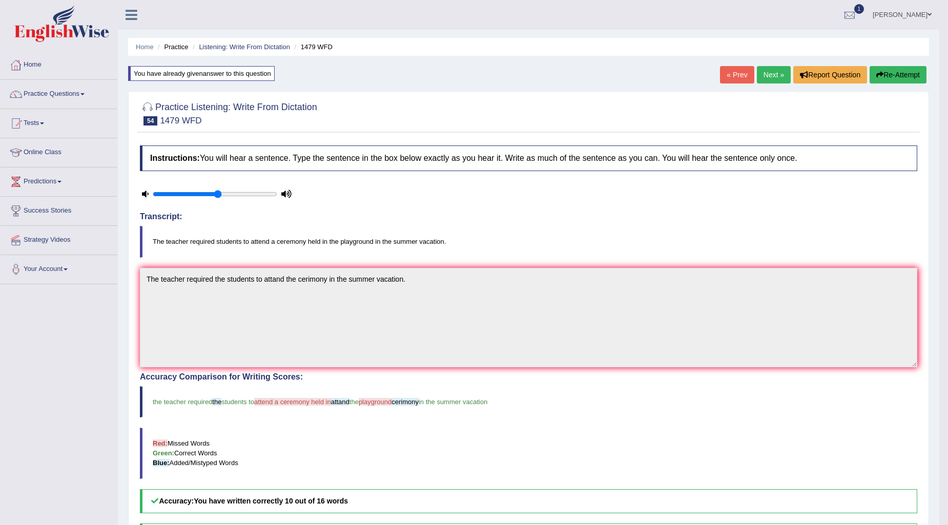
click at [770, 74] on link "Next »" at bounding box center [773, 74] width 34 height 17
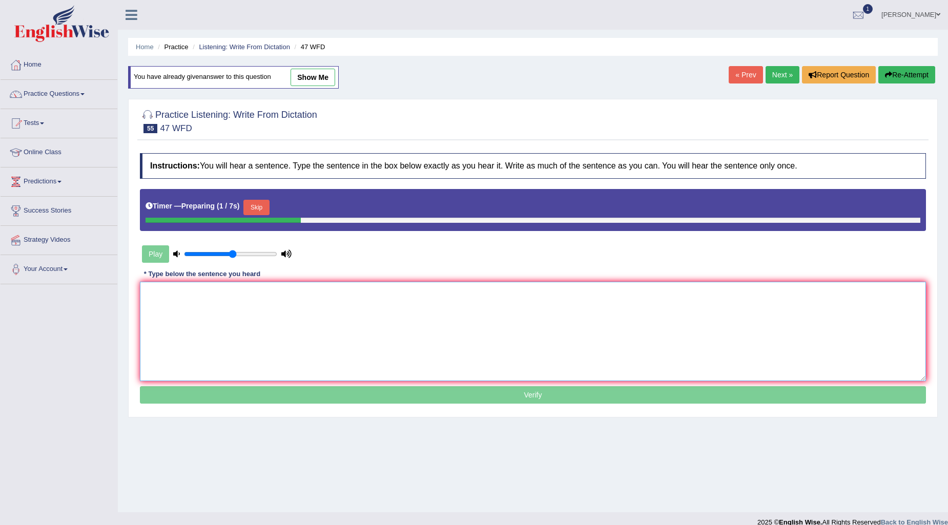
click at [275, 318] on textarea at bounding box center [533, 331] width 786 height 99
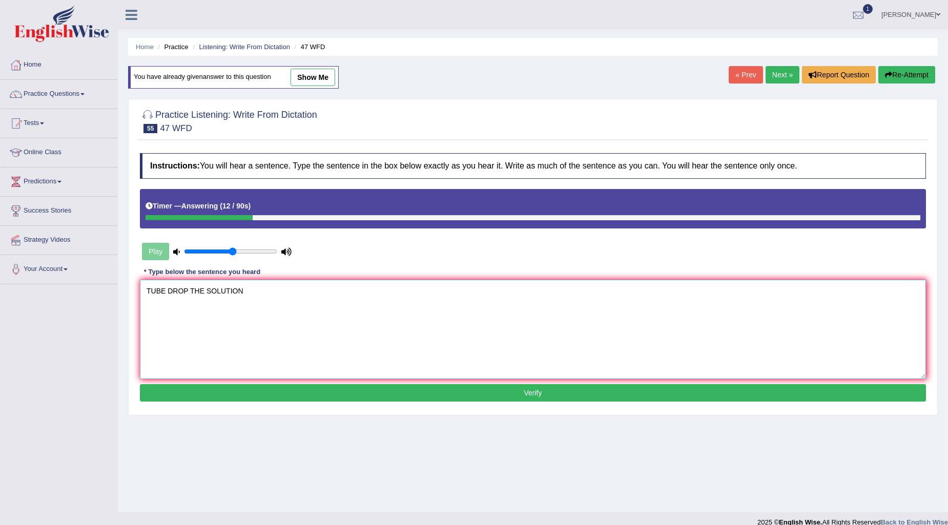
drag, startPoint x: 234, startPoint y: 302, endPoint x: 116, endPoint y: 296, distance: 118.0
click at [116, 296] on div "Toggle navigation Home Practice Questions Speaking Practice Read Aloud Repeat S…" at bounding box center [474, 266] width 948 height 533
drag, startPoint x: 150, startPoint y: 290, endPoint x: 147, endPoint y: 283, distance: 8.3
click at [147, 283] on textarea "to drop the sulution is heat it in the test tube." at bounding box center [533, 329] width 786 height 99
type textarea "To drop the sulution is heat it in the test tube."
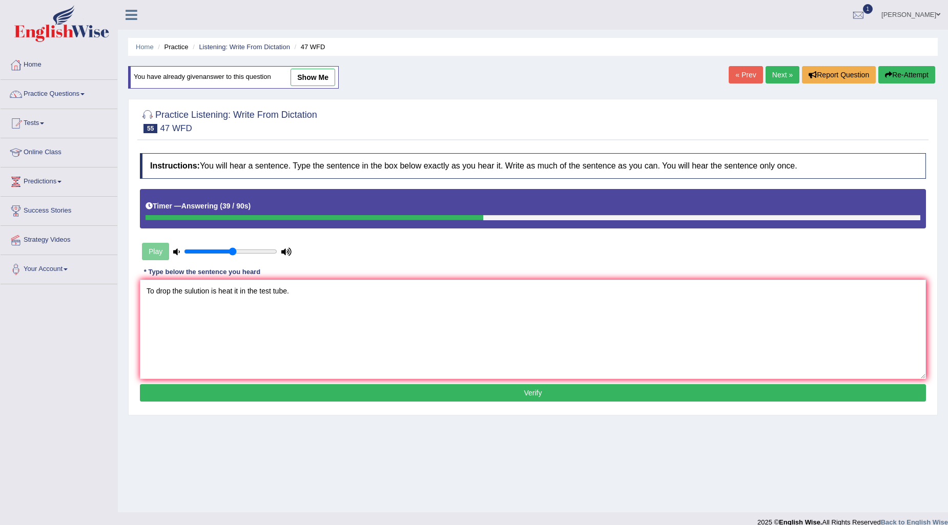
click at [428, 392] on button "Verify" at bounding box center [533, 392] width 786 height 17
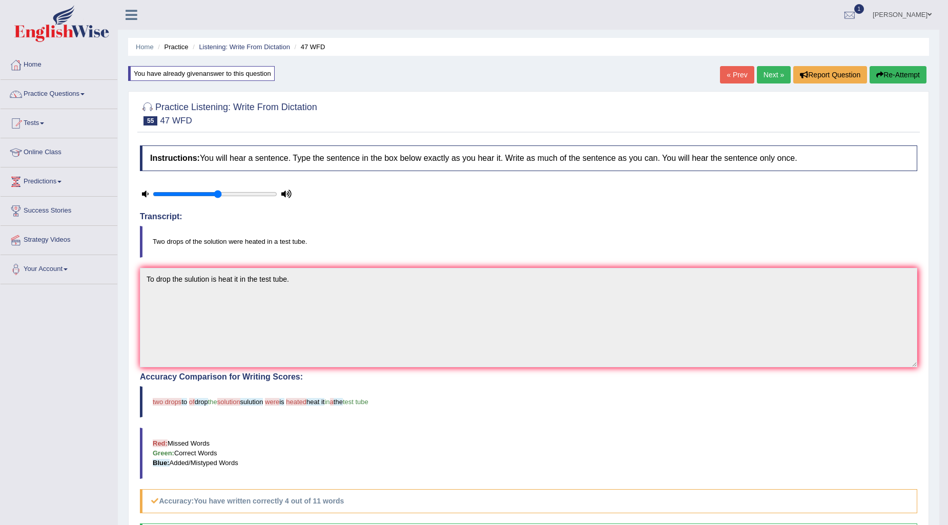
click at [770, 74] on link "Next »" at bounding box center [773, 74] width 34 height 17
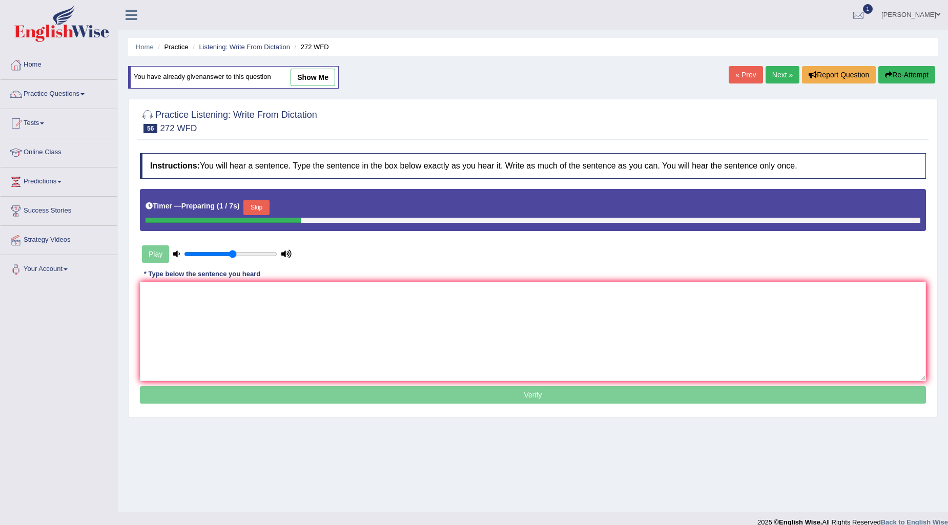
click at [263, 208] on button "Skip" at bounding box center [256, 207] width 26 height 15
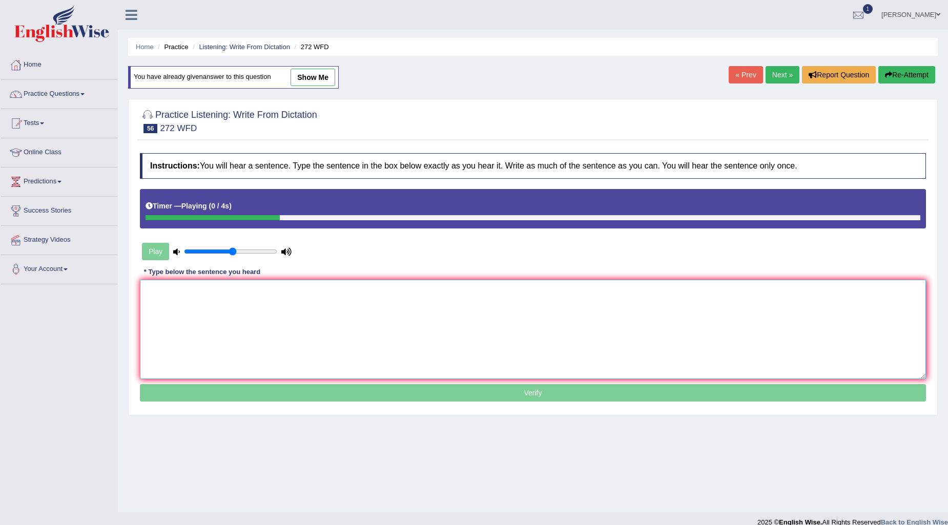
click at [391, 326] on textarea at bounding box center [533, 329] width 786 height 99
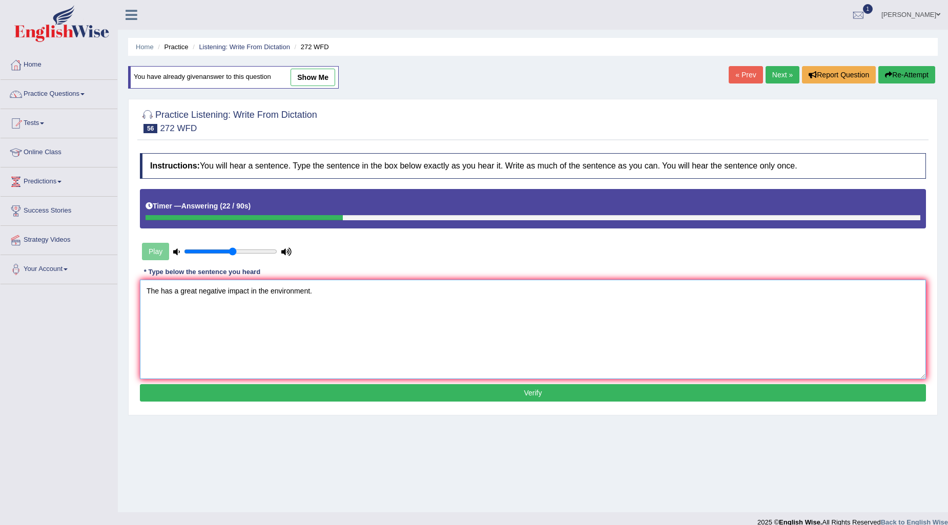
click at [161, 289] on textarea "The has a great negative impact in the environment." at bounding box center [533, 329] width 786 height 99
type textarea "The has a great negative impact in the environment."
click at [497, 393] on button "Verify" at bounding box center [533, 392] width 786 height 17
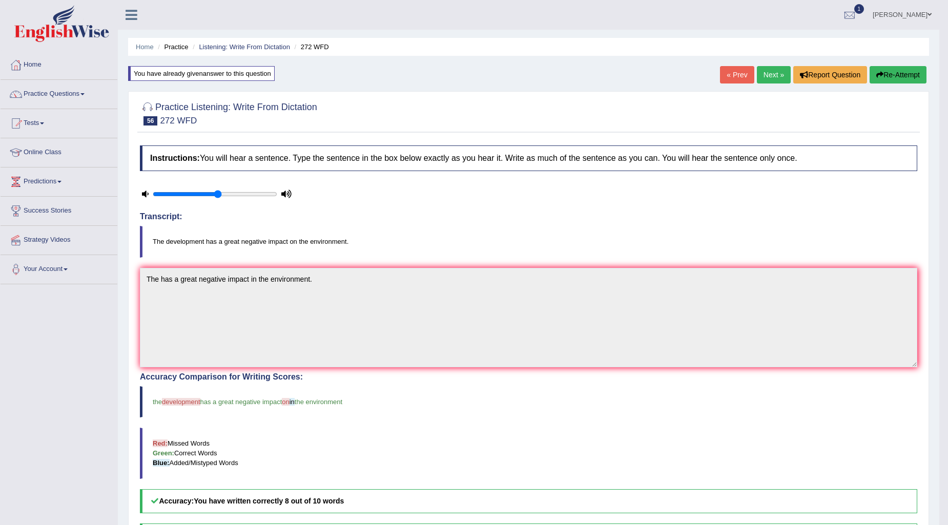
click at [488, 50] on ul "Home Practice Listening: Write From Dictation 272 WFD" at bounding box center [528, 47] width 801 height 18
